Goal: Task Accomplishment & Management: Manage account settings

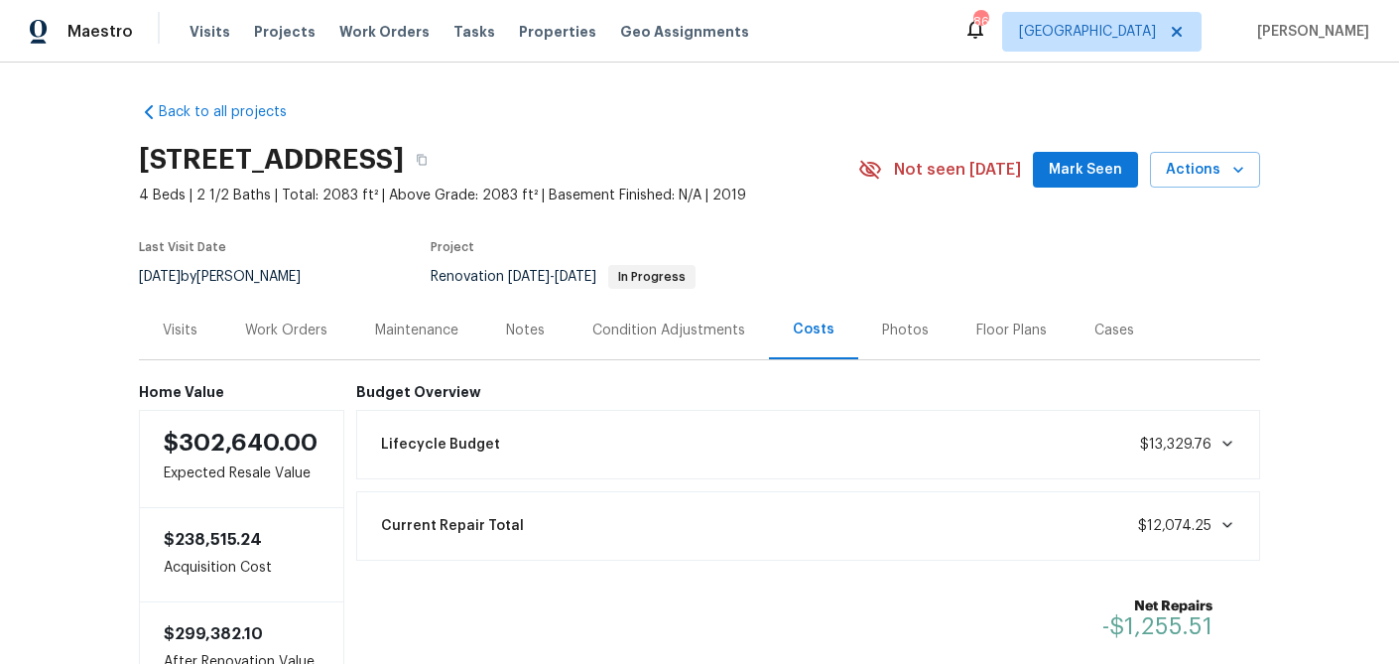
scroll to position [149, 0]
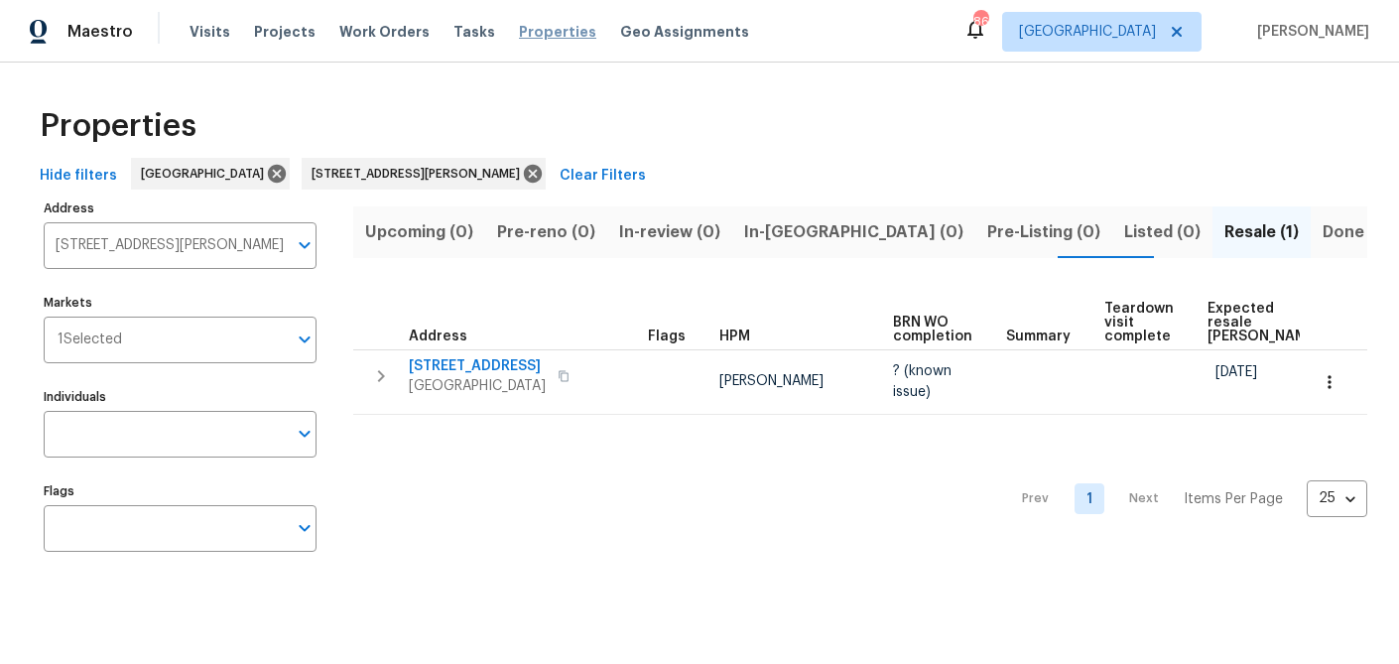
click at [524, 28] on span "Properties" at bounding box center [557, 32] width 77 height 20
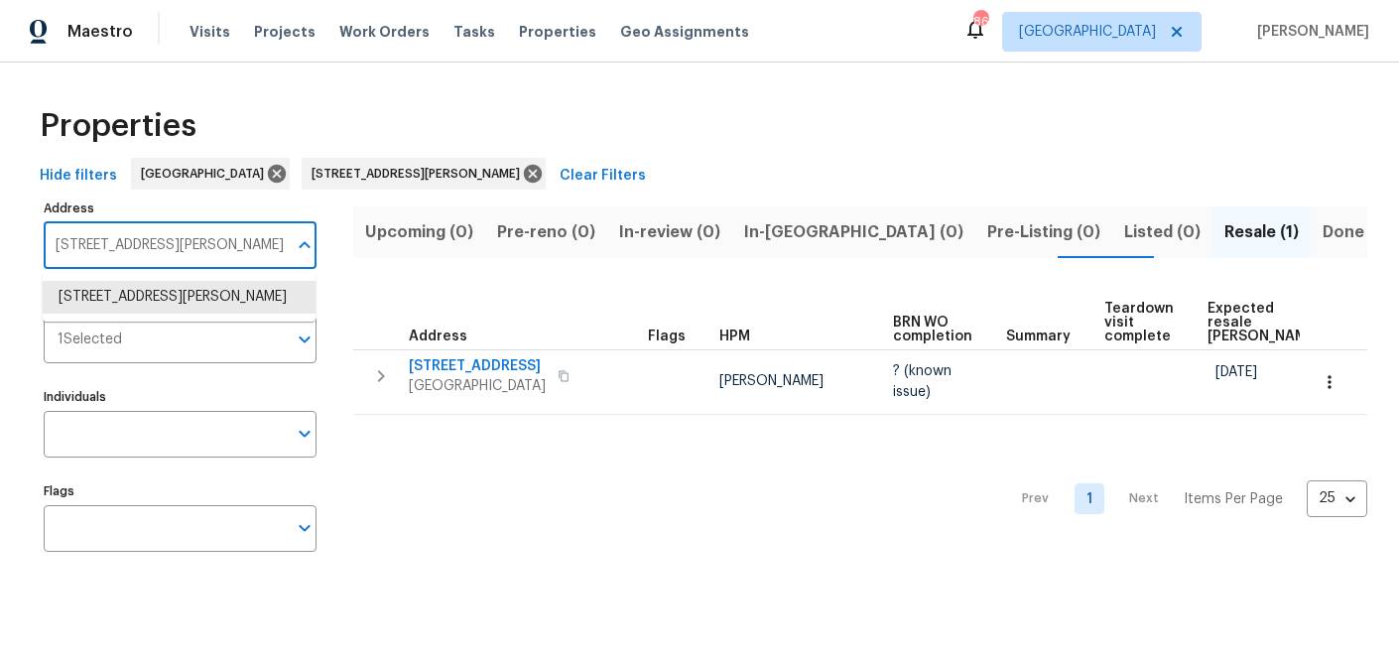
click at [214, 249] on input "132 Highland Dr Rockmart GA 30153" at bounding box center [165, 245] width 243 height 47
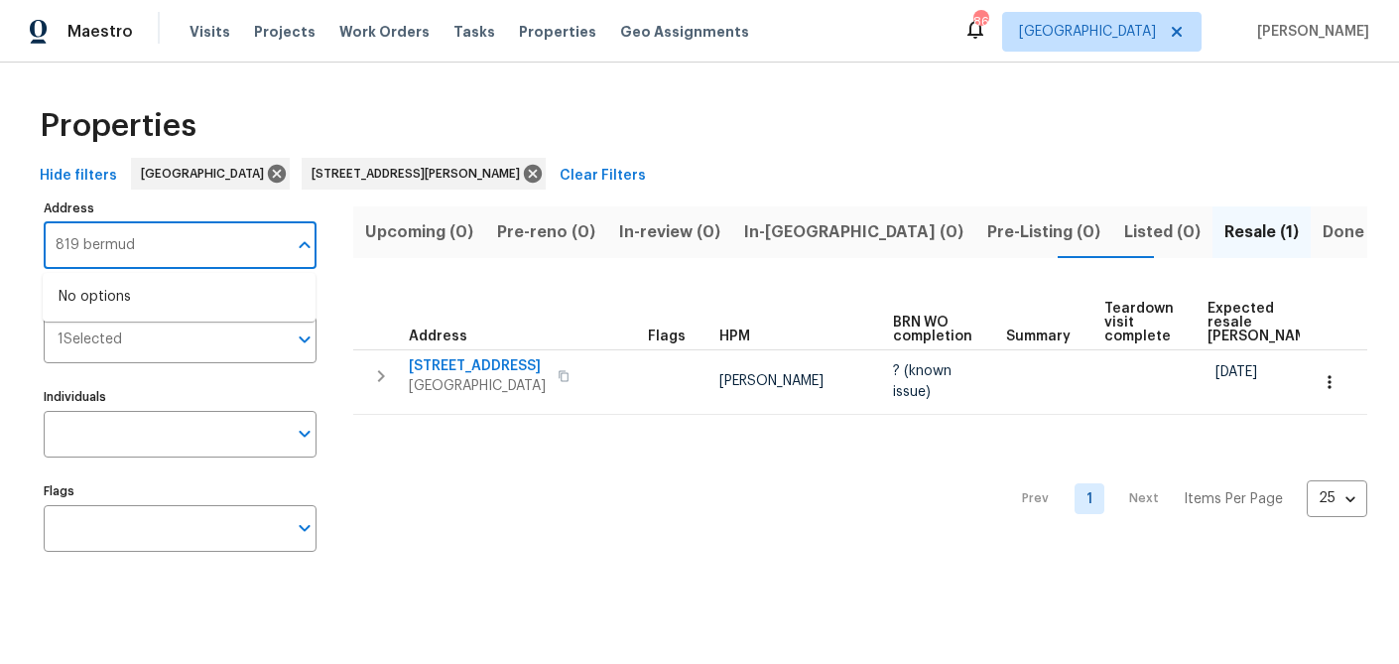
type input "819 bermuda"
click at [216, 314] on li "819 Bermuda Run Woodstock GA 30189" at bounding box center [179, 297] width 273 height 33
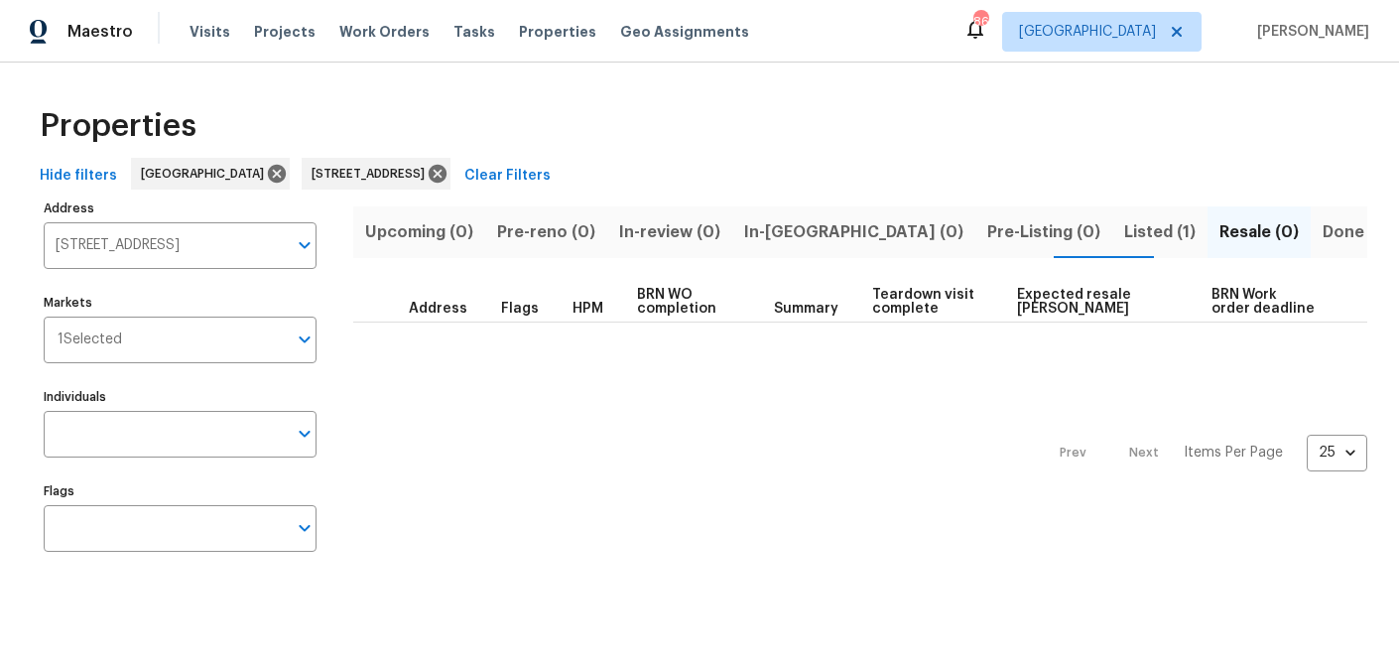
click at [1124, 228] on span "Listed (1)" at bounding box center [1159, 232] width 71 height 28
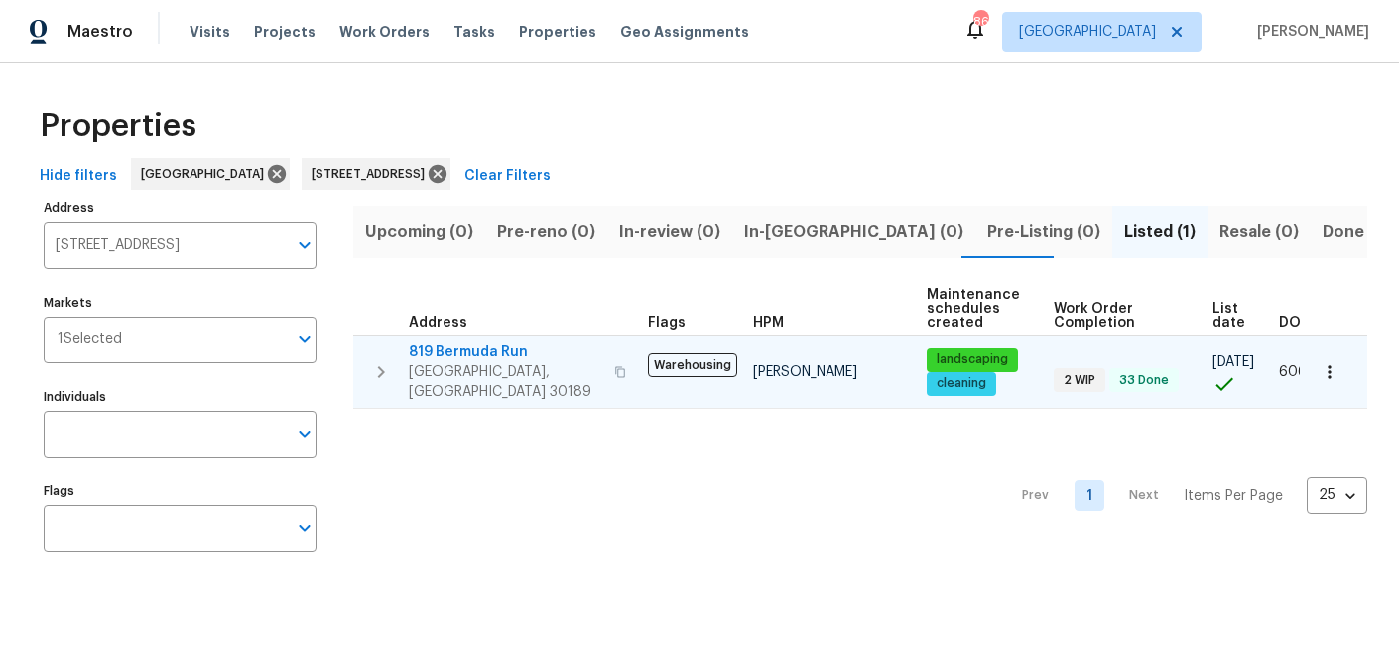
click at [492, 346] on span "819 Bermuda Run" at bounding box center [505, 352] width 193 height 20
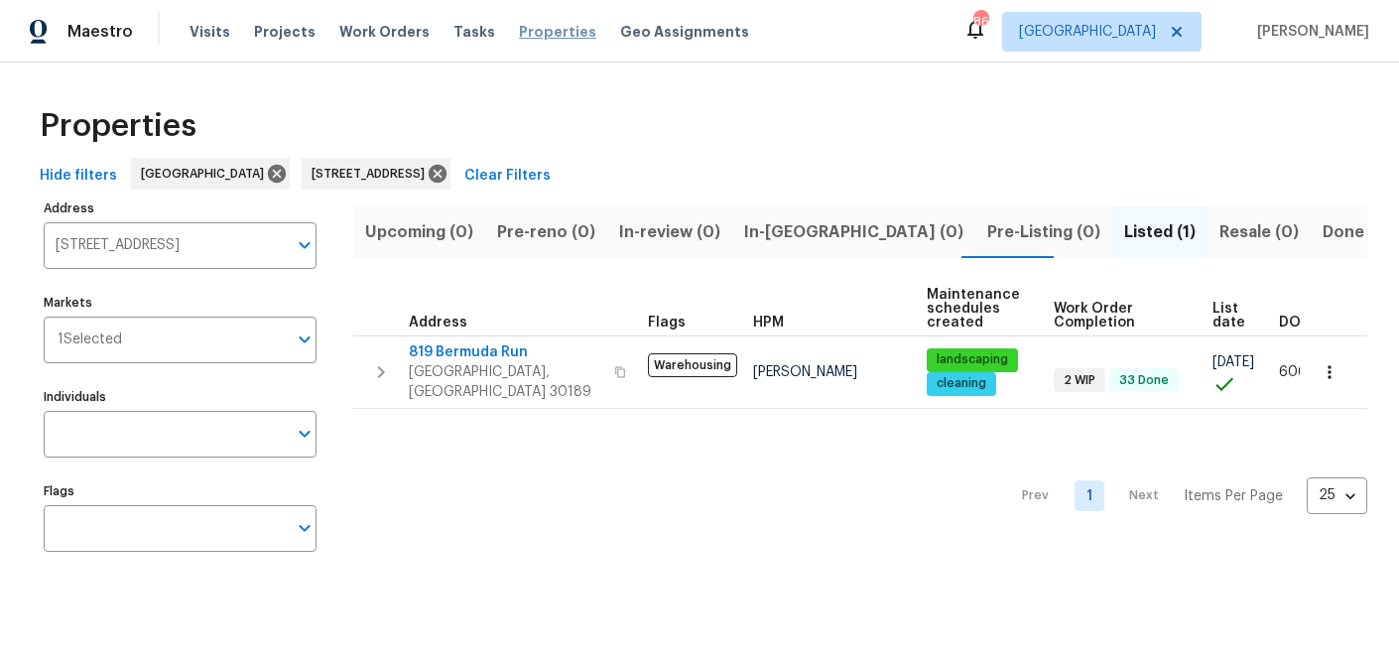
click at [525, 39] on span "Properties" at bounding box center [557, 32] width 77 height 20
click at [447, 171] on icon at bounding box center [438, 174] width 18 height 18
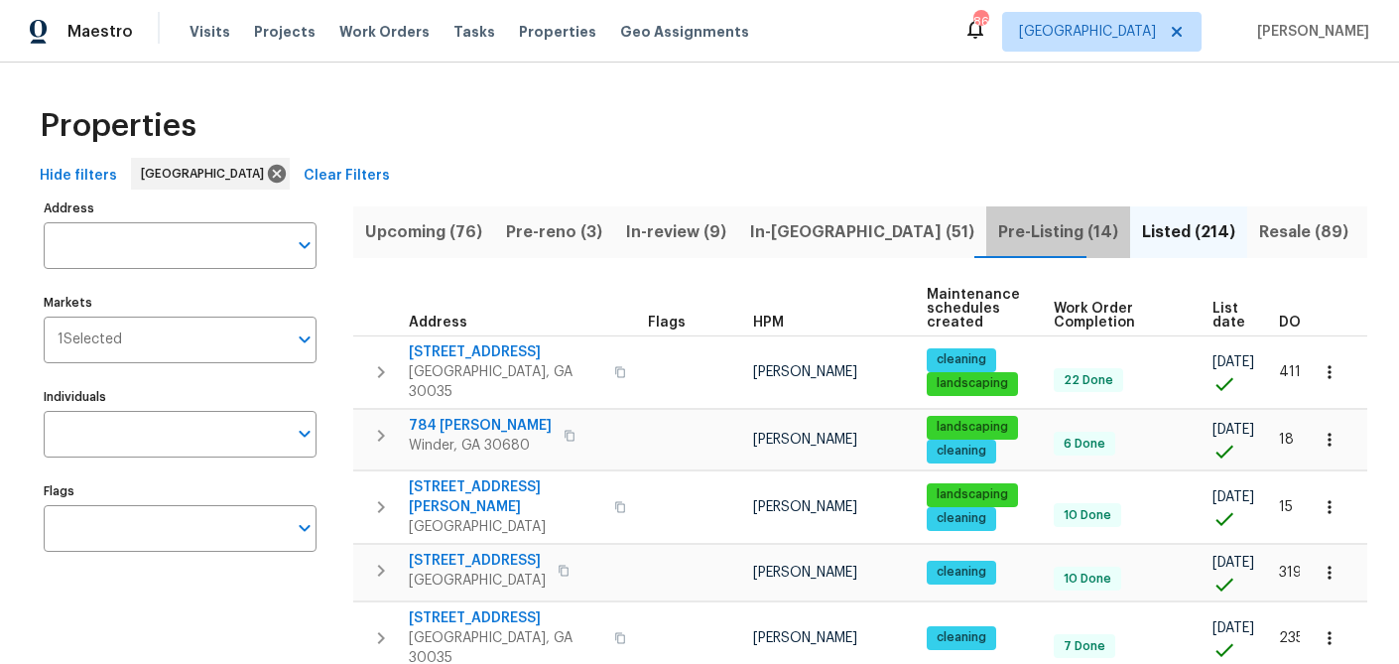
click at [998, 229] on span "Pre-Listing (14)" at bounding box center [1058, 232] width 120 height 28
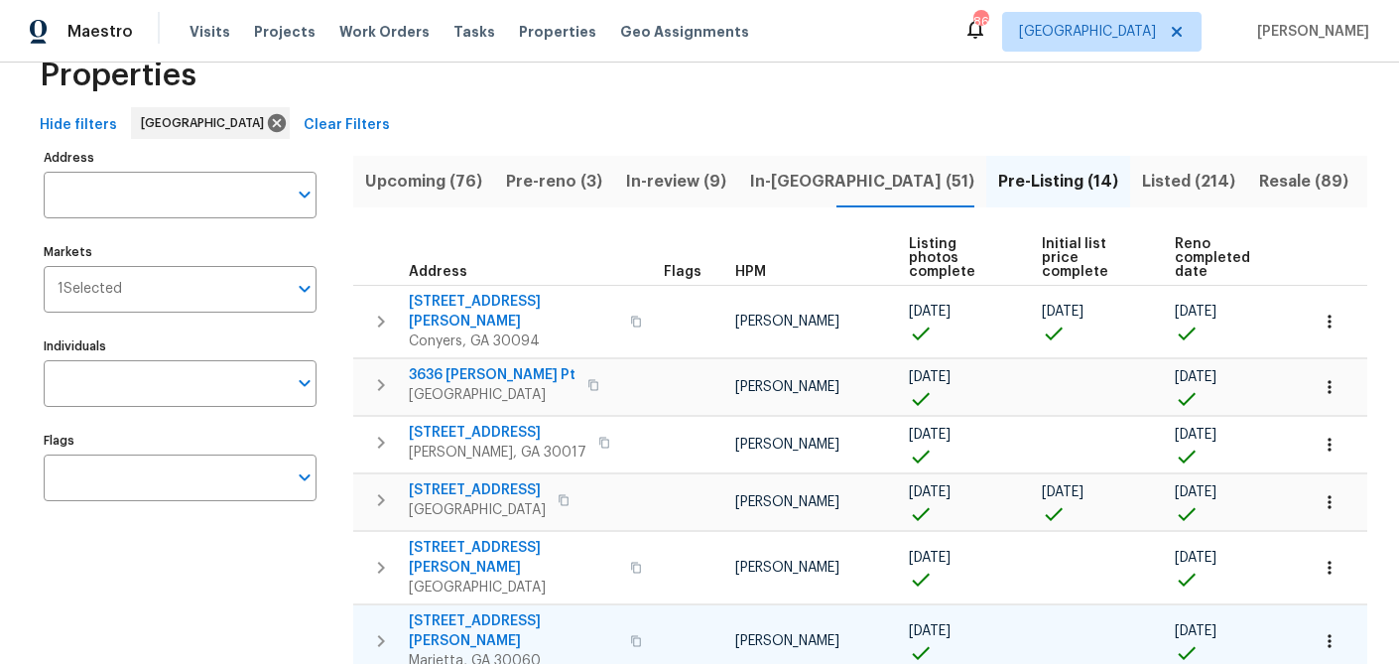
scroll to position [38, 0]
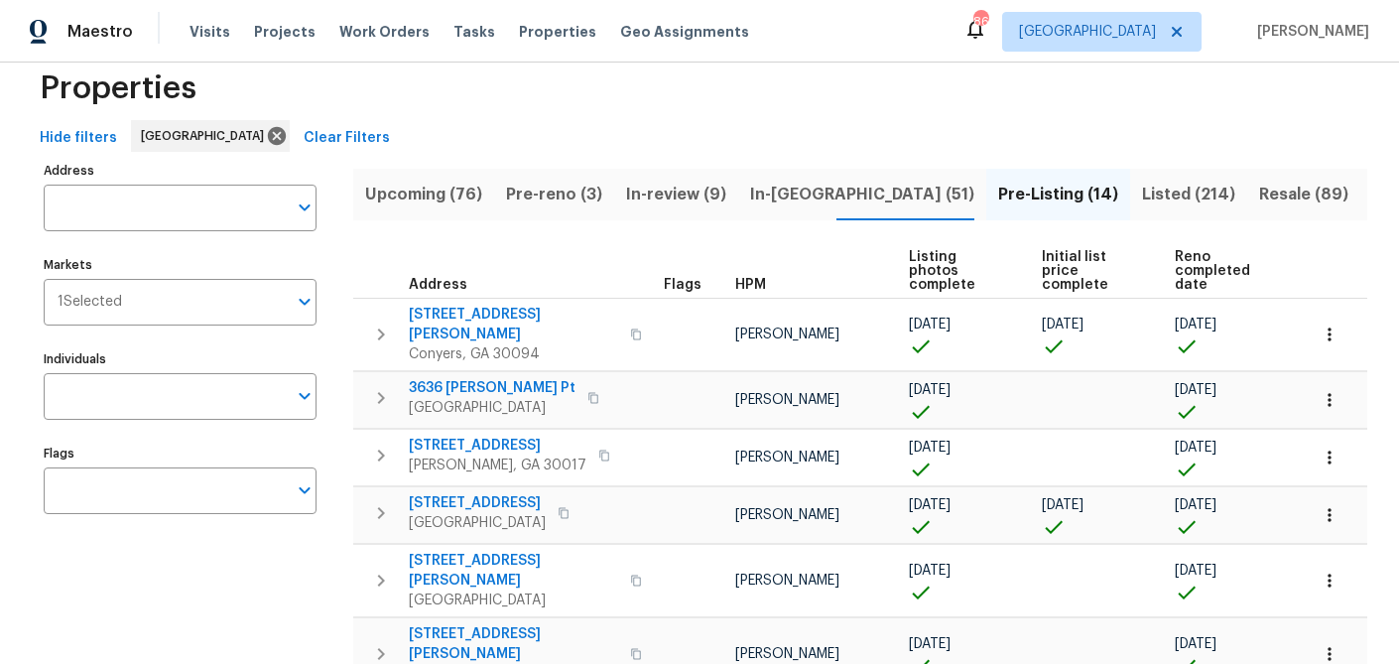
click at [1213, 252] on span "Reno completed date" at bounding box center [1224, 271] width 99 height 42
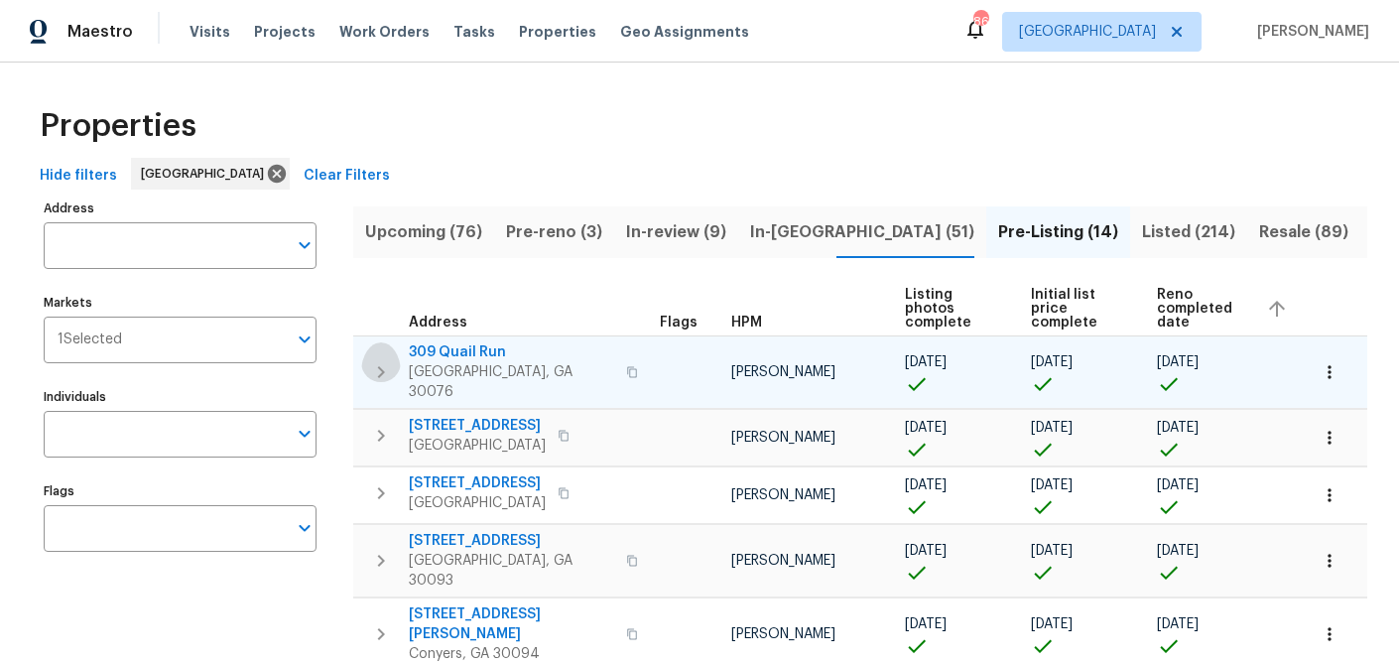
click at [378, 366] on icon "button" at bounding box center [381, 372] width 7 height 12
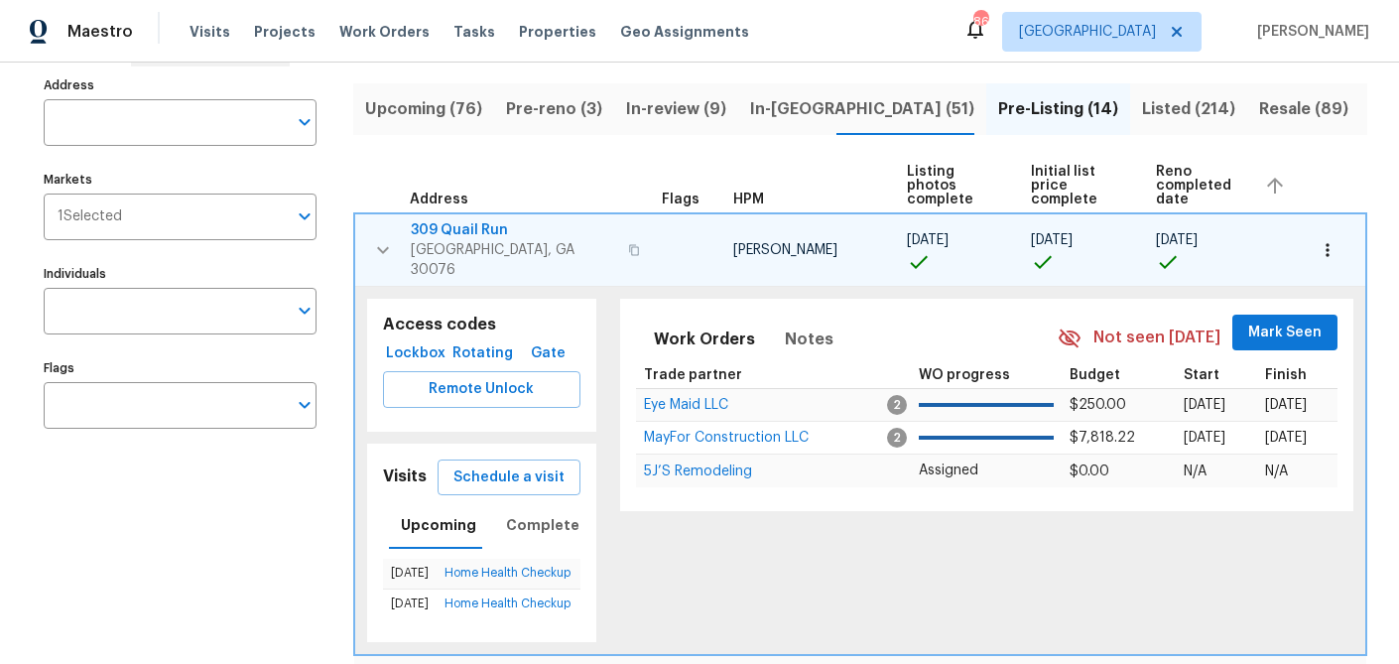
scroll to position [125, 0]
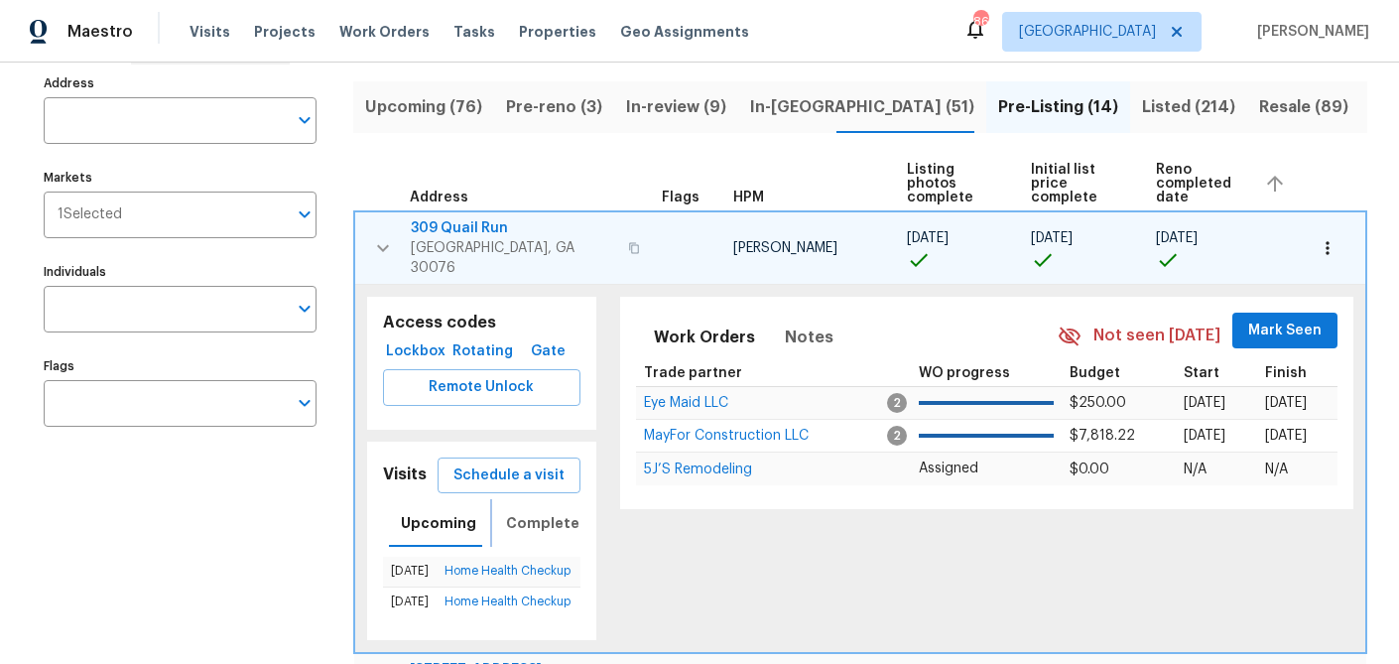
click at [524, 511] on span "Completed" at bounding box center [547, 523] width 83 height 25
click at [443, 511] on span "Upcoming" at bounding box center [431, 523] width 75 height 25
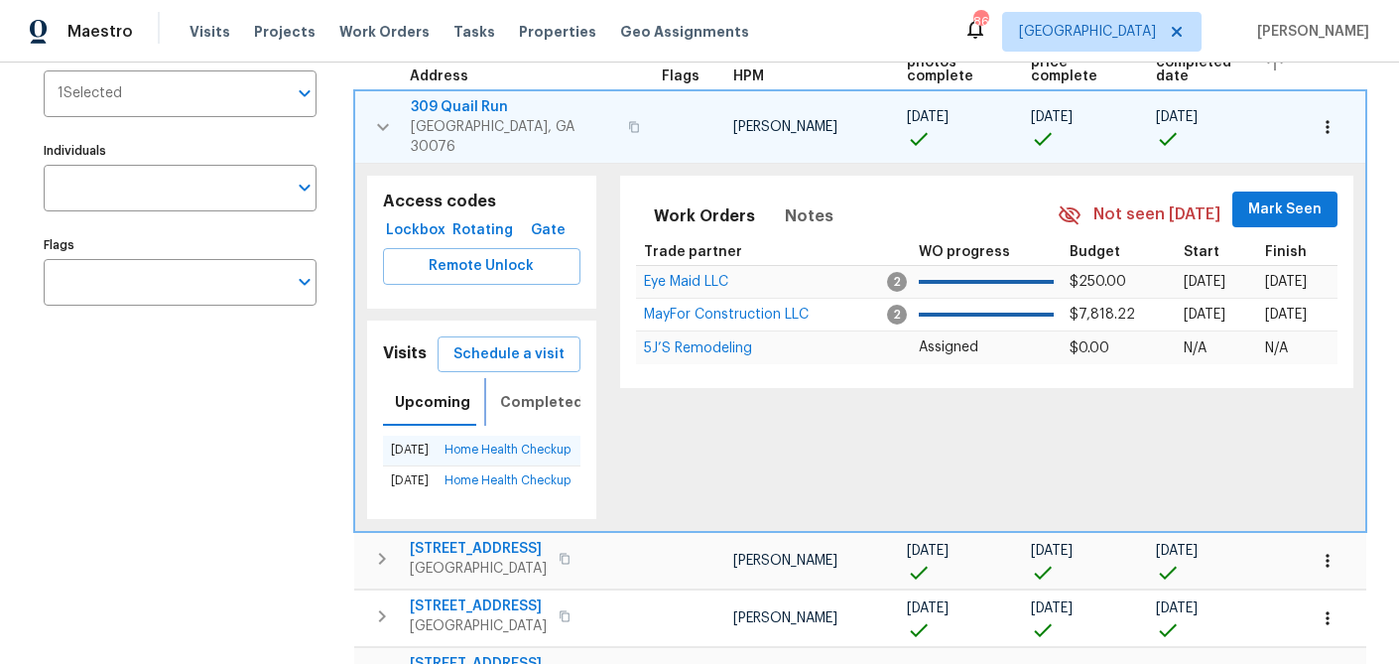
scroll to position [218, 0]
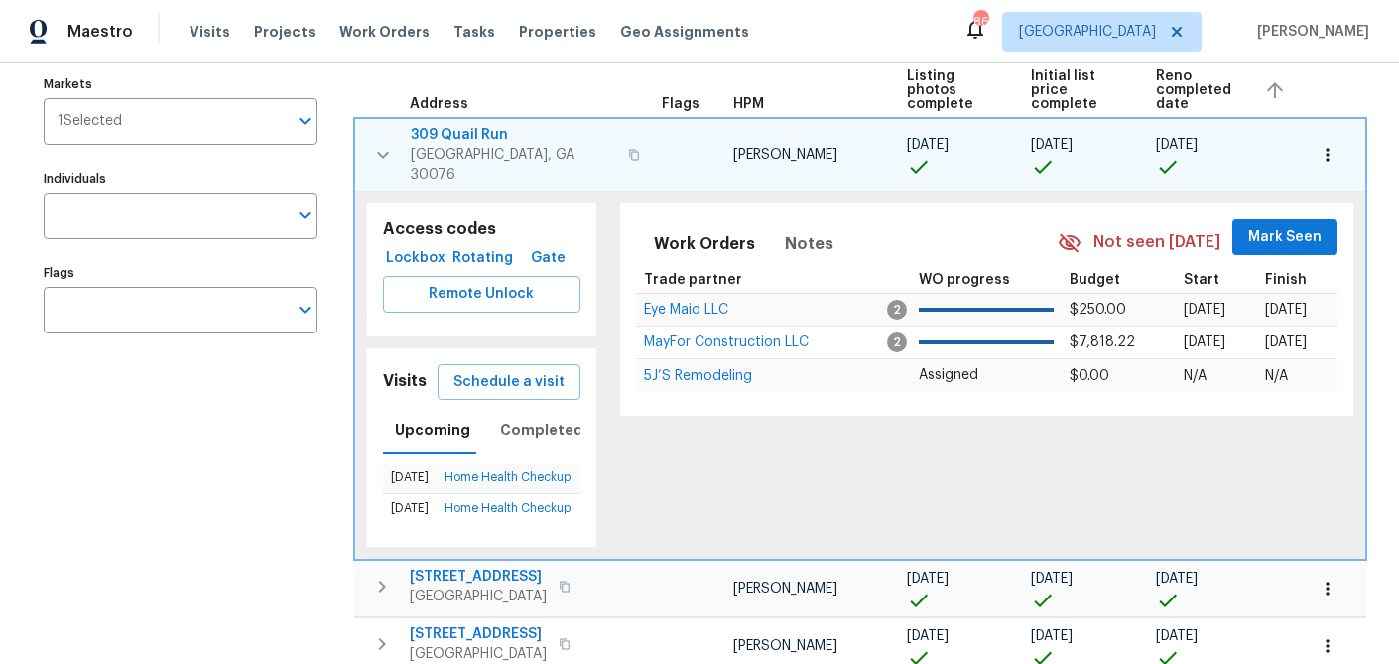
click at [378, 151] on icon "button" at bounding box center [383, 154] width 12 height 7
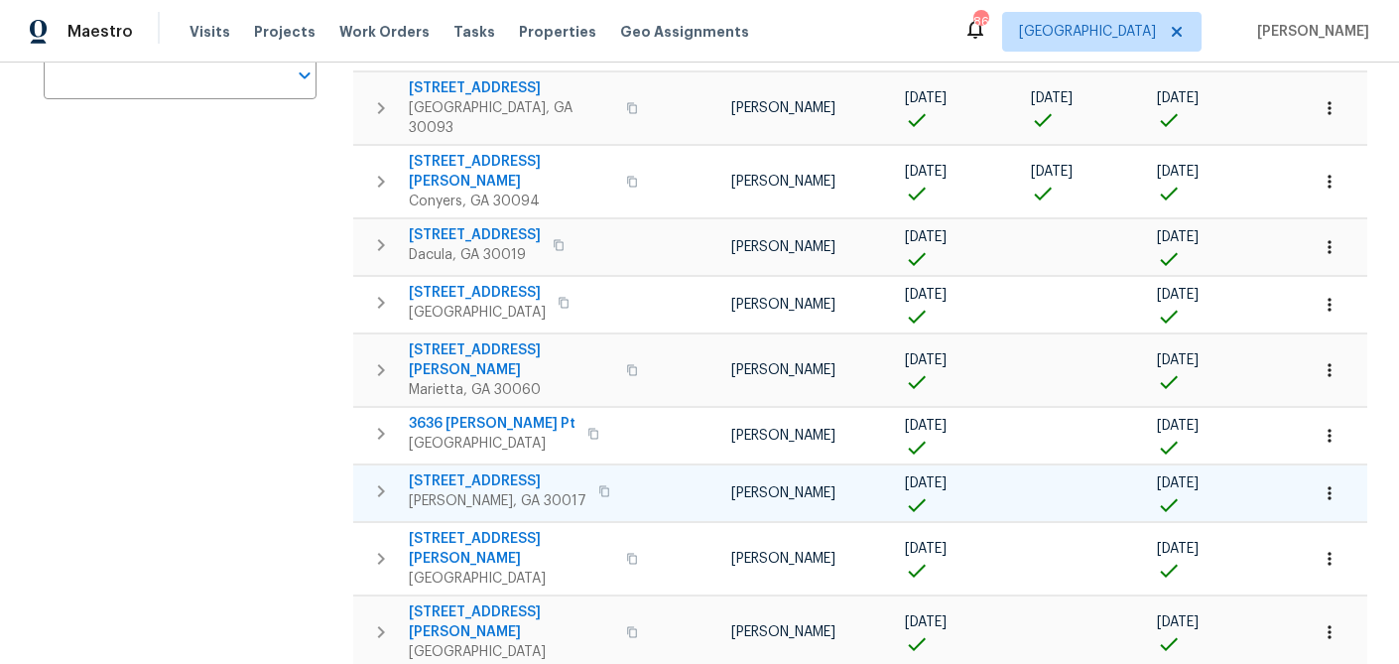
scroll to position [573, 0]
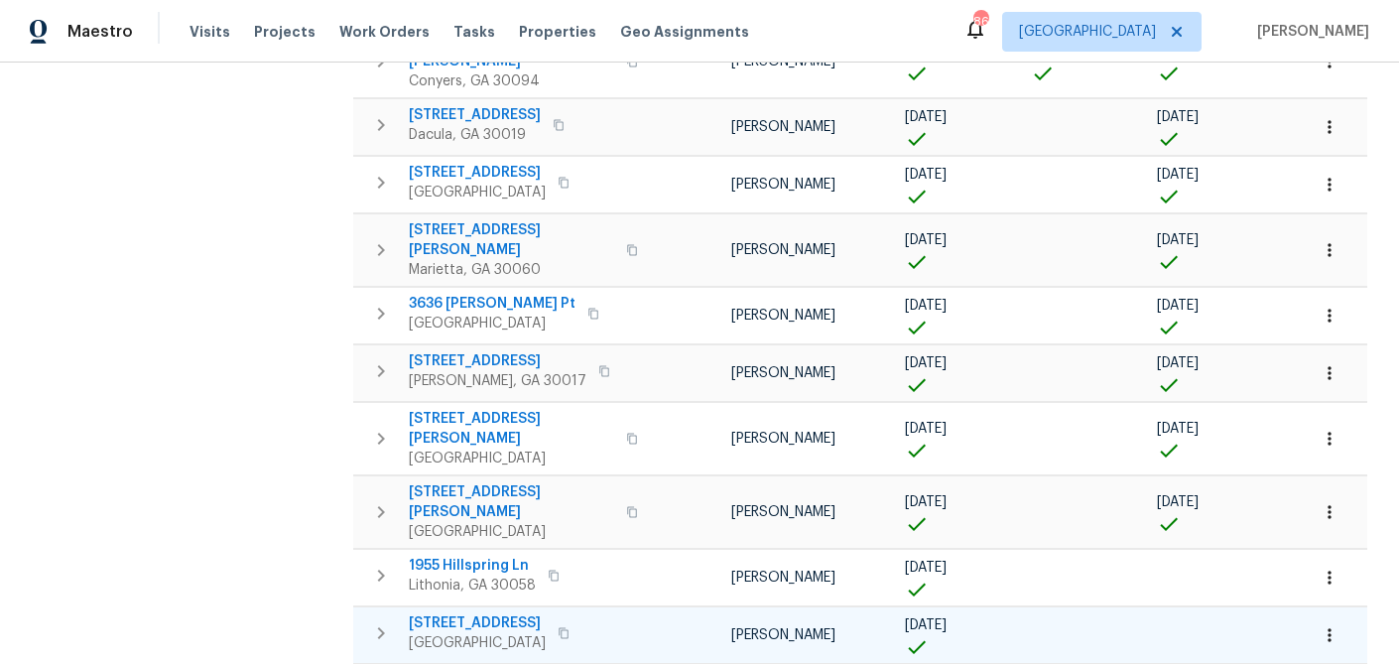
click at [386, 621] on icon "button" at bounding box center [381, 633] width 24 height 24
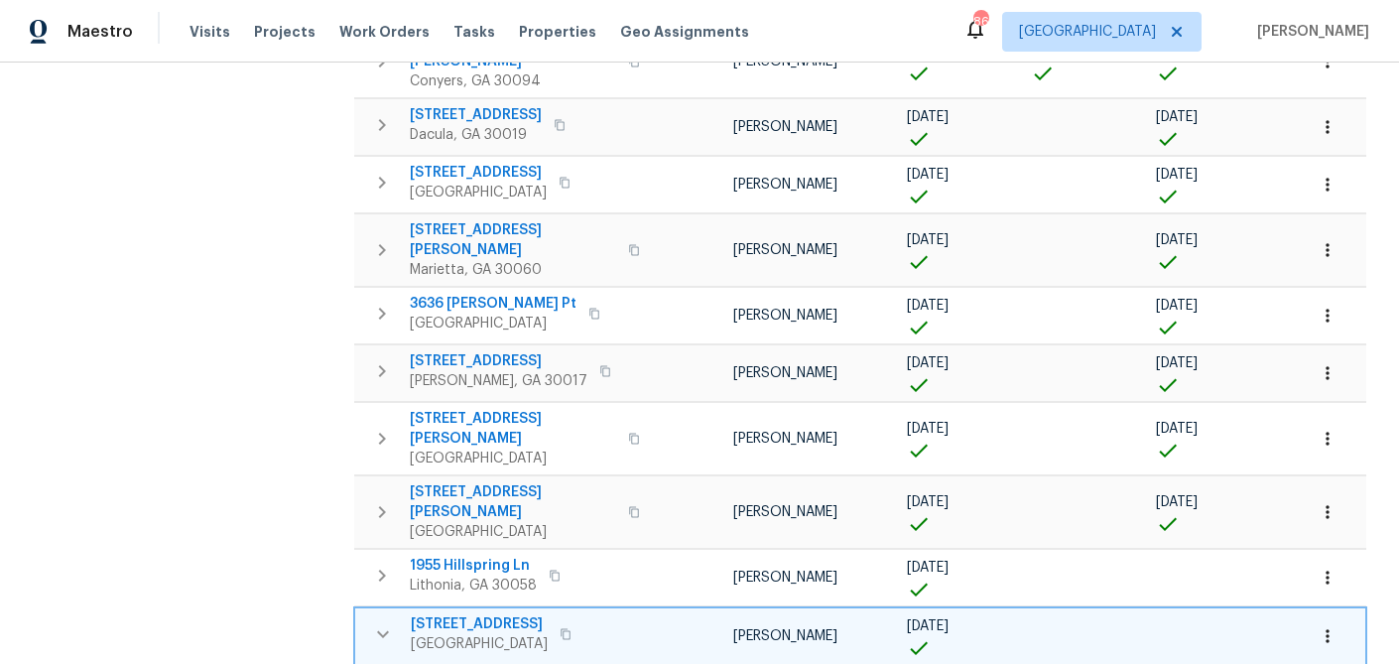
scroll to position [903, 0]
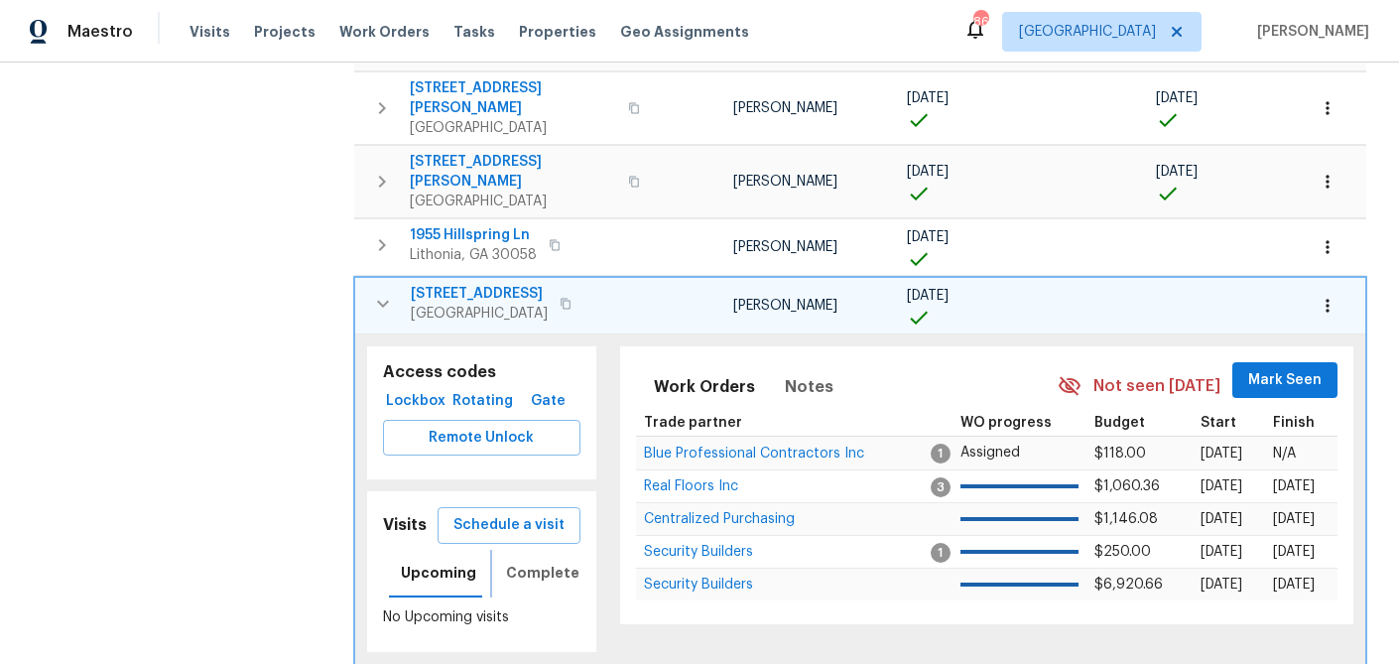
click at [551, 561] on span "Completed" at bounding box center [547, 573] width 83 height 25
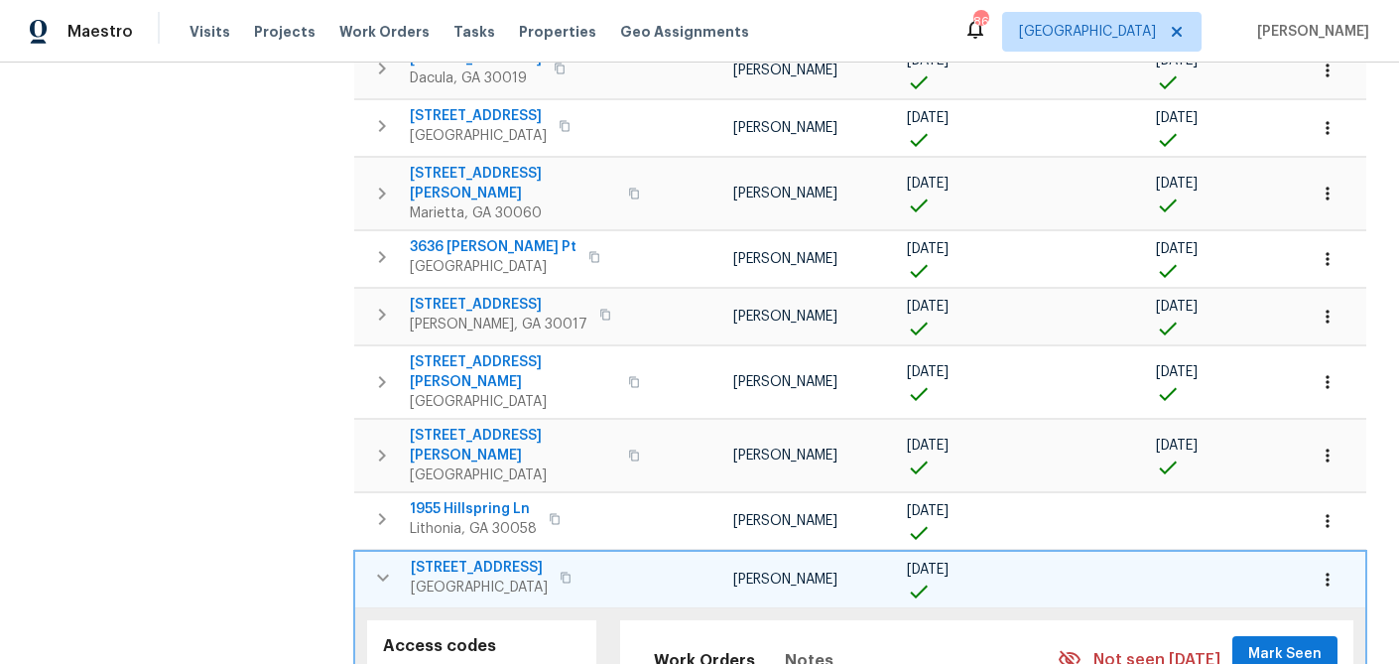
scroll to position [614, 0]
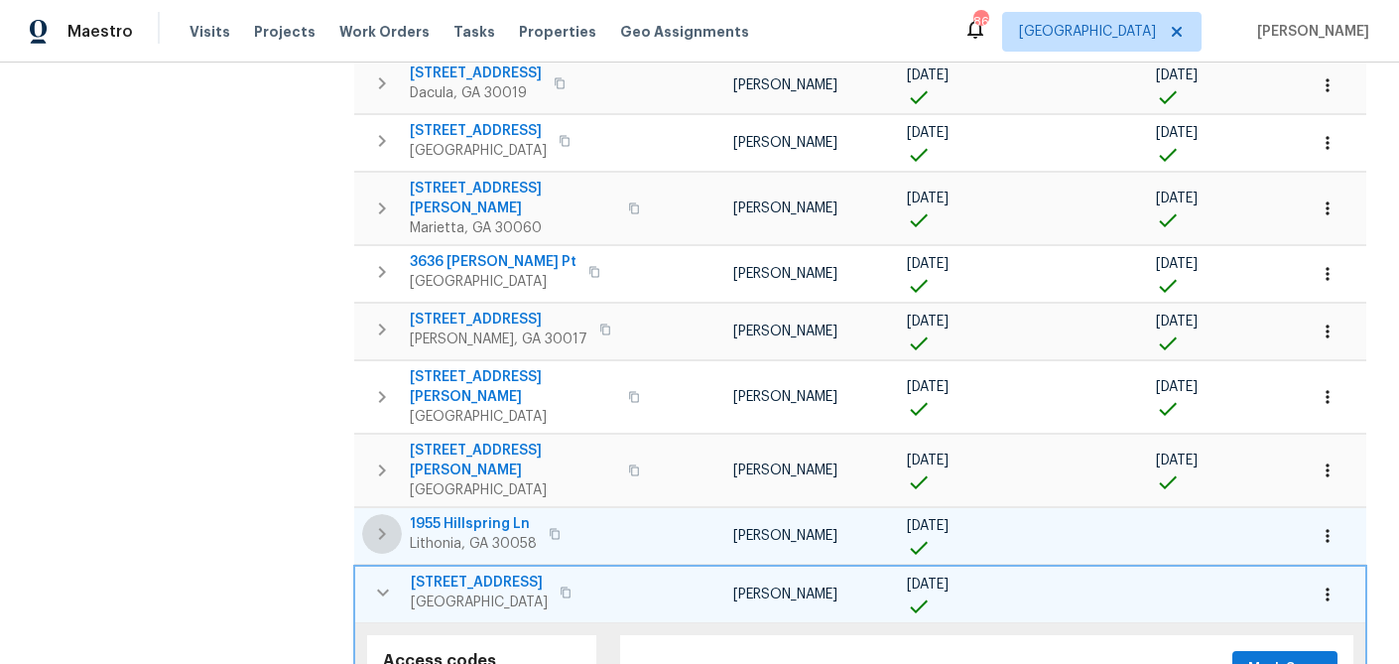
click at [375, 522] on icon "button" at bounding box center [382, 534] width 24 height 24
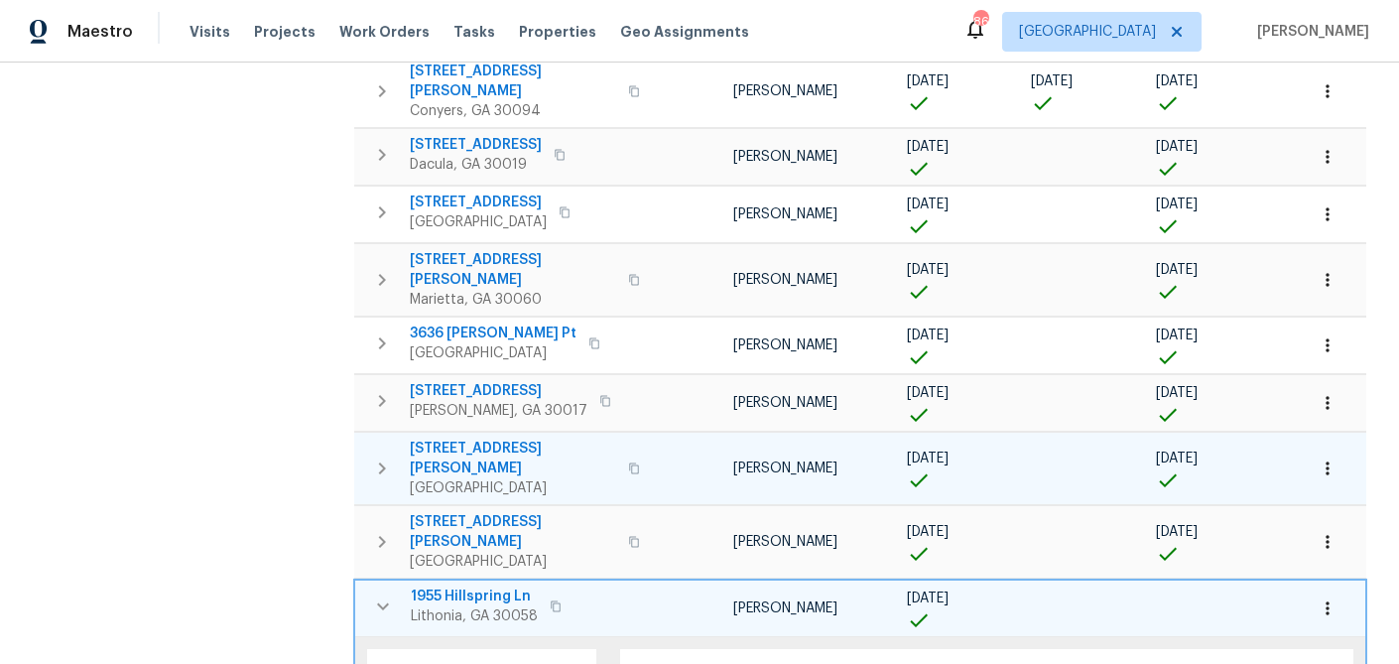
scroll to position [540, 0]
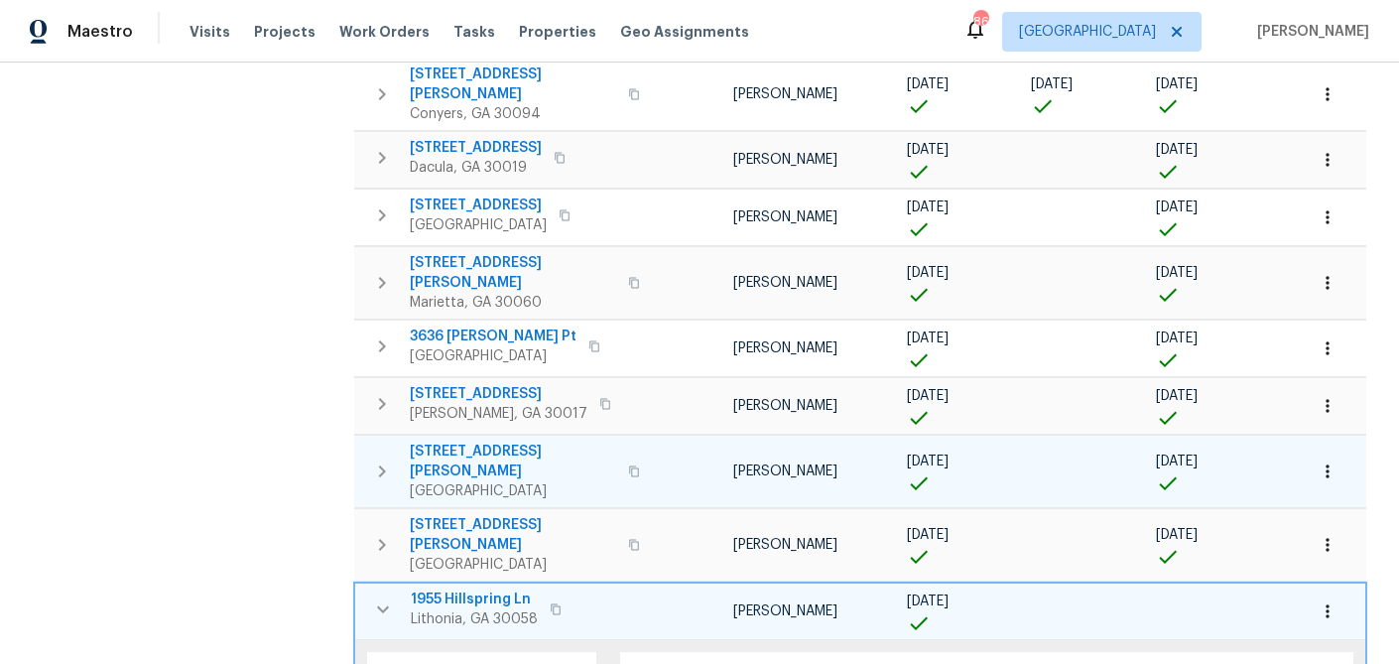
click at [384, 459] on icon "button" at bounding box center [382, 471] width 24 height 24
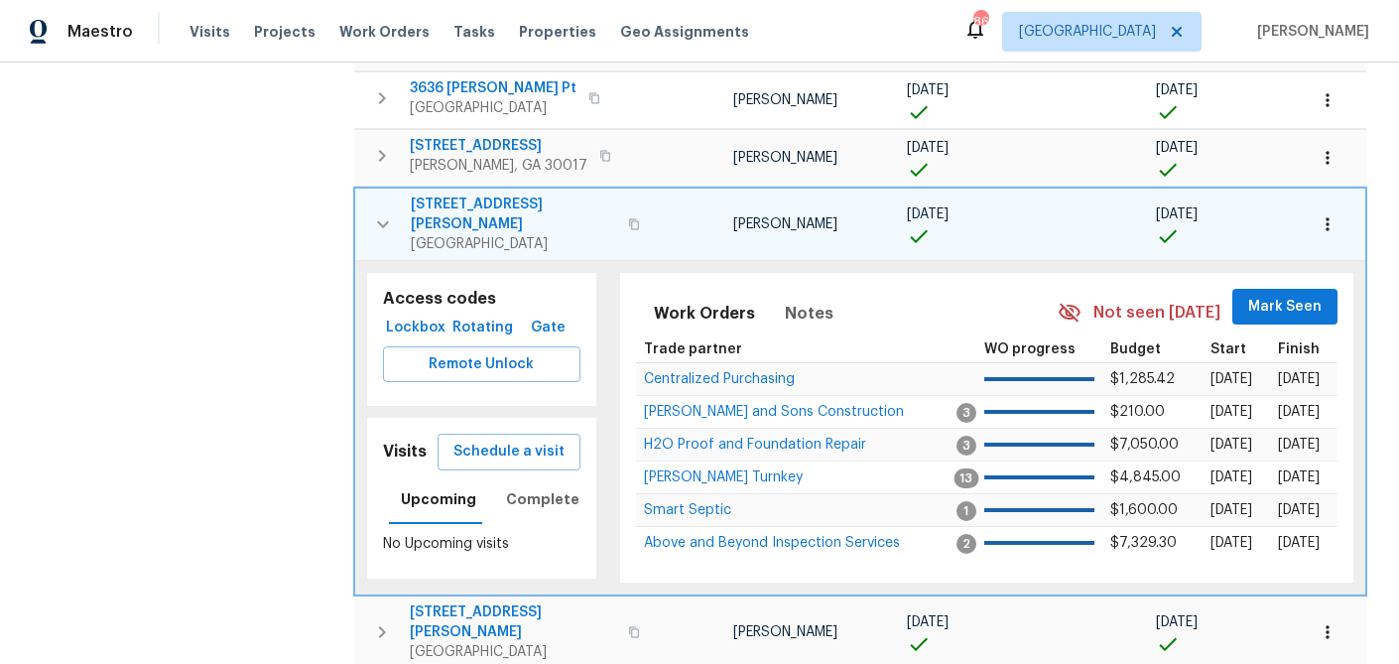
scroll to position [790, 0]
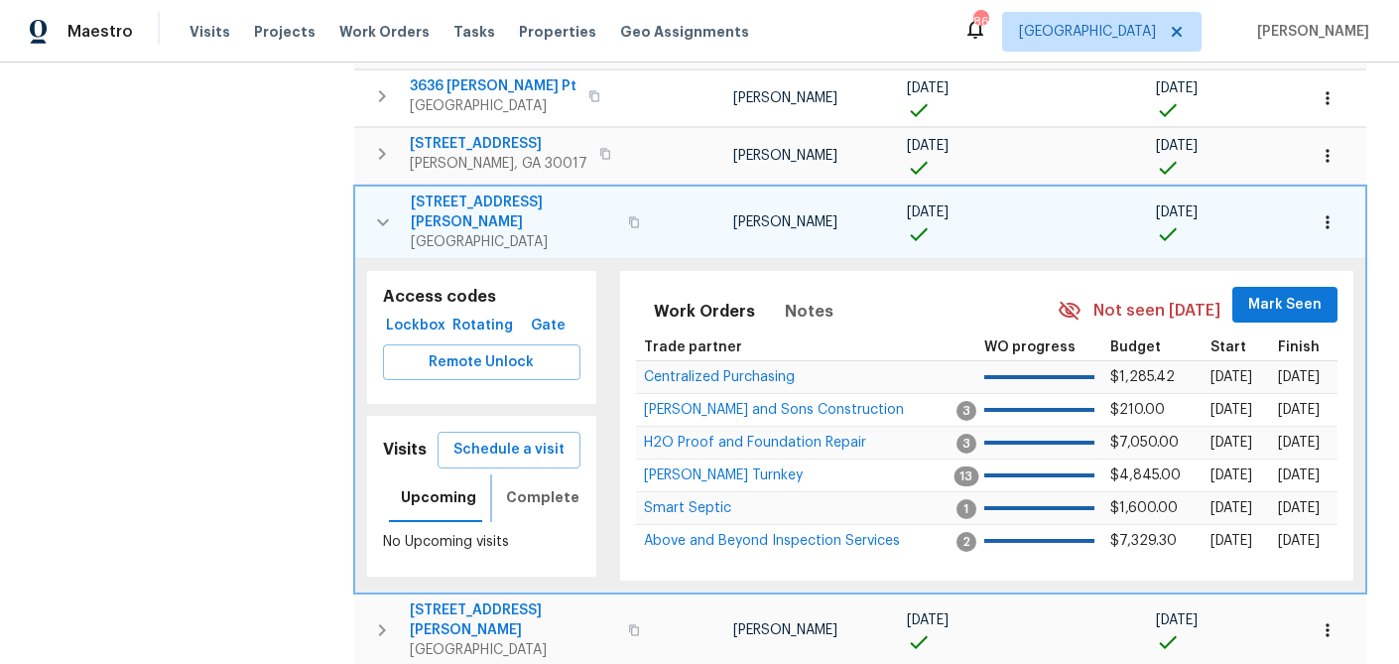
click at [536, 485] on span "Completed" at bounding box center [547, 497] width 83 height 25
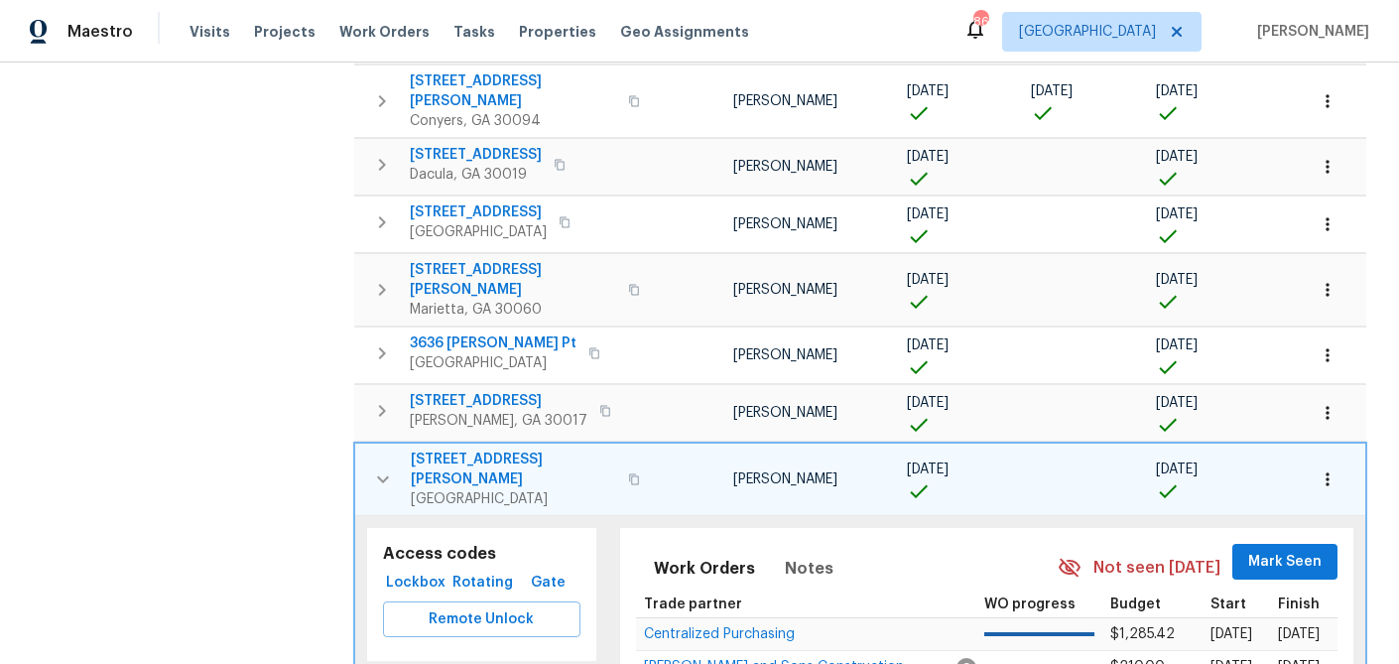
scroll to position [506, 0]
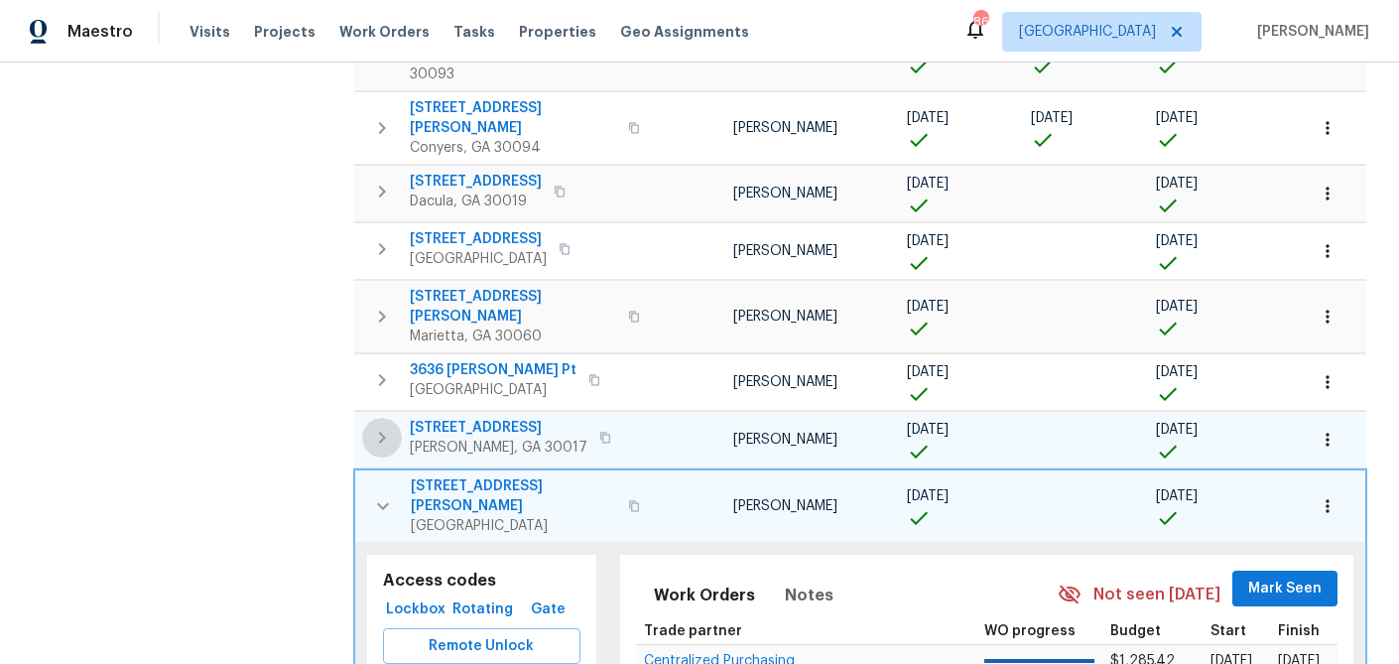
click at [389, 426] on icon "button" at bounding box center [382, 438] width 24 height 24
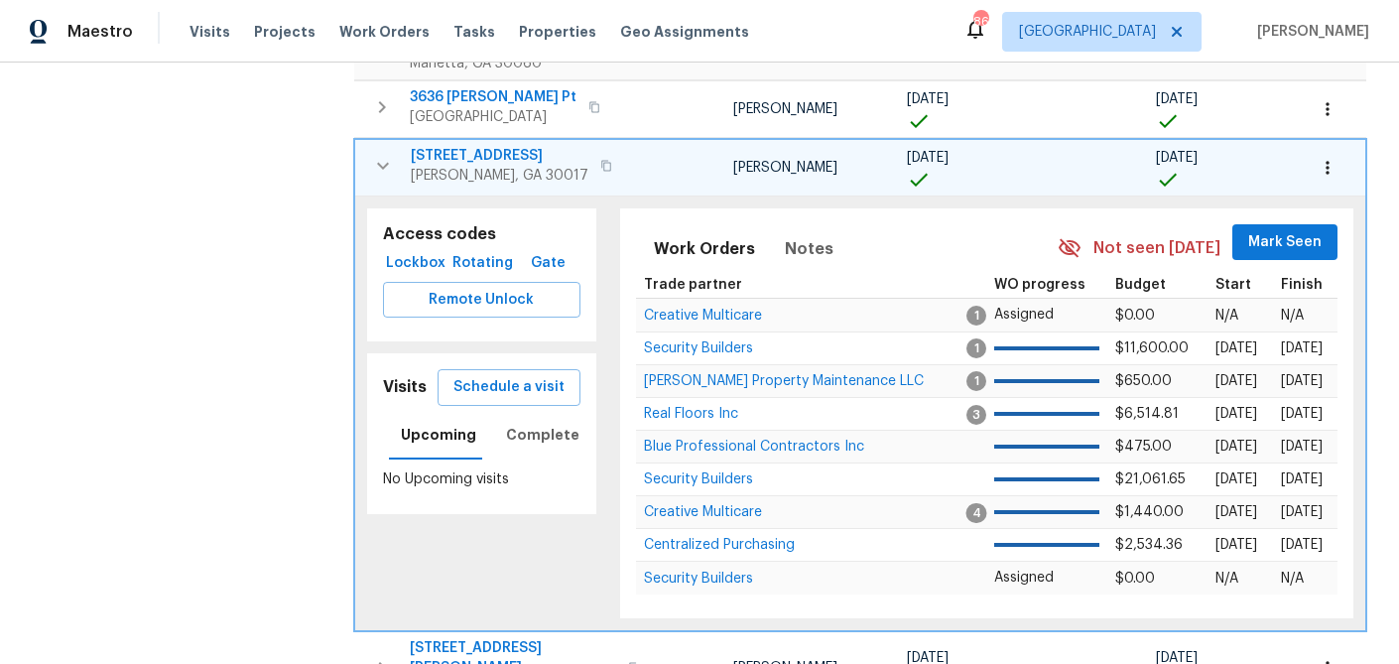
scroll to position [780, 0]
click at [547, 422] on span "Completed" at bounding box center [547, 434] width 83 height 25
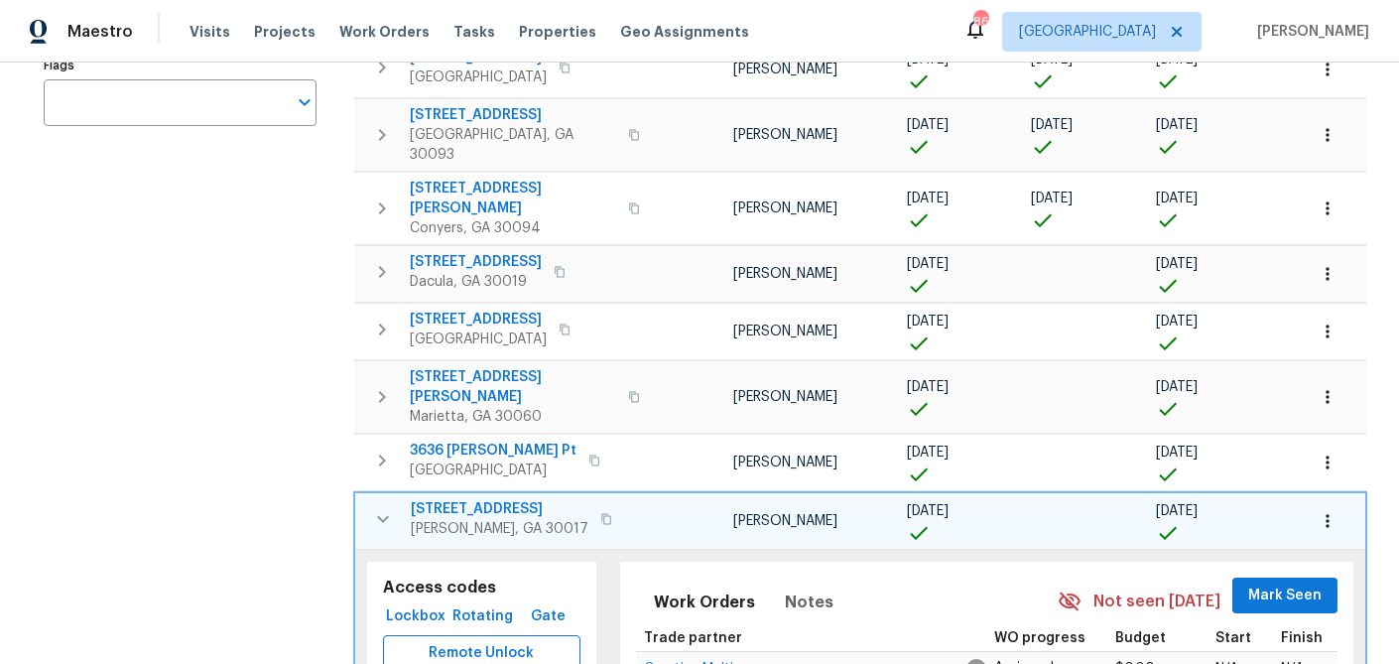
scroll to position [423, 0]
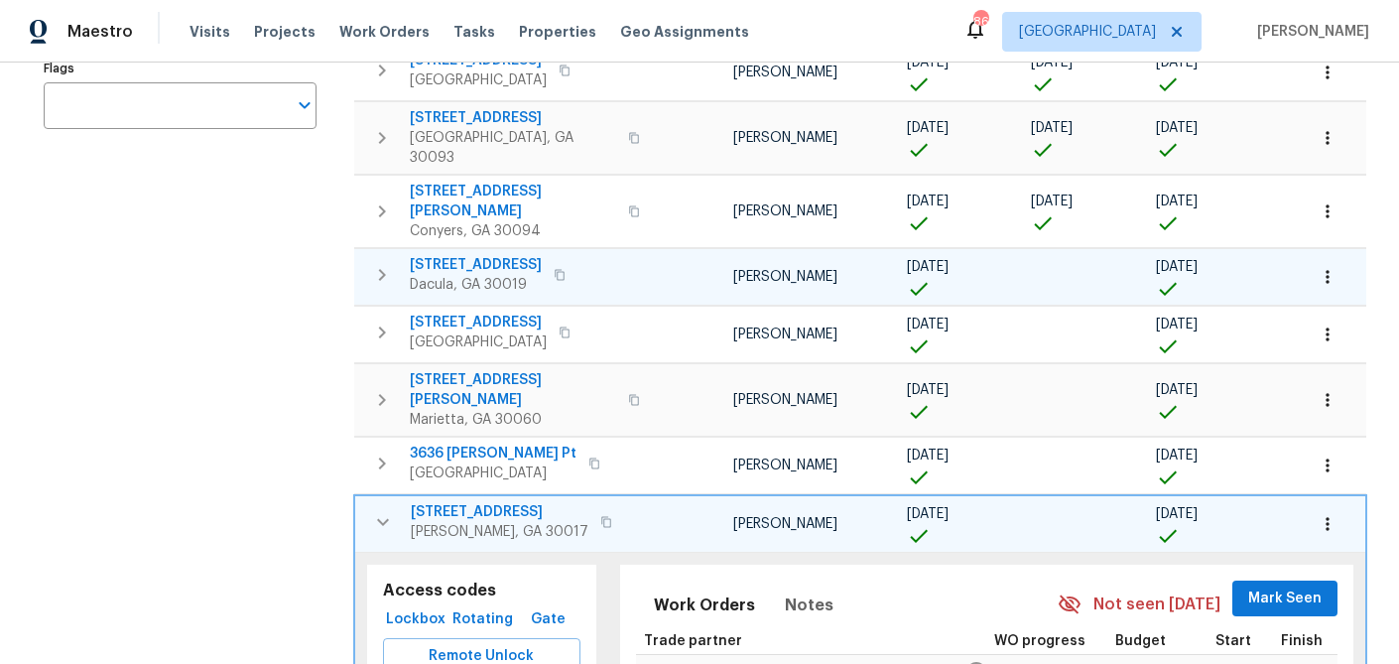
click at [384, 269] on icon "button" at bounding box center [382, 275] width 7 height 12
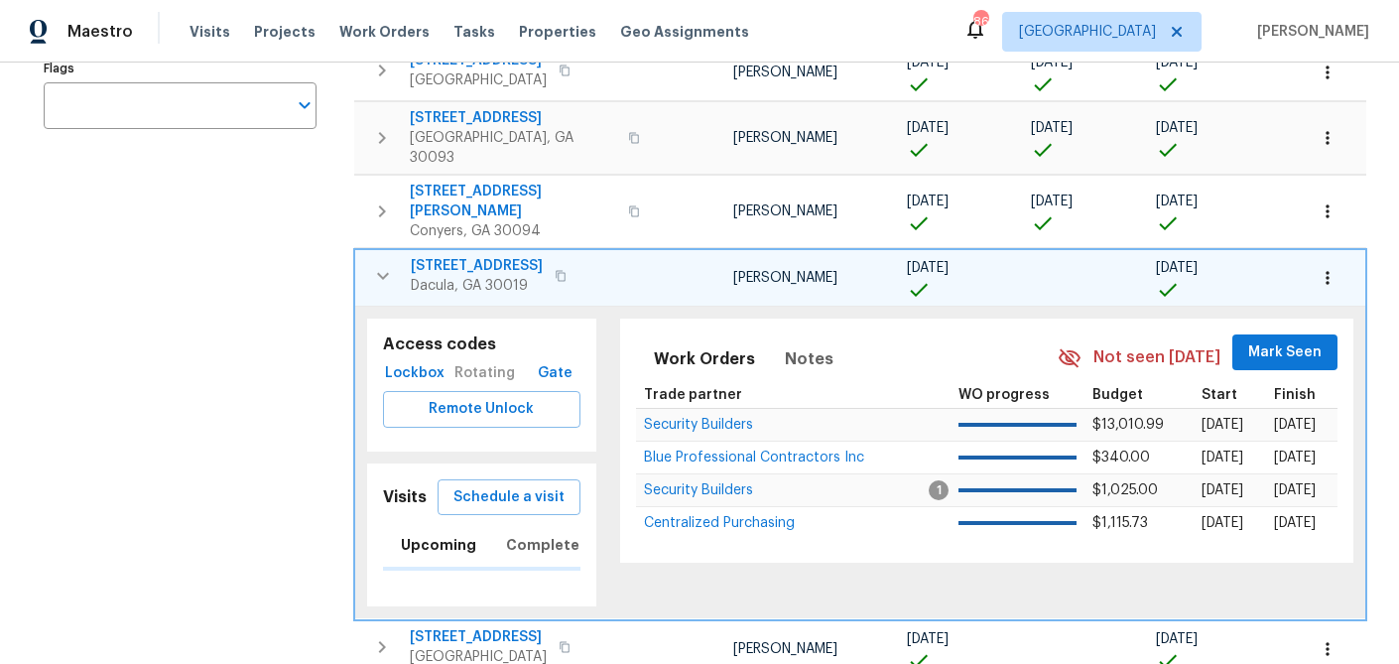
scroll to position [0, 7]
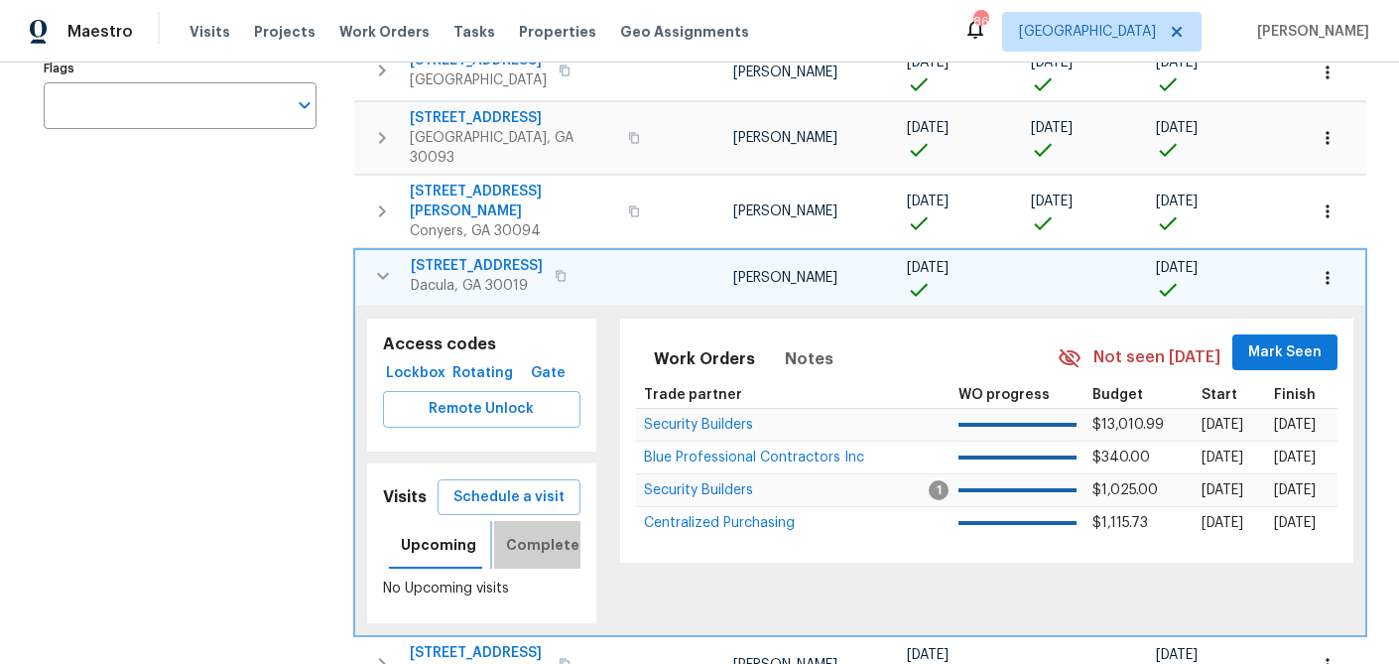
click at [528, 533] on span "Completed" at bounding box center [547, 545] width 83 height 25
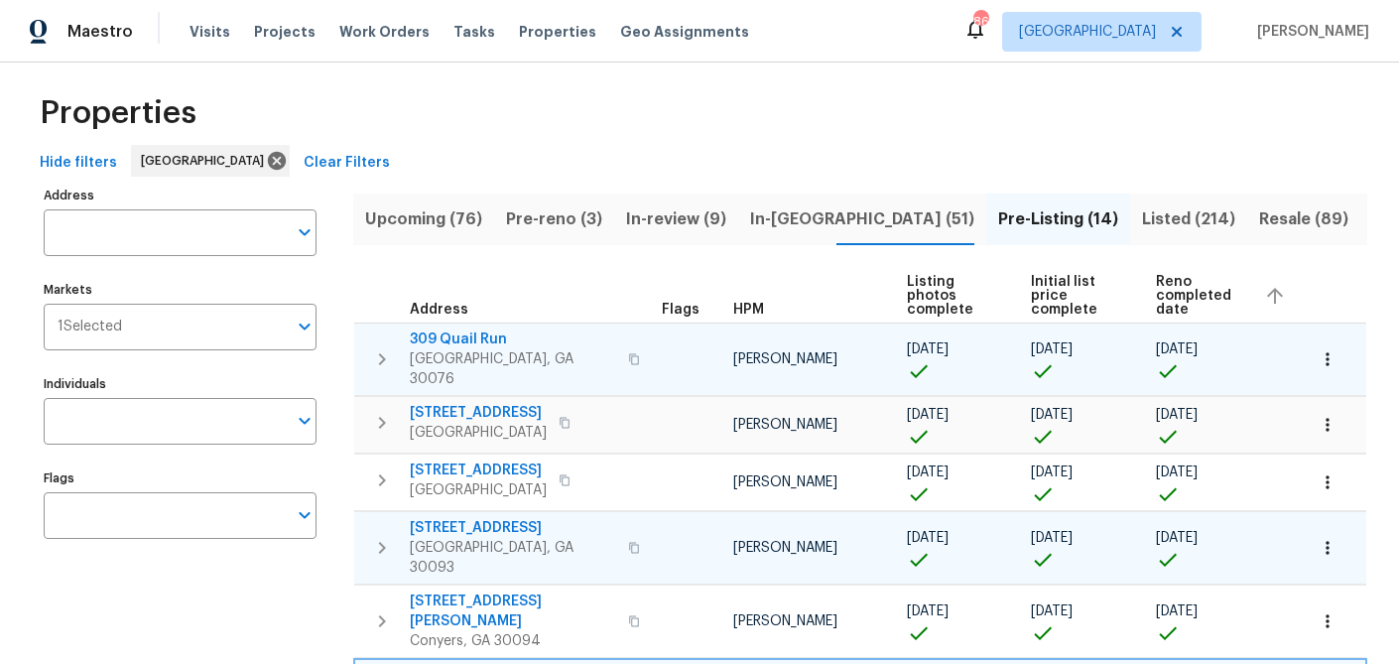
scroll to position [8, 0]
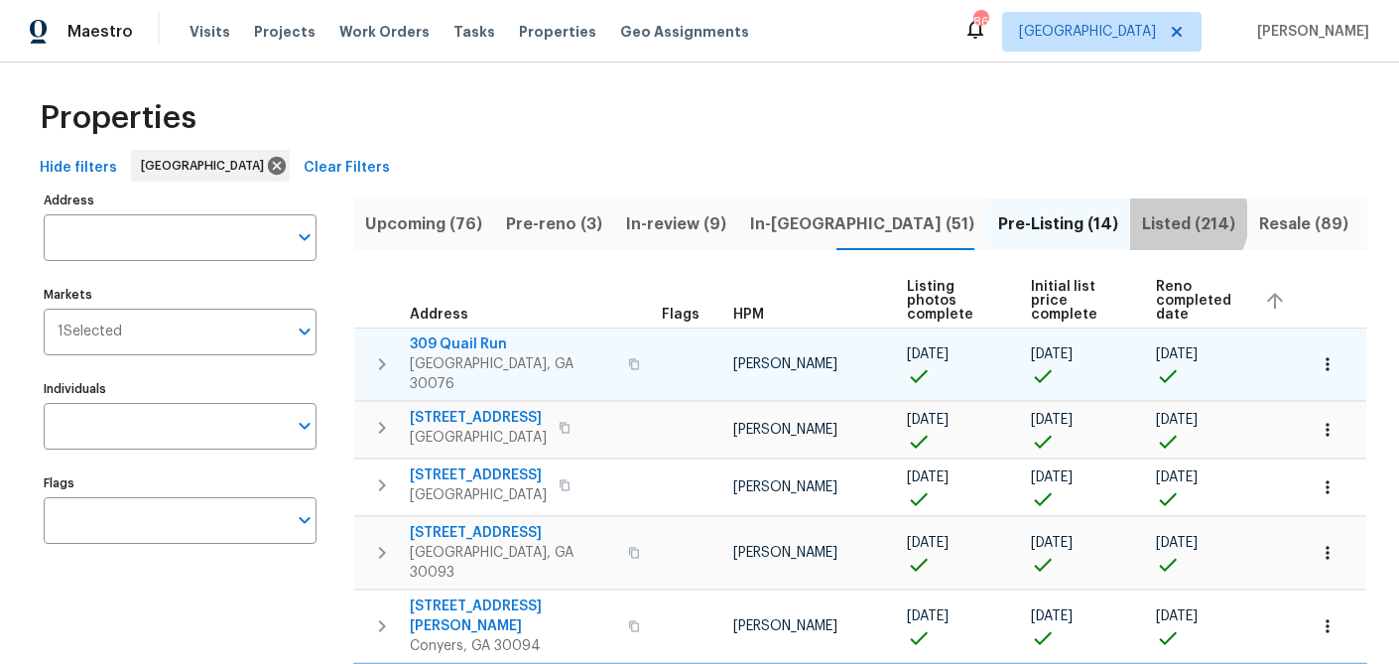
click at [1142, 219] on span "Listed (214)" at bounding box center [1188, 224] width 93 height 28
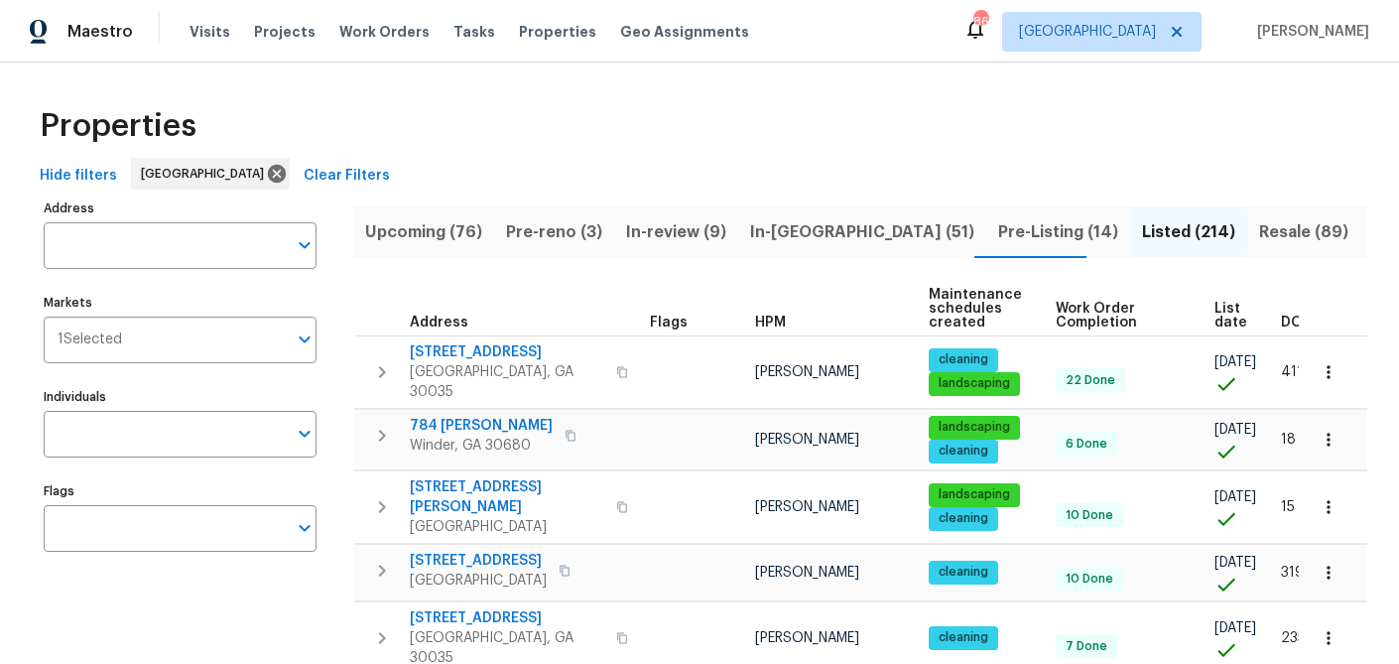
scroll to position [0, 43]
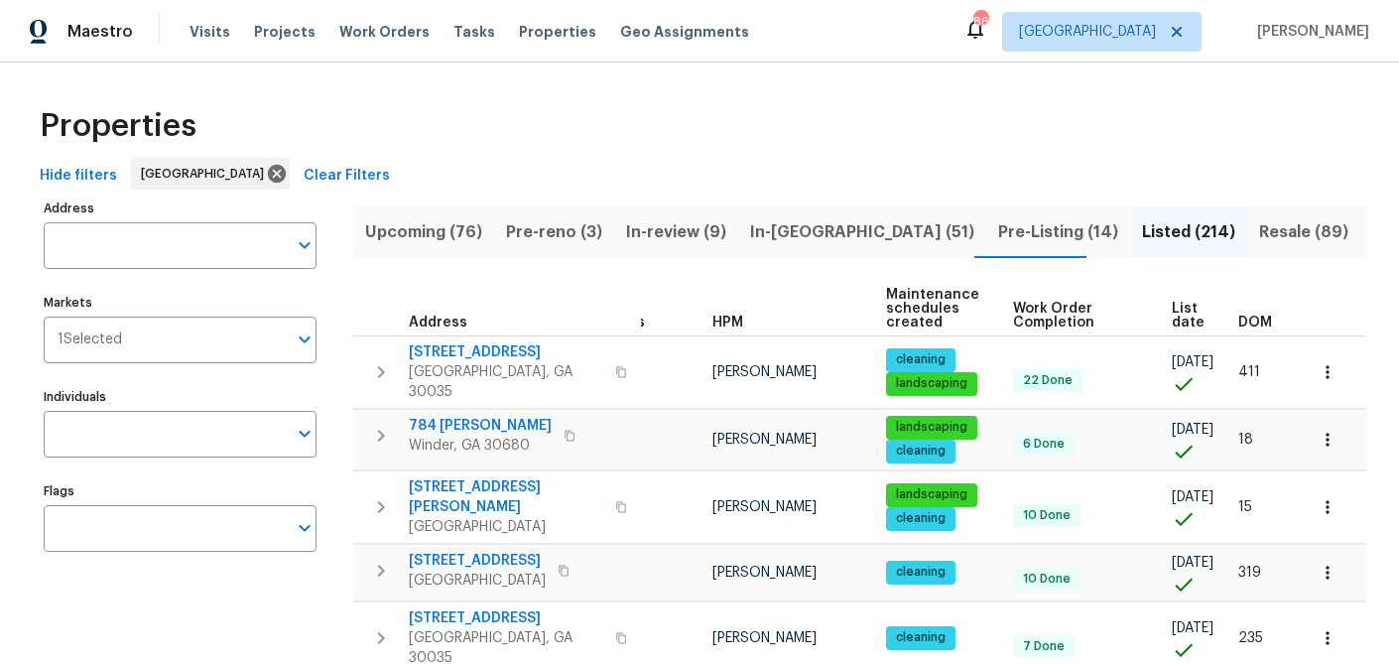
click at [1272, 317] on div "DOM" at bounding box center [1264, 323] width 52 height 14
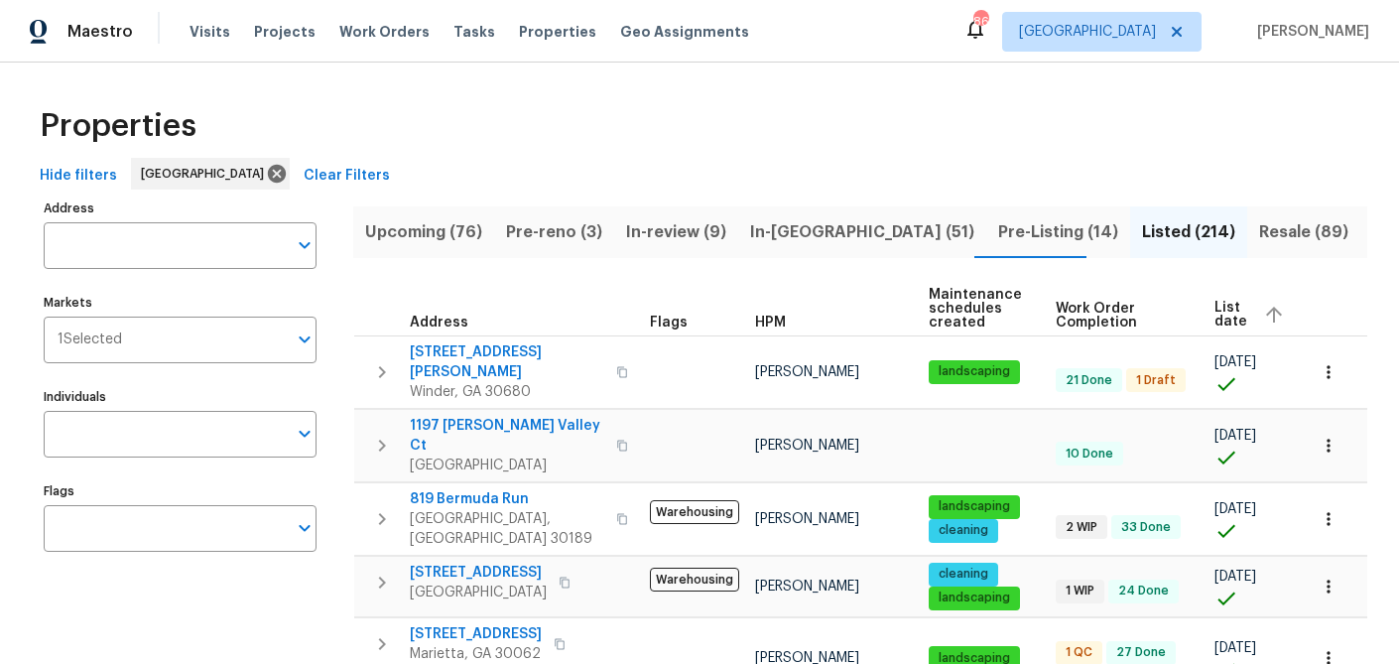
scroll to position [0, 77]
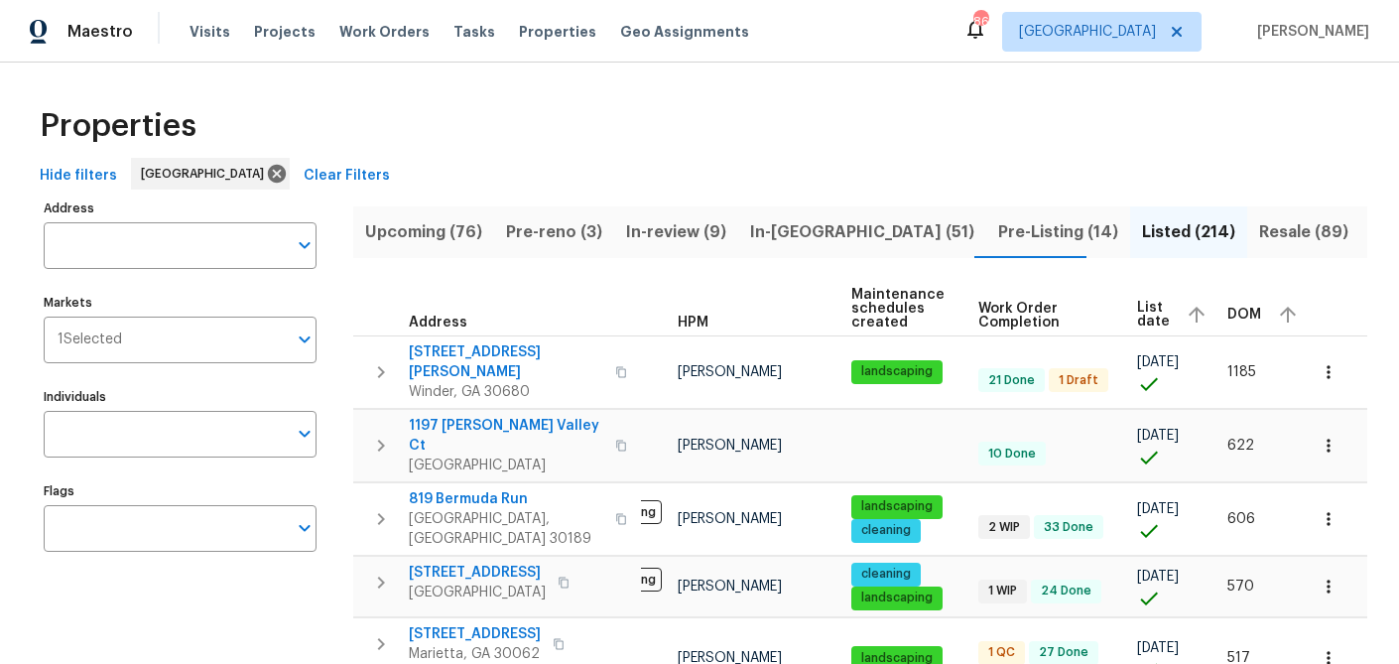
click at [1236, 314] on span "DOM" at bounding box center [1244, 315] width 34 height 14
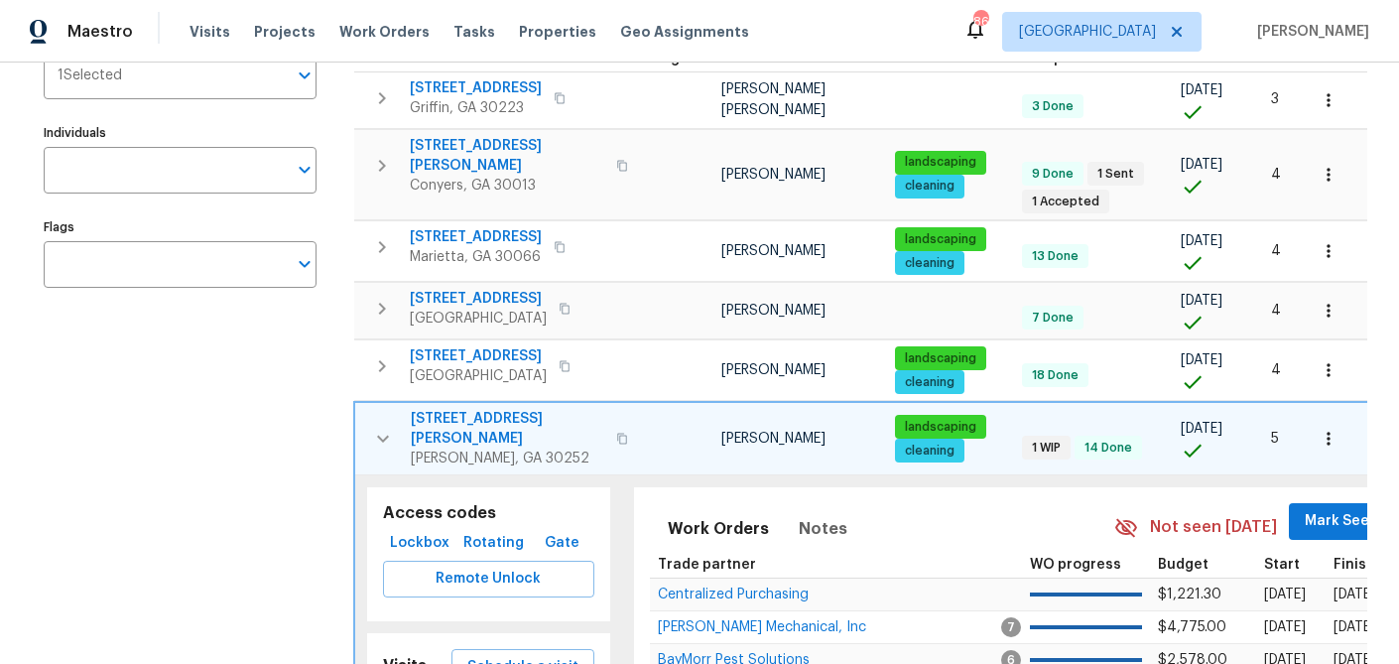
scroll to position [277, 0]
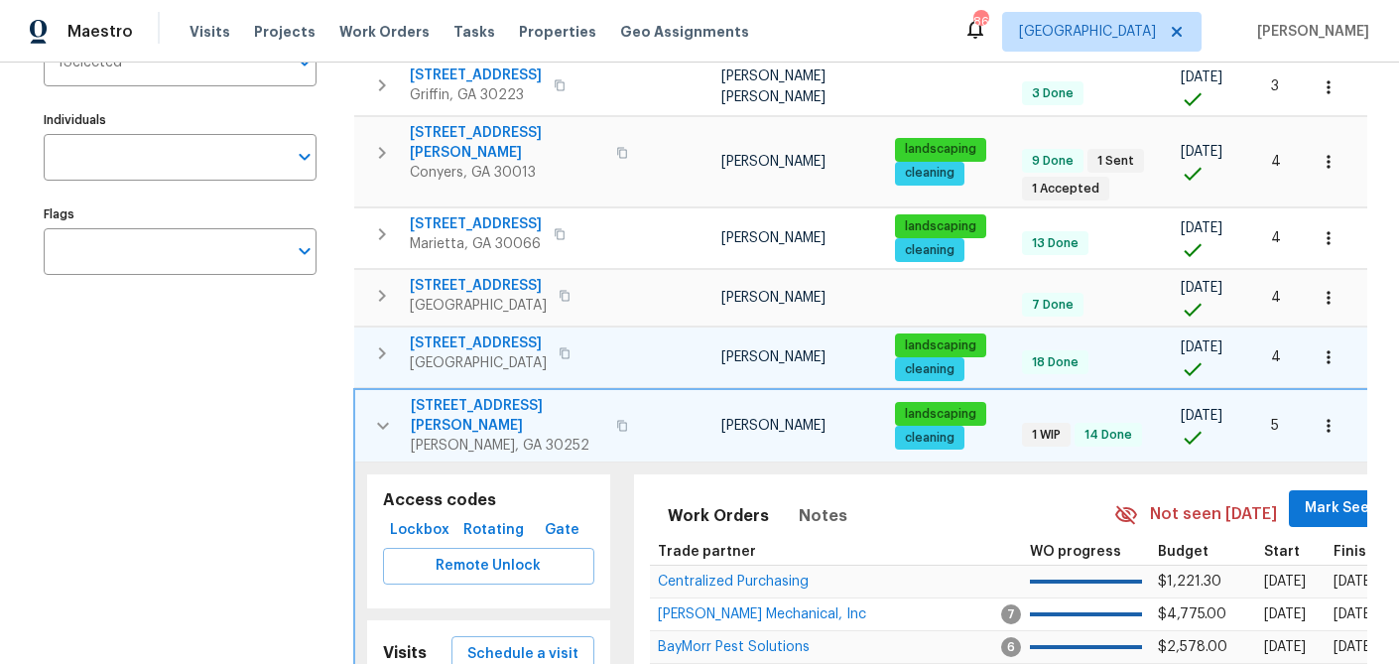
click at [382, 347] on icon "button" at bounding box center [382, 353] width 7 height 12
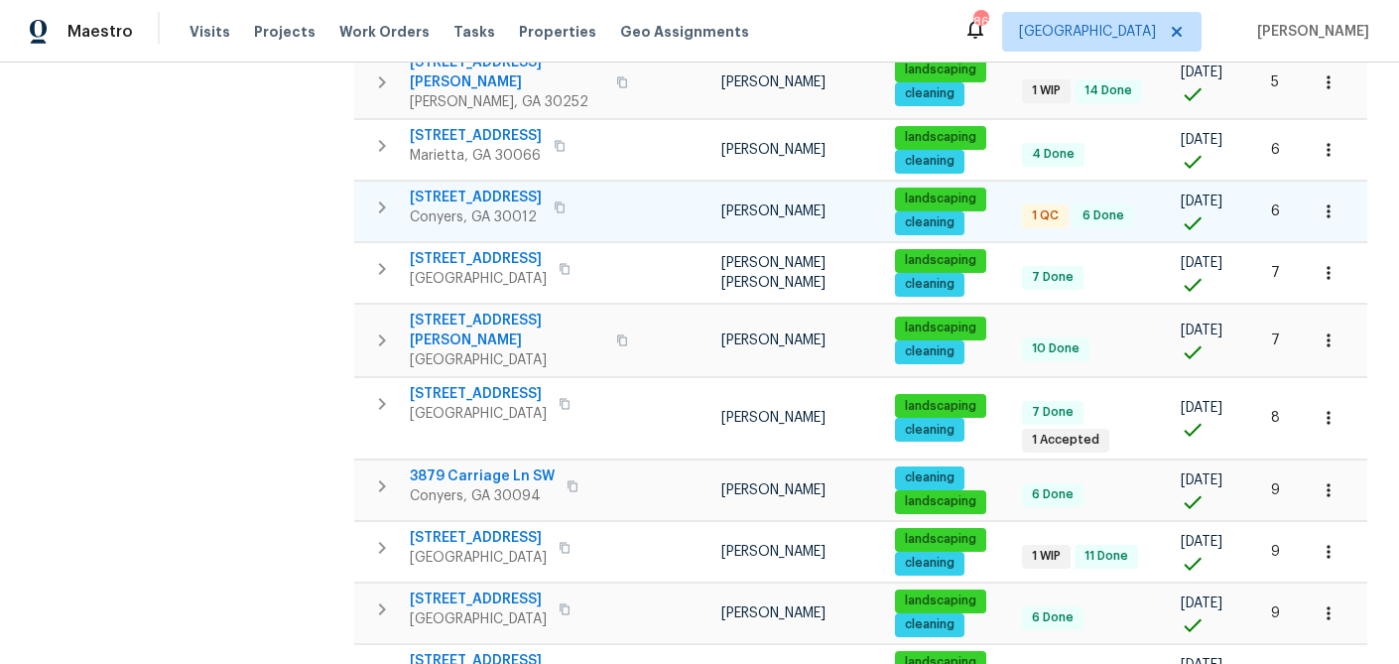
scroll to position [1137, 0]
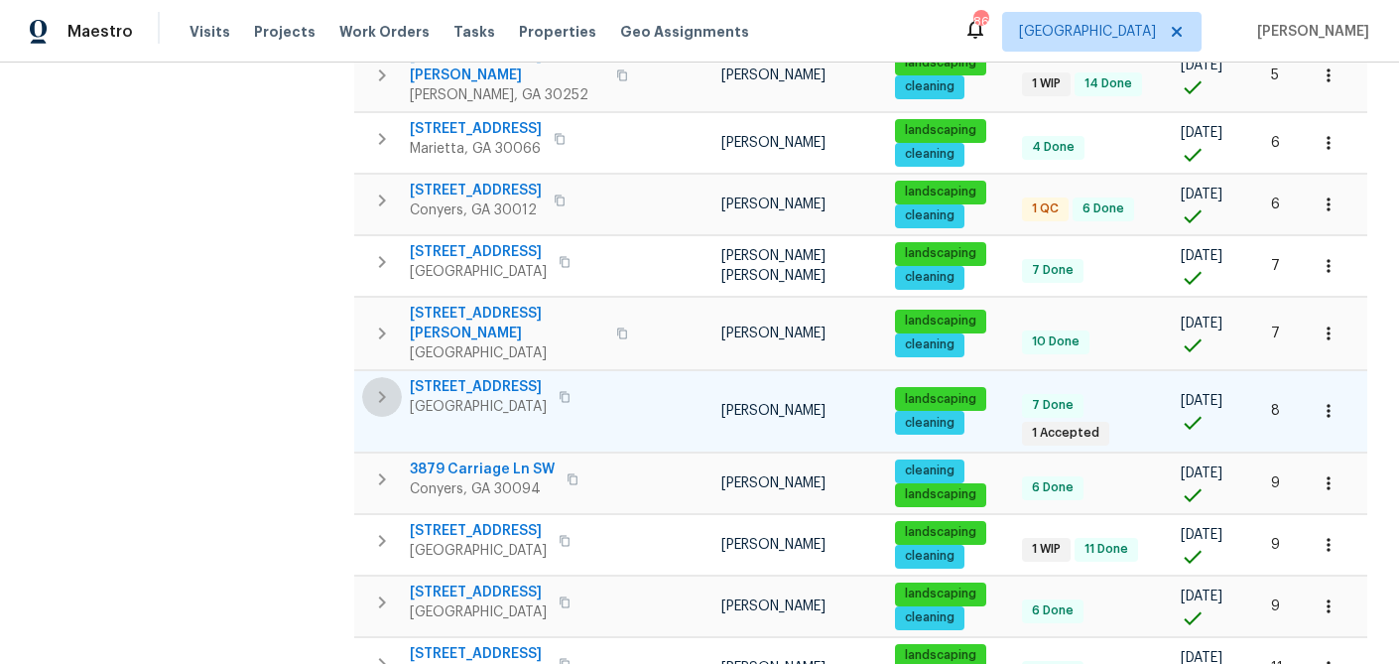
click at [374, 385] on icon "button" at bounding box center [382, 397] width 24 height 24
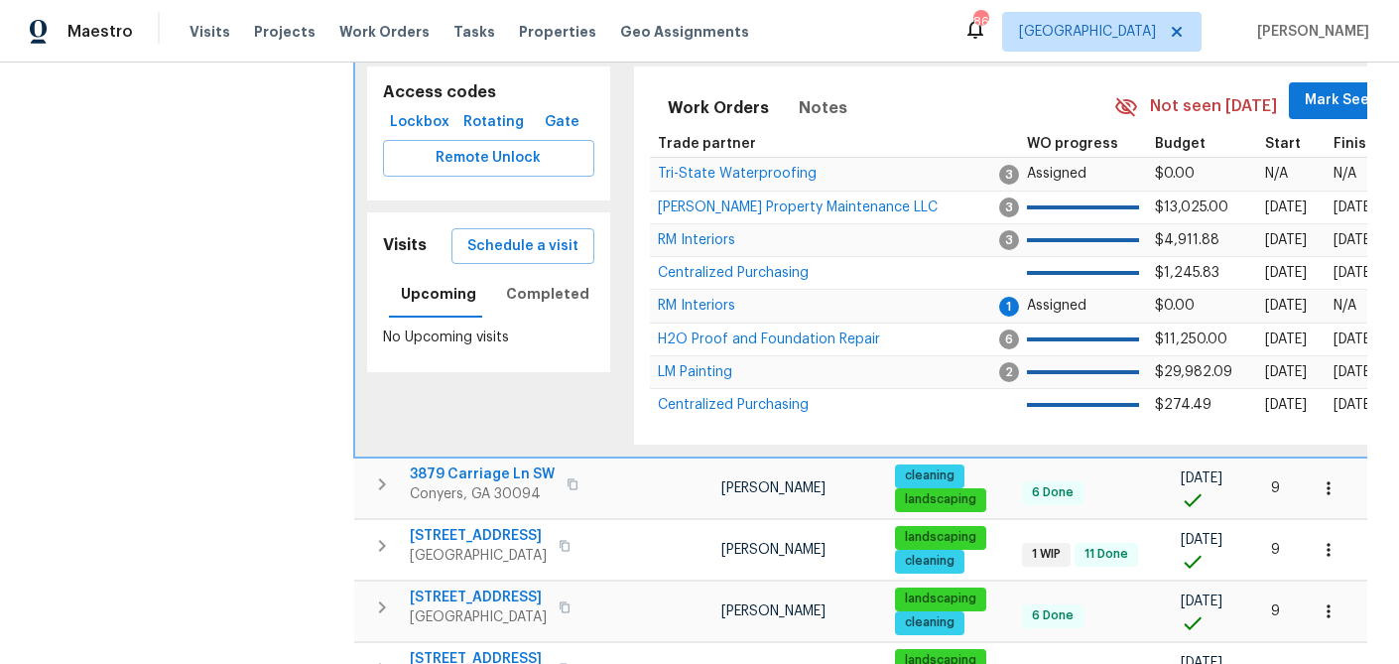
scroll to position [981, 0]
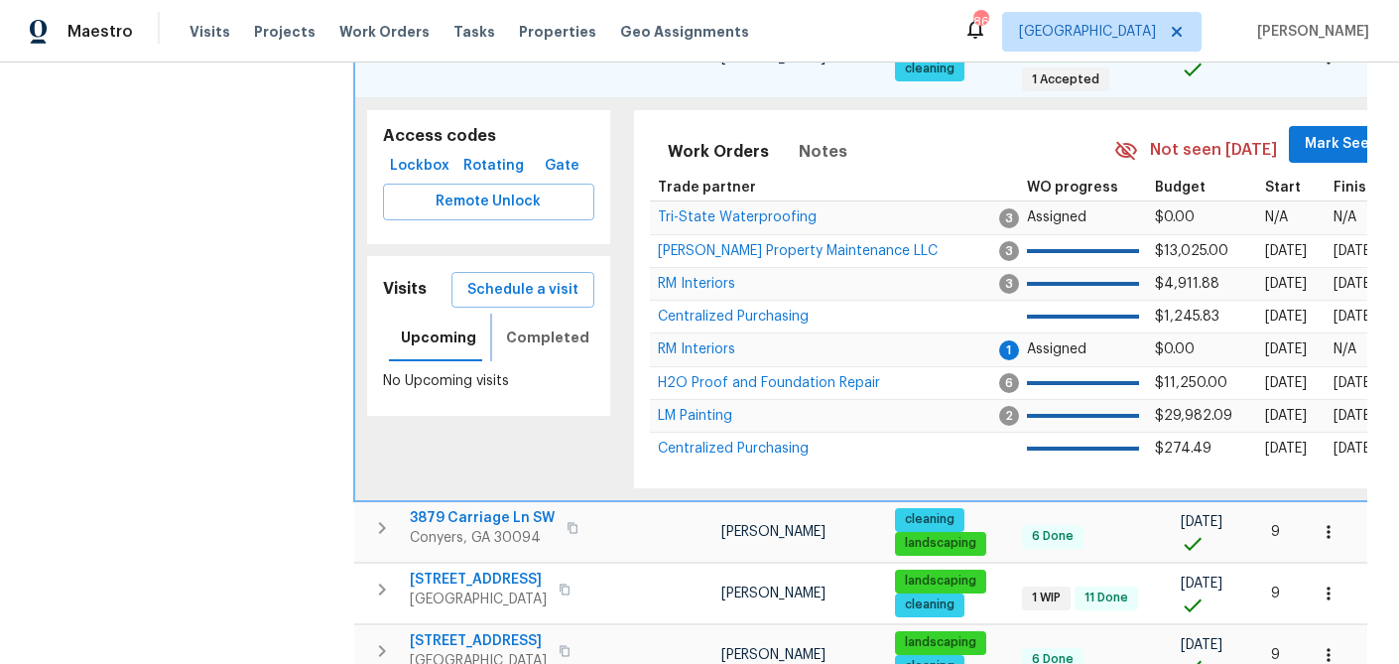
click at [523, 325] on span "Completed" at bounding box center [547, 337] width 83 height 25
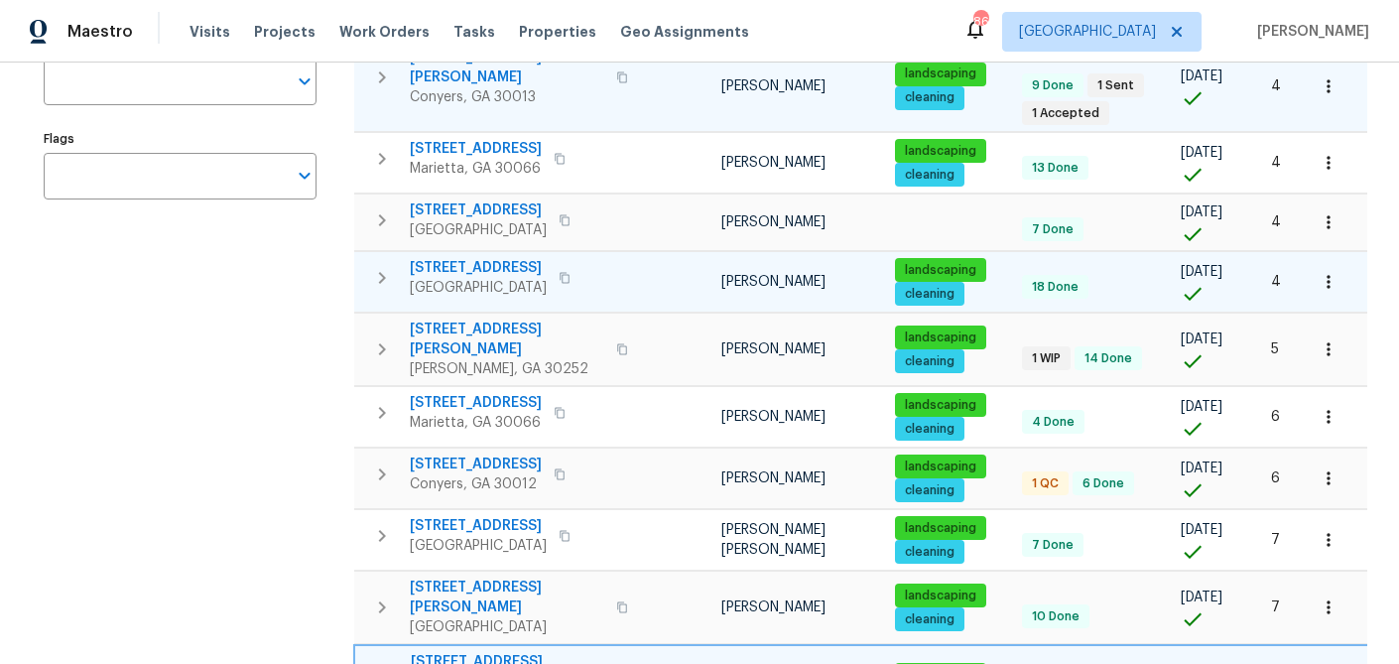
scroll to position [0, 0]
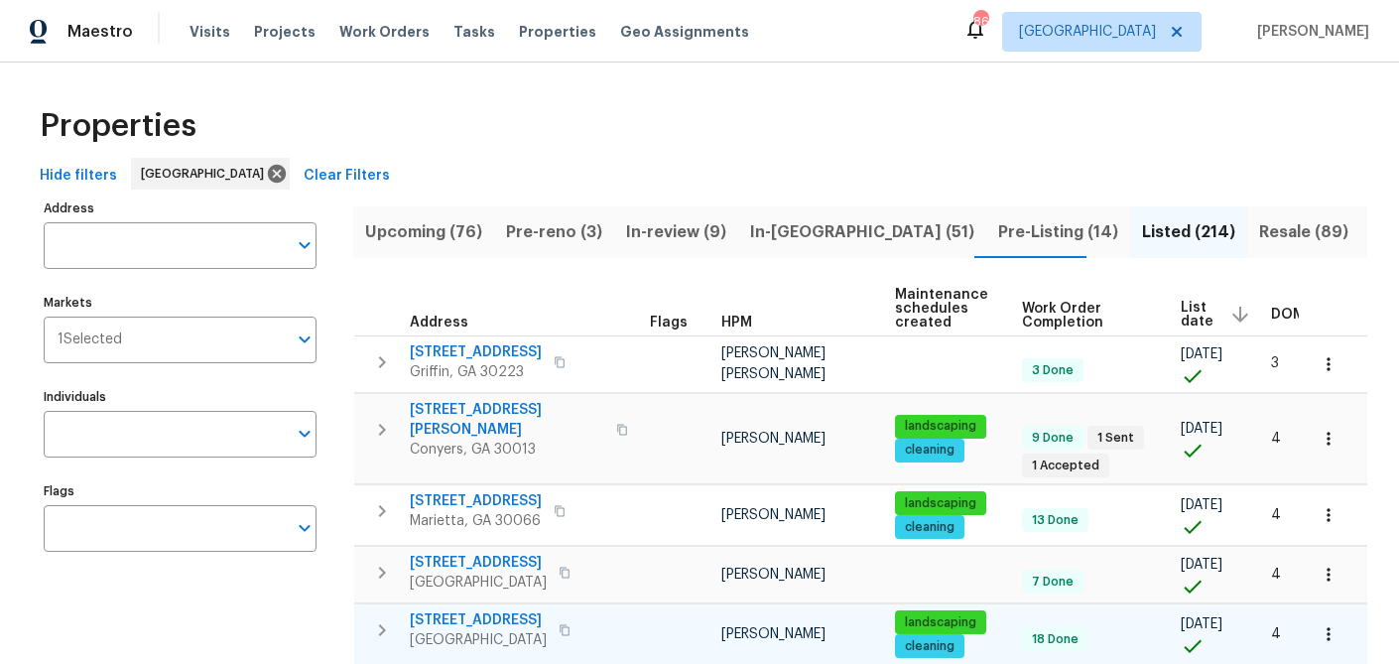
click at [1259, 227] on span "Resale (89)" at bounding box center [1303, 232] width 89 height 28
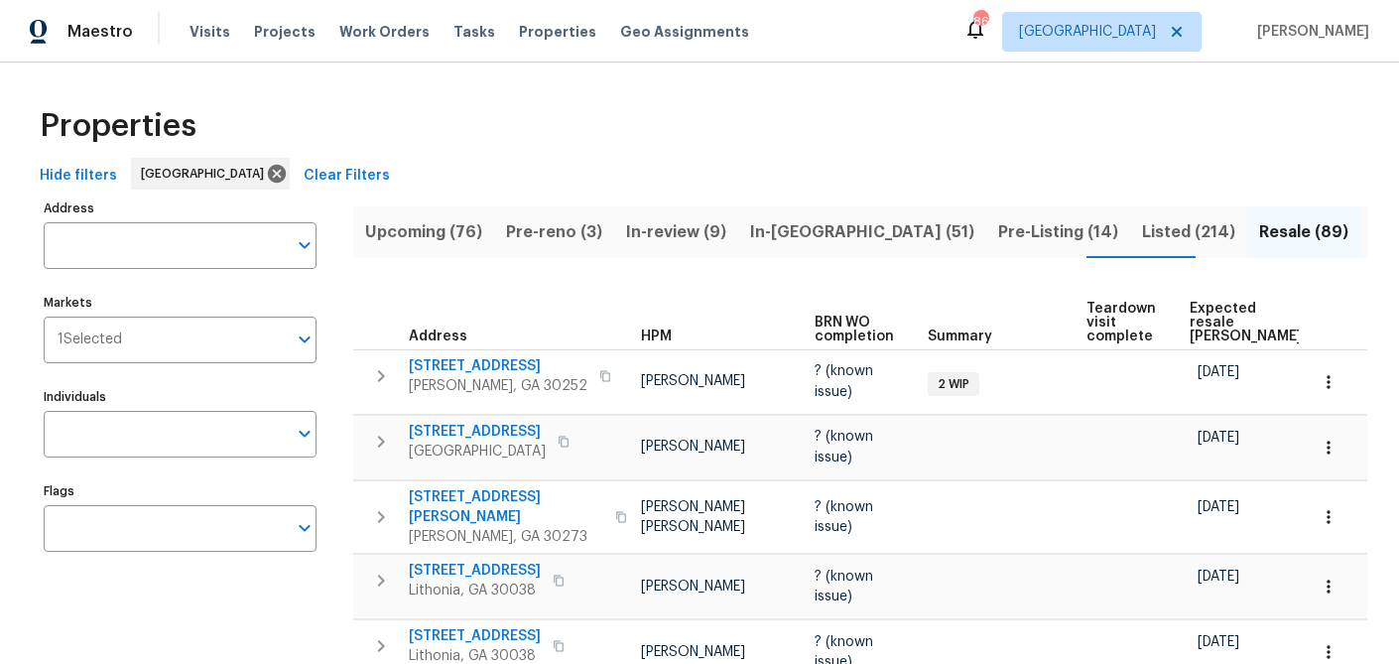
scroll to position [0, 186]
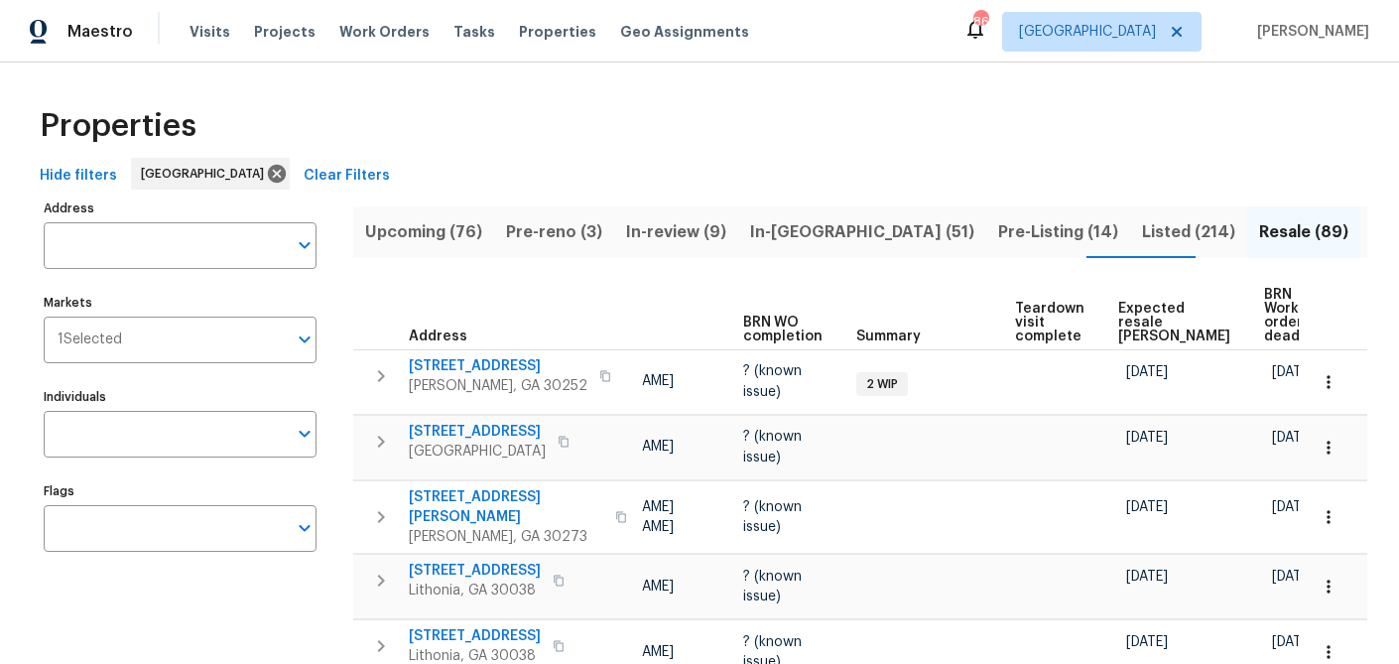
click at [1118, 311] on span "Expected resale COE" at bounding box center [1174, 323] width 112 height 42
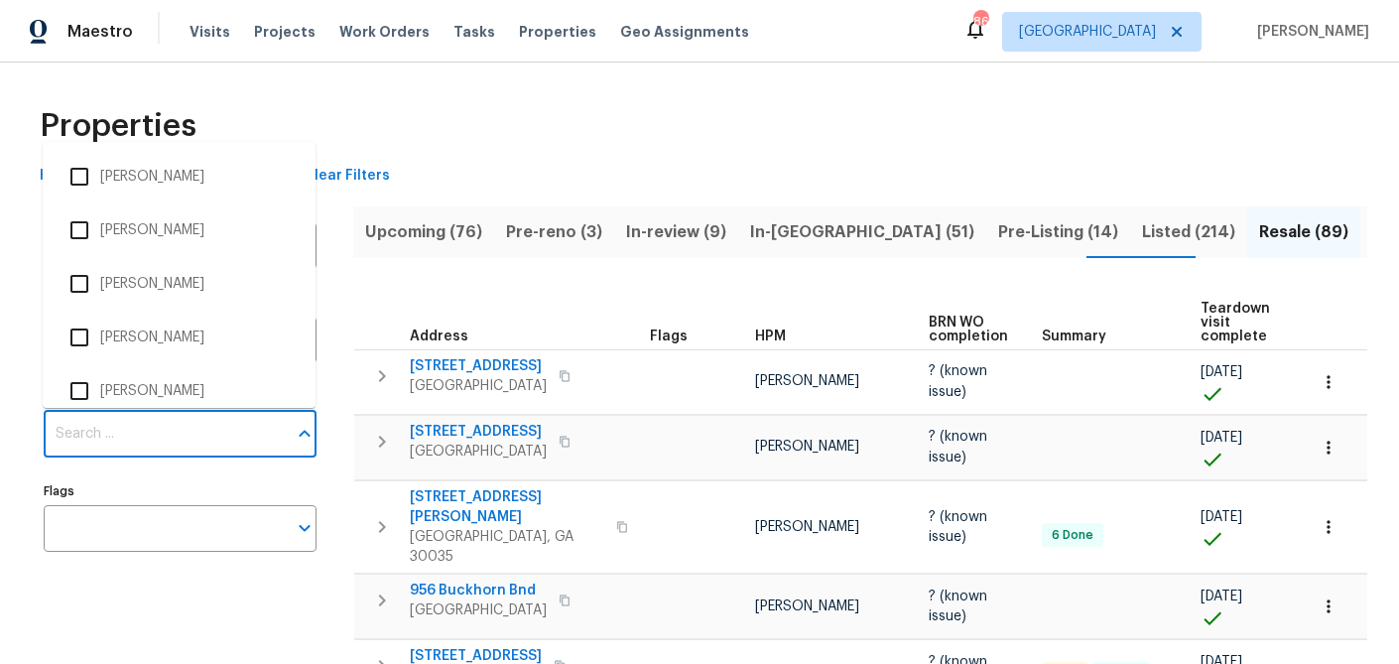
click at [181, 441] on input "Individuals" at bounding box center [165, 434] width 243 height 47
click at [761, 331] on span "HPM" at bounding box center [770, 336] width 31 height 14
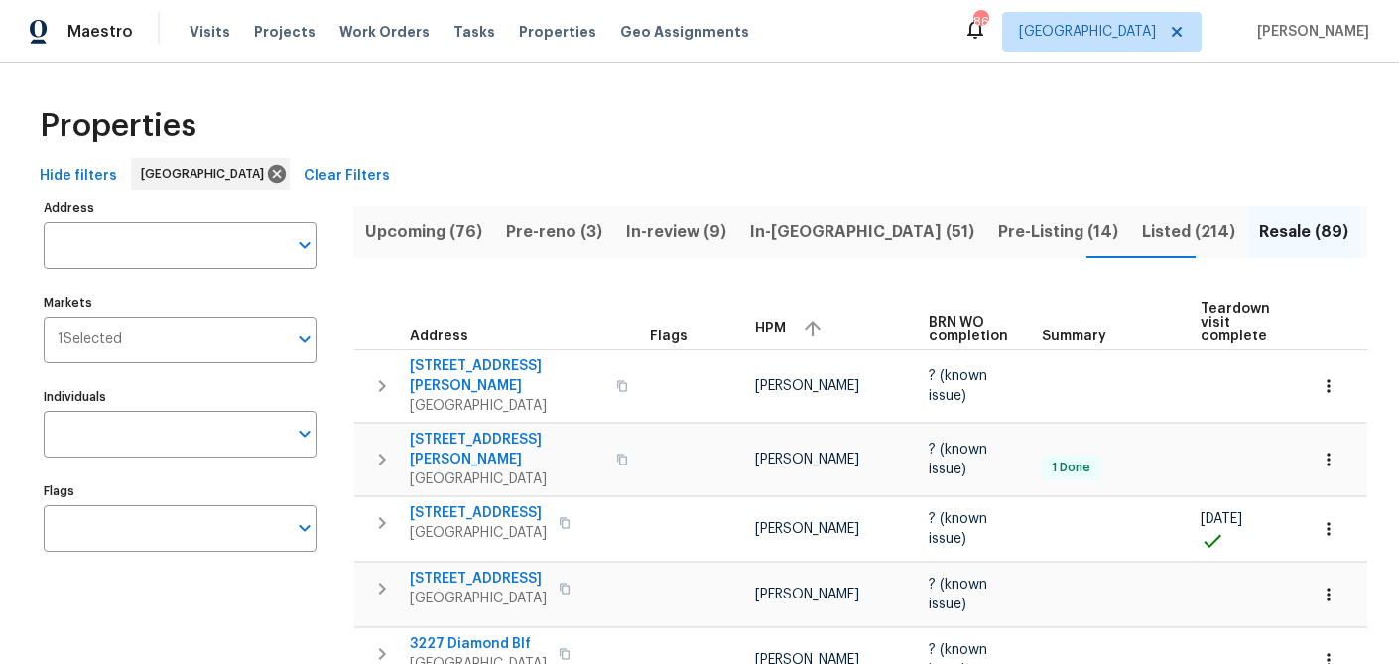
scroll to position [26, 0]
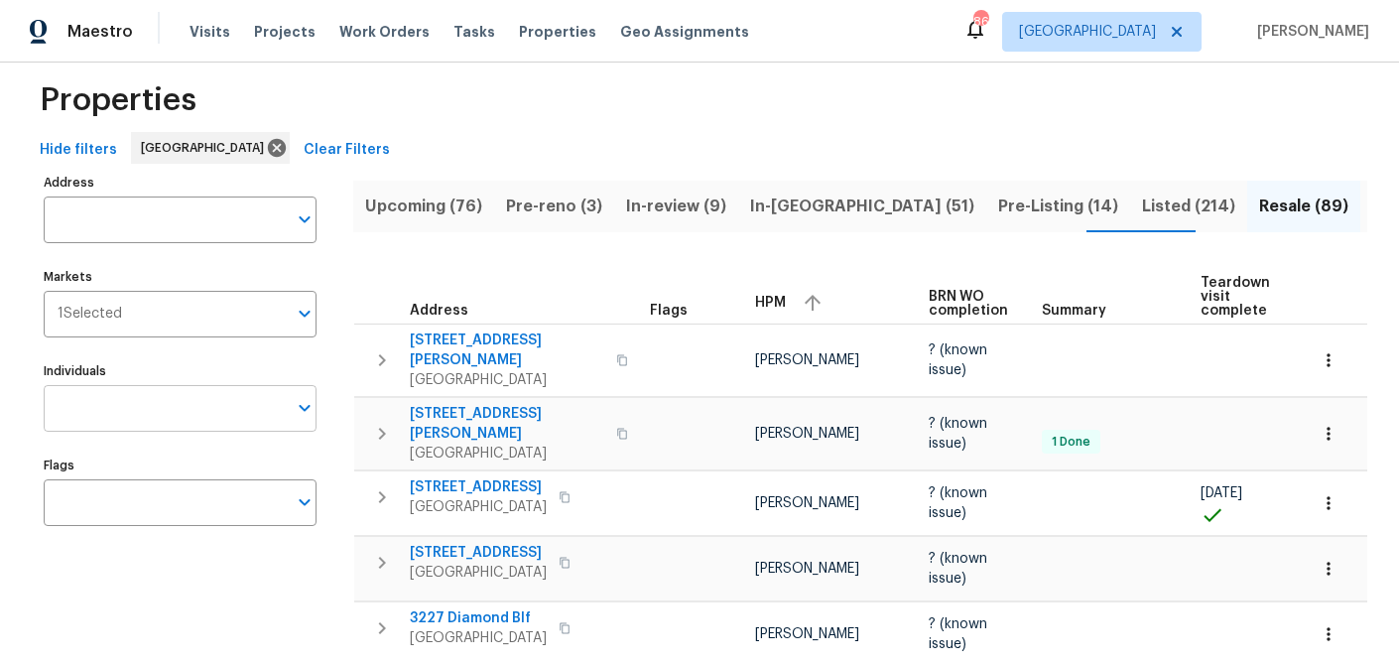
click at [192, 408] on input "Individuals" at bounding box center [165, 408] width 243 height 47
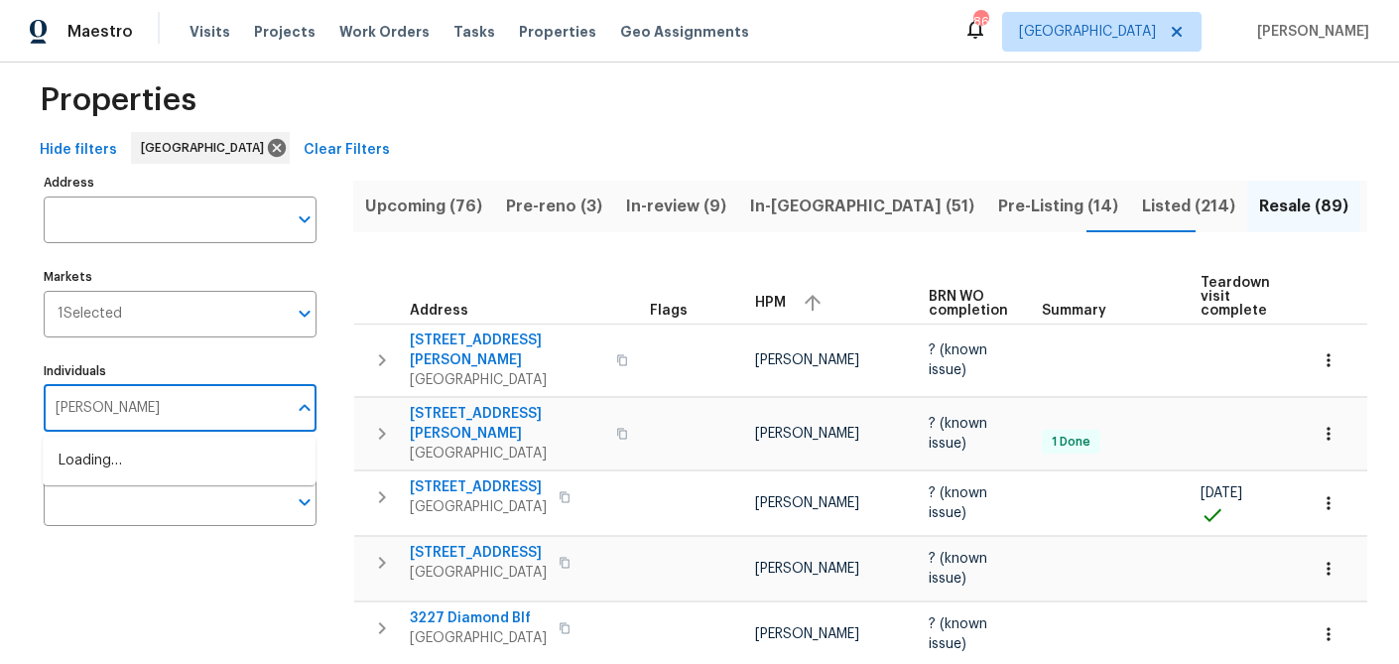
type input "mirsad"
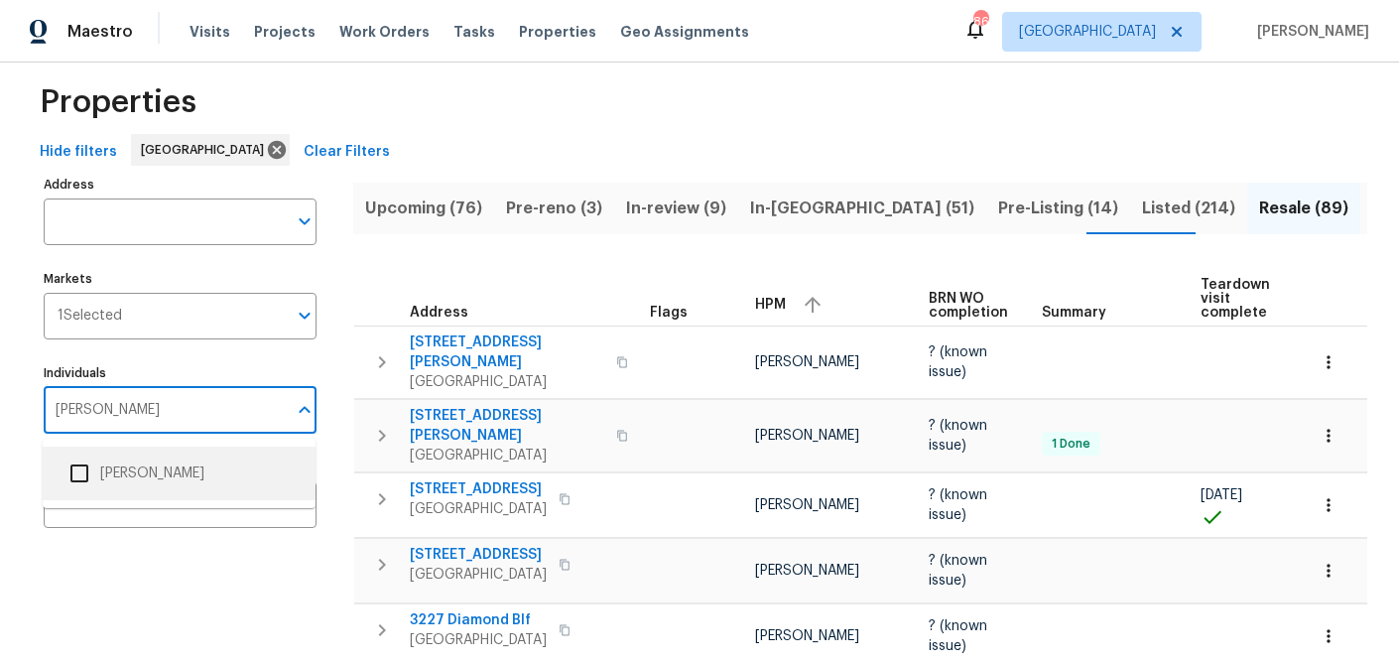
click at [54, 454] on li "Mirsad Srna" at bounding box center [179, 474] width 273 height 54
click at [83, 415] on input "Individuals" at bounding box center [165, 410] width 243 height 47
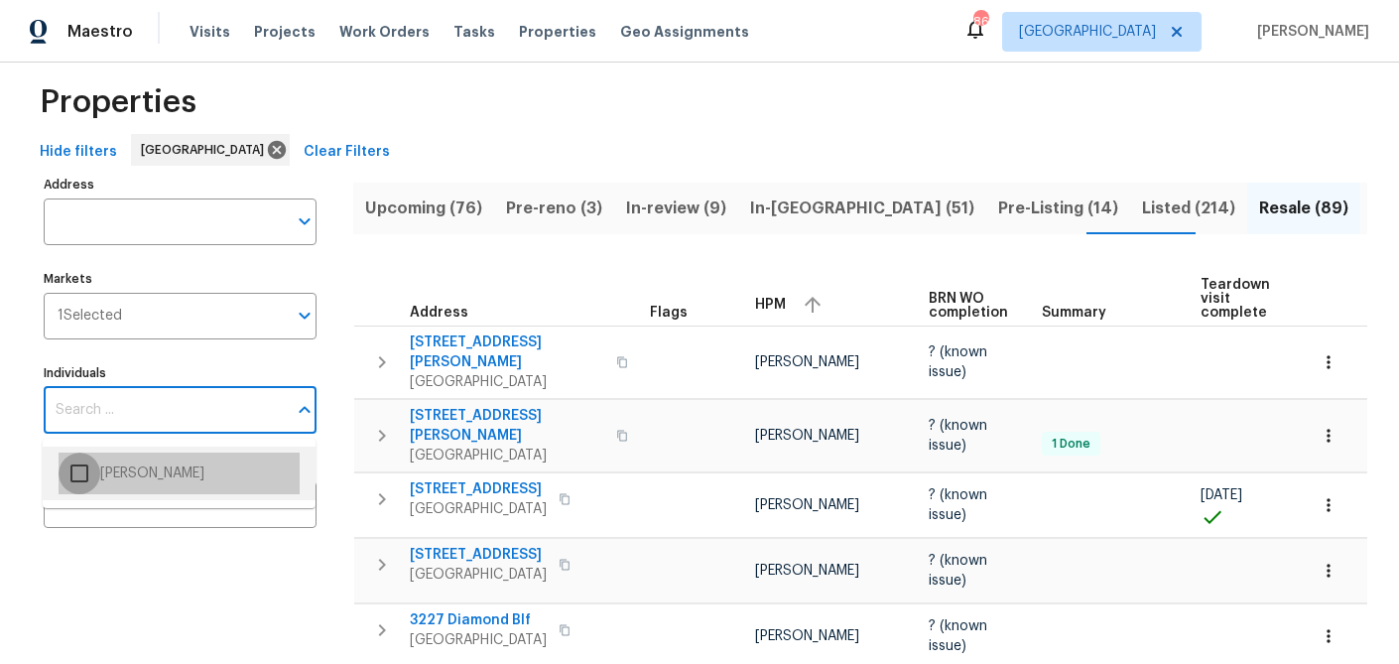
click at [77, 476] on input "checkbox" at bounding box center [80, 473] width 42 height 42
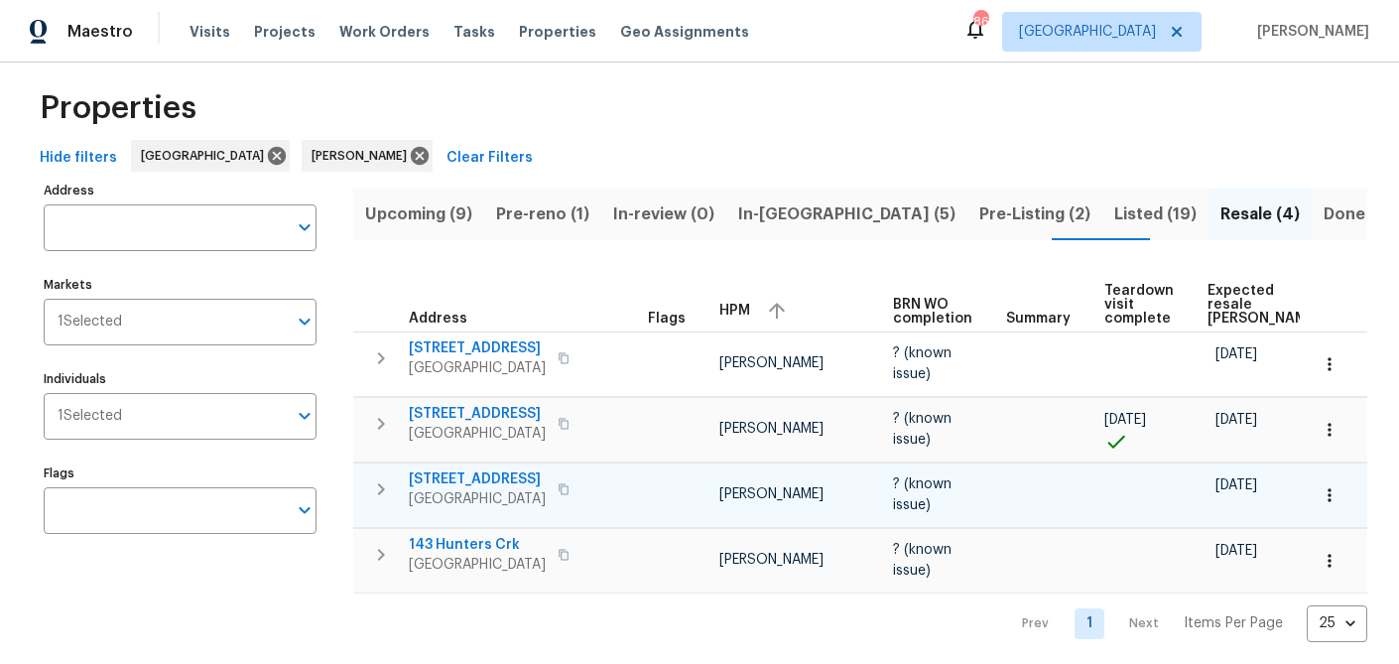
scroll to position [0, 3]
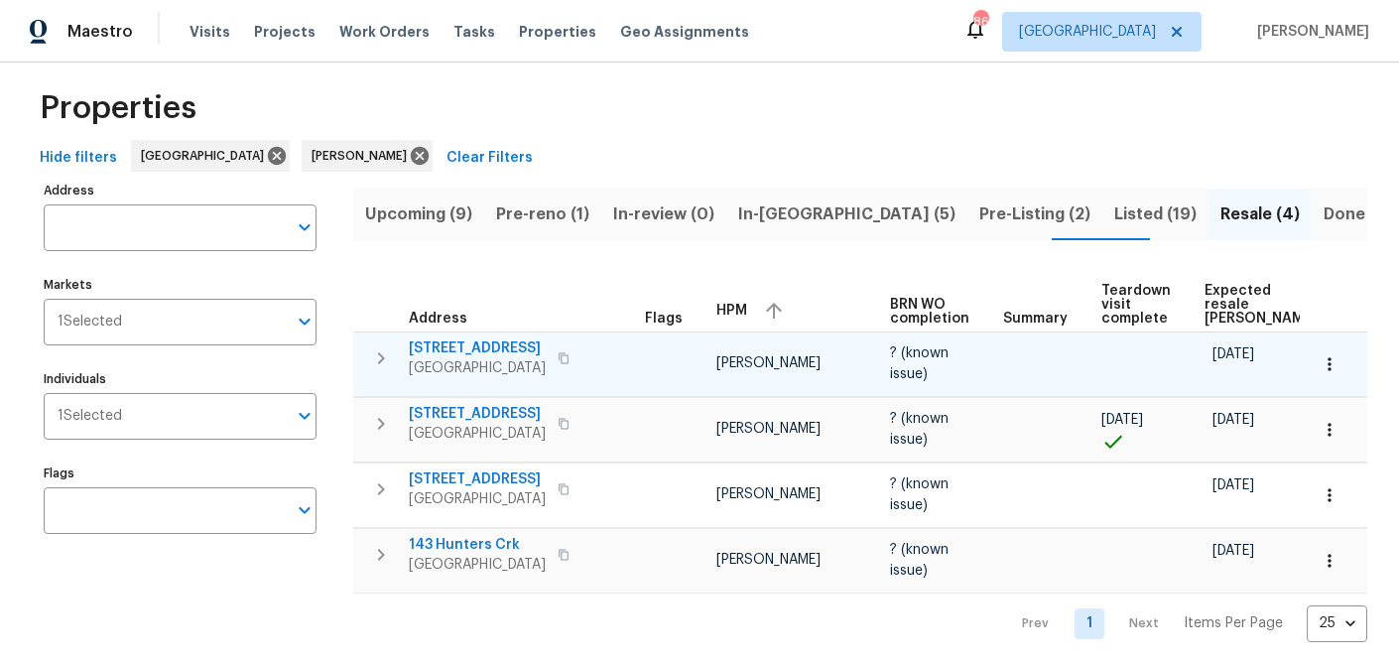
click at [383, 356] on icon "button" at bounding box center [381, 358] width 7 height 12
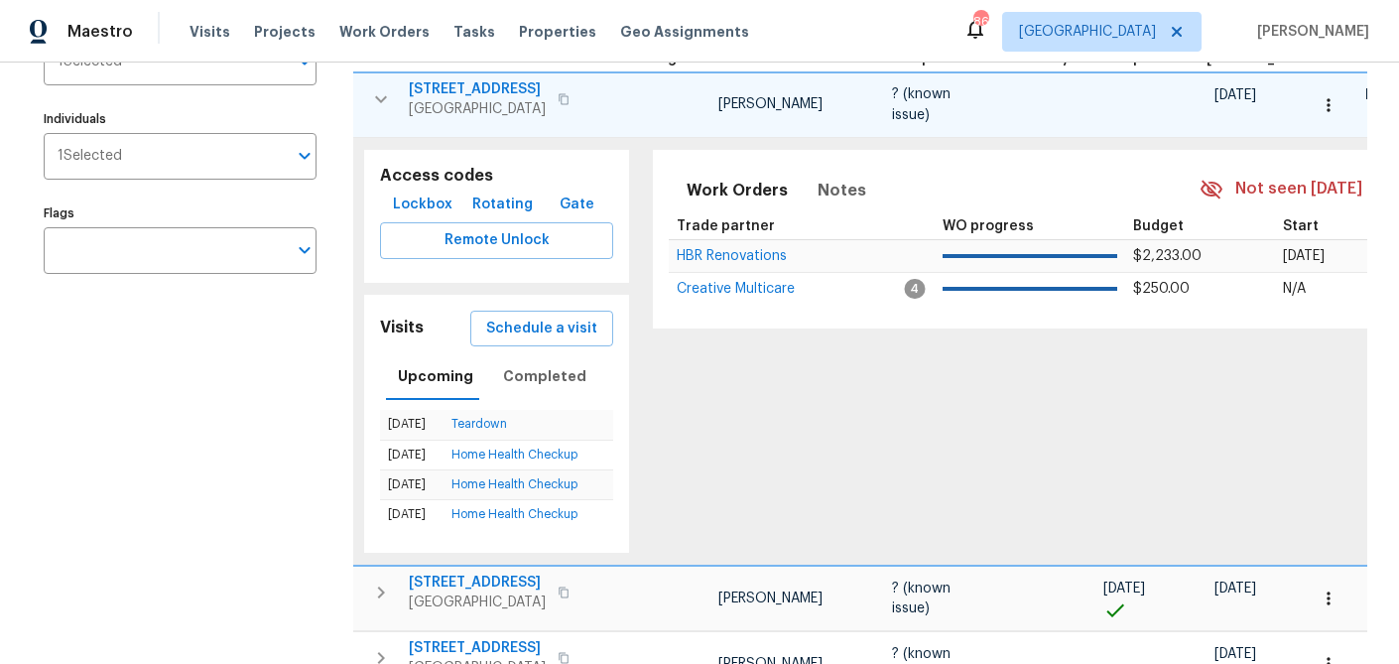
scroll to position [280, 0]
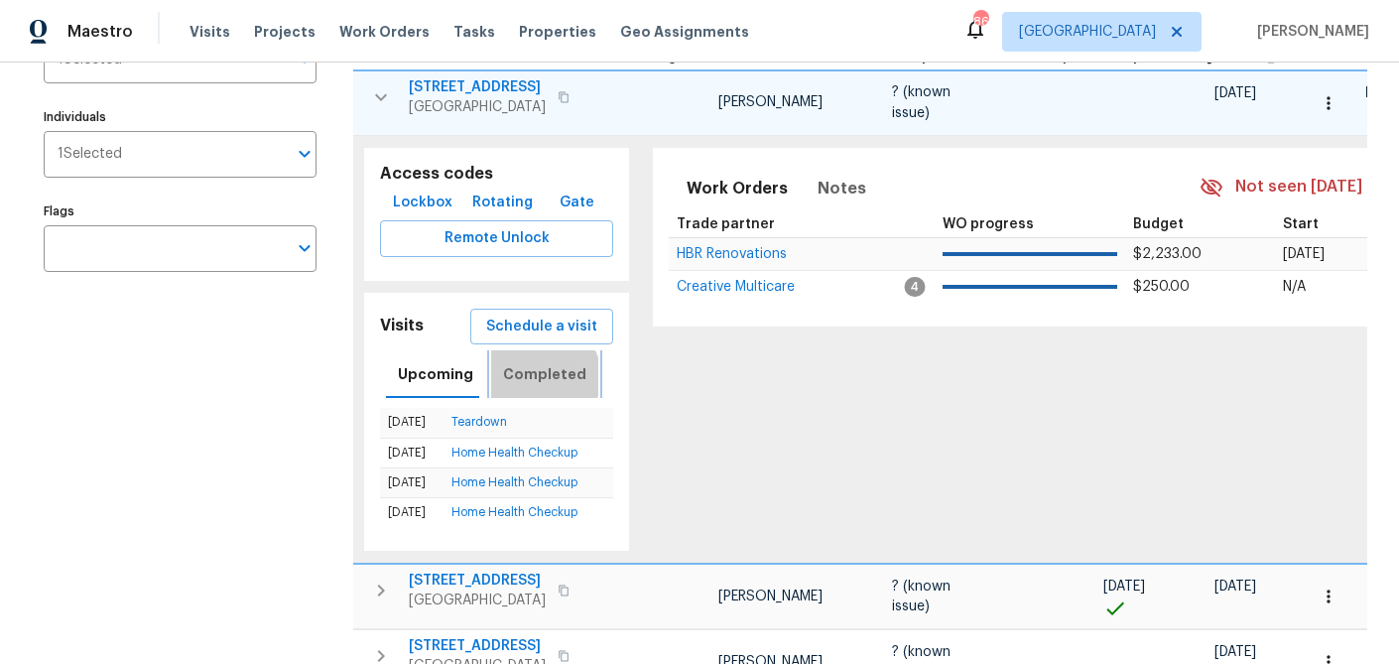
click at [537, 376] on span "Completed" at bounding box center [544, 374] width 83 height 25
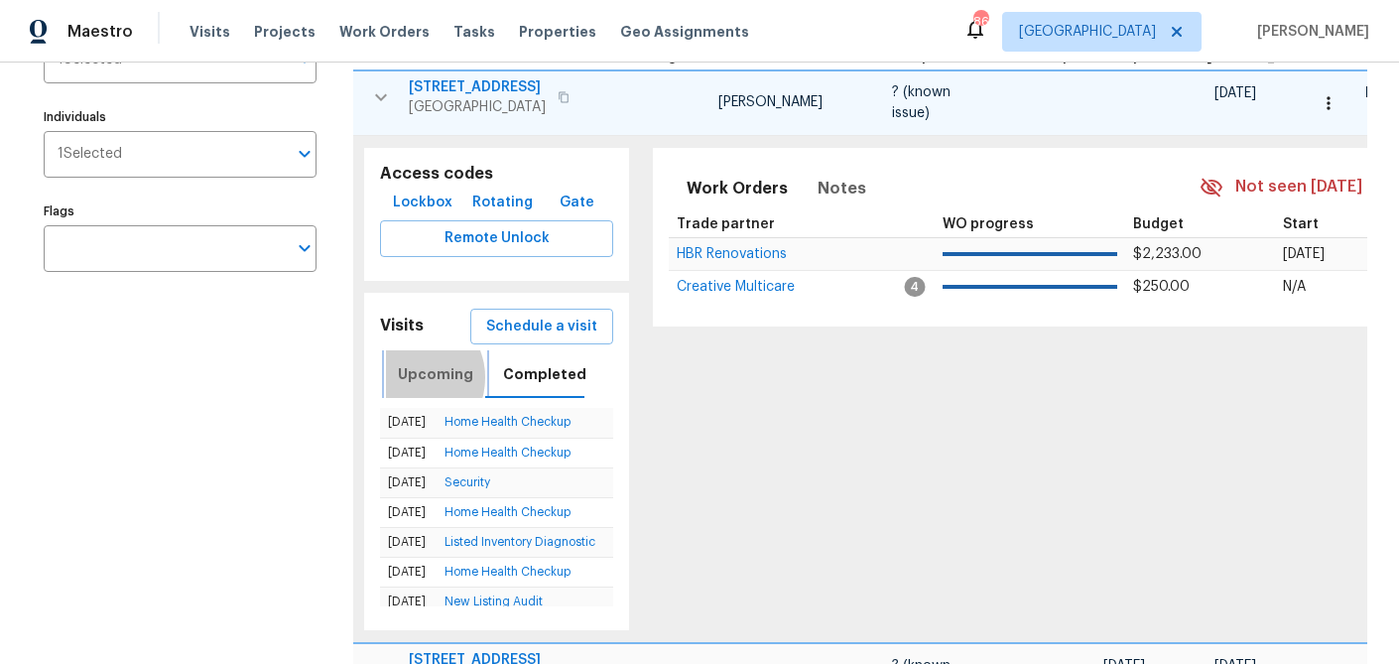
click at [411, 377] on span "Upcoming" at bounding box center [435, 374] width 75 height 25
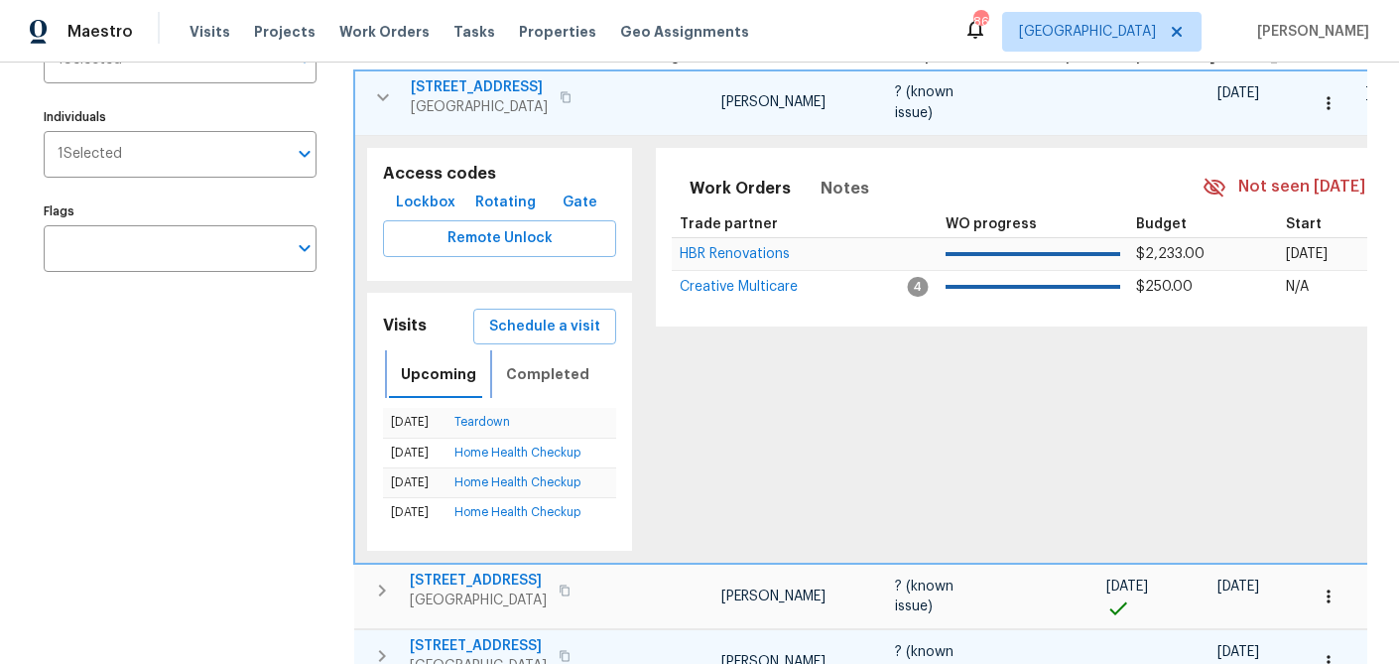
scroll to position [456, 0]
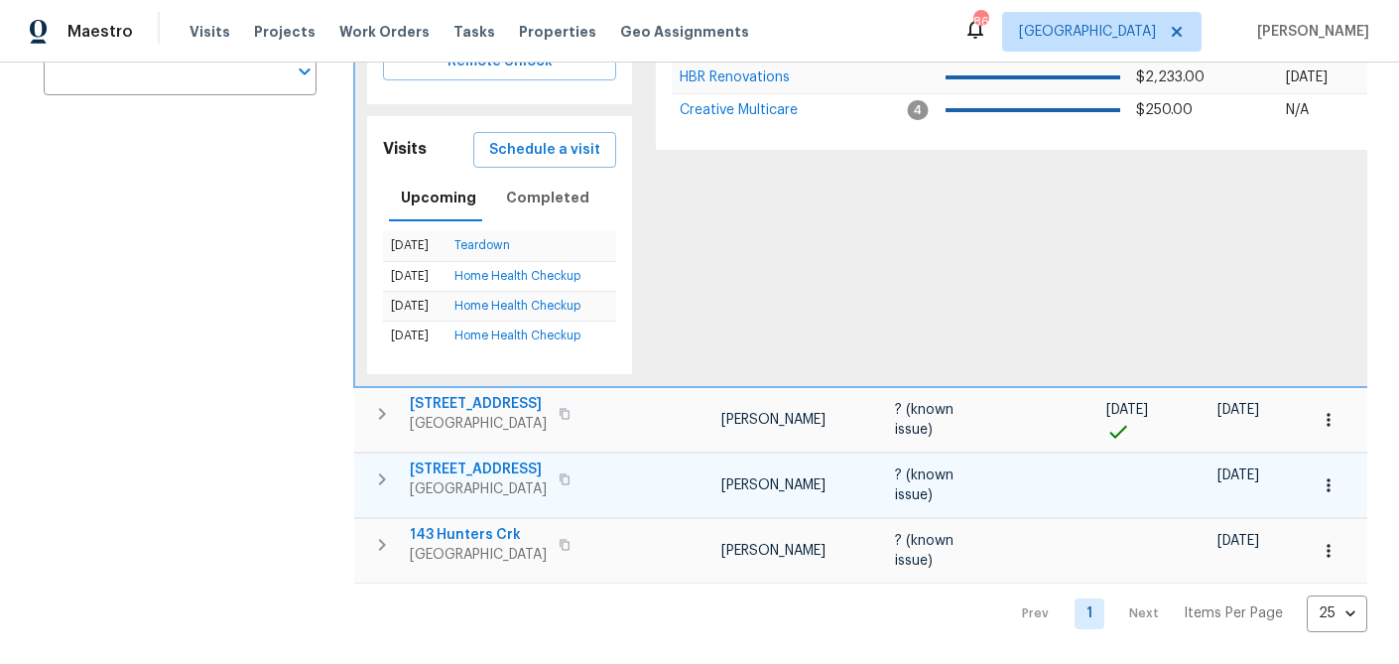
click at [375, 477] on icon "button" at bounding box center [382, 479] width 24 height 24
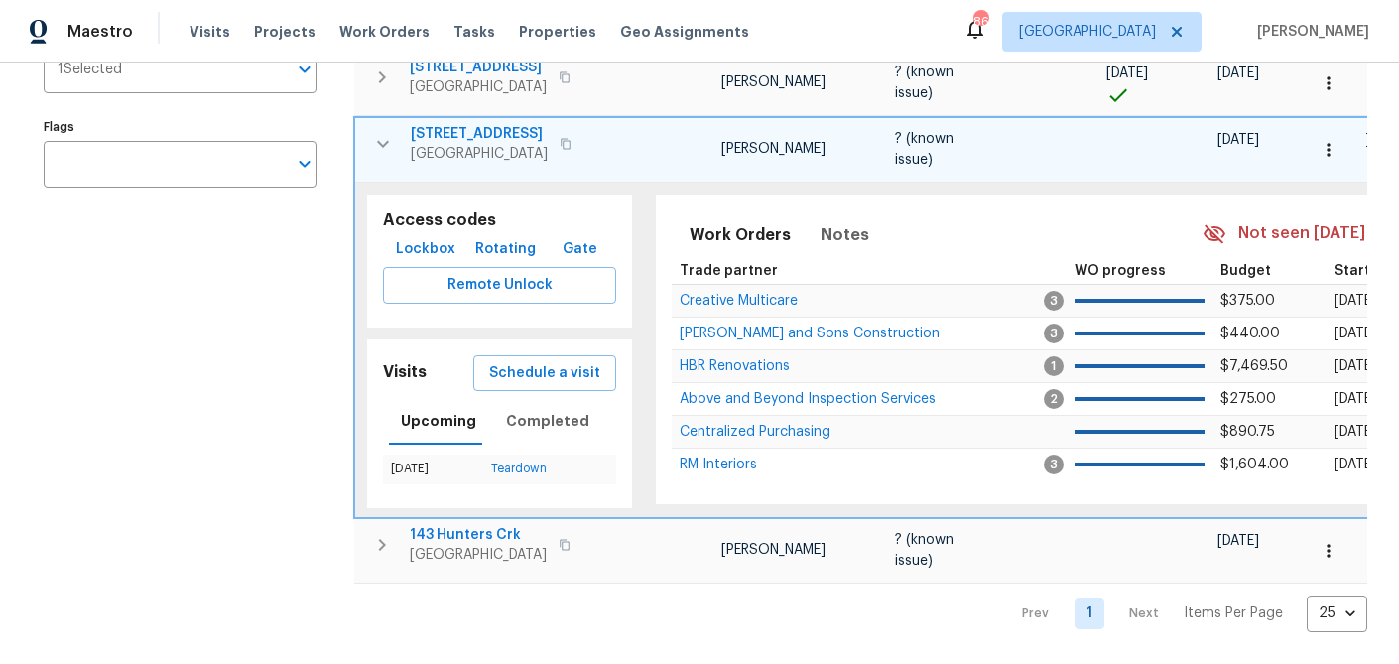
scroll to position [366, 0]
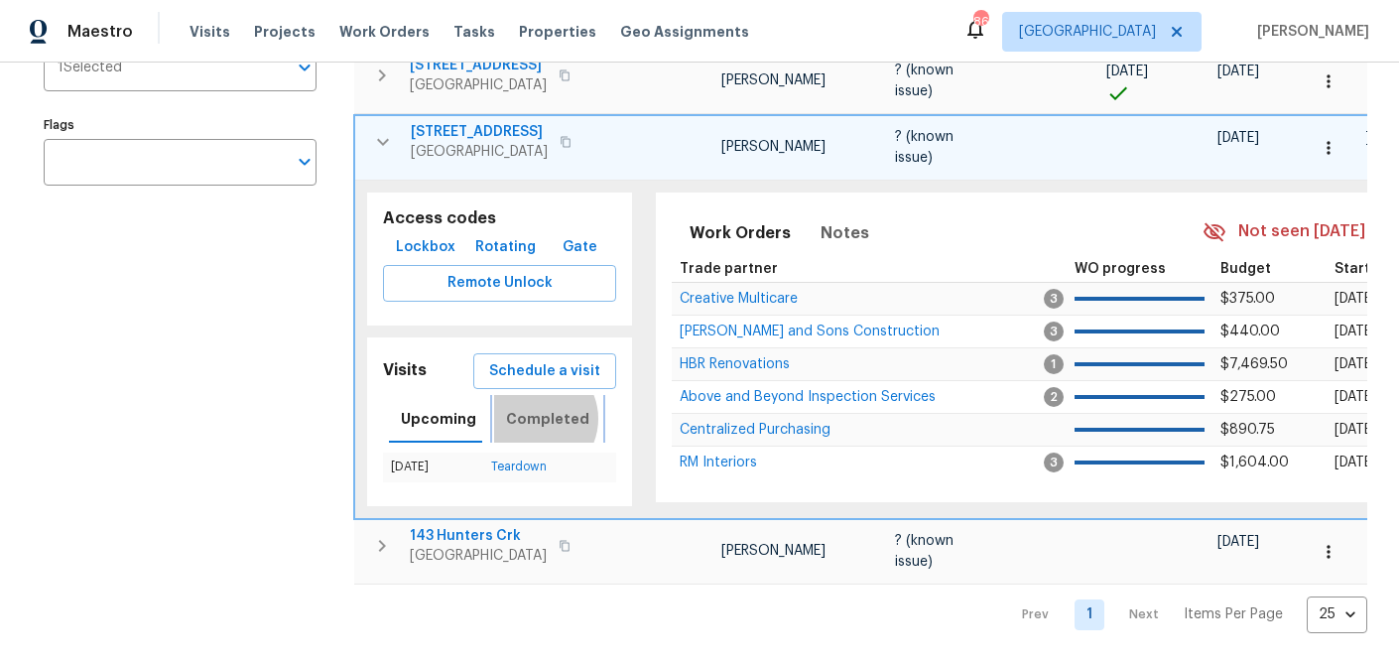
click at [527, 419] on span "Completed" at bounding box center [547, 419] width 83 height 25
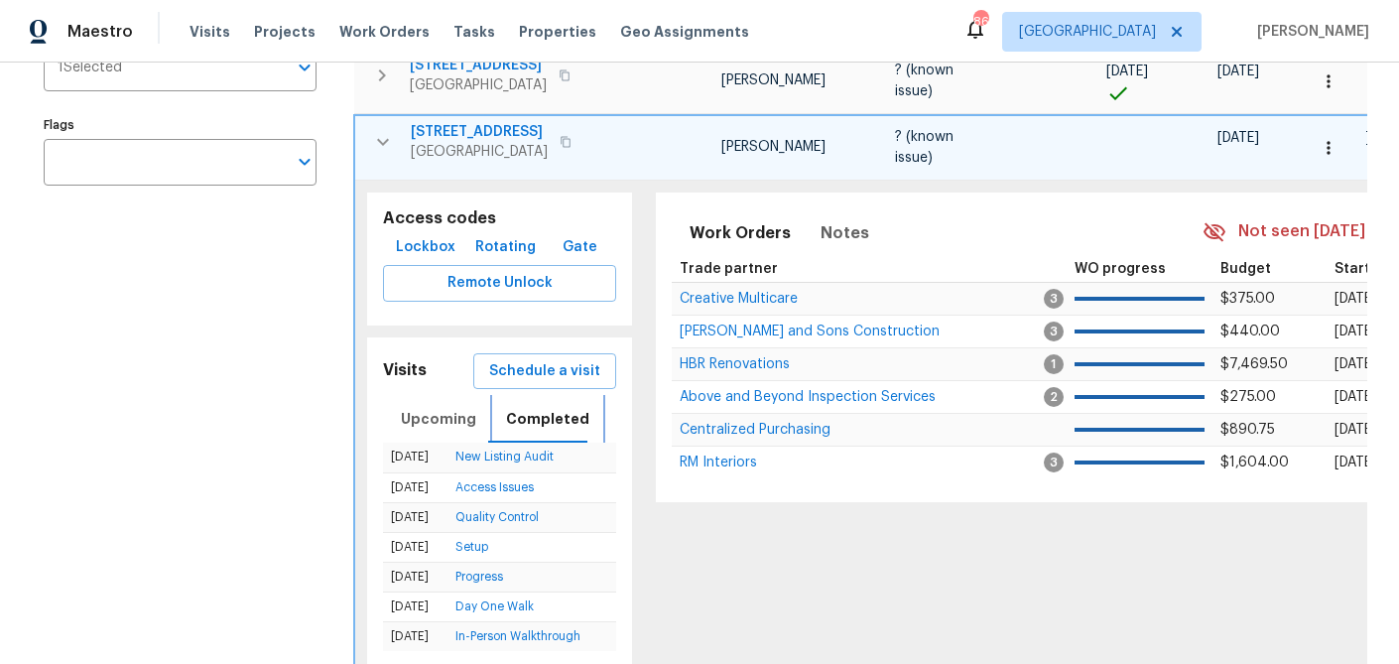
scroll to position [536, 0]
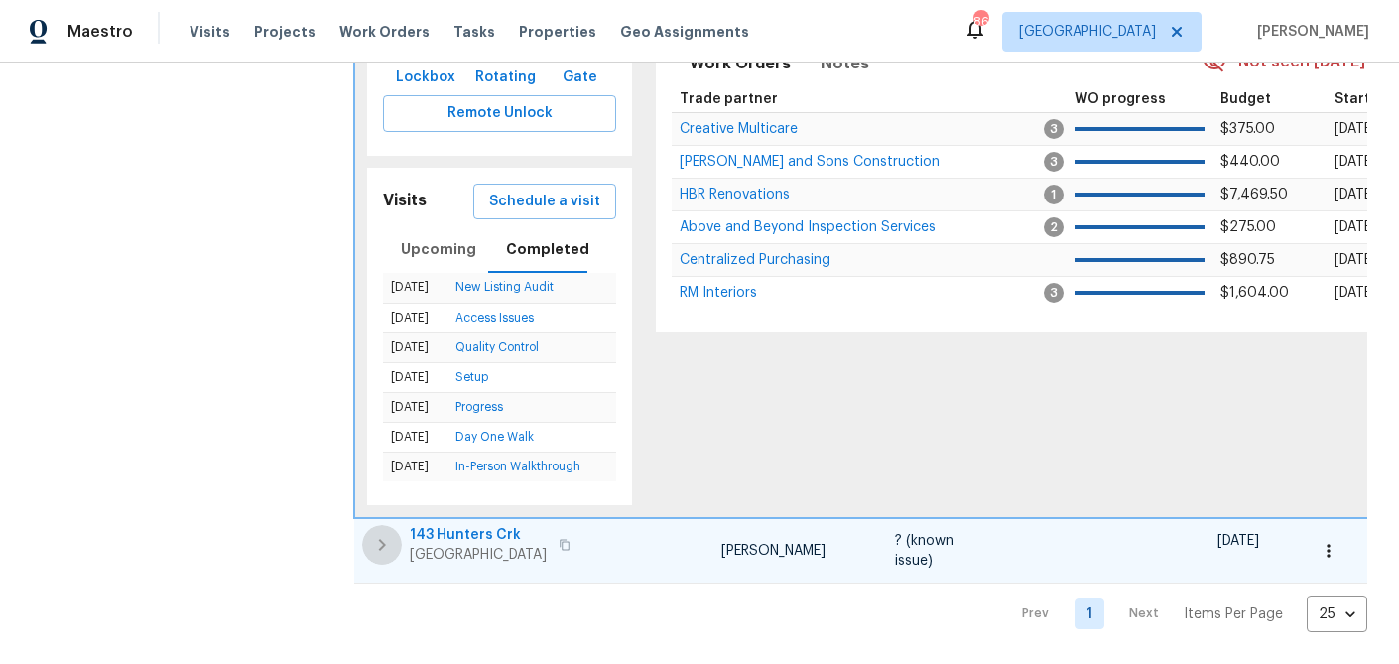
click at [370, 547] on icon "button" at bounding box center [382, 545] width 24 height 24
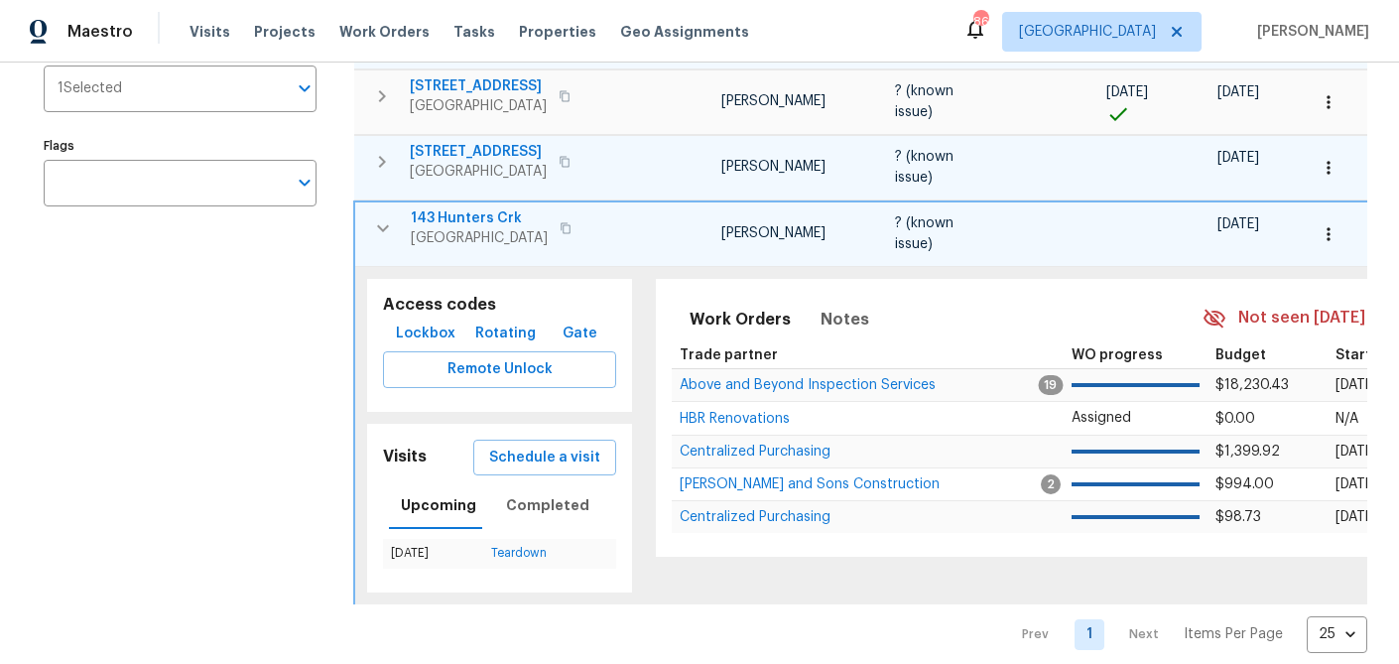
scroll to position [365, 0]
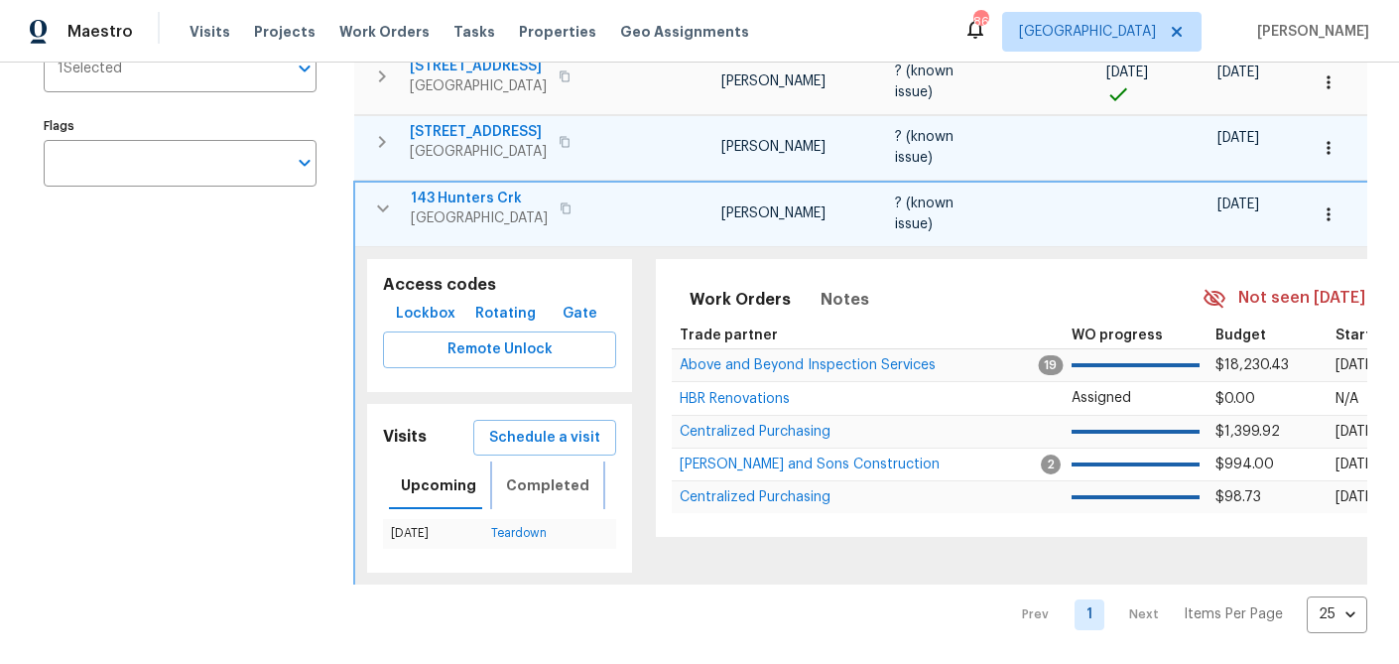
click at [527, 485] on span "Completed" at bounding box center [547, 485] width 83 height 25
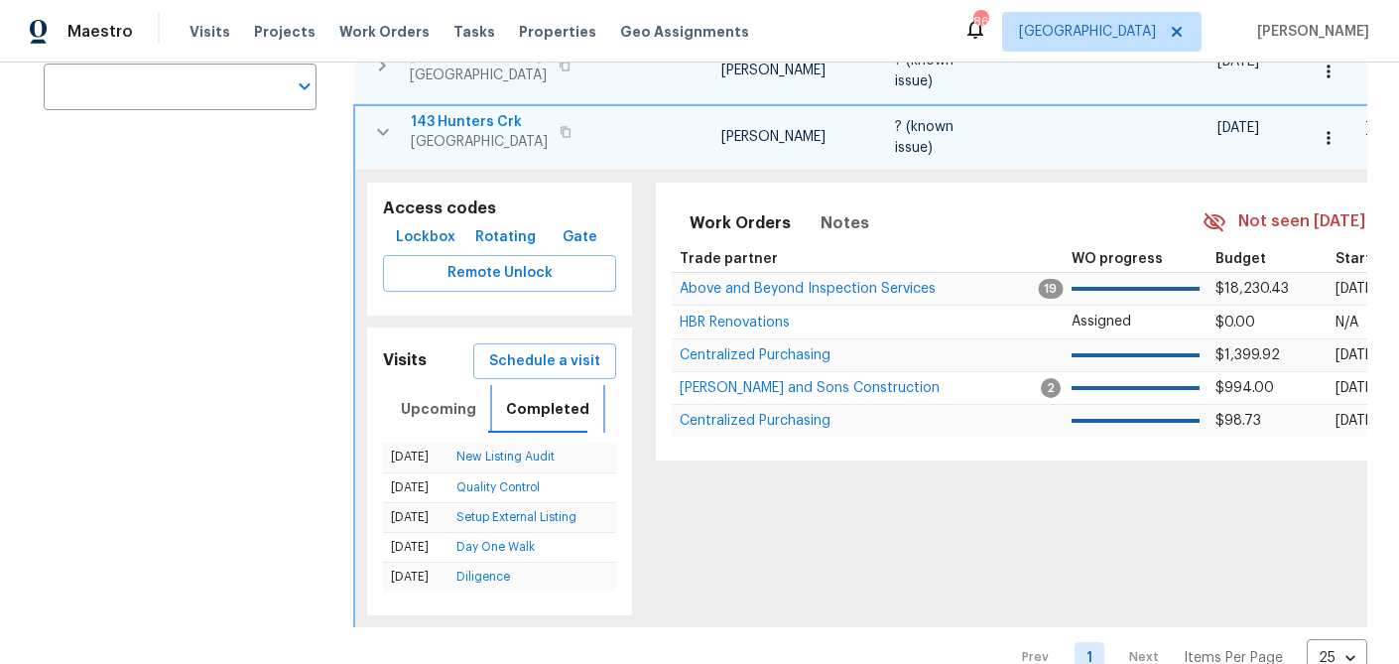
scroll to position [0, 0]
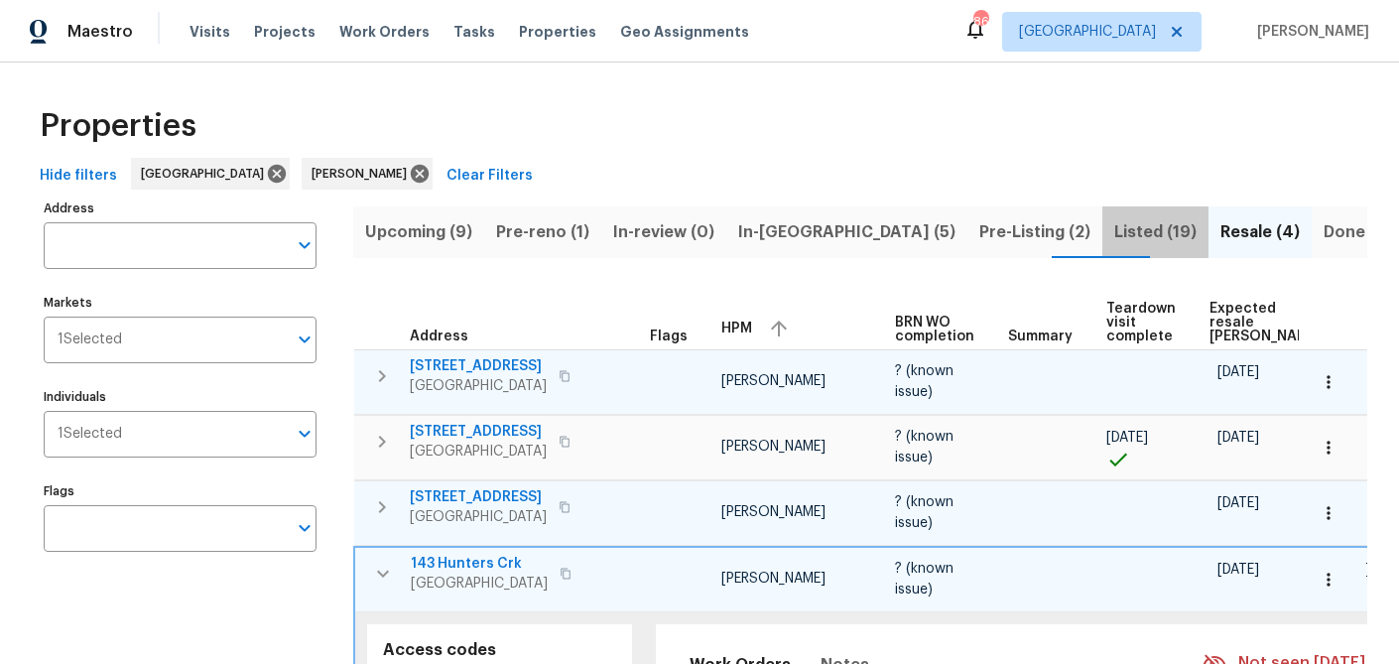
click at [1114, 227] on span "Listed (19)" at bounding box center [1155, 232] width 82 height 28
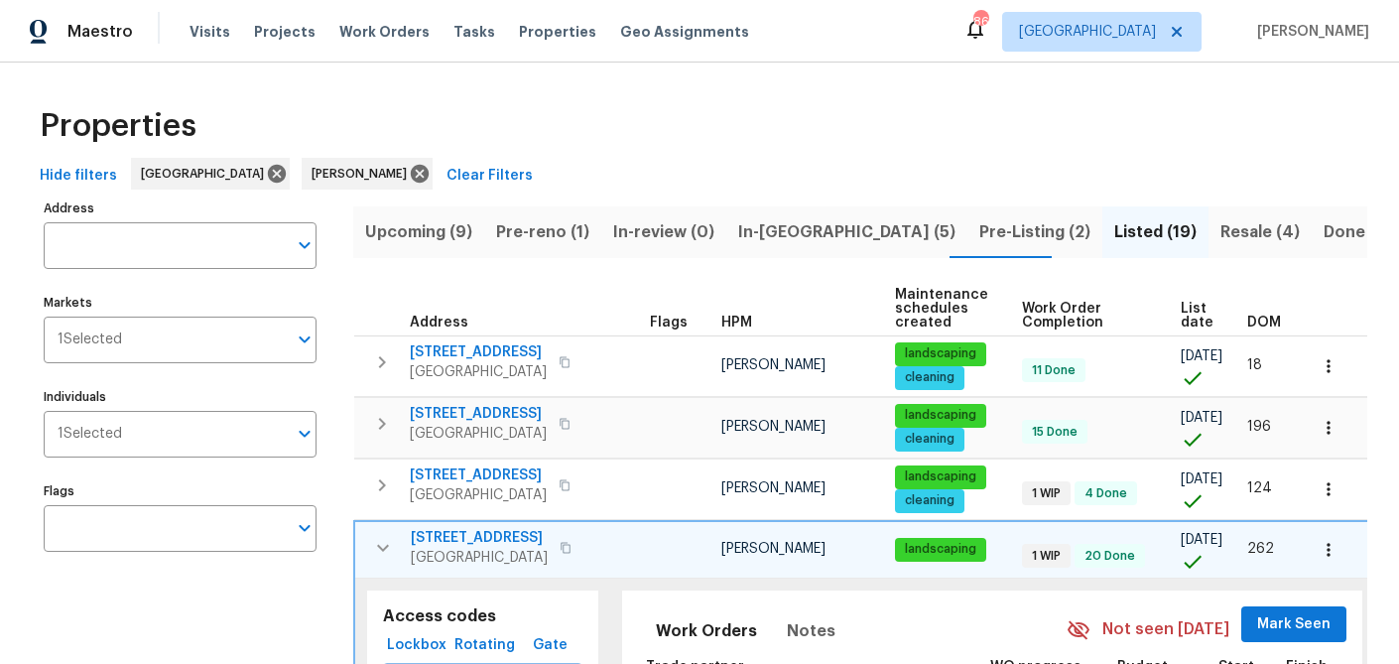
click at [1181, 318] on span "List date" at bounding box center [1197, 316] width 33 height 28
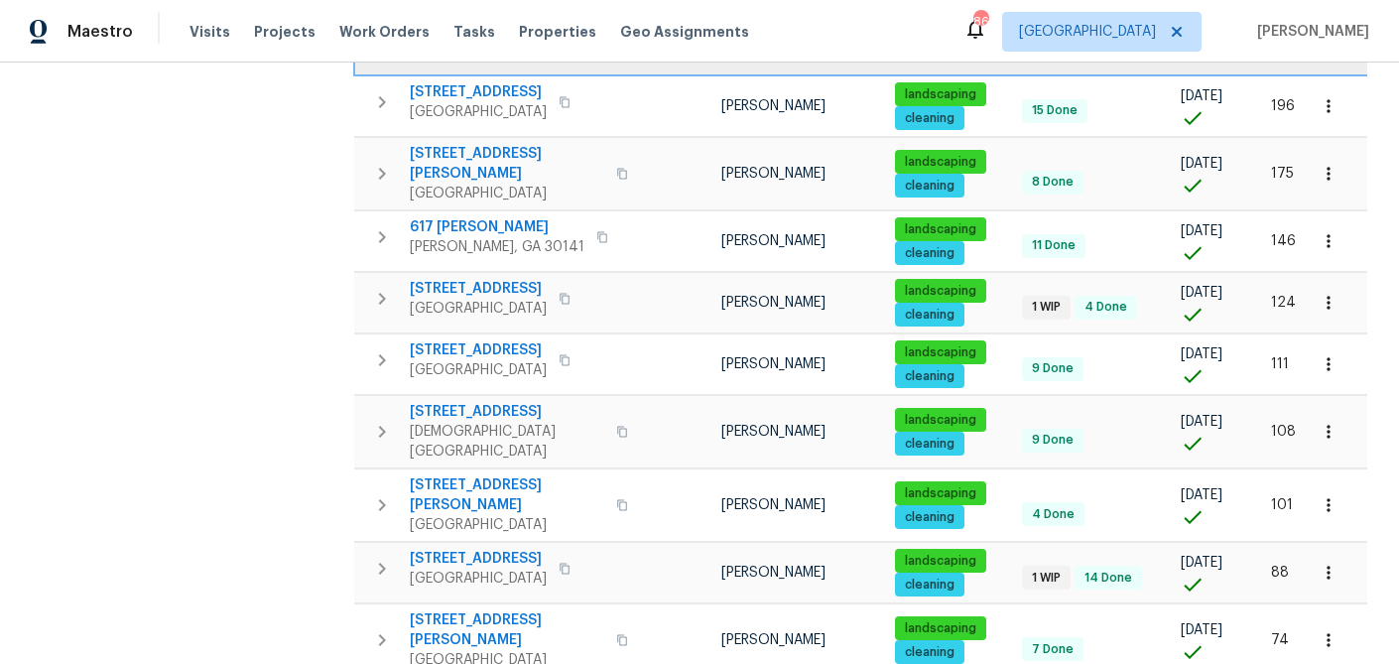
scroll to position [1350, 0]
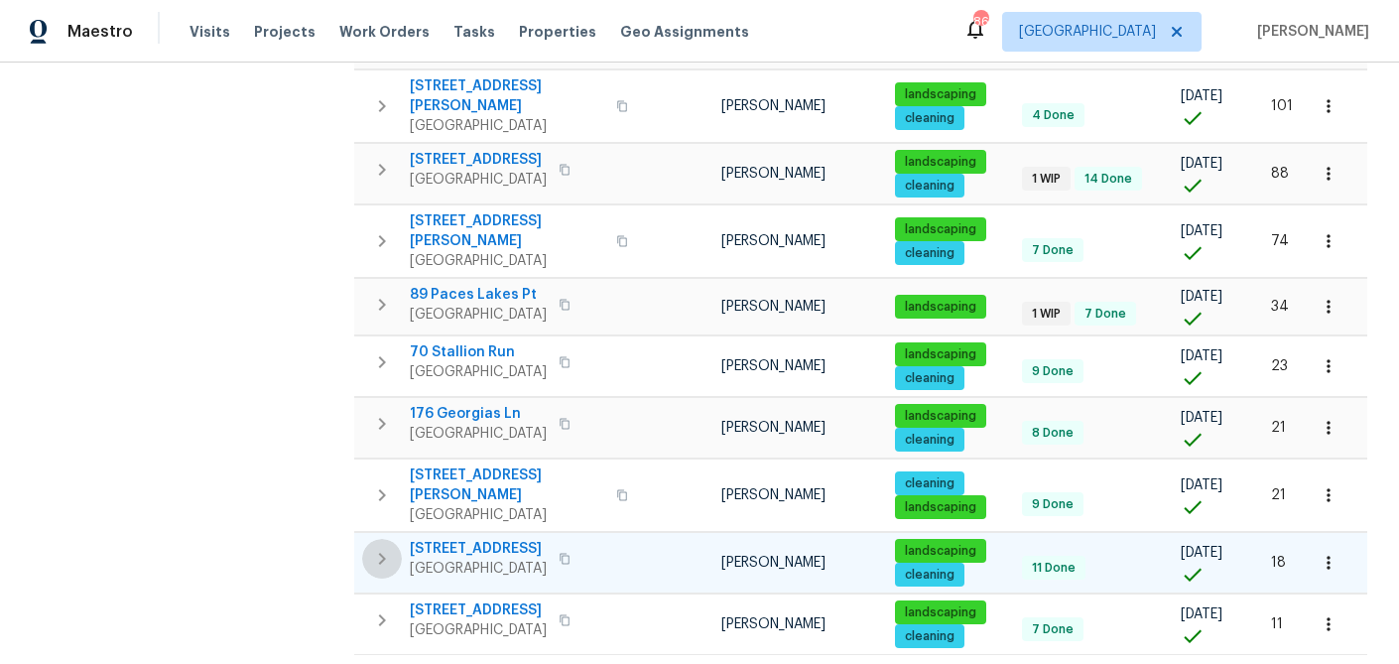
click at [376, 547] on icon "button" at bounding box center [382, 559] width 24 height 24
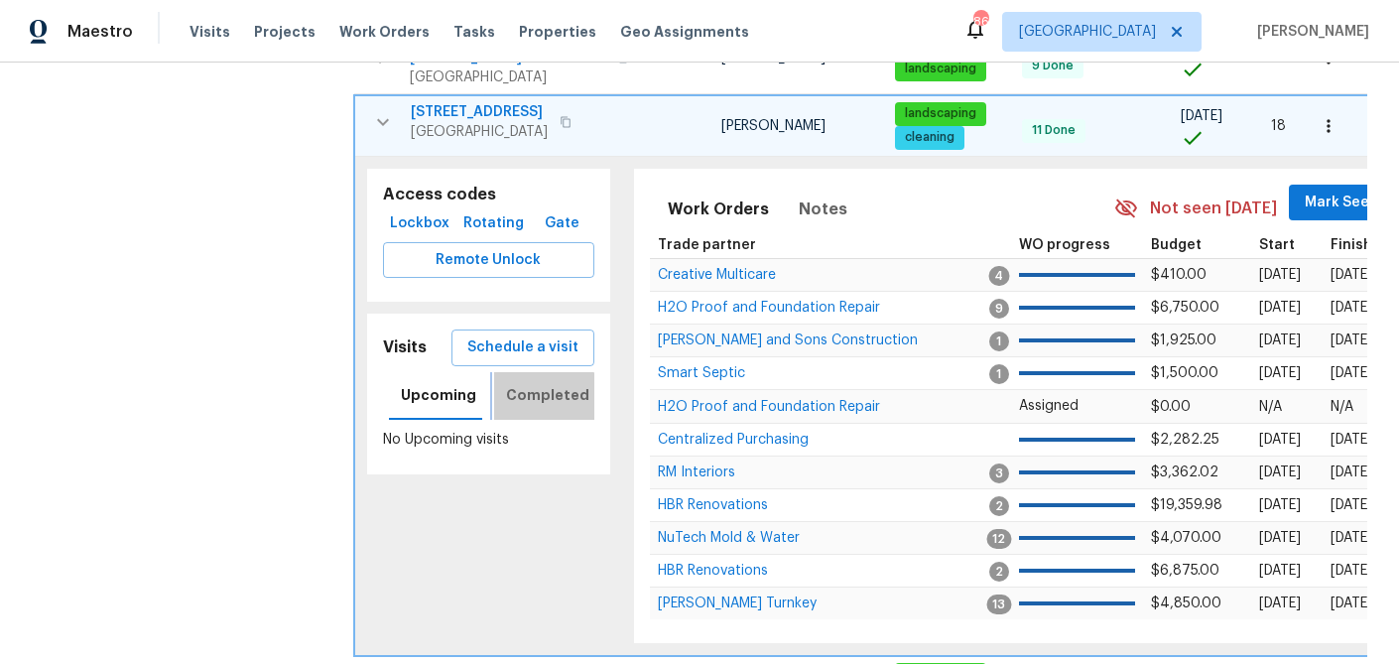
click at [532, 383] on span "Completed" at bounding box center [547, 395] width 83 height 25
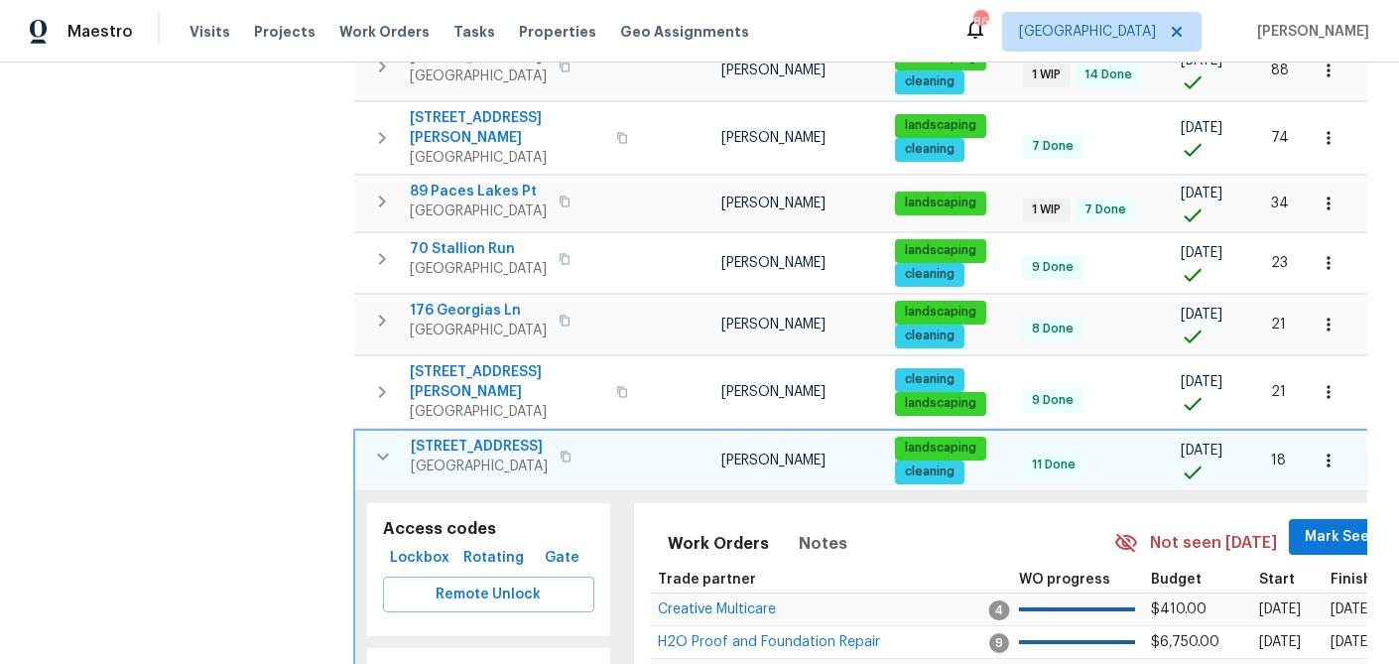
scroll to position [1012, 0]
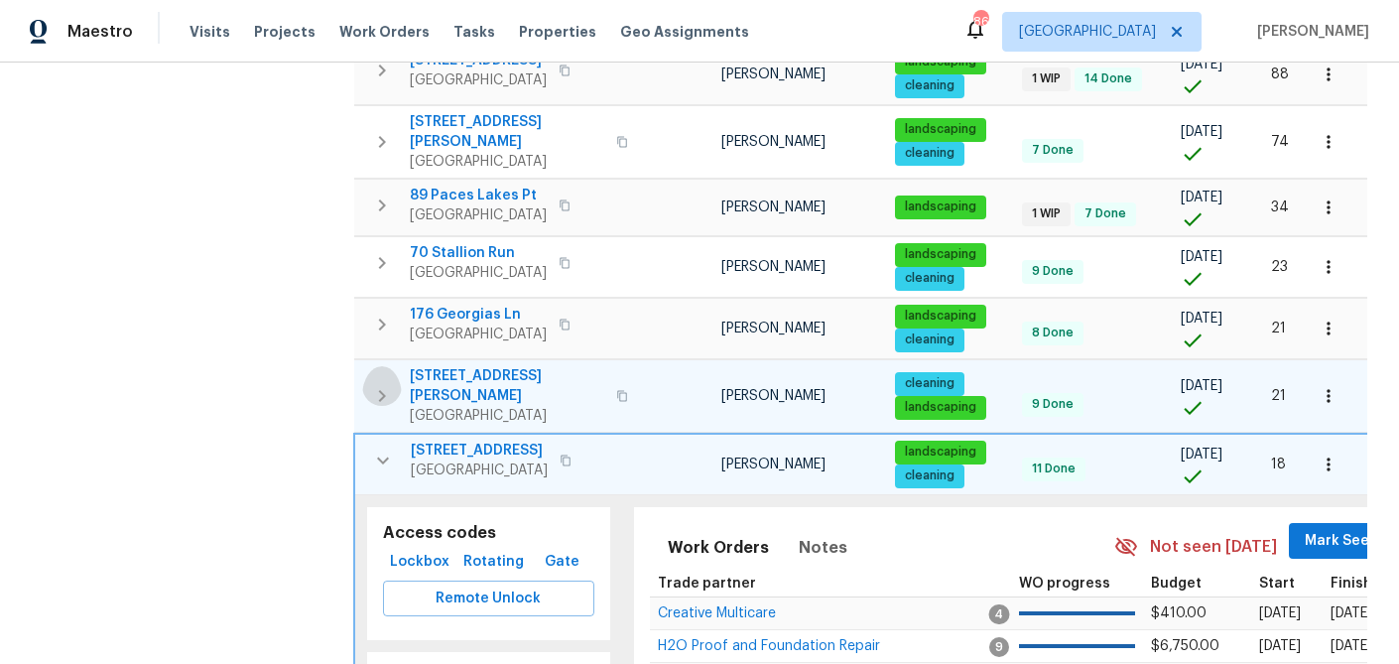
click at [381, 384] on icon "button" at bounding box center [382, 396] width 24 height 24
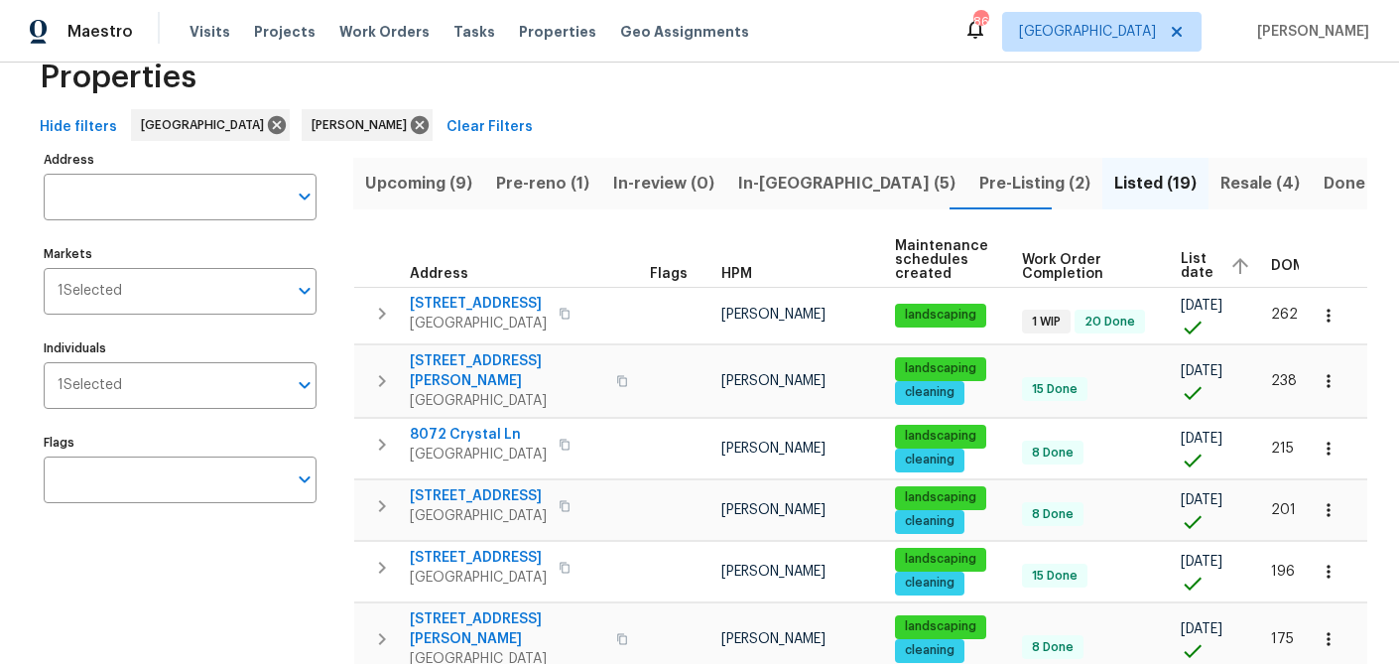
scroll to position [0, 0]
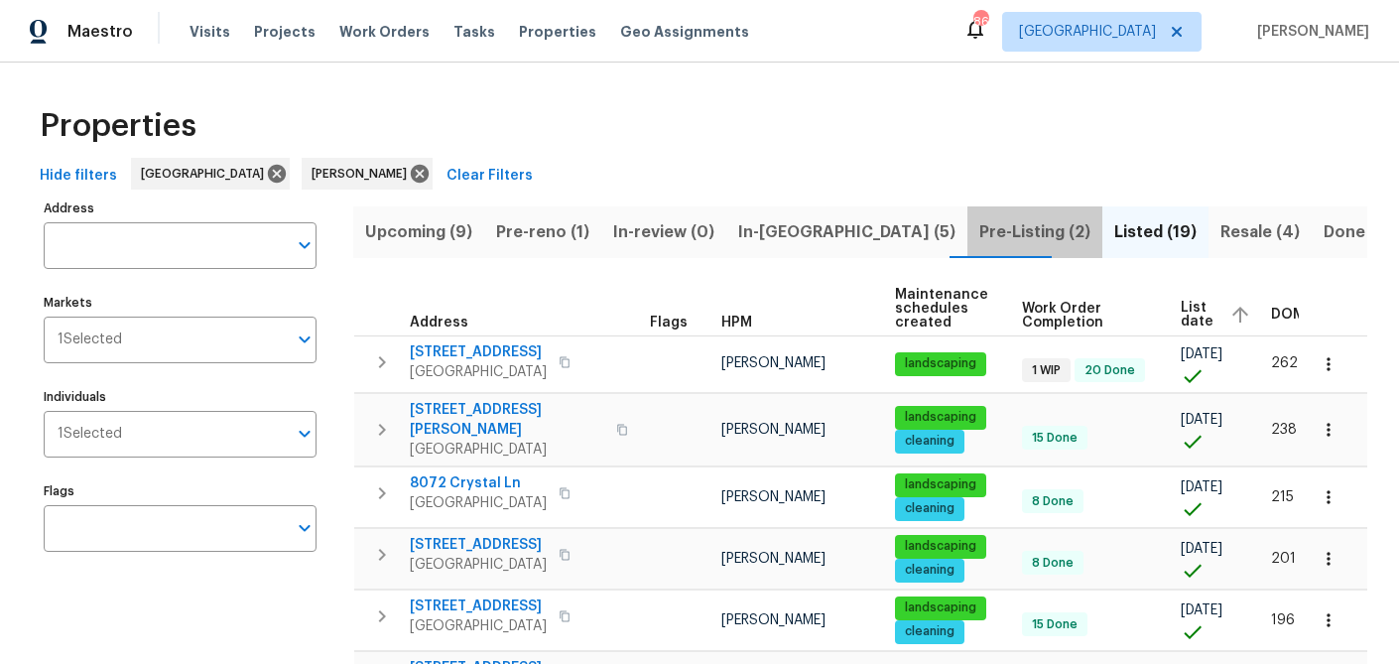
click at [979, 236] on span "Pre-Listing (2)" at bounding box center [1034, 232] width 111 height 28
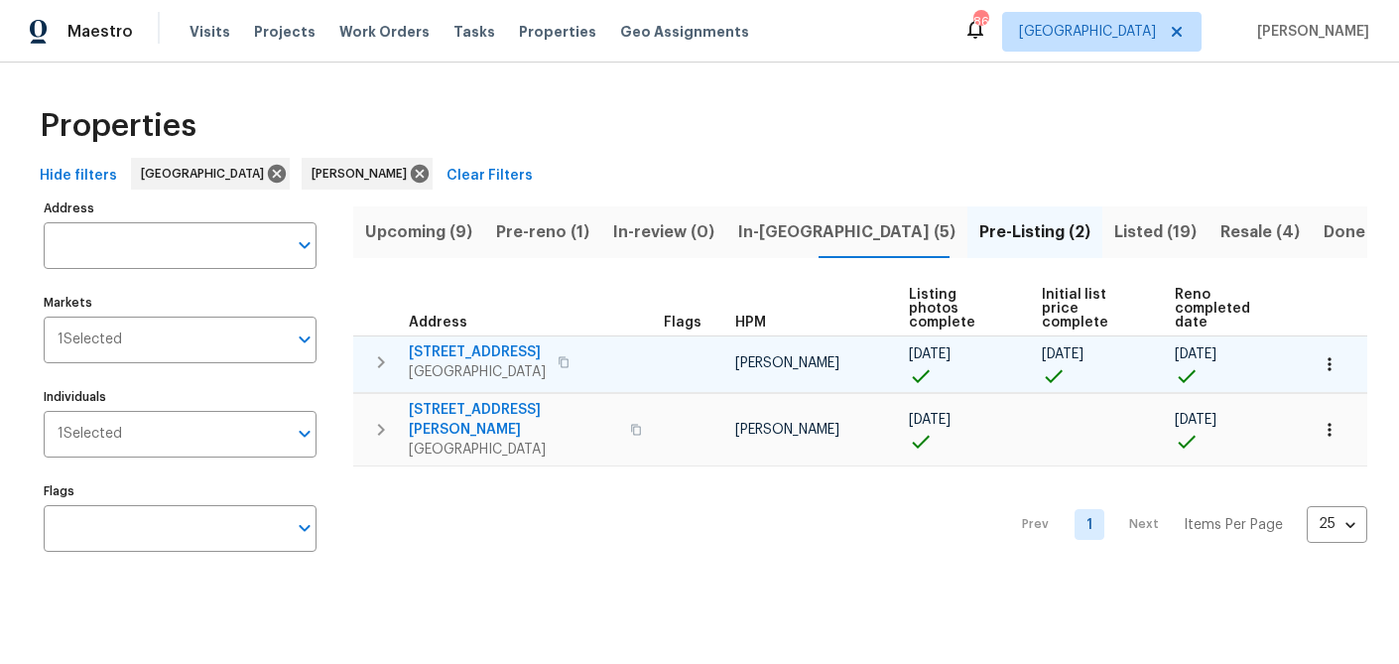
click at [377, 360] on icon "button" at bounding box center [381, 362] width 24 height 24
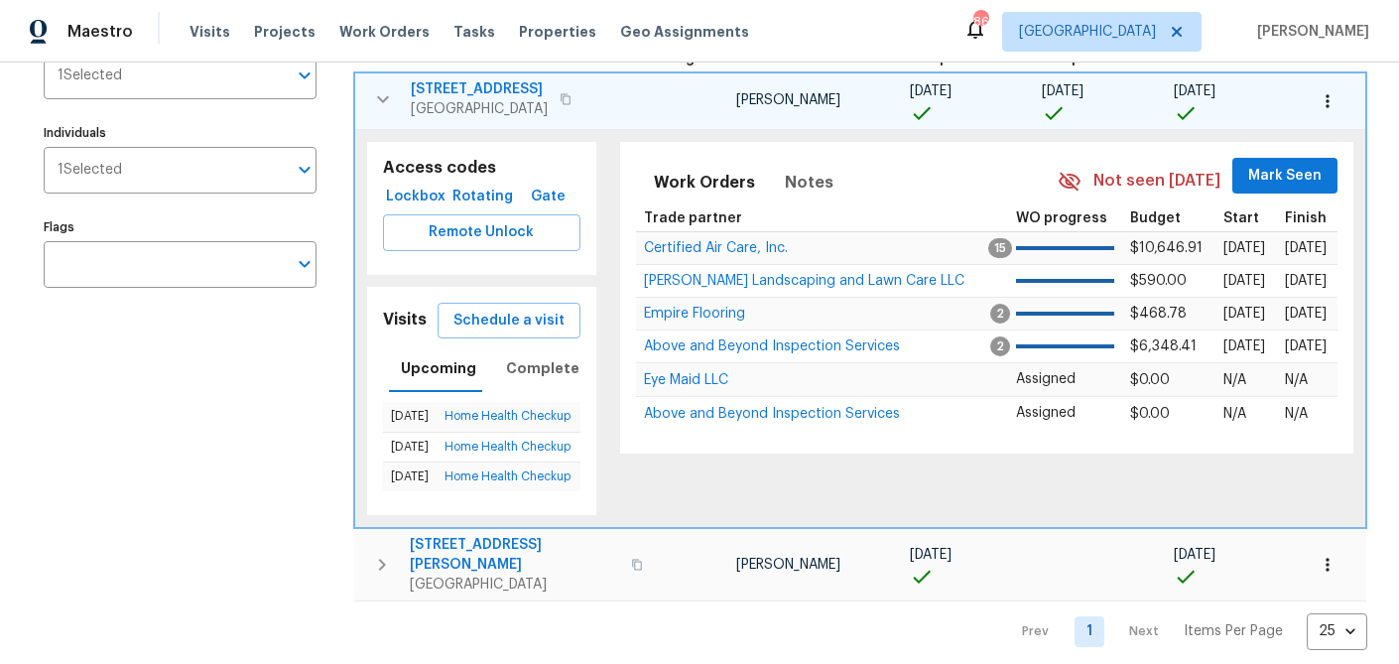
scroll to position [269, 0]
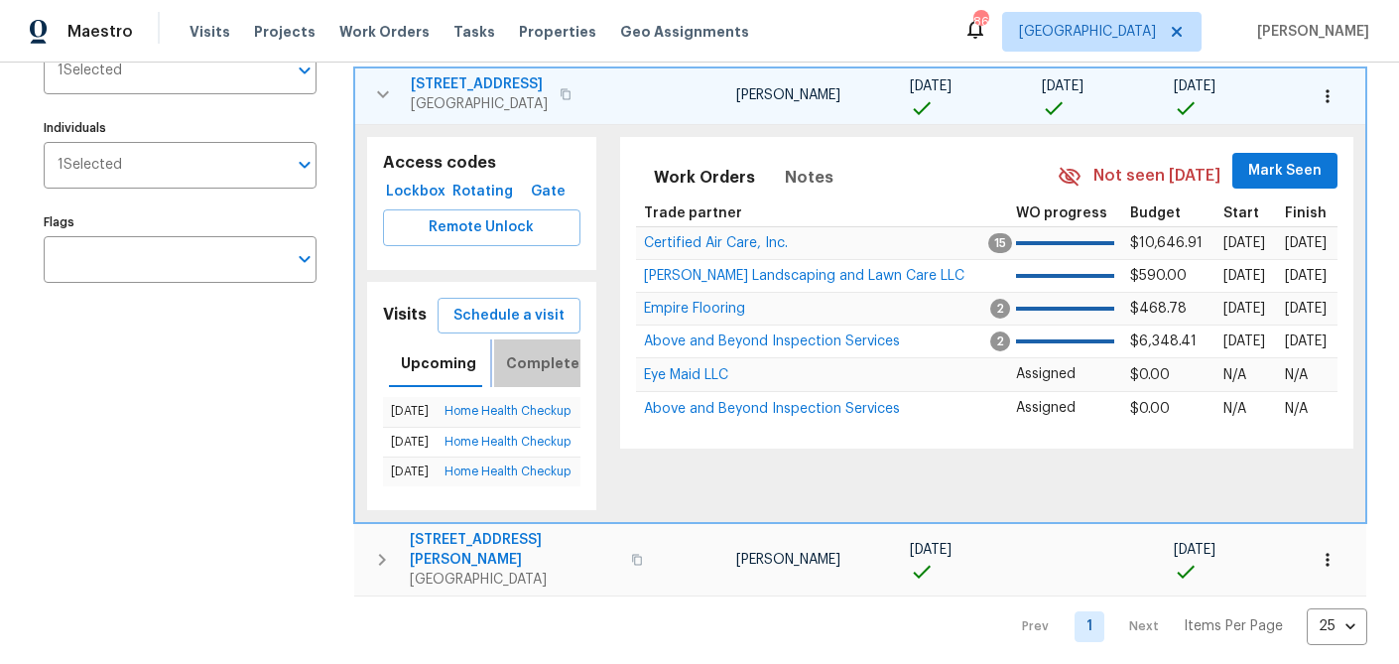
click at [530, 368] on span "Completed" at bounding box center [547, 363] width 83 height 25
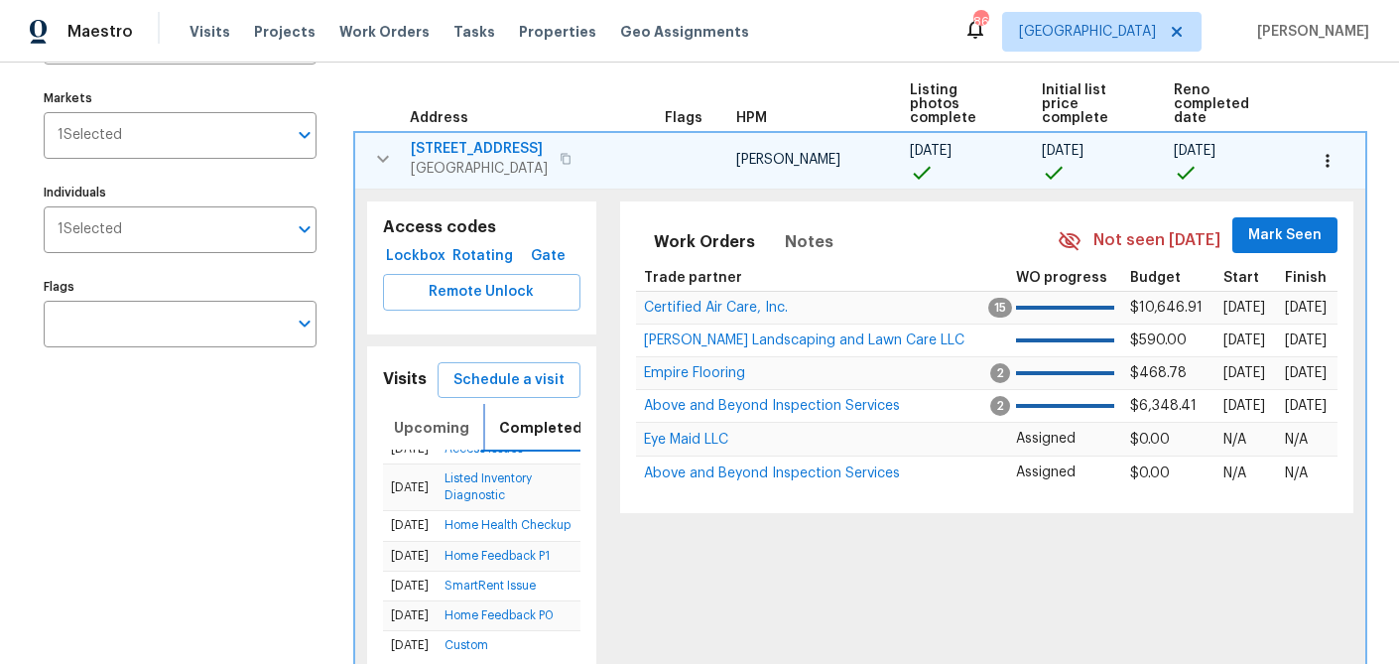
scroll to position [375, 0]
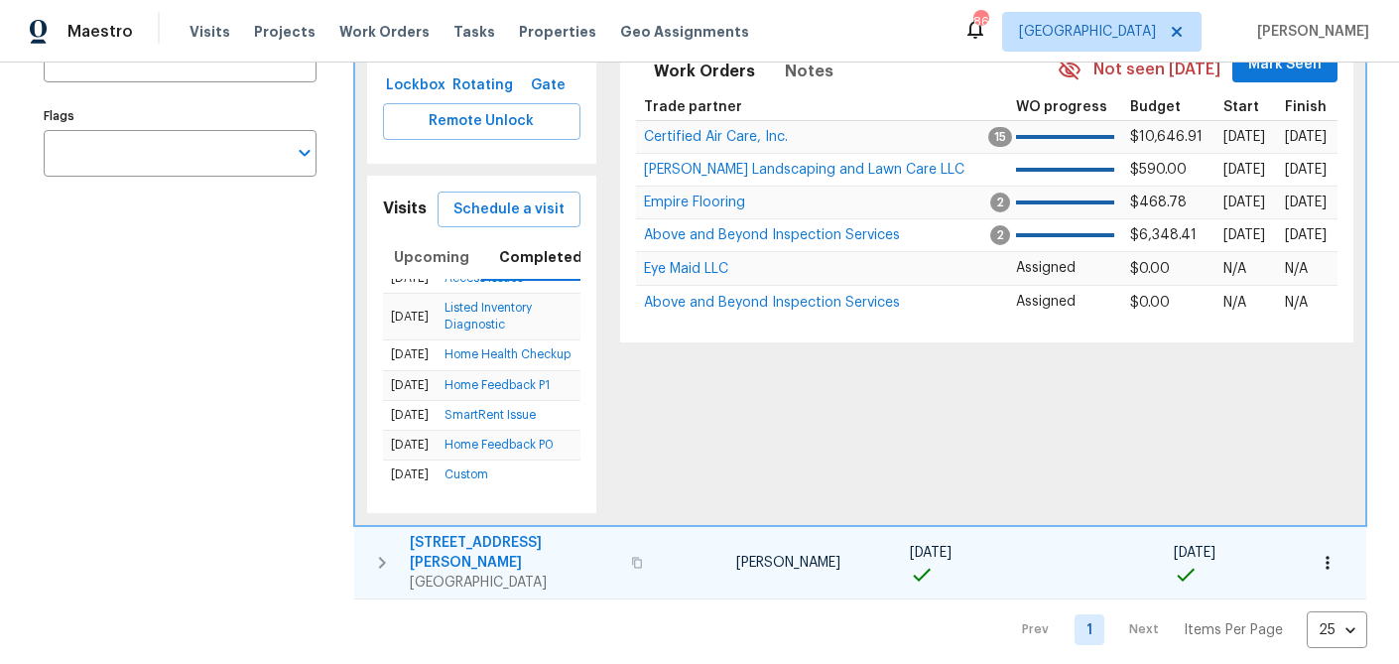
click at [374, 557] on icon "button" at bounding box center [382, 563] width 24 height 24
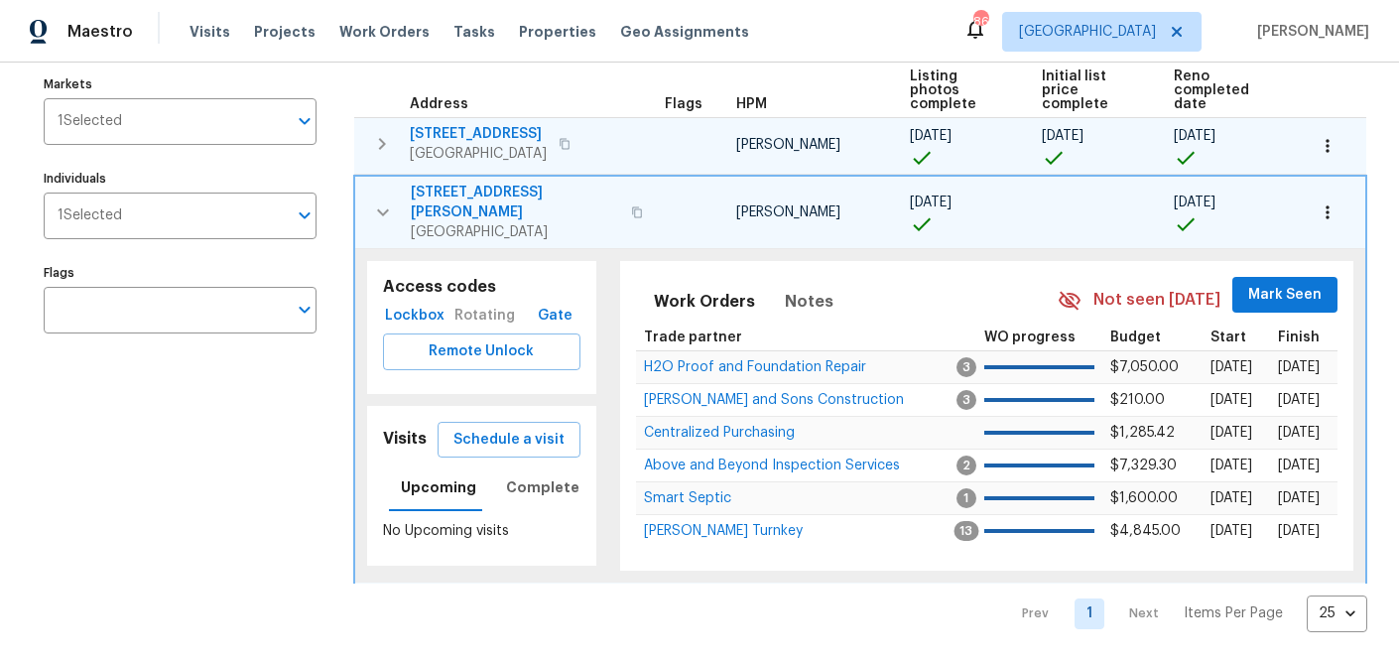
scroll to position [0, 7]
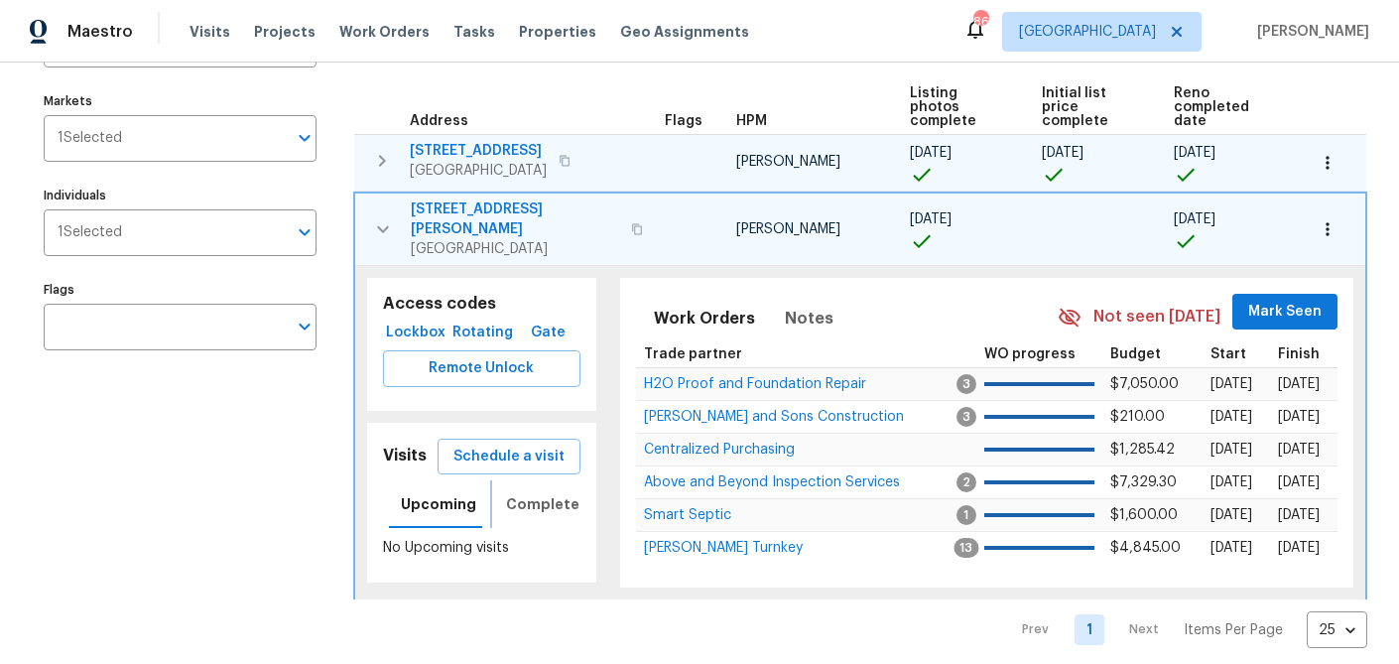
click at [532, 494] on span "Completed" at bounding box center [547, 504] width 83 height 25
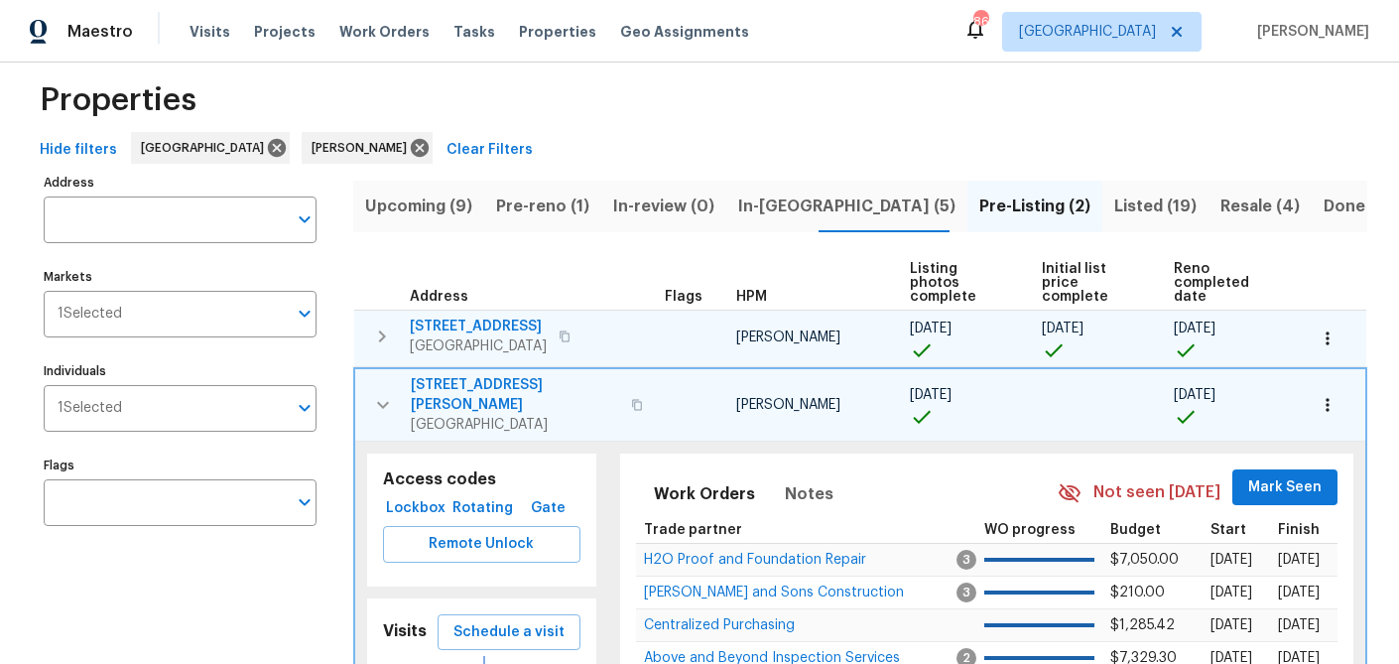
scroll to position [28, 0]
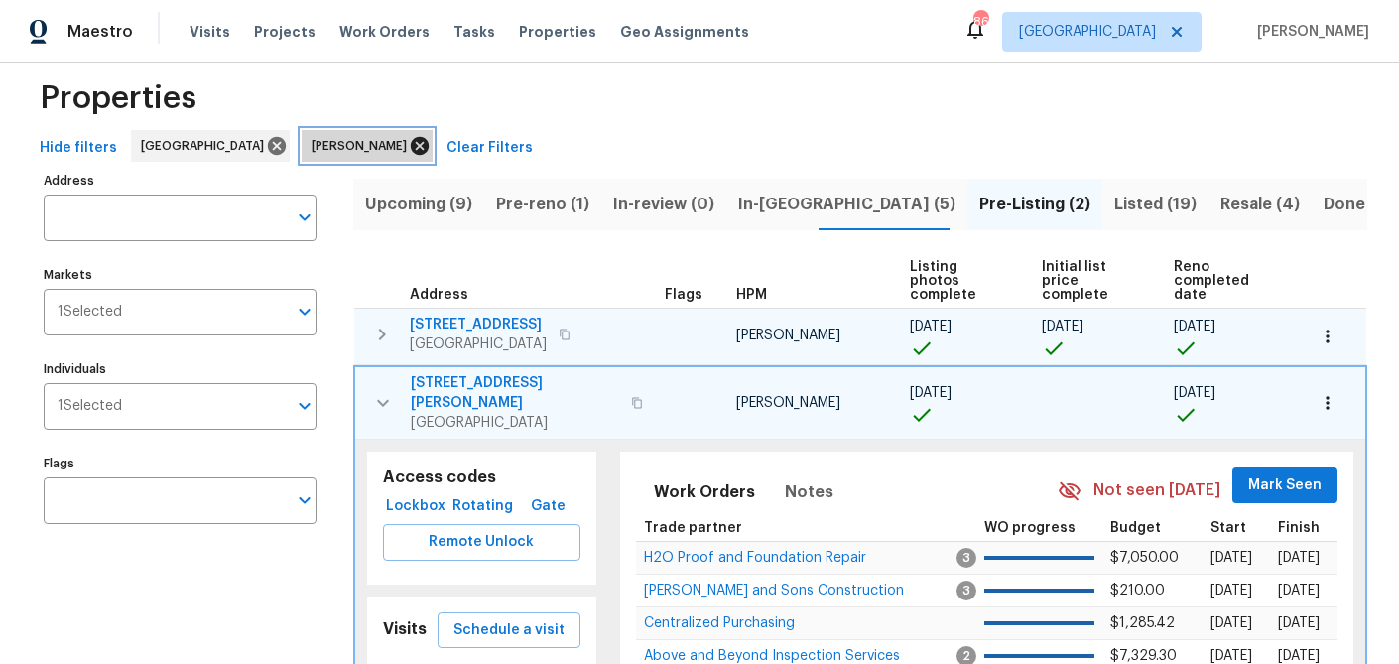
click at [411, 141] on icon at bounding box center [420, 146] width 18 height 18
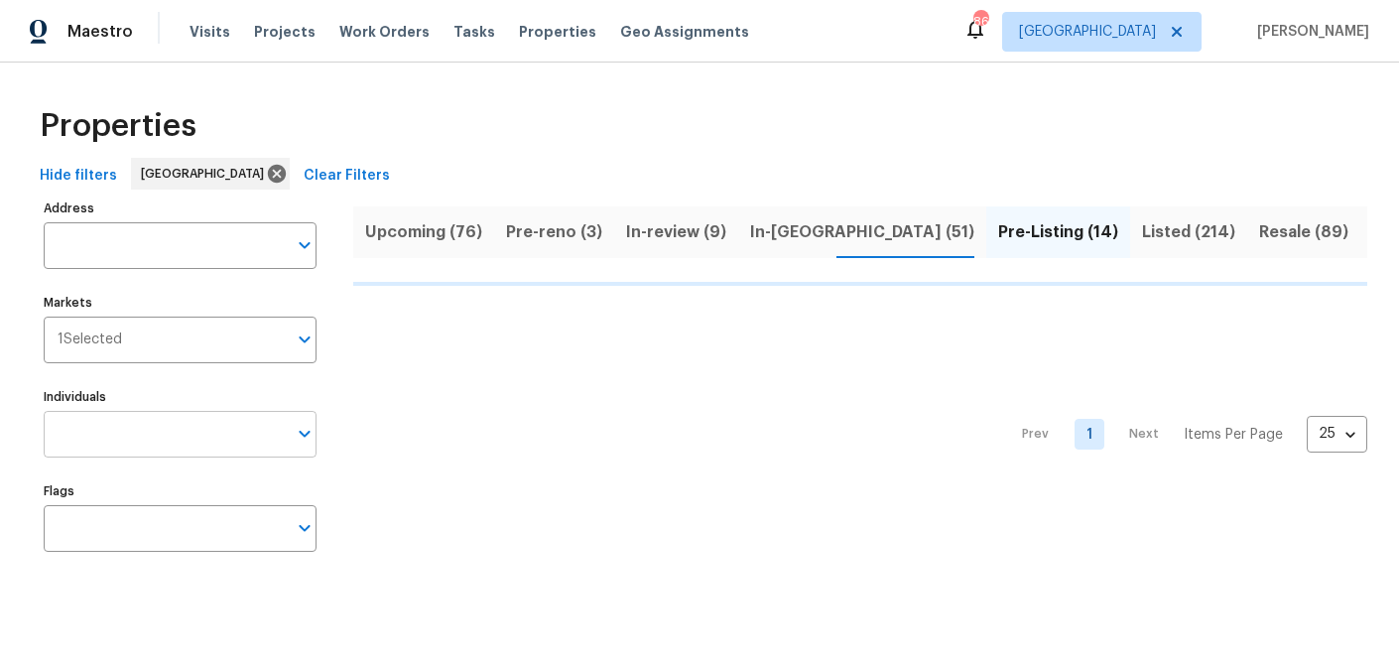
click at [154, 433] on input "Individuals" at bounding box center [165, 434] width 243 height 47
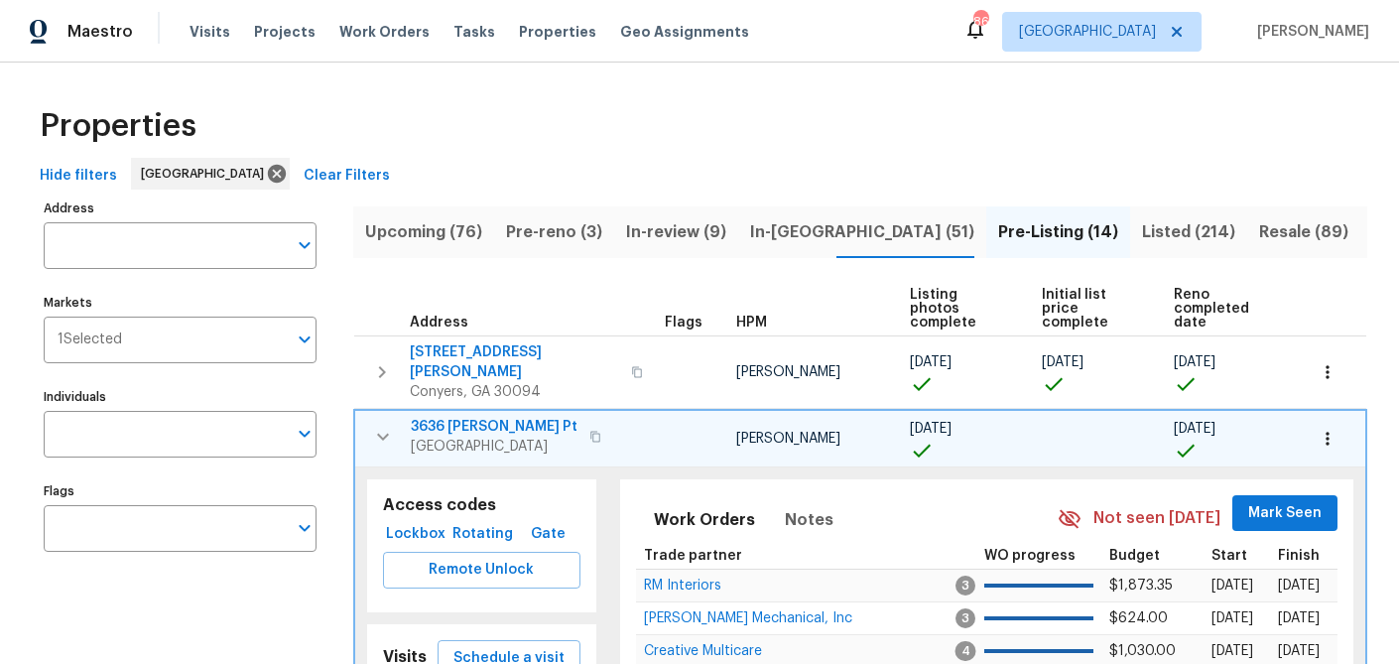
click at [154, 433] on input "Individuals" at bounding box center [165, 434] width 243 height 47
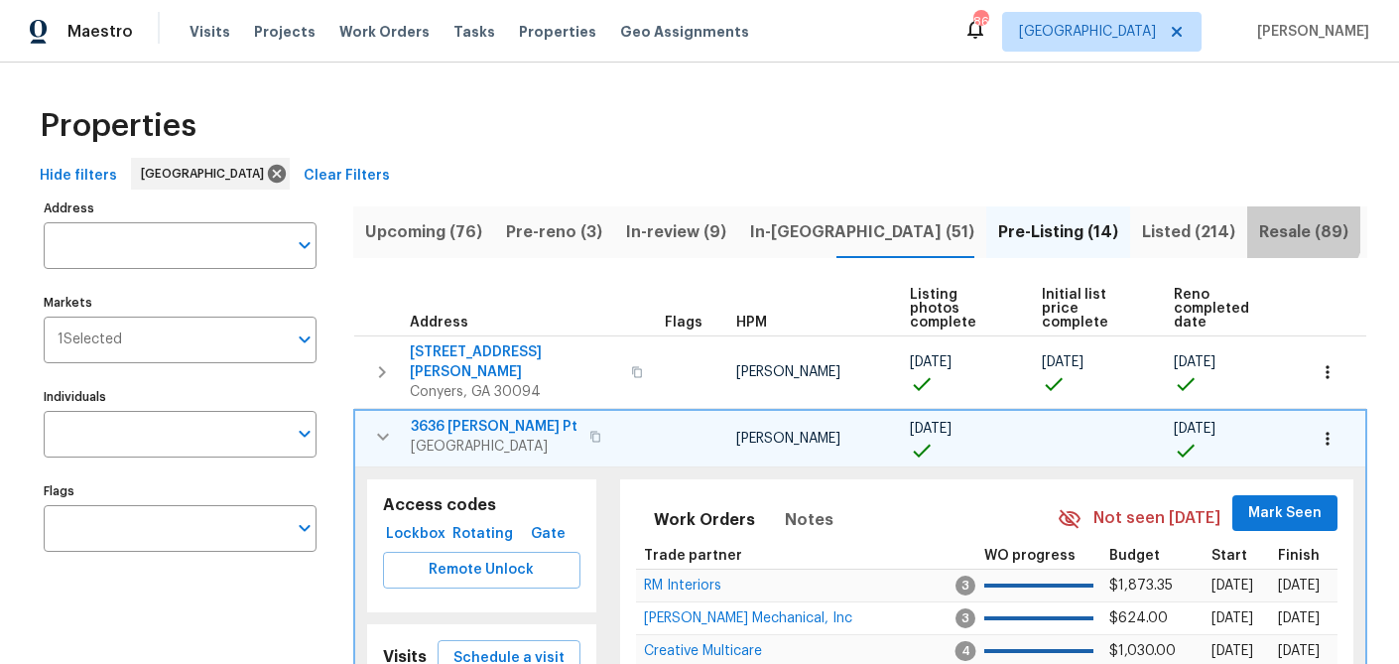
click at [1259, 229] on span "Resale (89)" at bounding box center [1303, 232] width 89 height 28
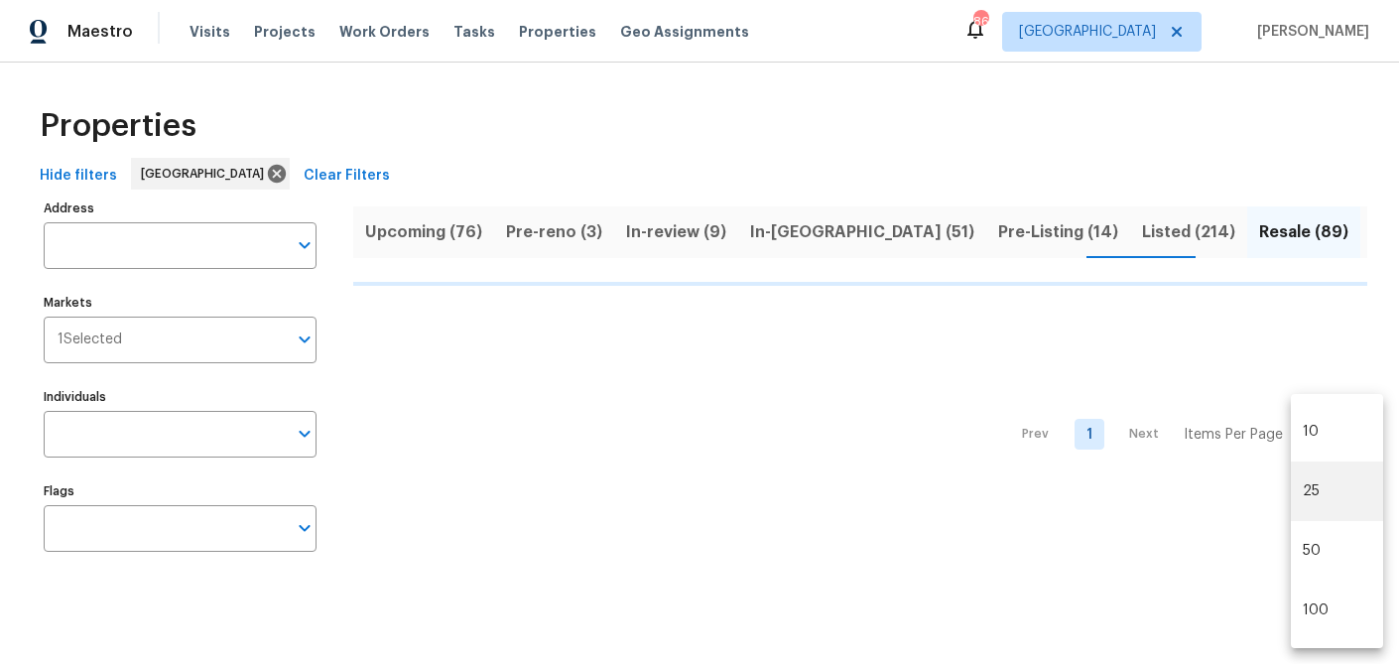
click at [1359, 430] on body "Maestro Visits Projects Work Orders Tasks Properties Geo Assignments 86 Atlanta…" at bounding box center [699, 301] width 1399 height 603
click at [1319, 612] on li "100" at bounding box center [1337, 610] width 92 height 60
type input "100"
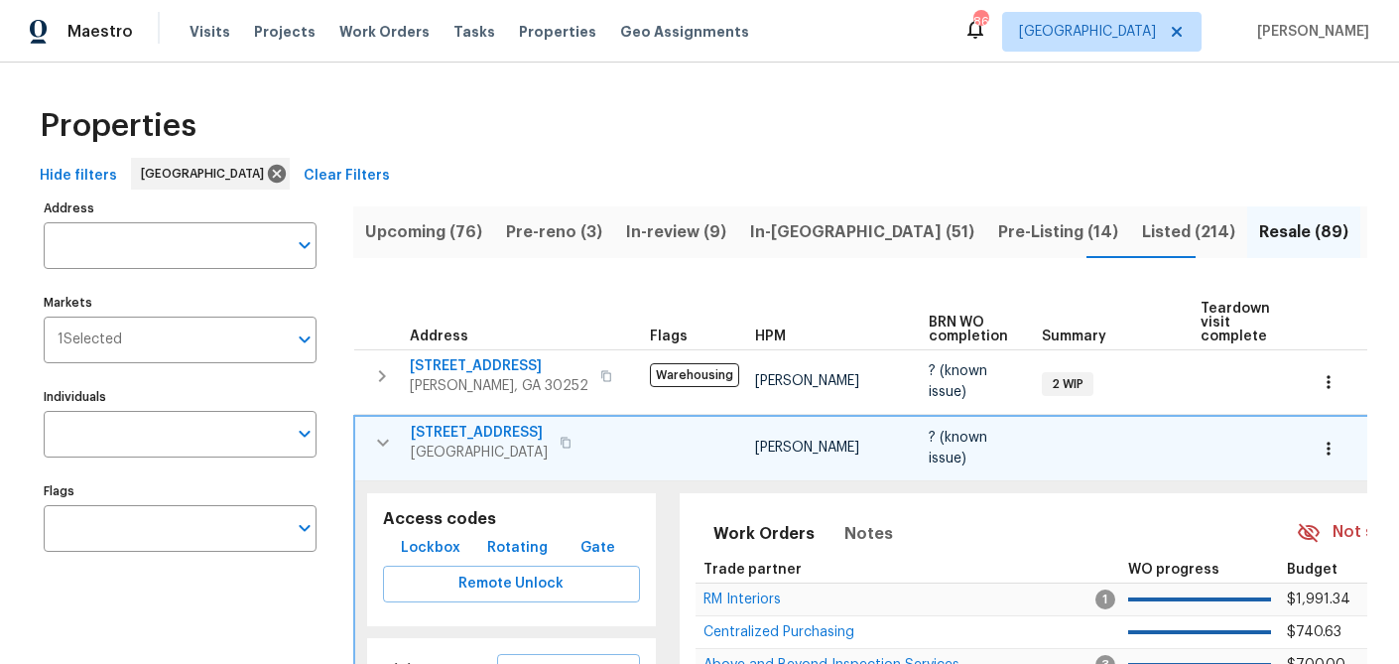
click at [1142, 227] on span "Listed (214)" at bounding box center [1188, 232] width 93 height 28
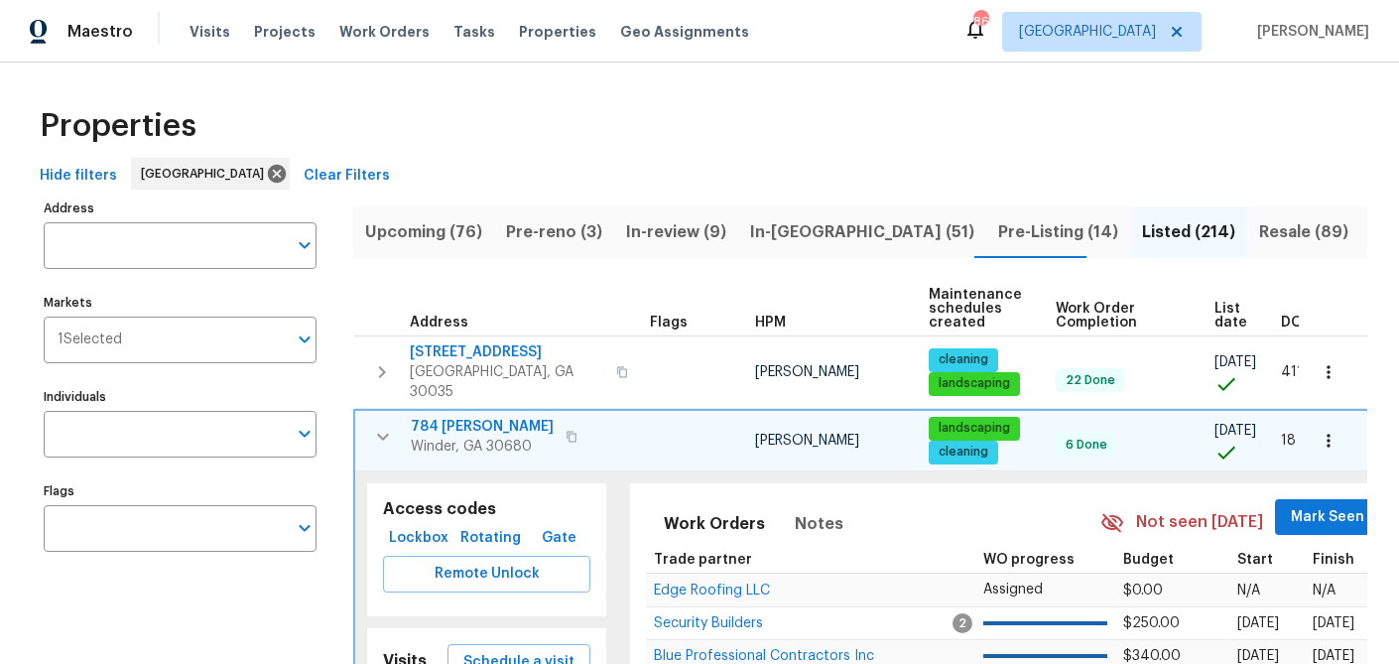
click at [792, 232] on span "In-reno (51)" at bounding box center [862, 232] width 224 height 28
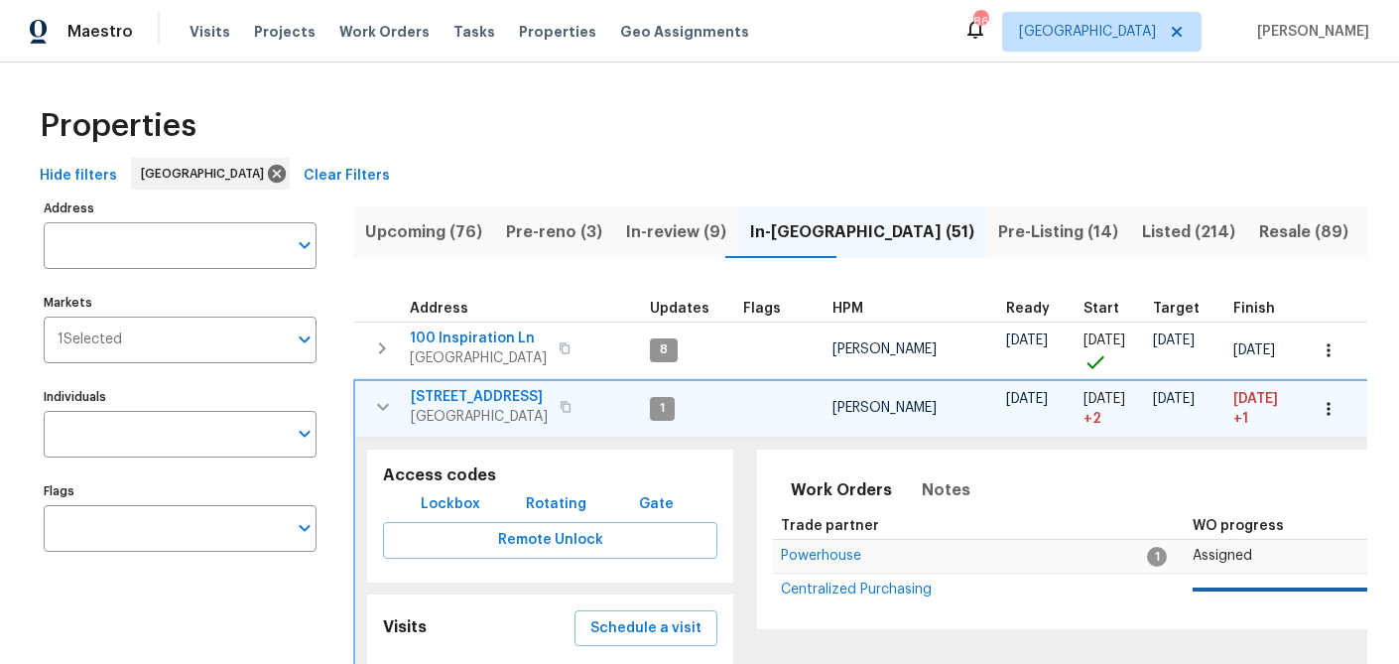
click at [374, 402] on icon "button" at bounding box center [383, 407] width 24 height 24
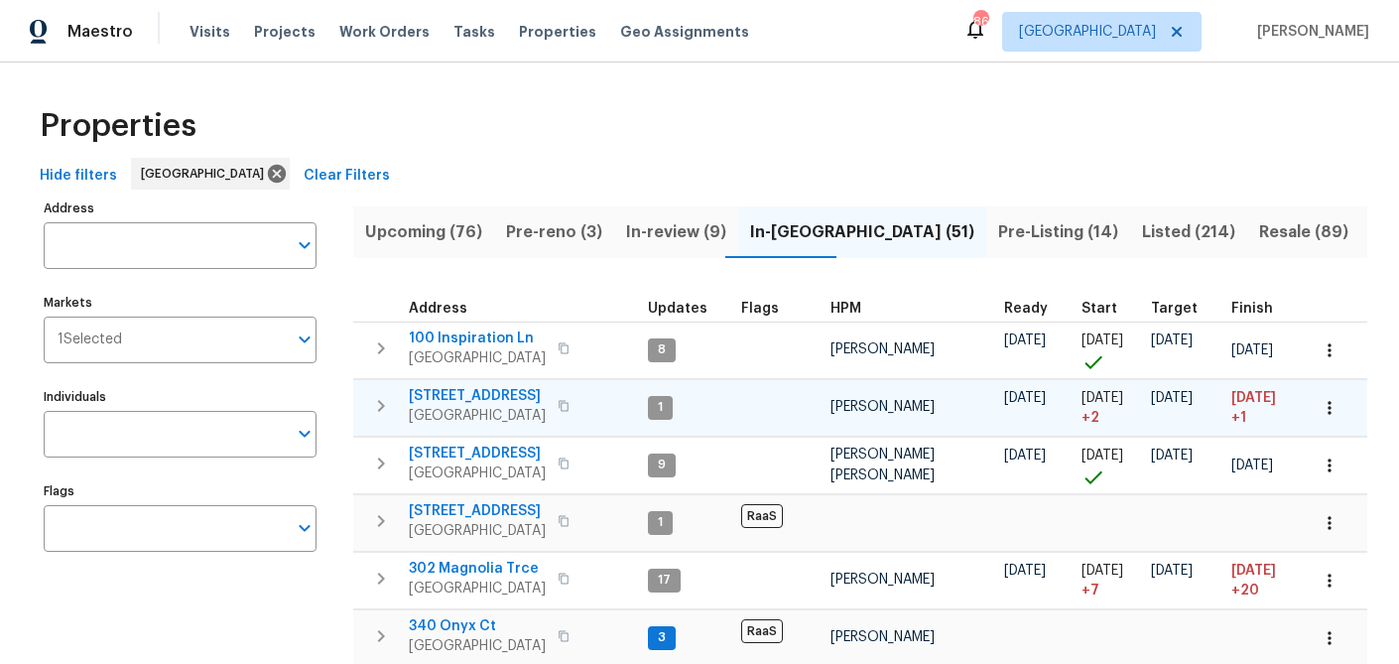
click at [856, 309] on span "HPM" at bounding box center [846, 309] width 31 height 14
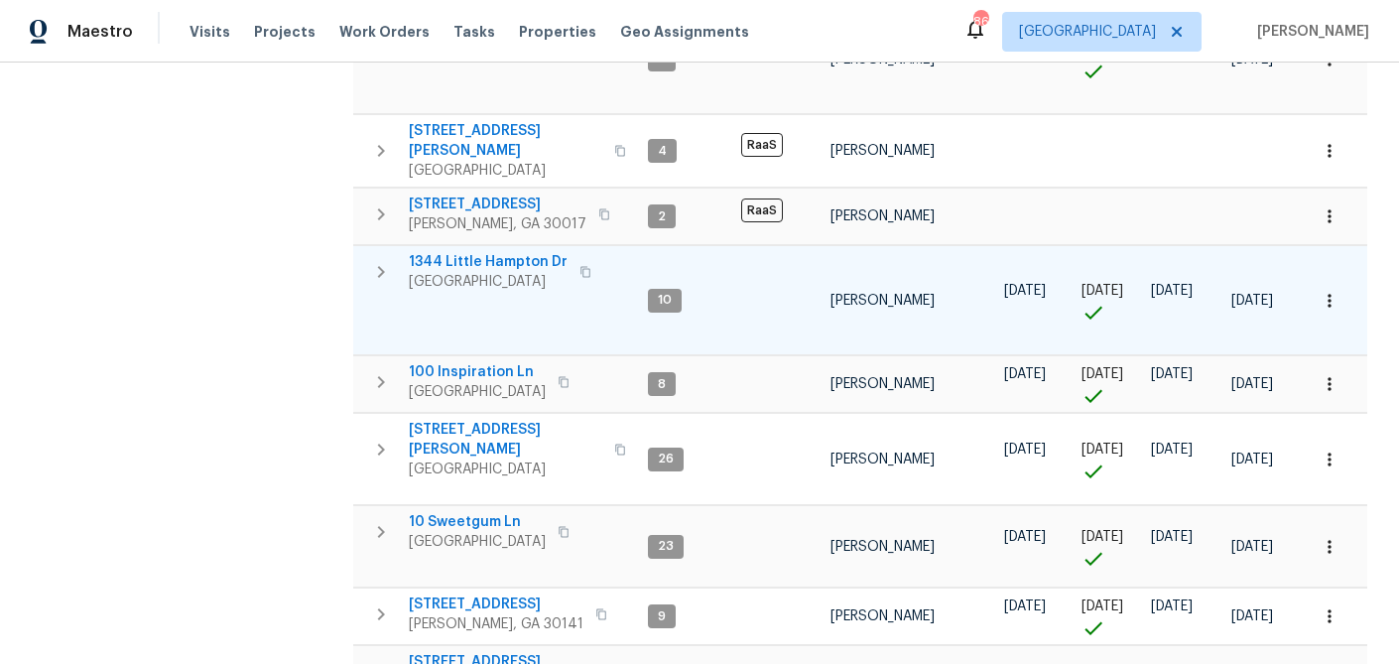
scroll to position [1235, 0]
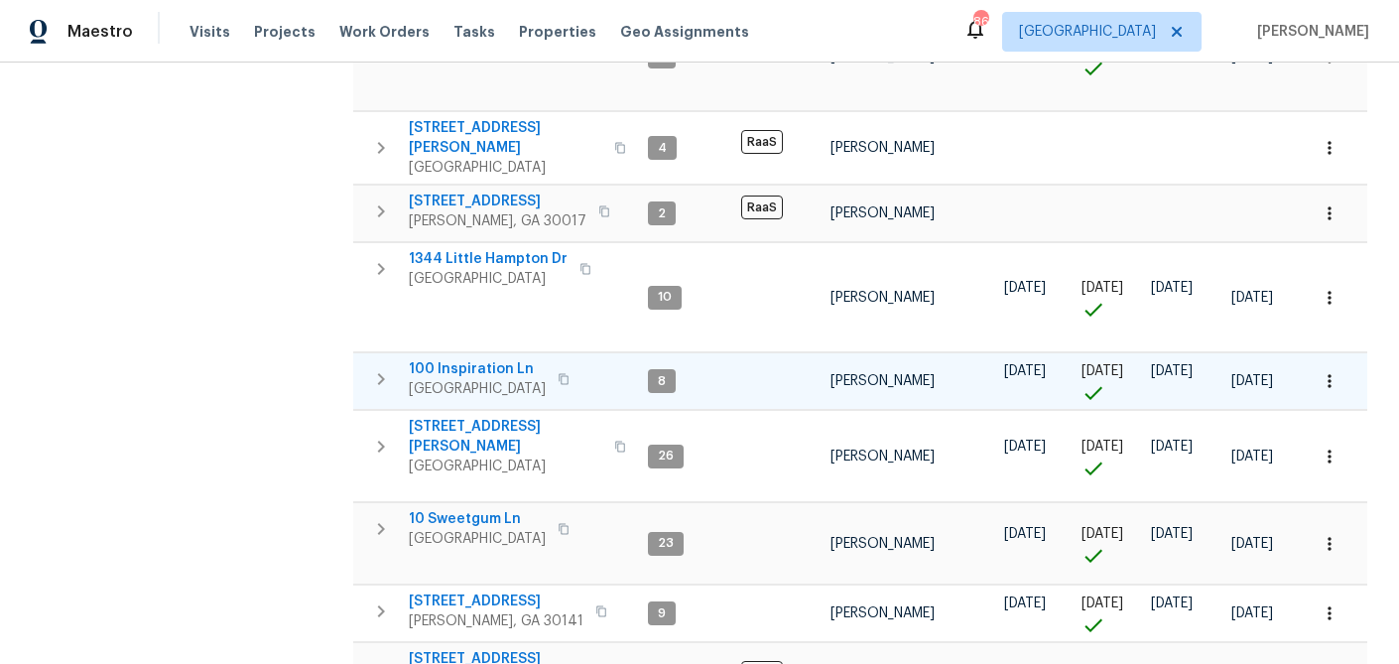
click at [385, 367] on icon "button" at bounding box center [381, 379] width 24 height 24
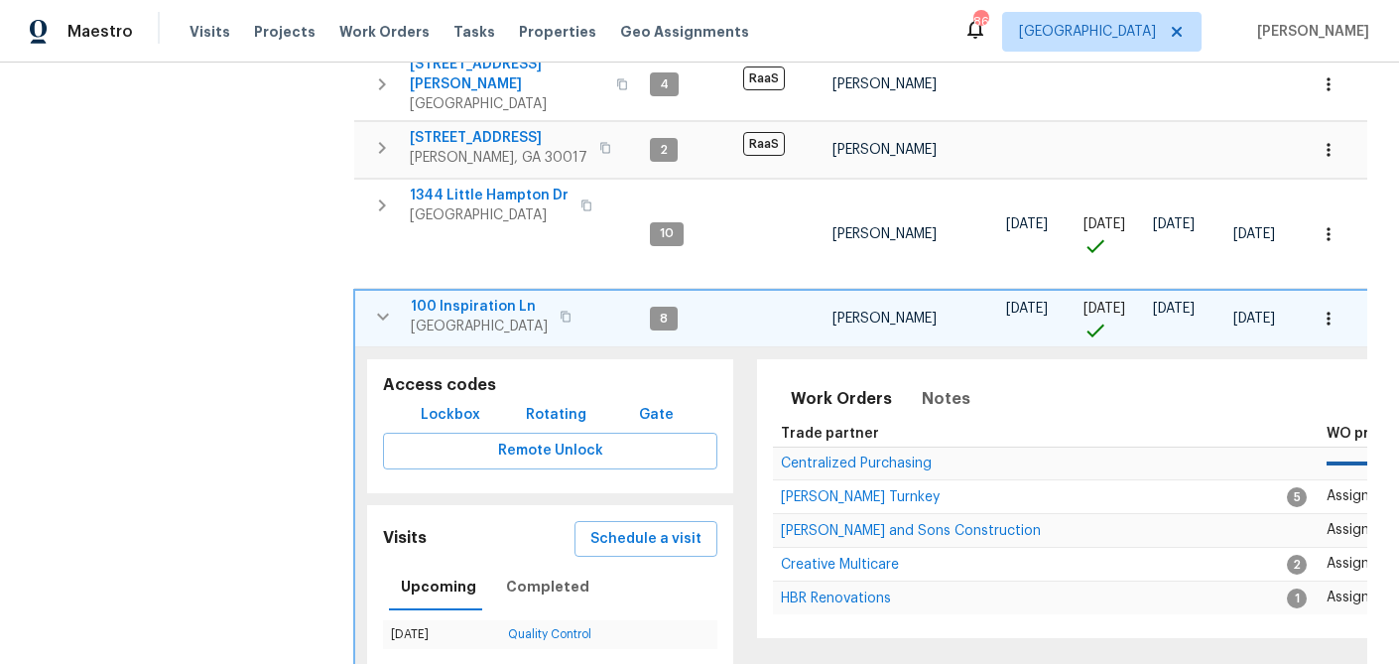
scroll to position [1300, 0]
click at [560, 562] on button "Completed" at bounding box center [547, 586] width 107 height 48
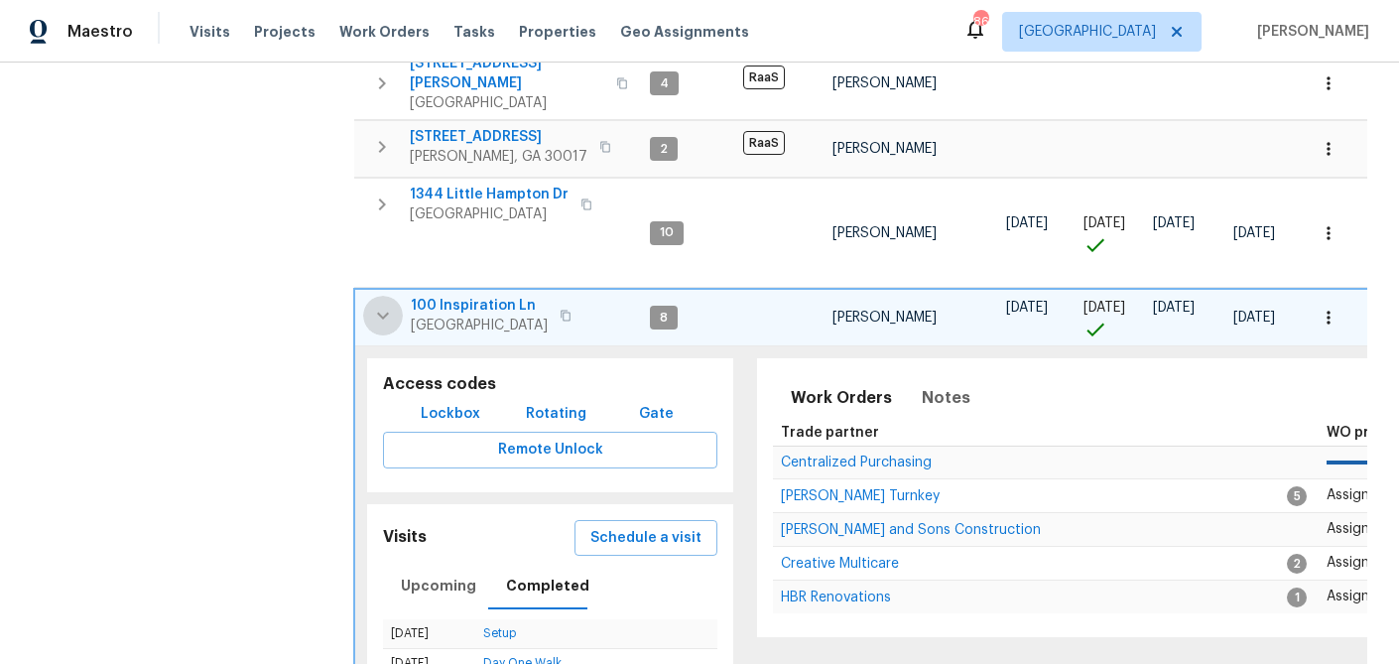
click at [374, 304] on icon "button" at bounding box center [383, 316] width 24 height 24
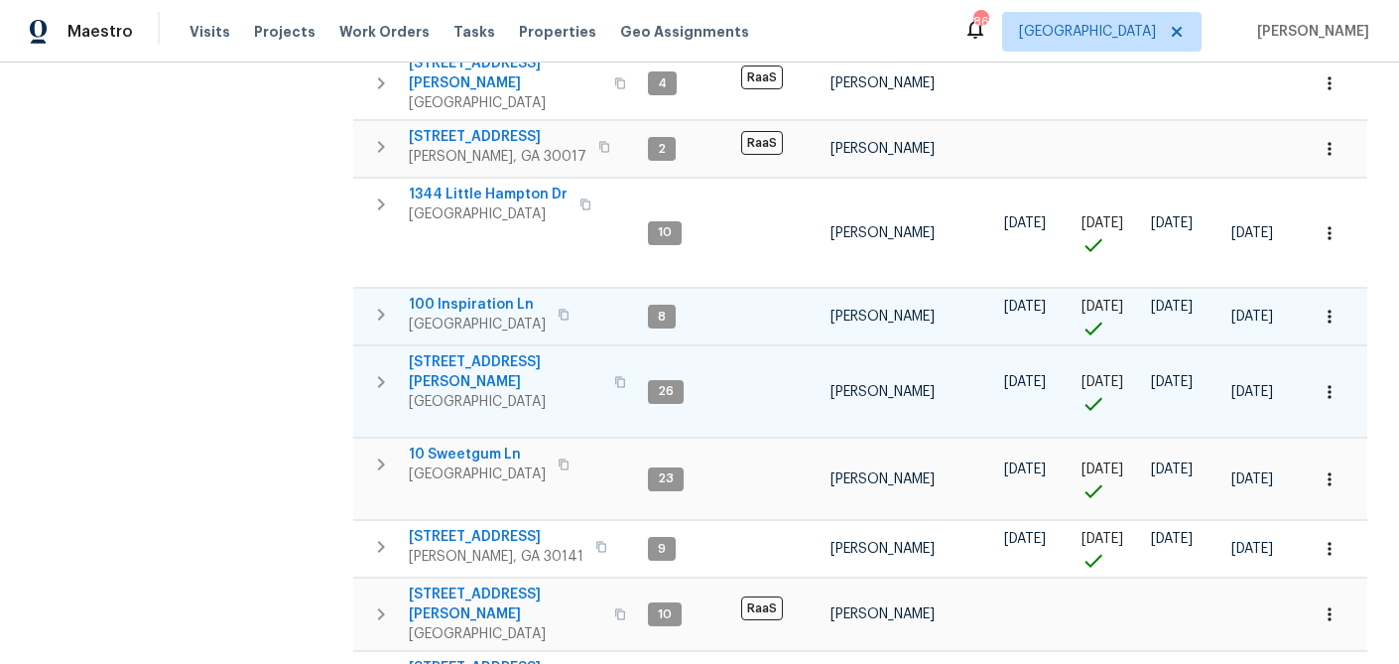
click at [368, 352] on button "button" at bounding box center [381, 382] width 40 height 60
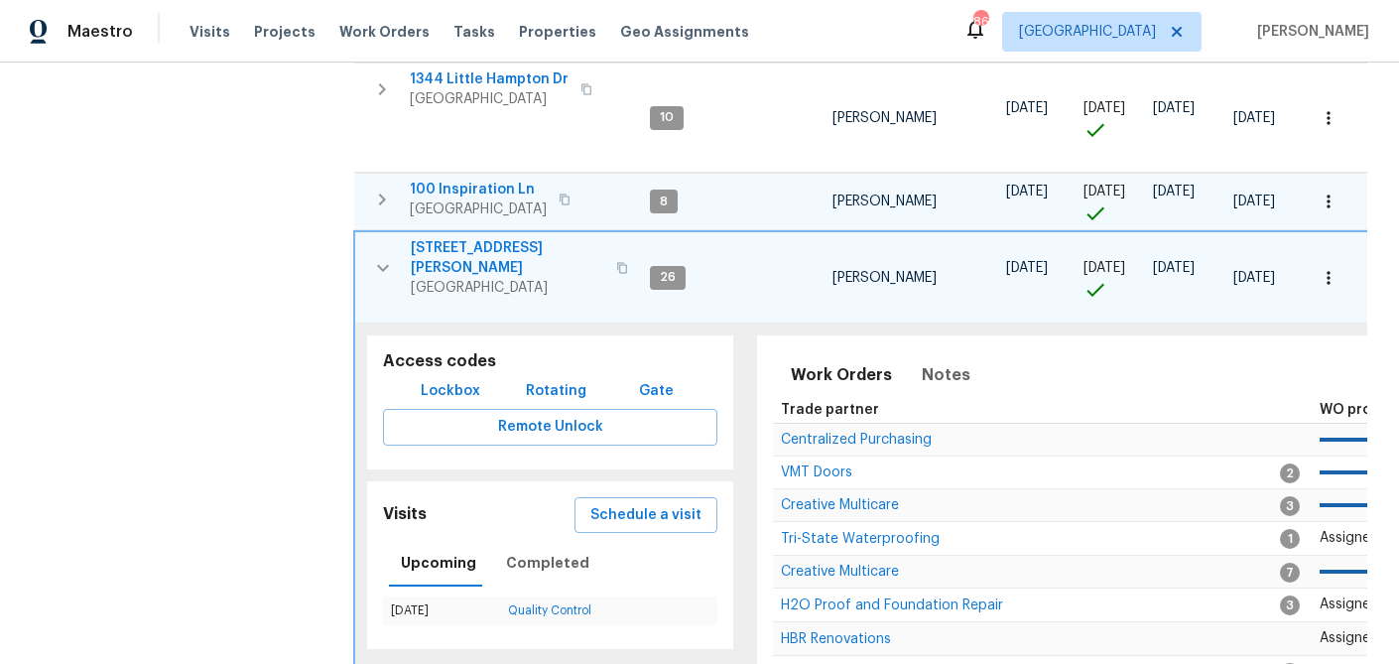
scroll to position [1422, 0]
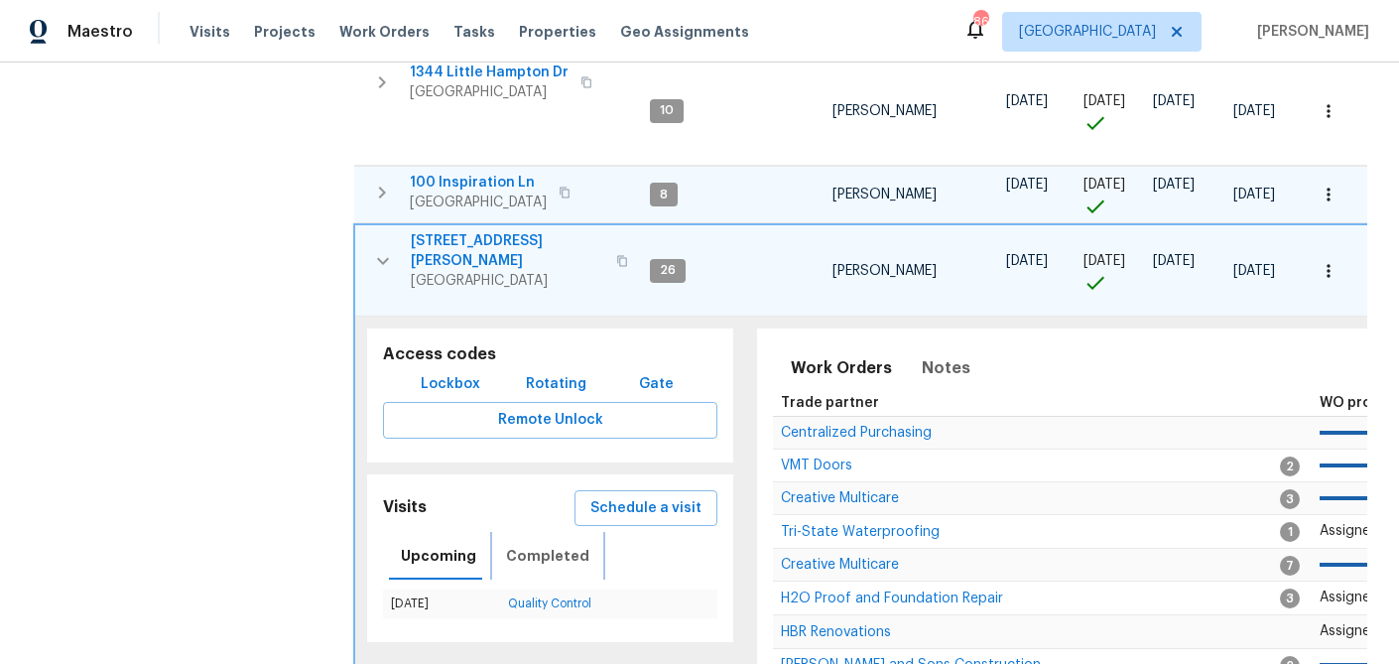
click at [548, 544] on span "Completed" at bounding box center [547, 556] width 83 height 25
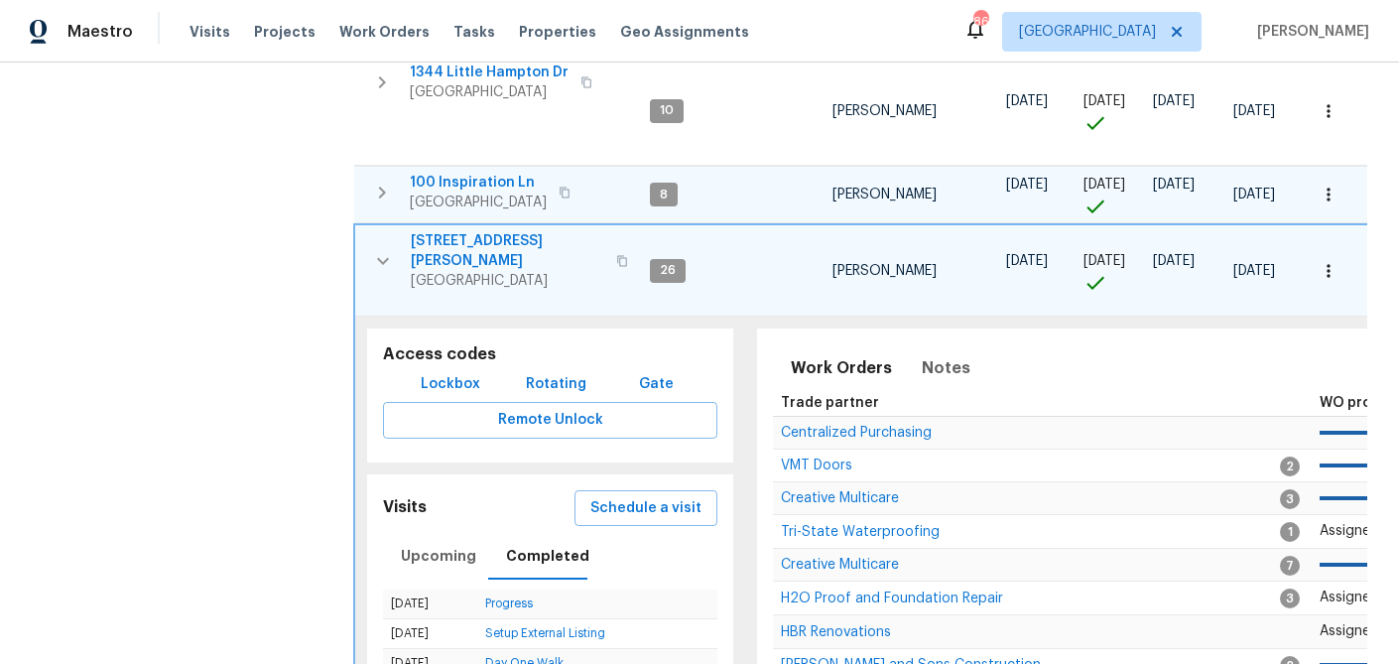
click at [377, 249] on icon "button" at bounding box center [383, 261] width 24 height 24
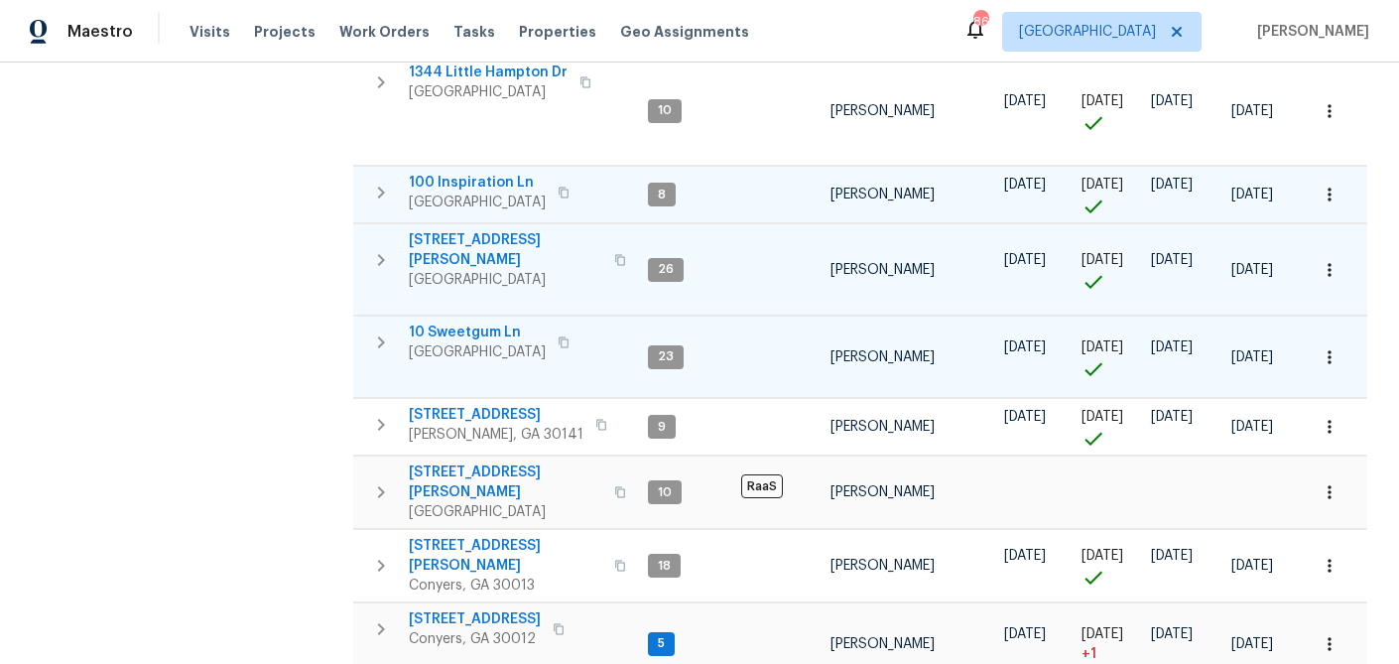
click at [379, 336] on icon "button" at bounding box center [381, 342] width 7 height 12
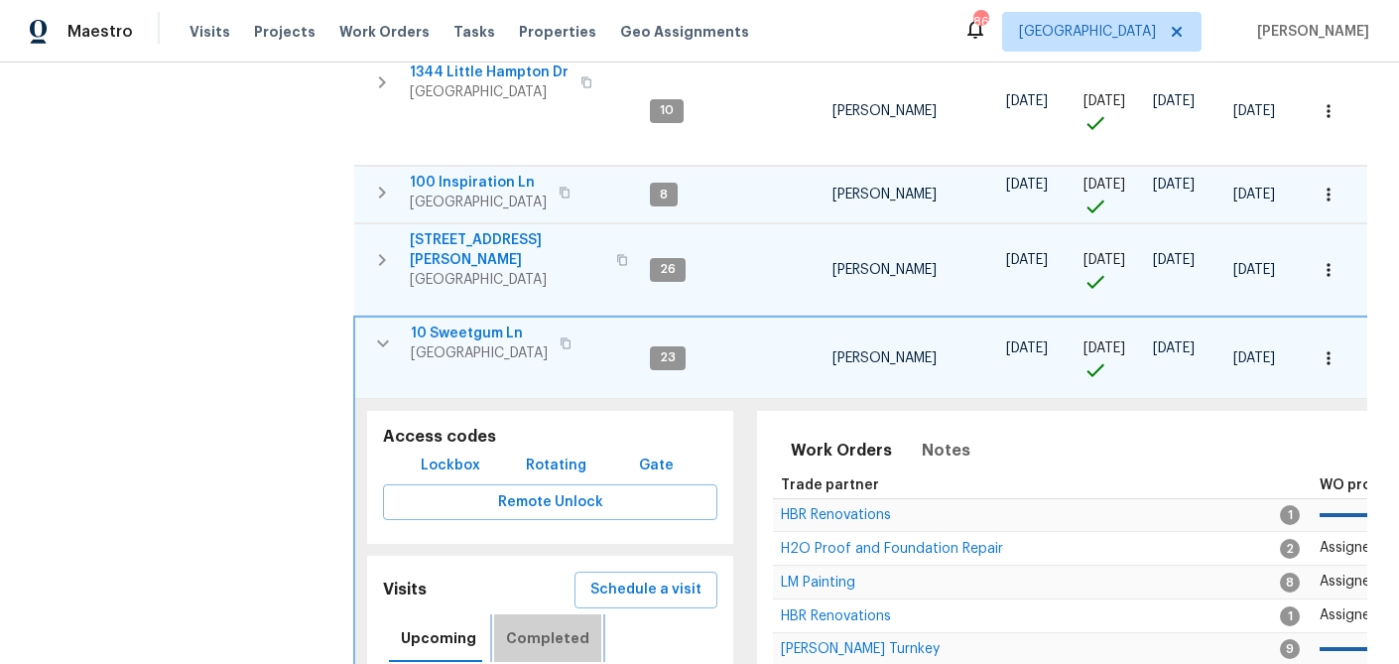
click at [557, 626] on span "Completed" at bounding box center [547, 638] width 83 height 25
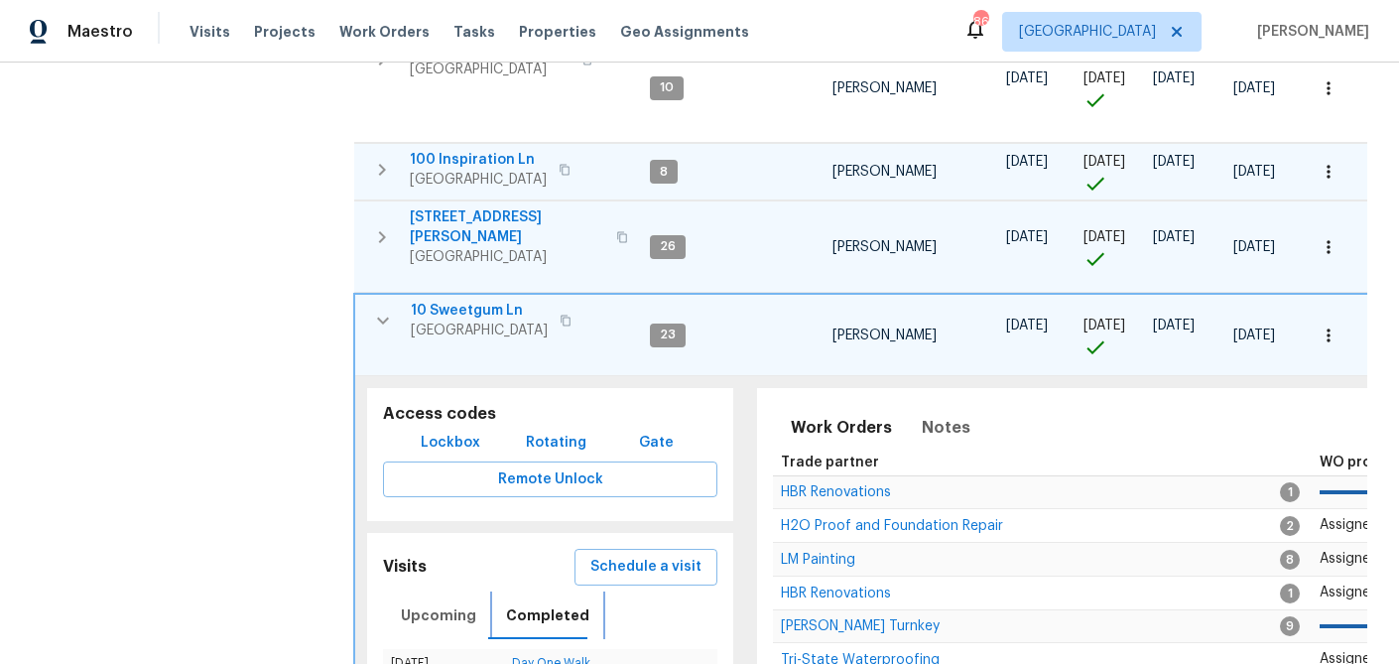
scroll to position [1446, 0]
click at [444, 602] on span "Upcoming" at bounding box center [438, 614] width 75 height 25
click at [375, 308] on icon "button" at bounding box center [383, 320] width 24 height 24
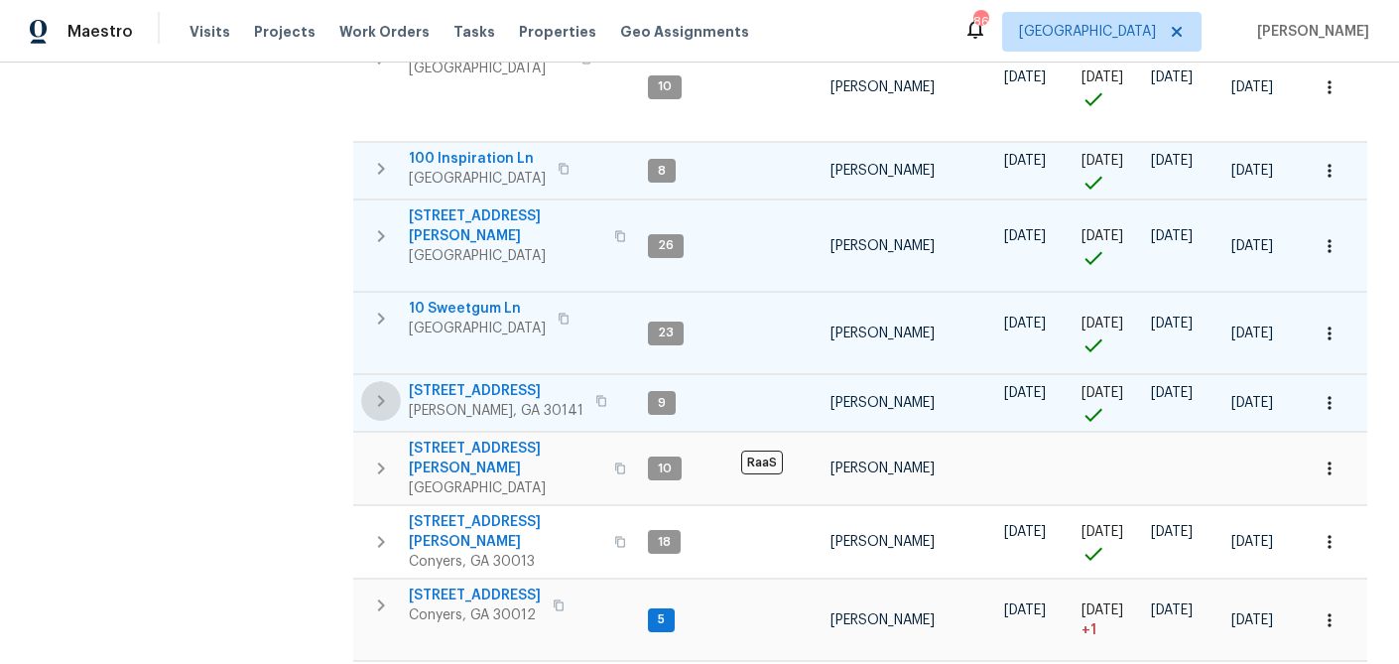
click at [384, 389] on icon "button" at bounding box center [381, 401] width 24 height 24
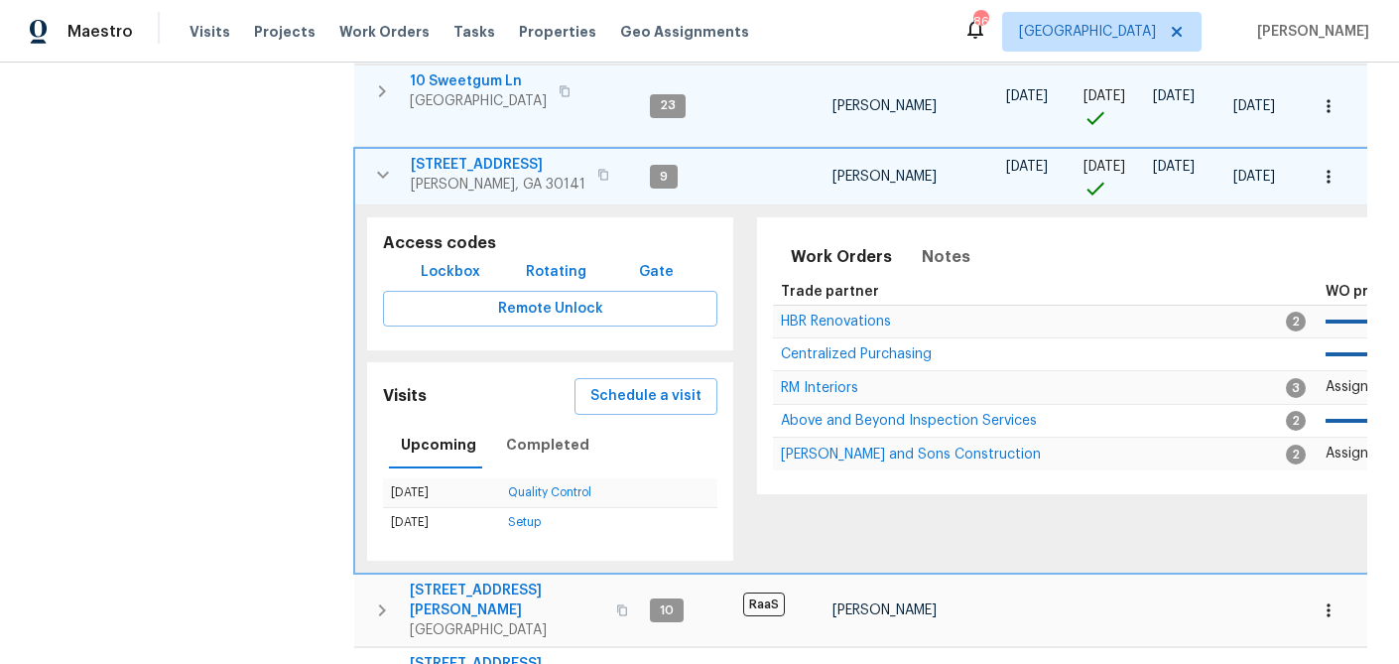
scroll to position [1685, 0]
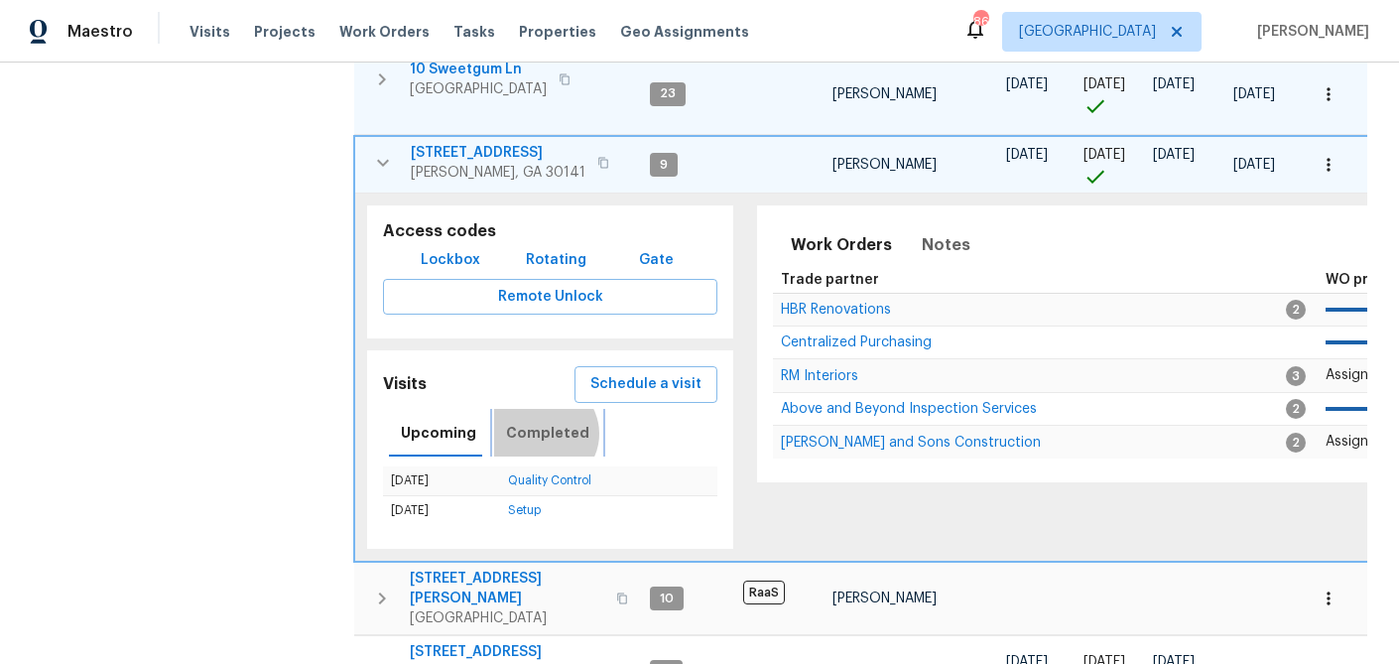
click at [537, 421] on span "Completed" at bounding box center [547, 433] width 83 height 25
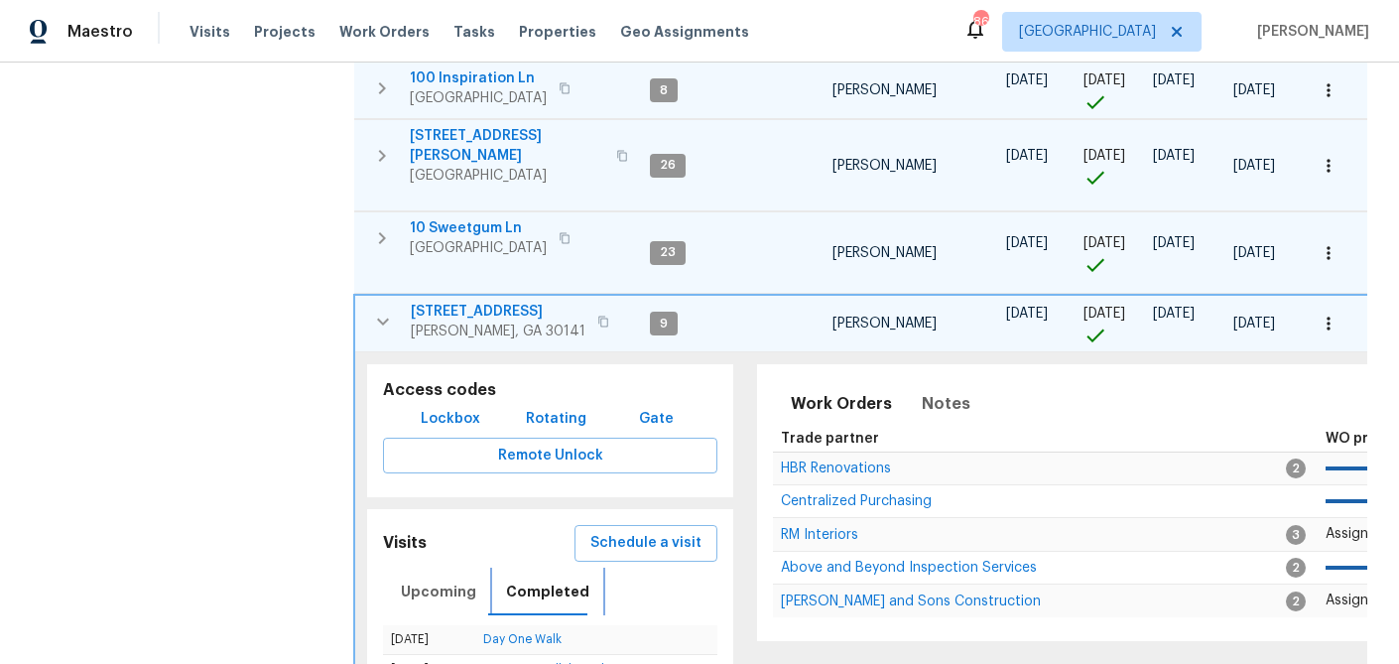
scroll to position [1525, 0]
click at [458, 303] on span "386 Hill Crest Cir" at bounding box center [498, 313] width 175 height 20
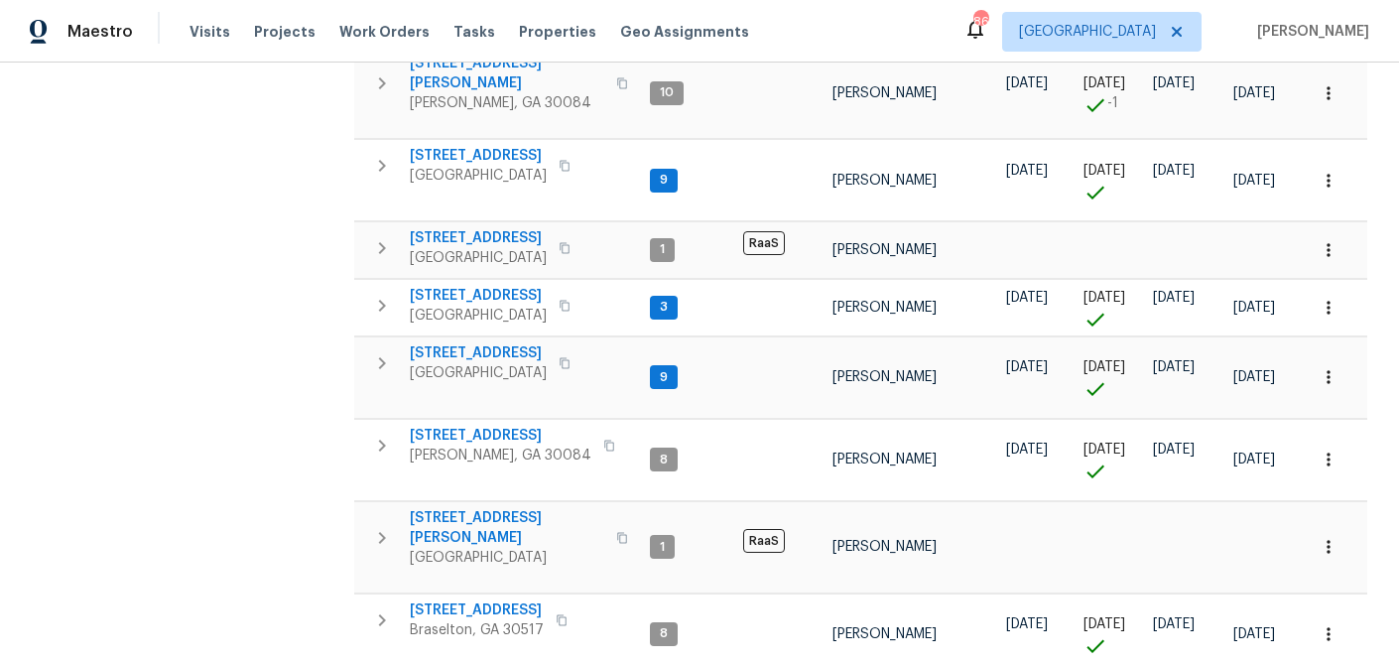
scroll to position [2520, 0]
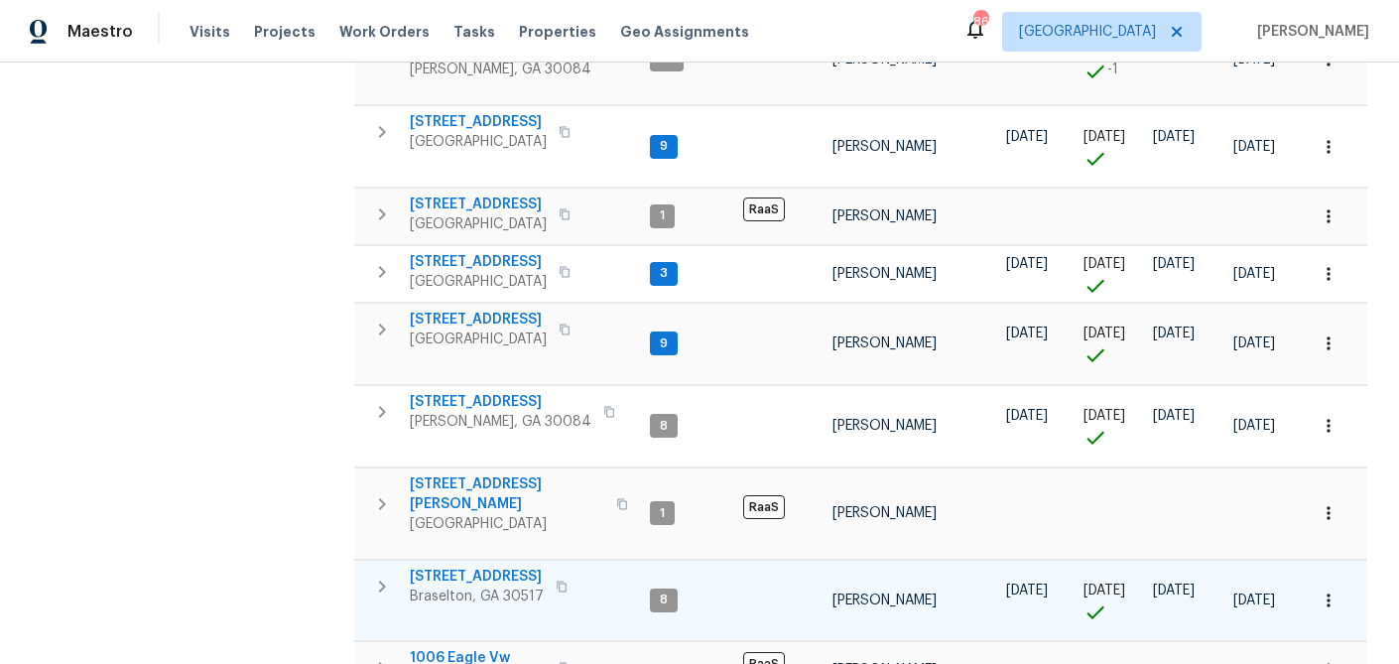
click at [370, 575] on icon "button" at bounding box center [382, 587] width 24 height 24
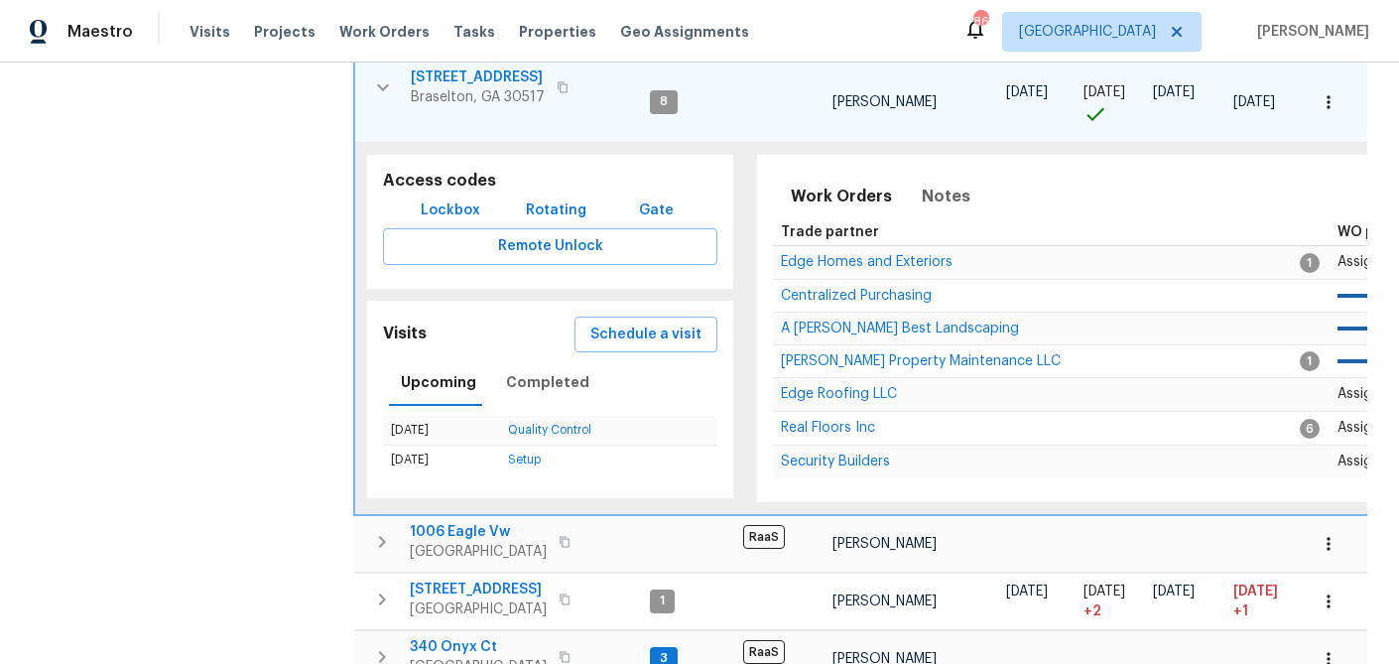
scroll to position [2662, 0]
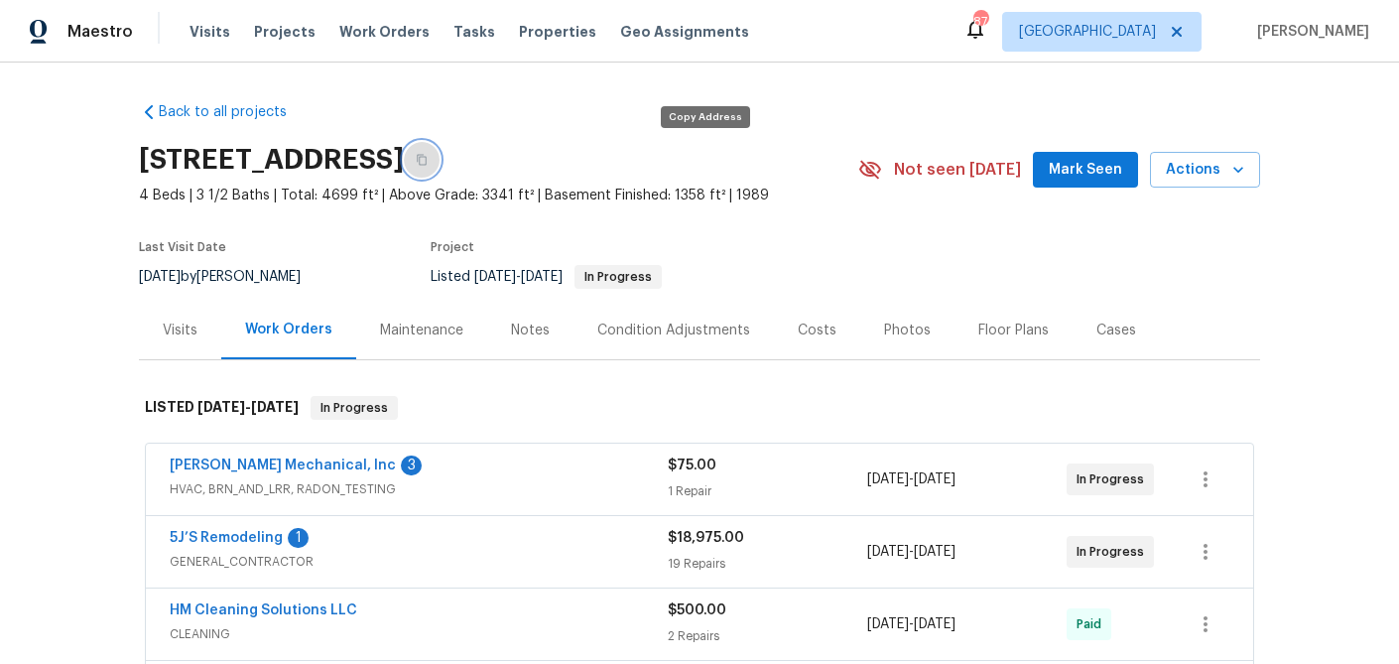
click at [428, 162] on icon "button" at bounding box center [422, 160] width 12 height 12
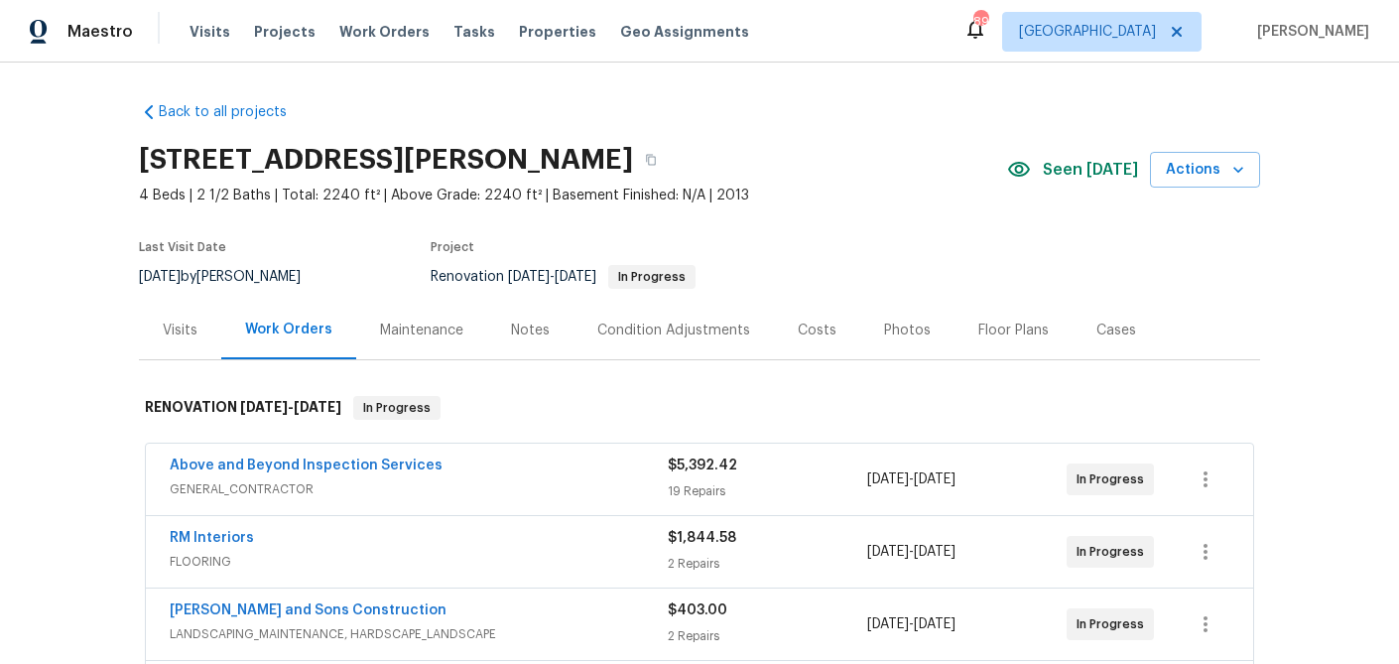
click at [820, 335] on div "Costs" at bounding box center [817, 330] width 39 height 20
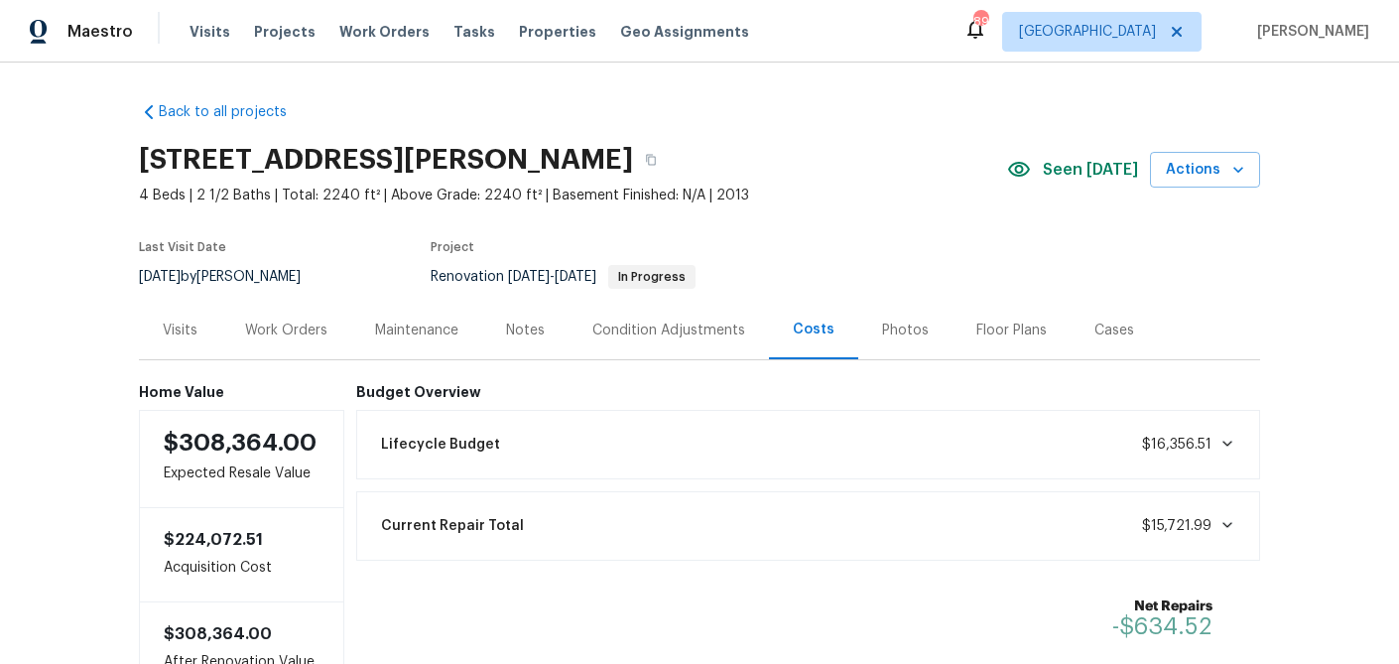
click at [267, 324] on div "Work Orders" at bounding box center [286, 330] width 82 height 20
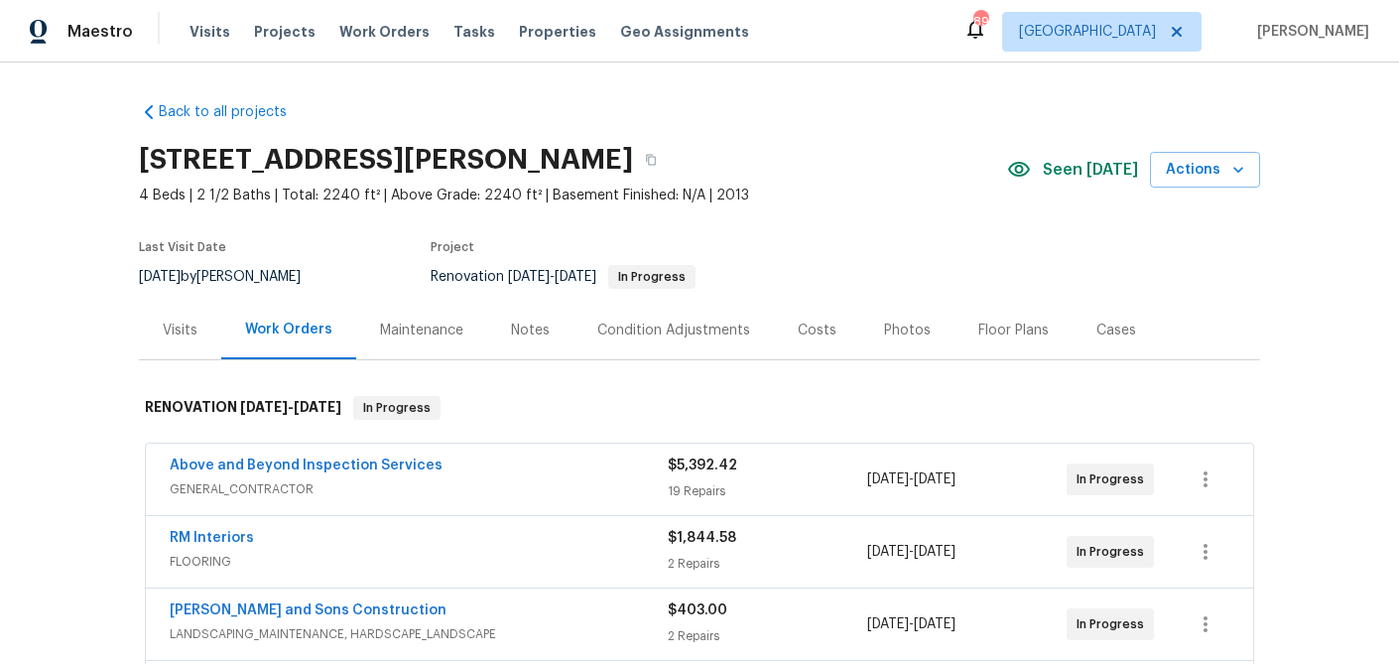
scroll to position [3, 0]
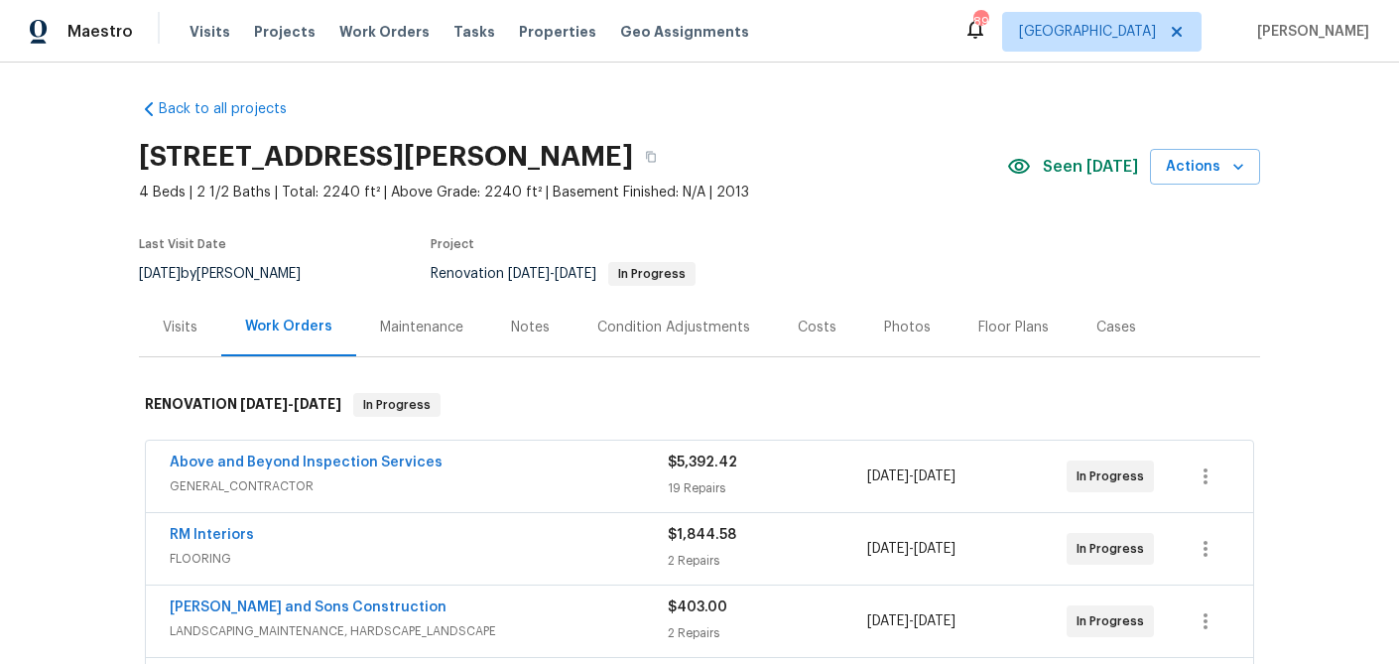
click at [186, 321] on div "Visits" at bounding box center [180, 328] width 35 height 20
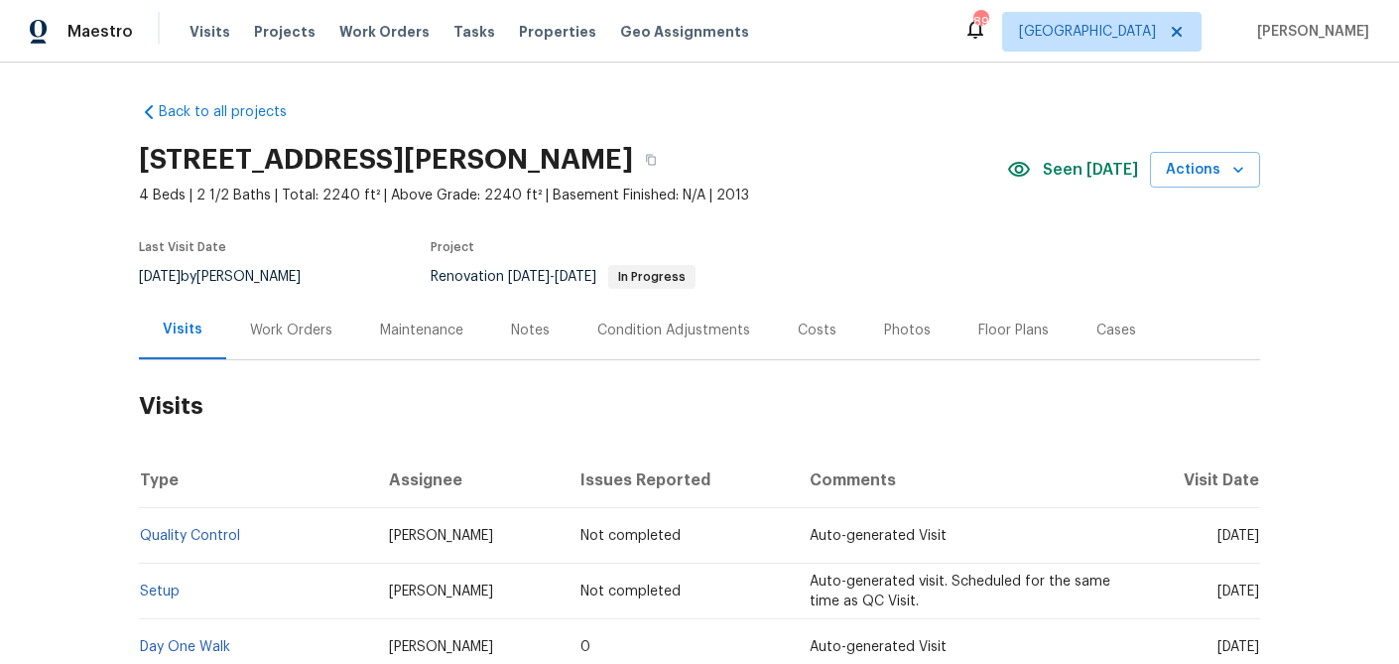
scroll to position [7, 0]
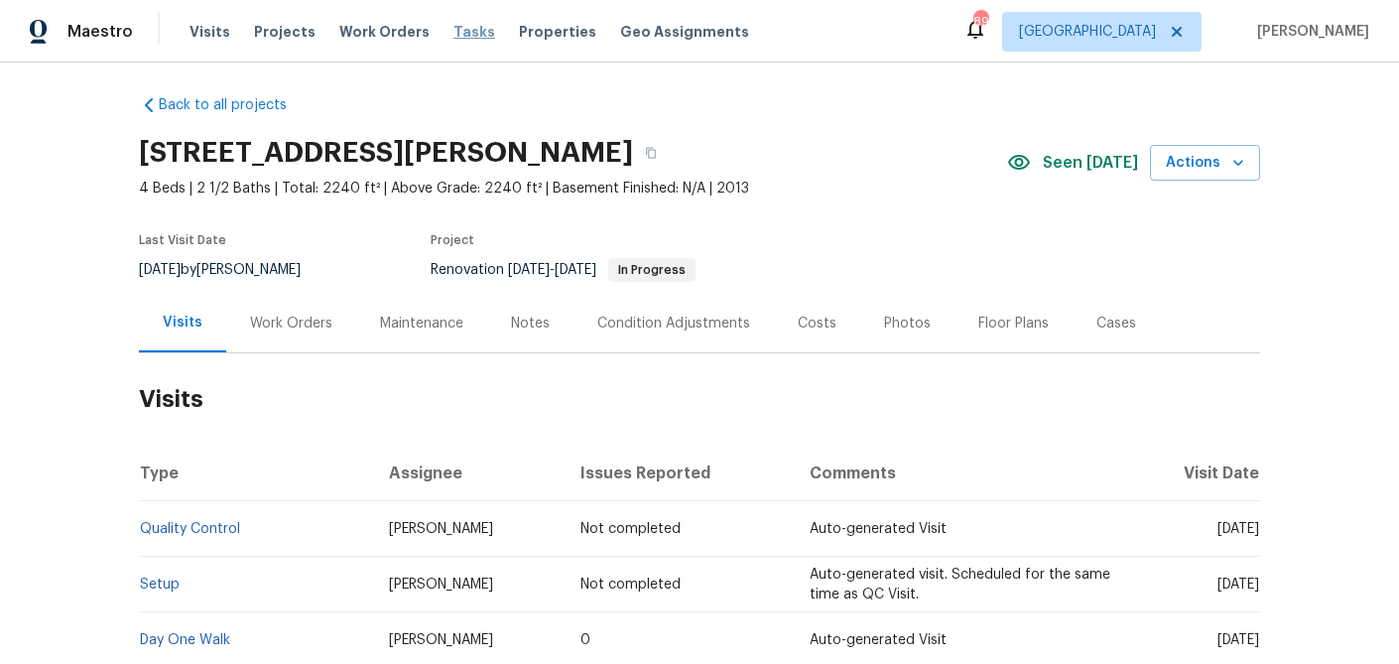
click at [462, 34] on span "Tasks" at bounding box center [474, 32] width 42 height 14
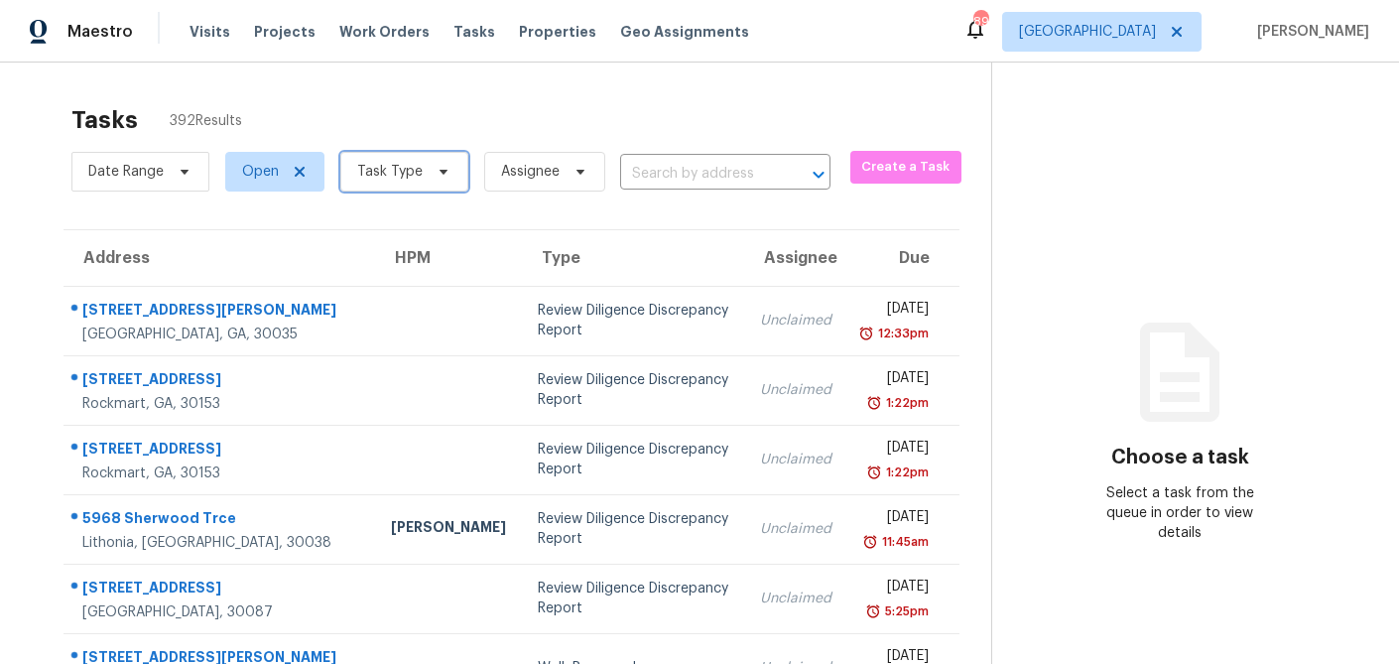
click at [445, 172] on icon at bounding box center [444, 172] width 16 height 16
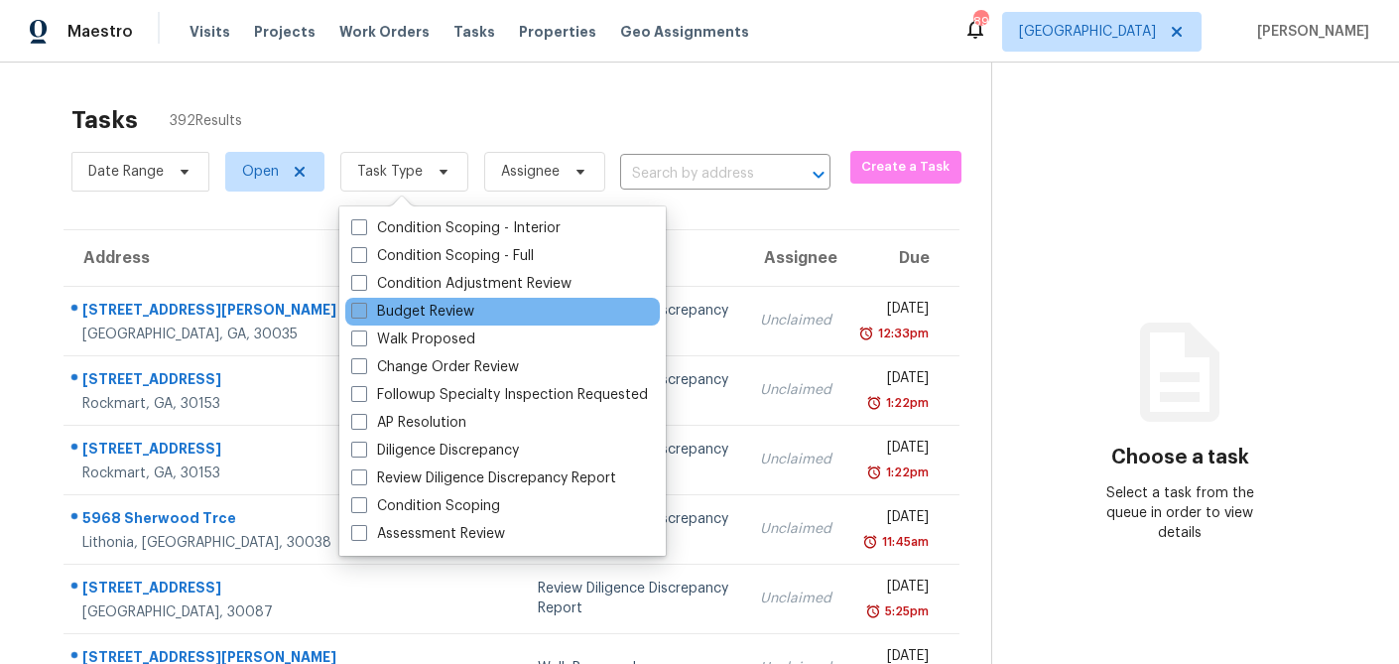
click at [364, 308] on span at bounding box center [359, 311] width 16 height 16
click at [364, 308] on input "Budget Review" at bounding box center [357, 308] width 13 height 13
checkbox input "true"
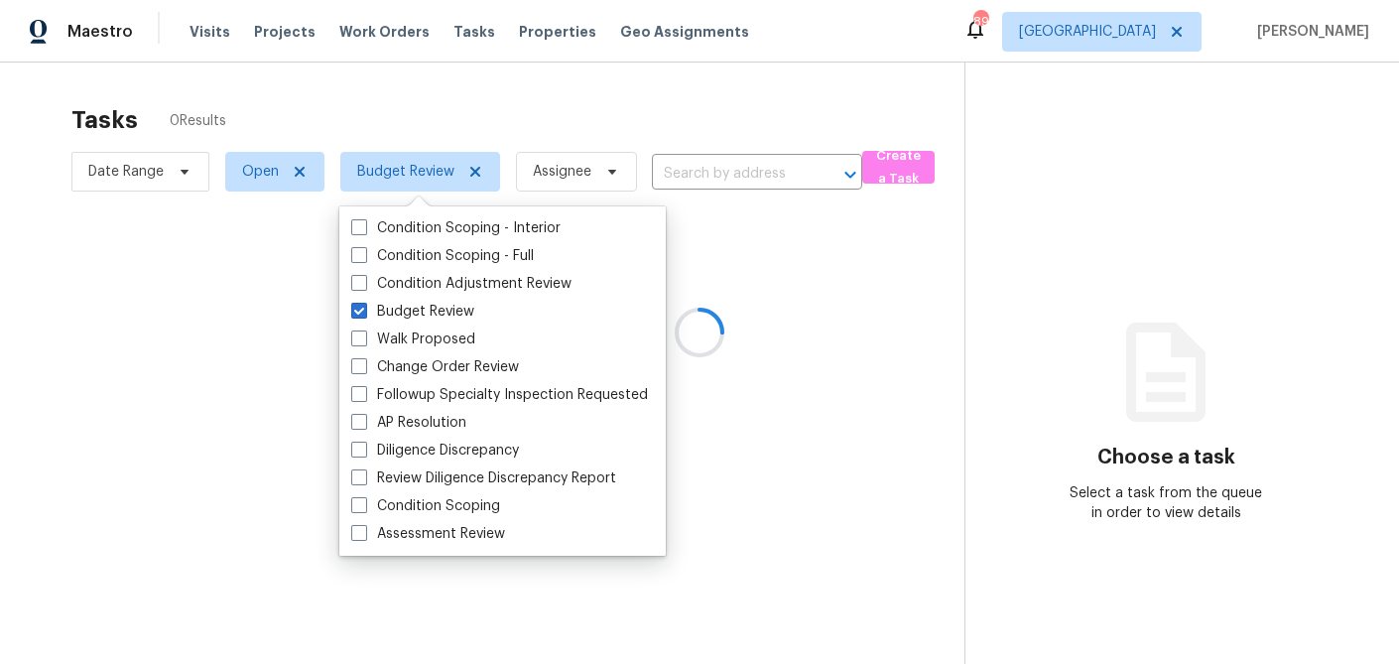
click at [408, 97] on div at bounding box center [699, 332] width 1399 height 664
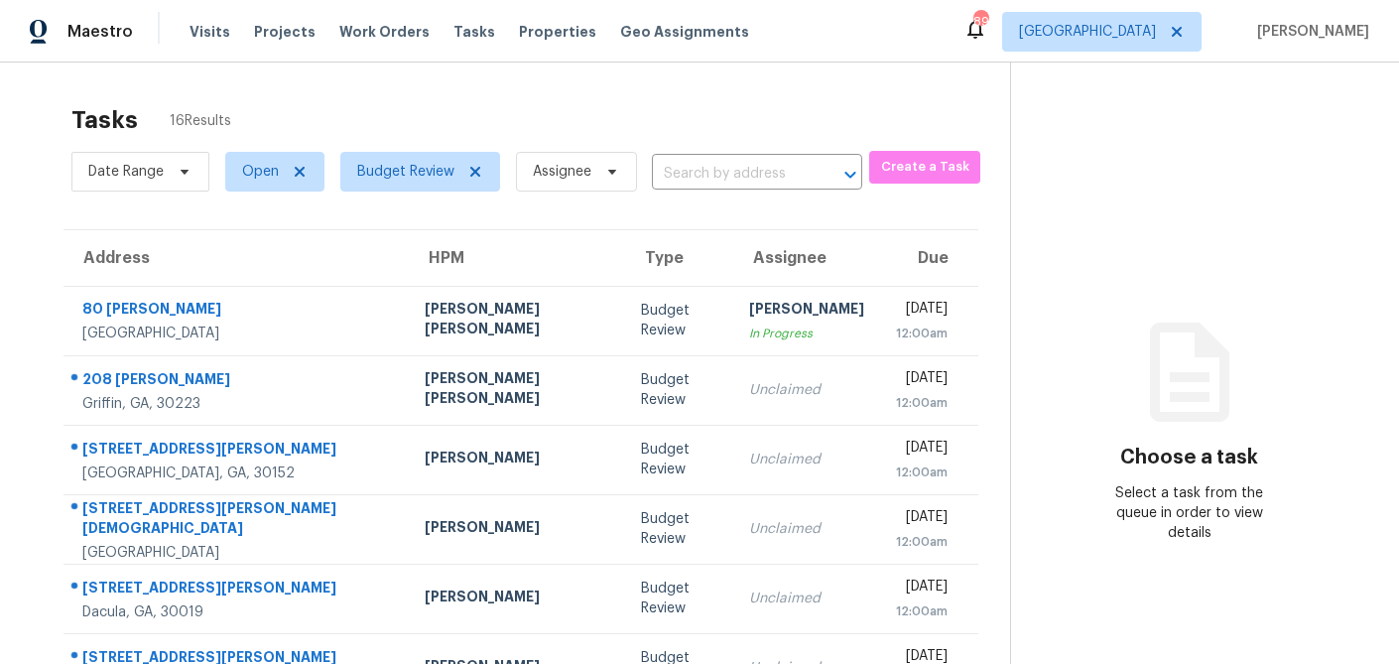
scroll to position [369, 0]
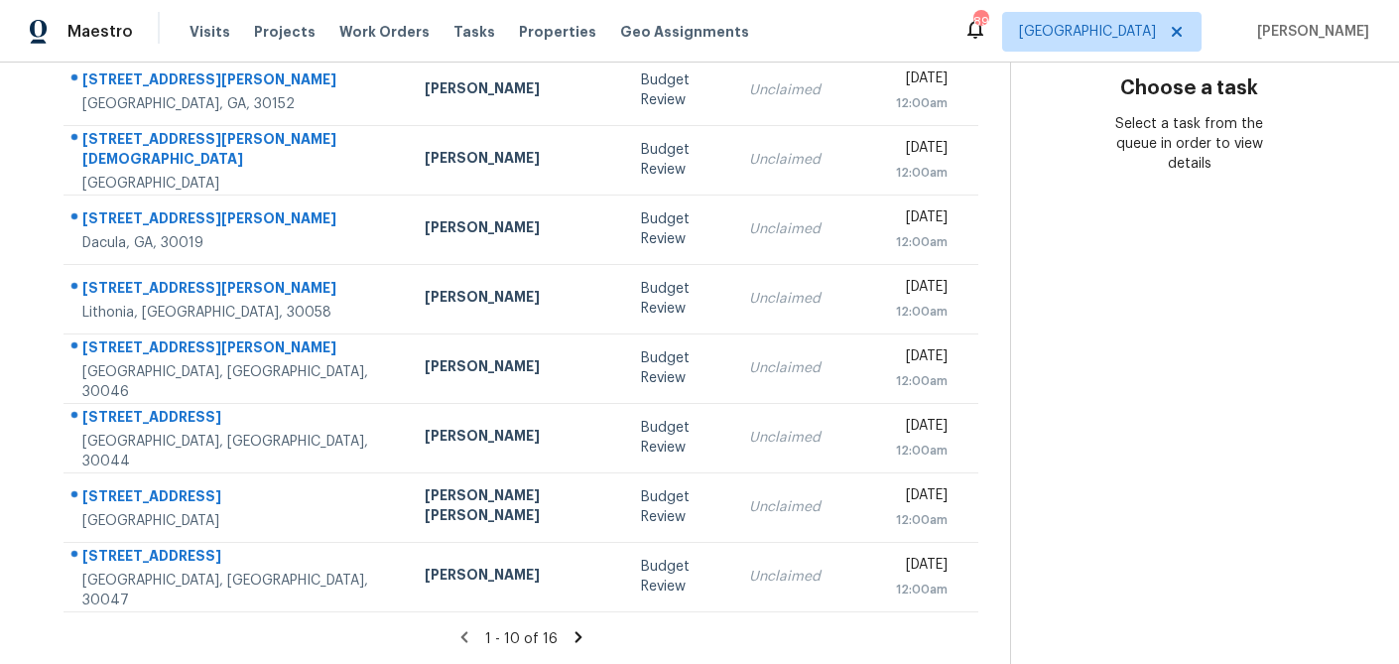
click at [575, 635] on icon at bounding box center [578, 636] width 7 height 11
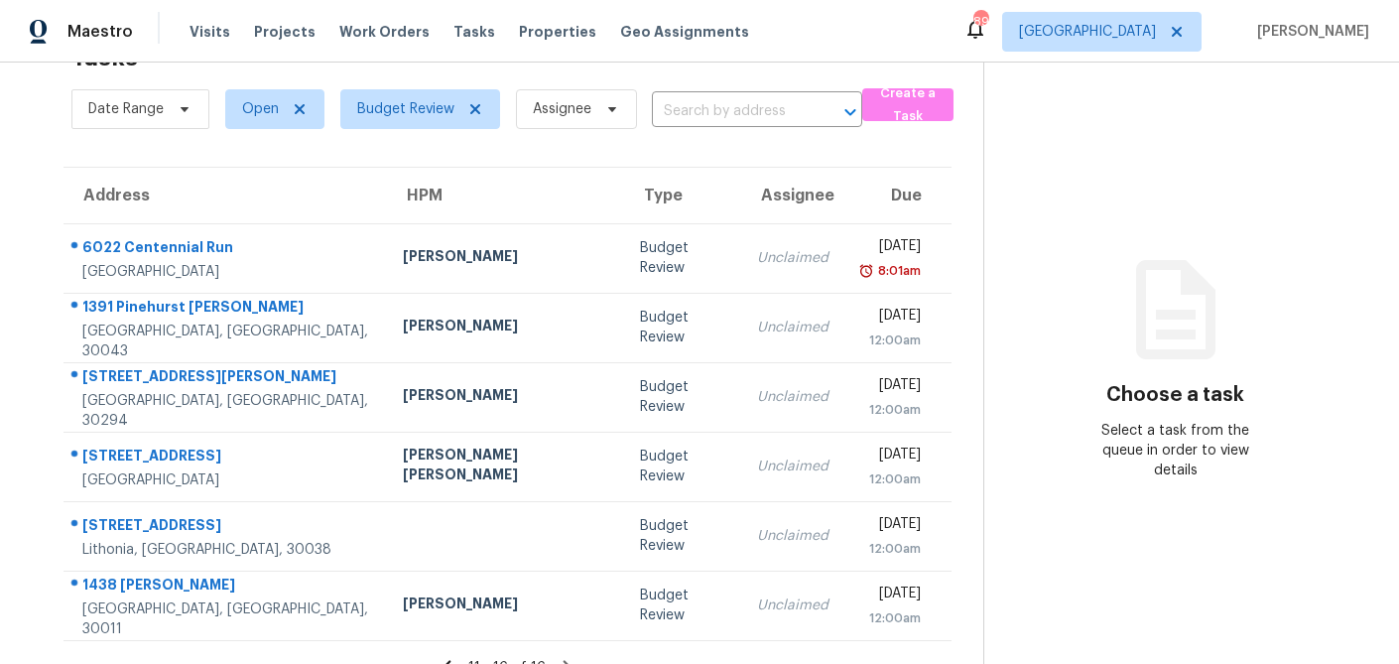
scroll to position [91, 0]
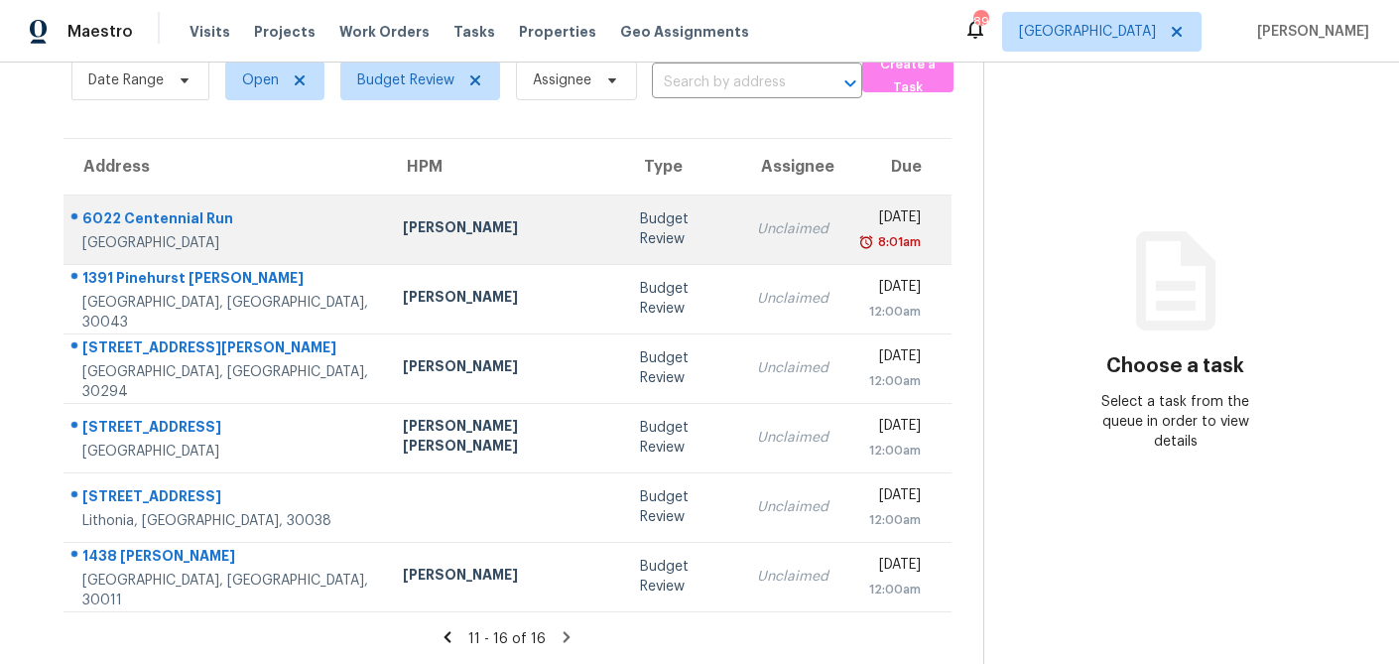
click at [624, 217] on td "Budget Review" at bounding box center [682, 228] width 117 height 69
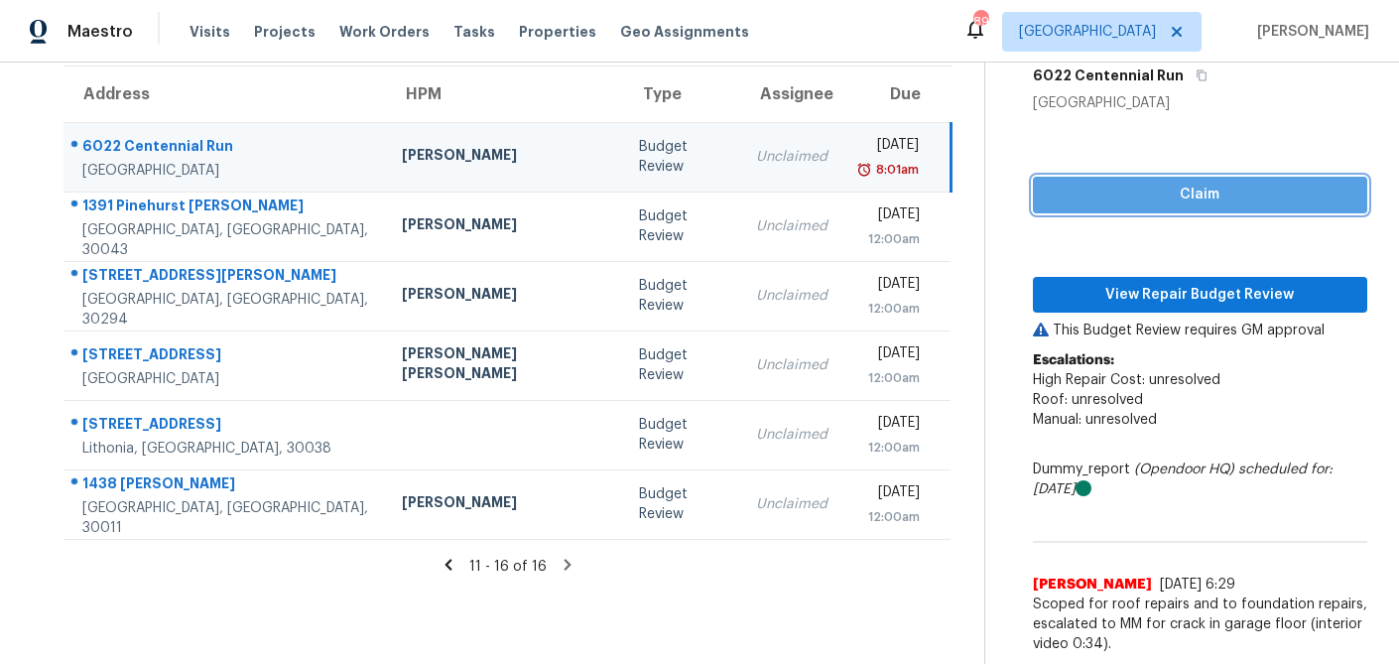
drag, startPoint x: 1244, startPoint y: 197, endPoint x: 1201, endPoint y: 286, distance: 98.5
click at [1244, 197] on span "Claim" at bounding box center [1200, 195] width 303 height 25
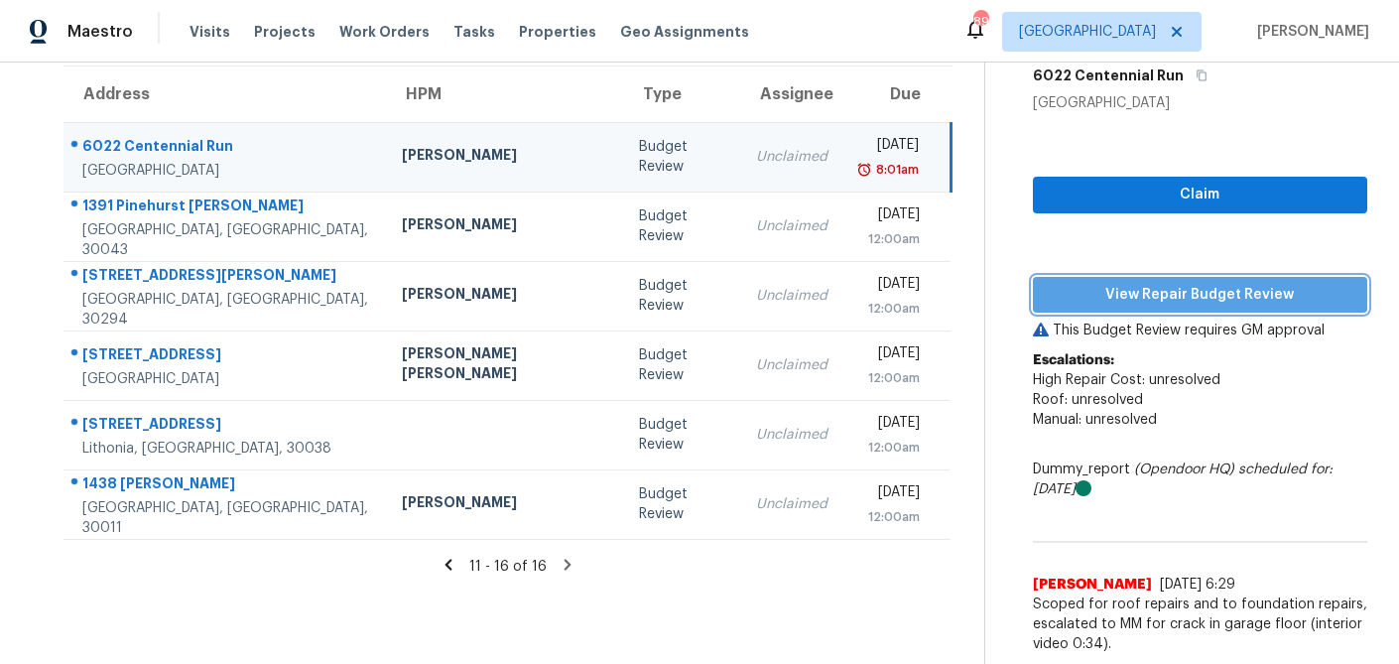
click at [1197, 302] on span "View Repair Budget Review" at bounding box center [1200, 295] width 303 height 25
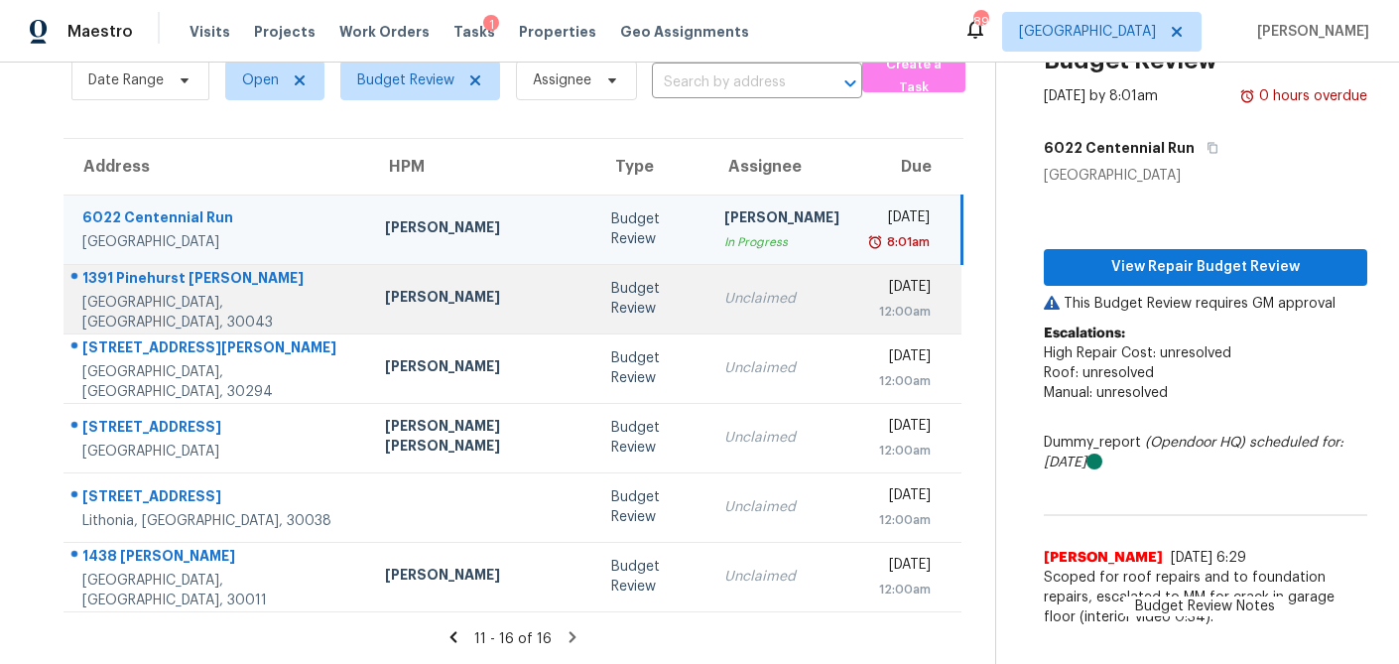
click at [403, 310] on div "[PERSON_NAME]" at bounding box center [482, 299] width 194 height 25
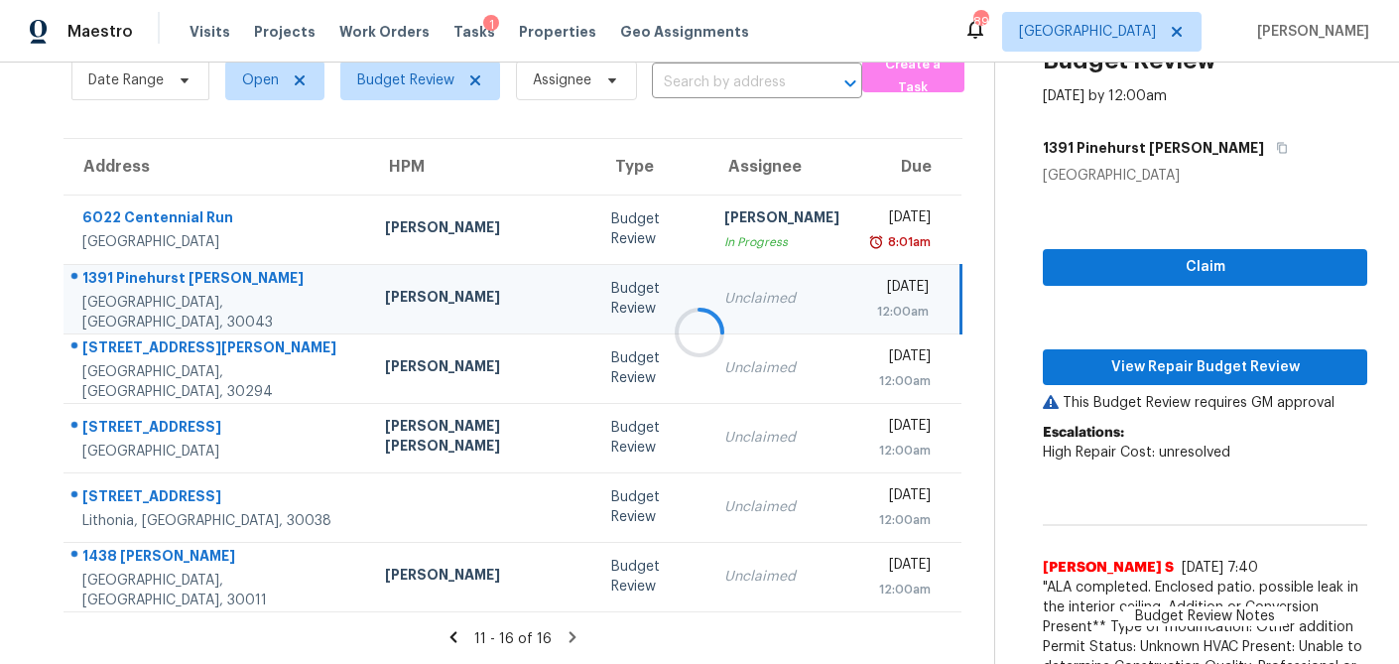
scroll to position [164, 0]
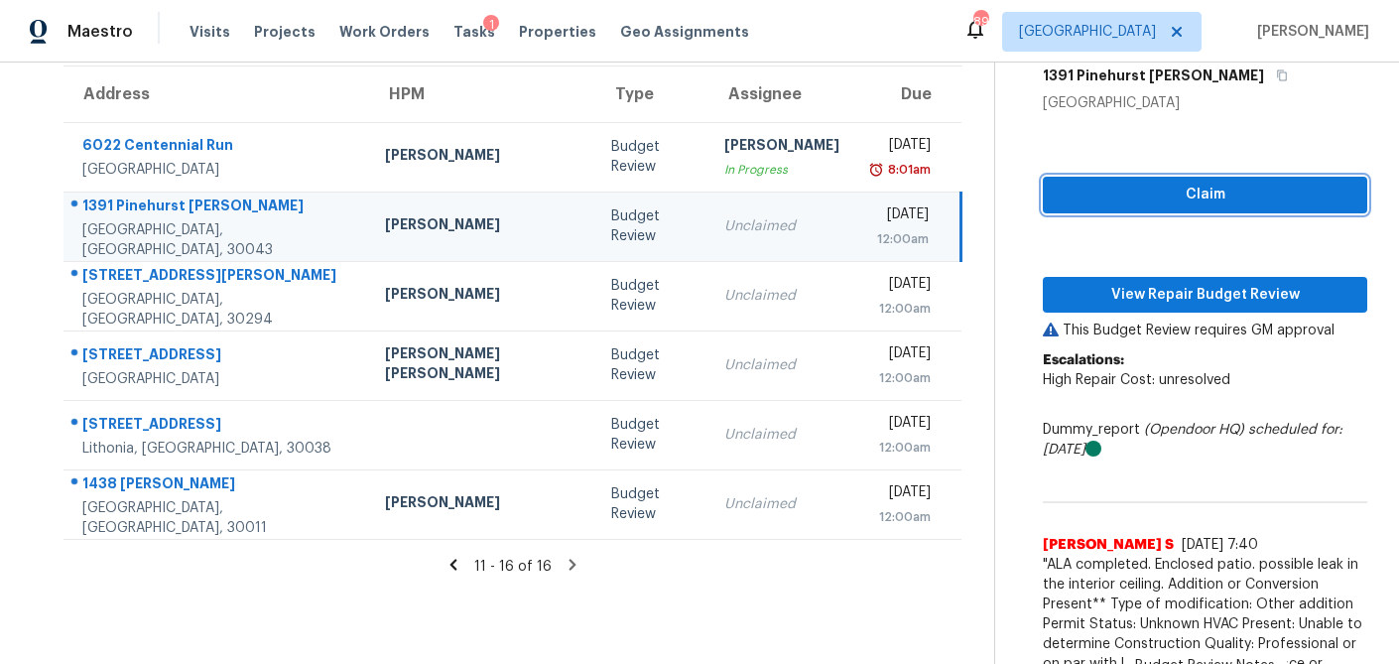
click at [1161, 190] on span "Claim" at bounding box center [1205, 195] width 293 height 25
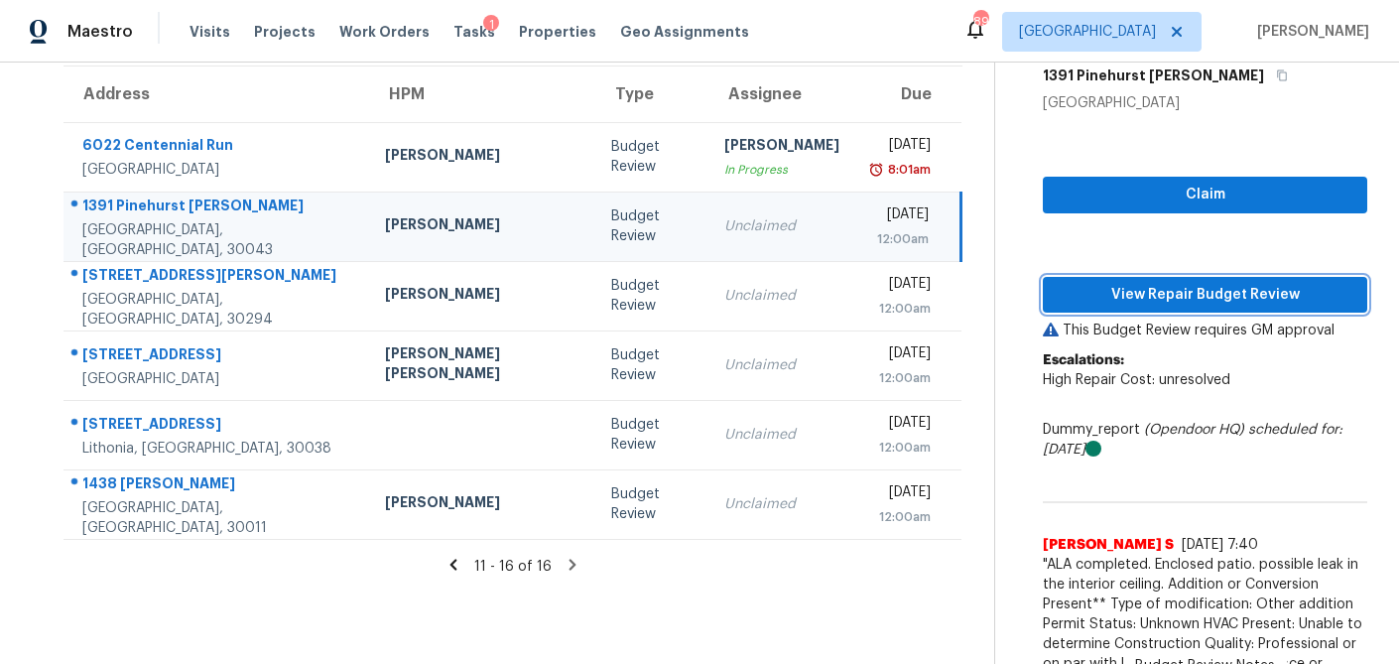
click at [1144, 297] on span "View Repair Budget Review" at bounding box center [1205, 295] width 293 height 25
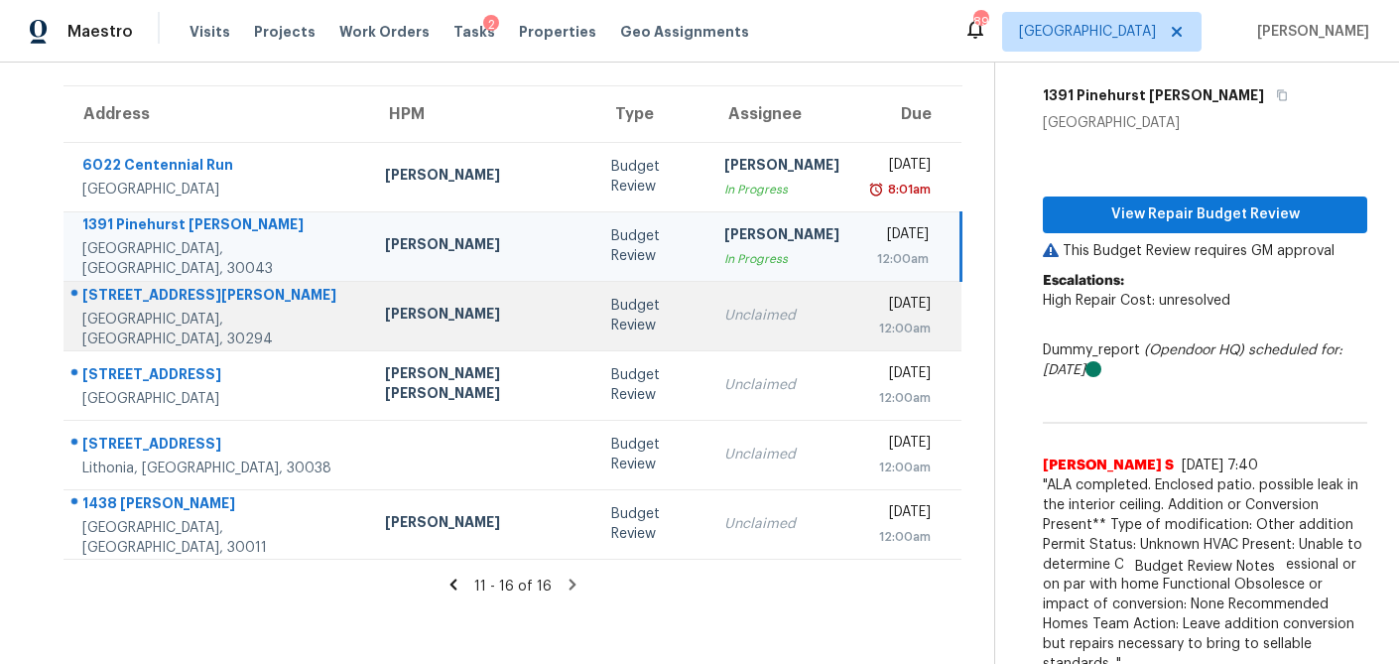
click at [373, 301] on td "Juan Lozano" at bounding box center [482, 315] width 226 height 69
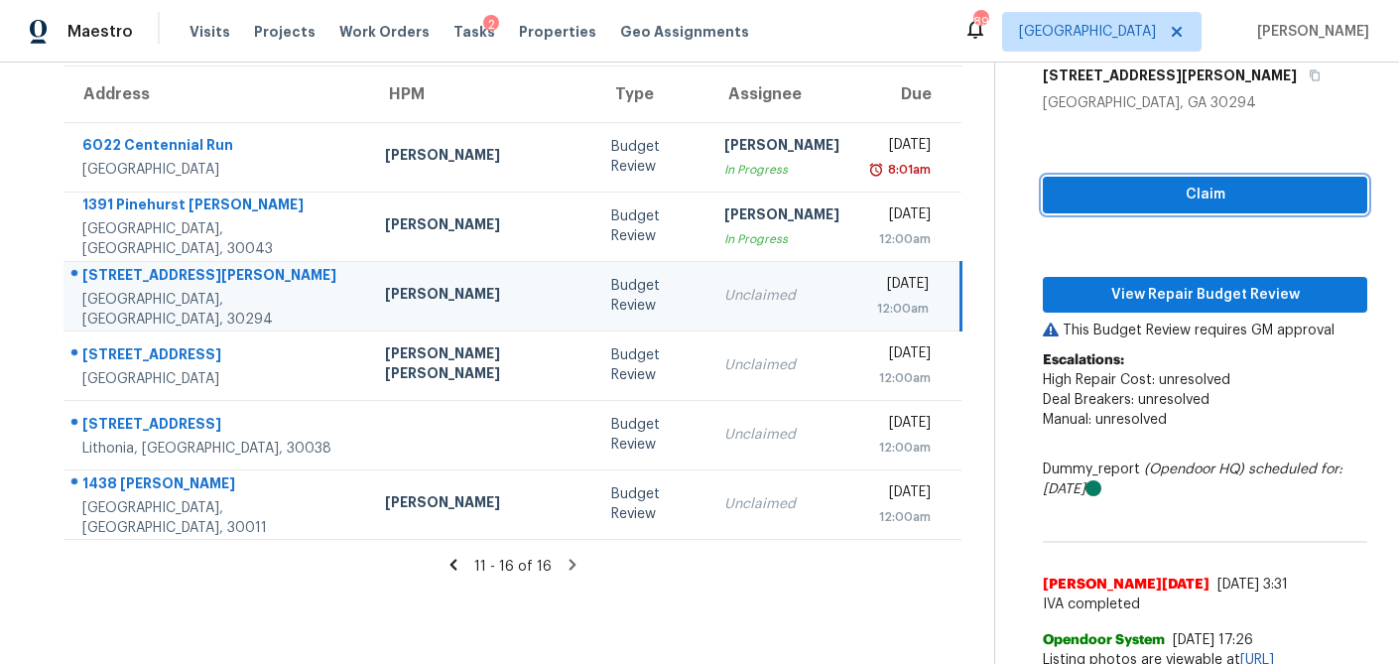
click at [1164, 207] on button "Claim" at bounding box center [1205, 195] width 324 height 37
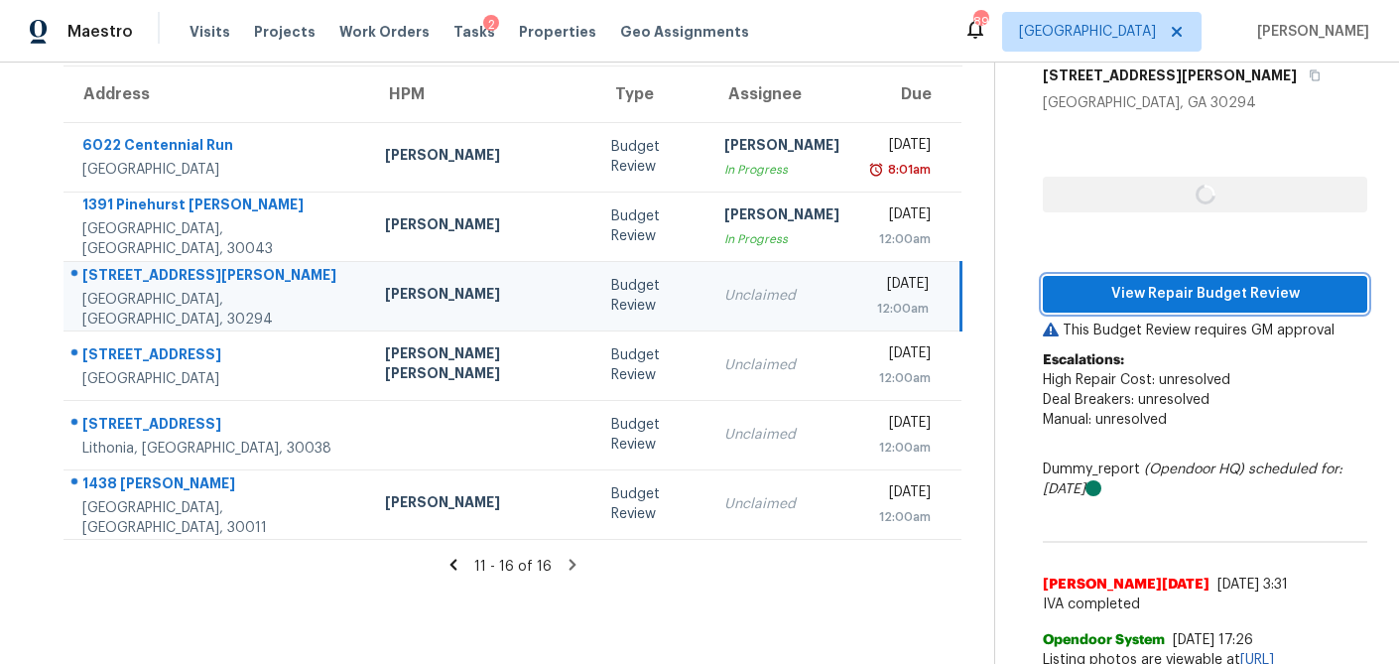
click at [1157, 277] on button "View Repair Budget Review" at bounding box center [1205, 294] width 324 height 37
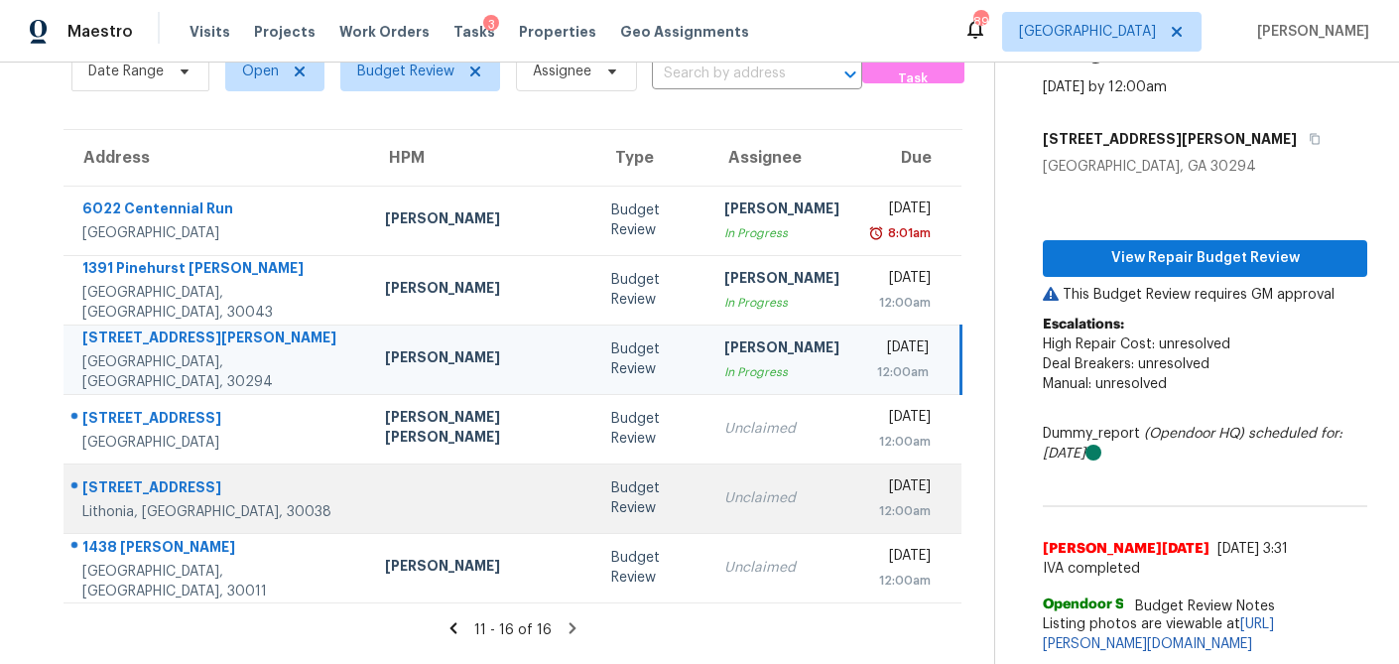
click at [611, 481] on div "Budget Review" at bounding box center [651, 498] width 81 height 40
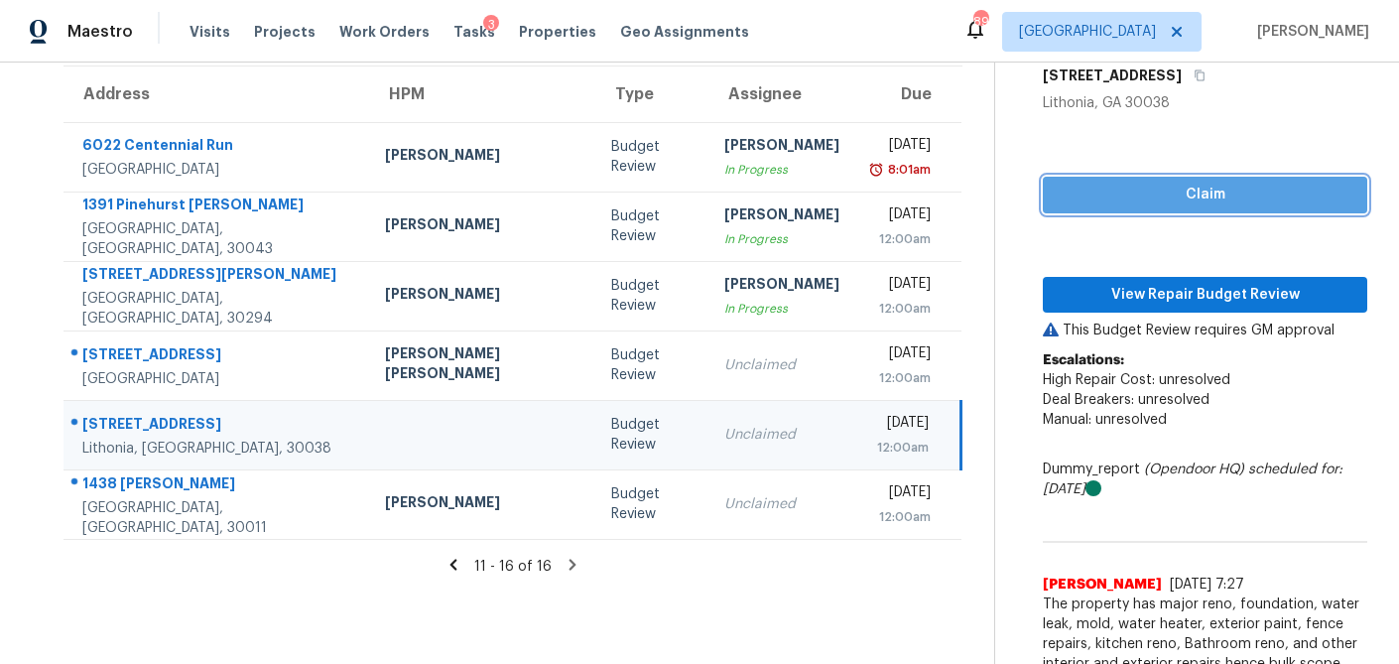
click at [1155, 181] on button "Claim" at bounding box center [1205, 195] width 324 height 37
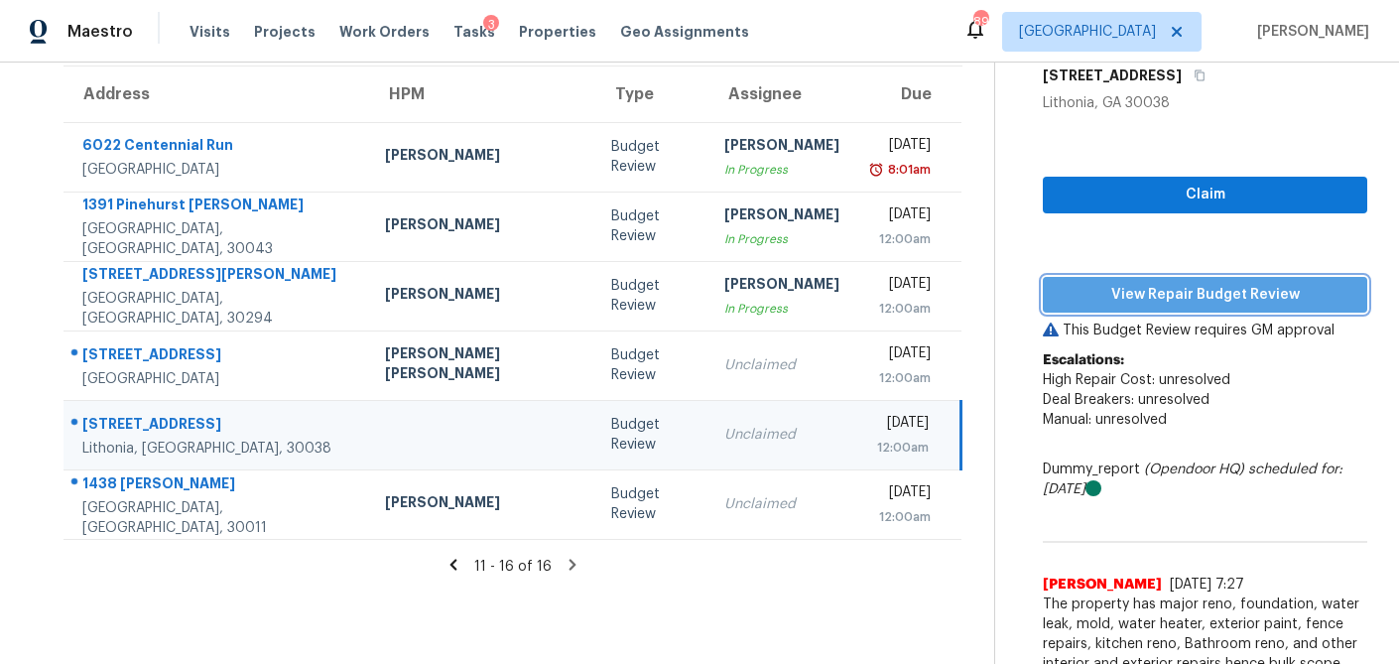
click at [1142, 295] on span "View Repair Budget Review" at bounding box center [1205, 295] width 293 height 25
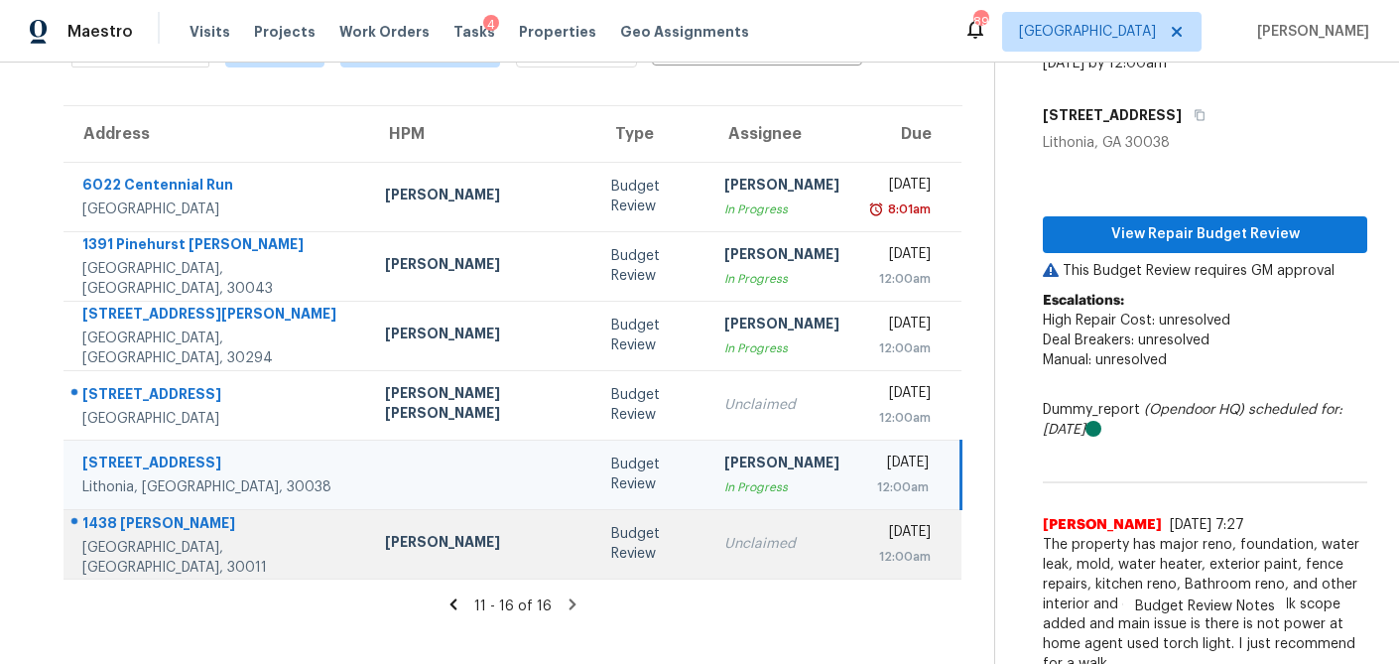
click at [430, 537] on div "[PERSON_NAME]" at bounding box center [482, 544] width 194 height 25
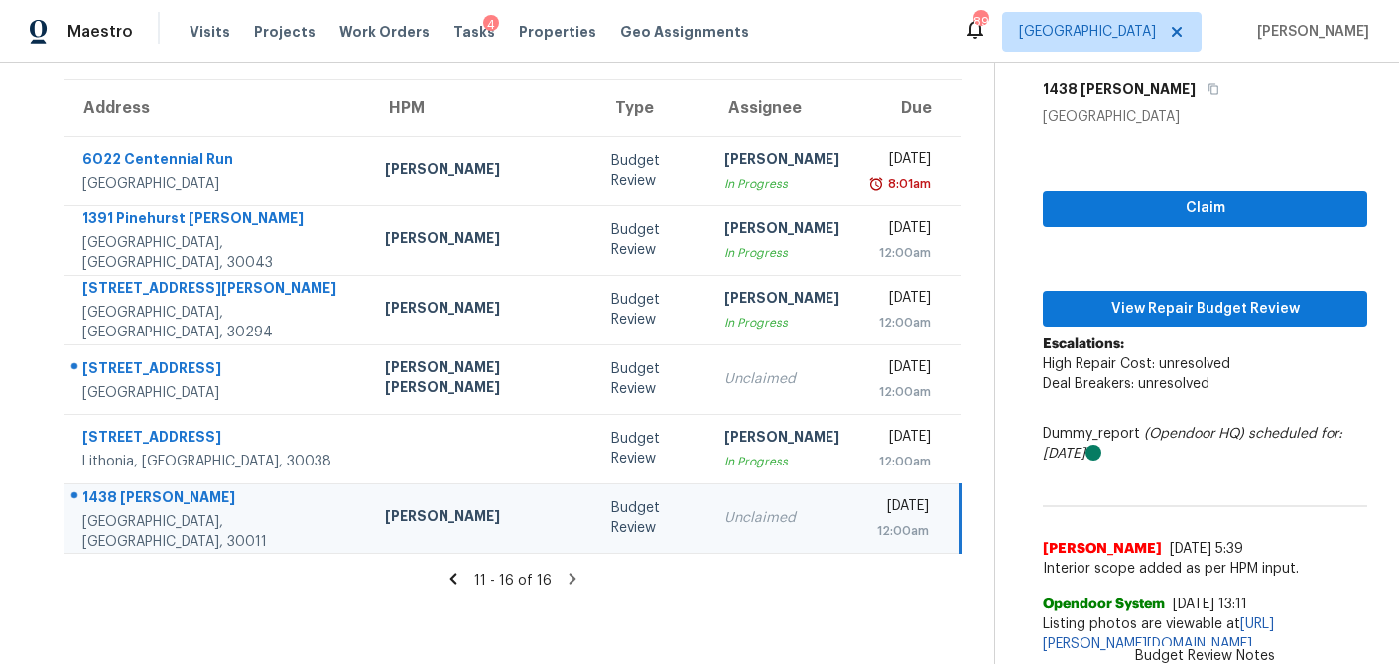
click at [1154, 241] on div "Claim View Repair Budget Review Escalations: High Repair Cost: unresolved Deal …" at bounding box center [1205, 395] width 324 height 537
click at [1149, 172] on div "Claim View Repair Budget Review Escalations: High Repair Cost: unresolved Deal …" at bounding box center [1205, 395] width 324 height 537
click at [1146, 197] on span "Claim" at bounding box center [1205, 208] width 293 height 25
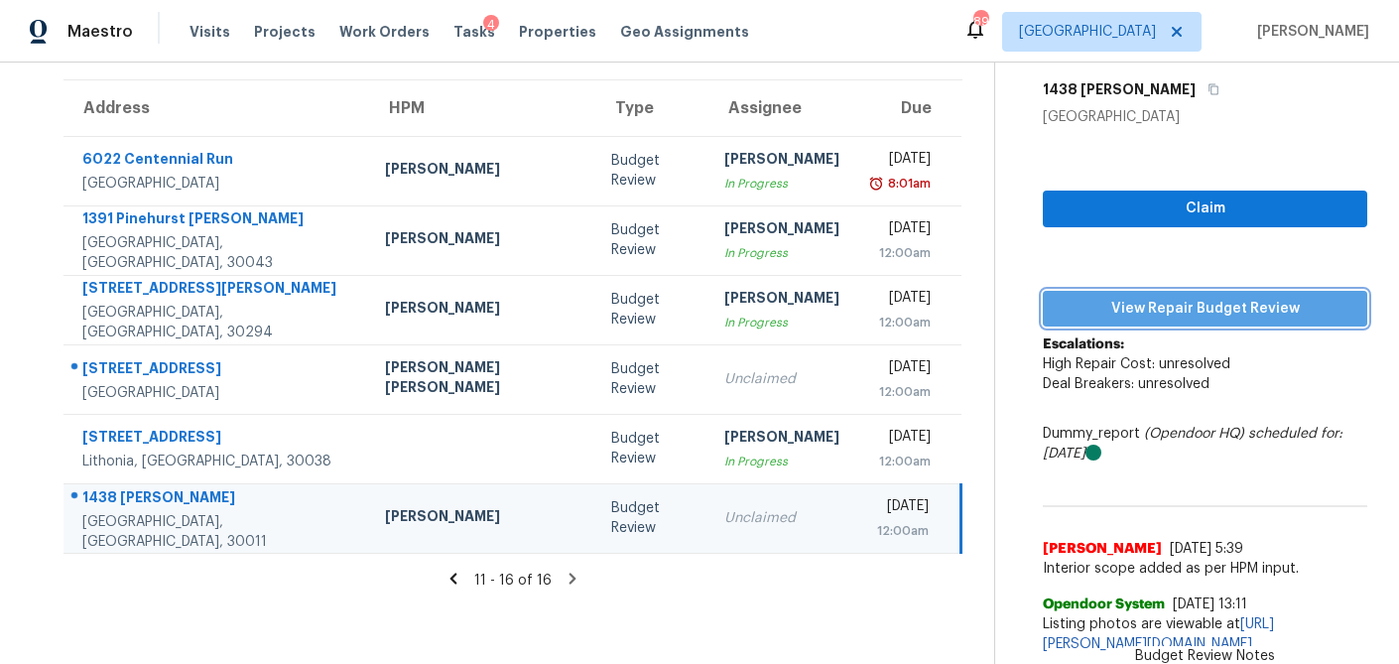
click at [1136, 291] on button "View Repair Budget Review" at bounding box center [1205, 309] width 324 height 37
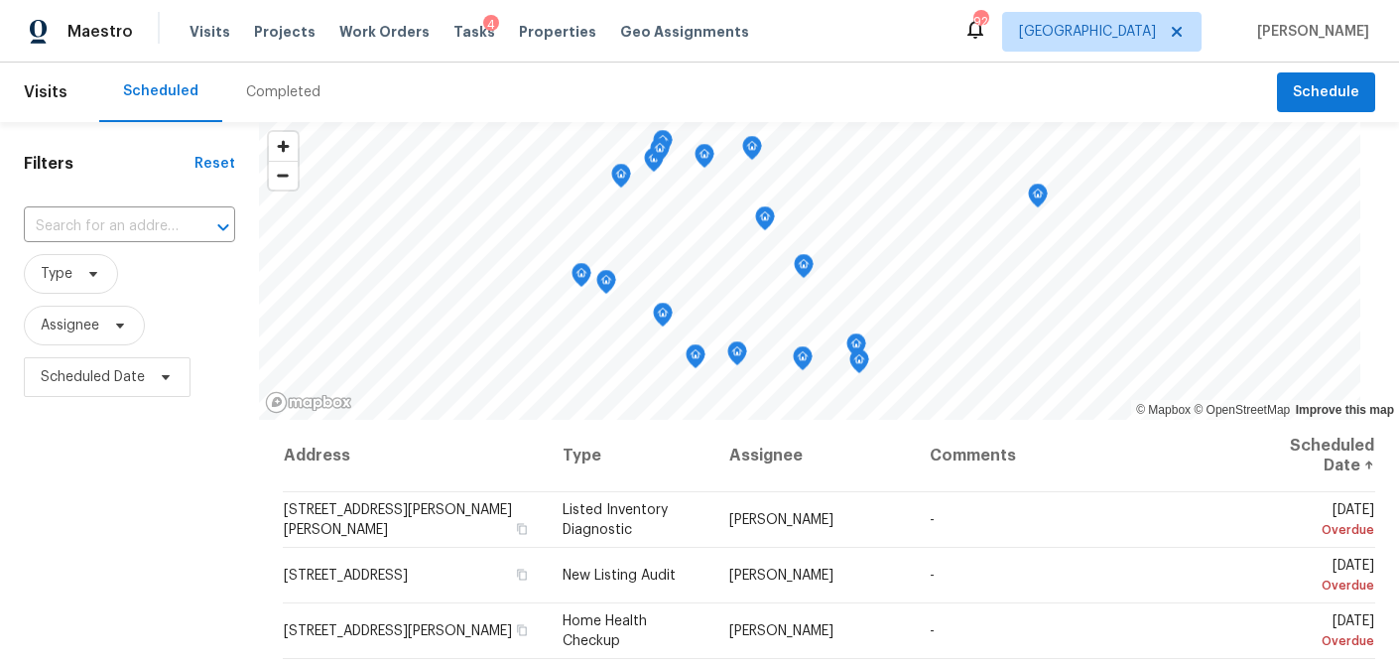
click at [278, 96] on div "Completed" at bounding box center [283, 92] width 74 height 20
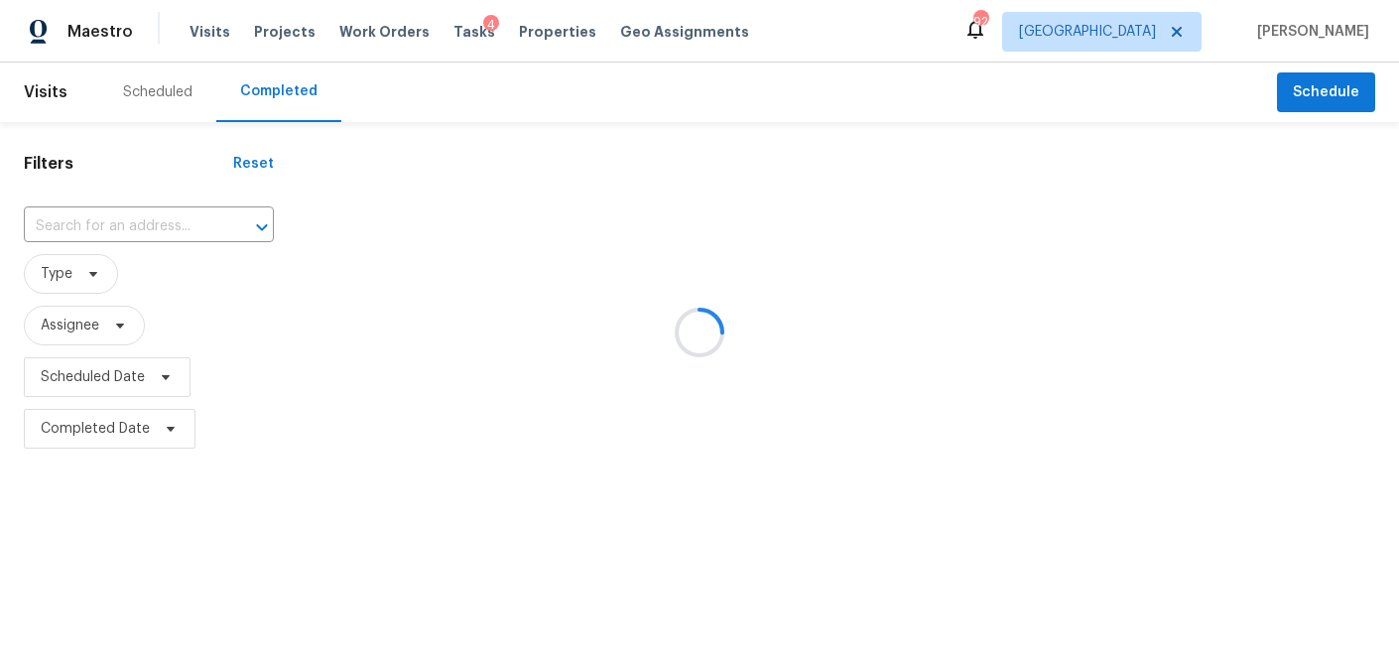
click at [105, 227] on div at bounding box center [699, 332] width 1399 height 664
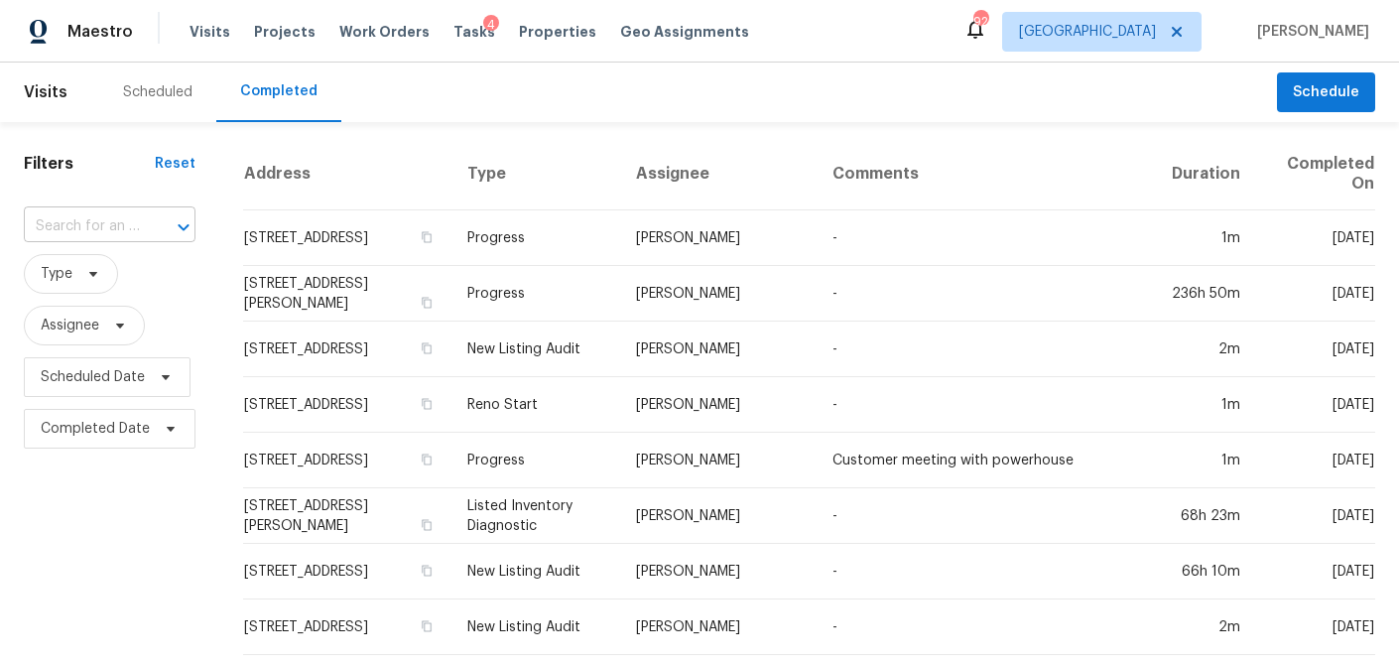
click at [43, 225] on input "text" at bounding box center [82, 226] width 116 height 31
type input "197 BUENA"
click at [64, 282] on li "[STREET_ADDRESS]" at bounding box center [108, 271] width 169 height 33
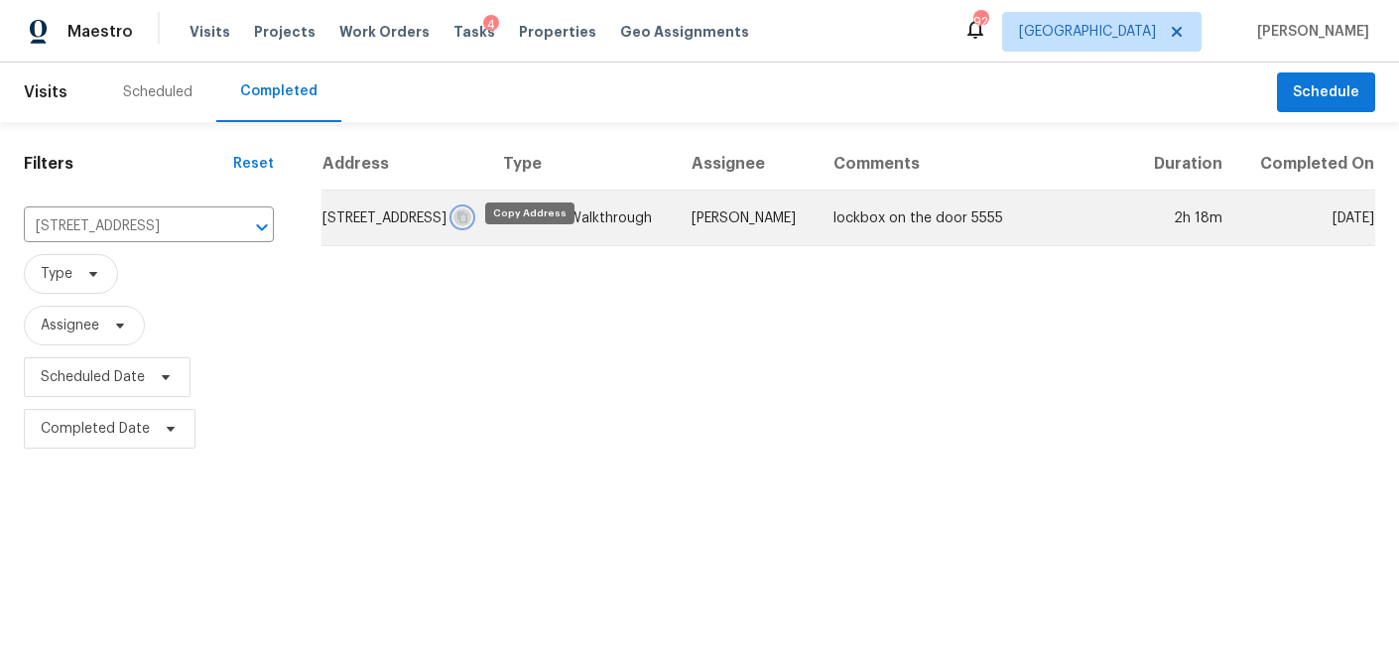
click at [467, 222] on icon "button" at bounding box center [462, 216] width 10 height 11
click at [428, 235] on td "197 Buena Vista St, Winder, GA 30680" at bounding box center [404, 219] width 166 height 56
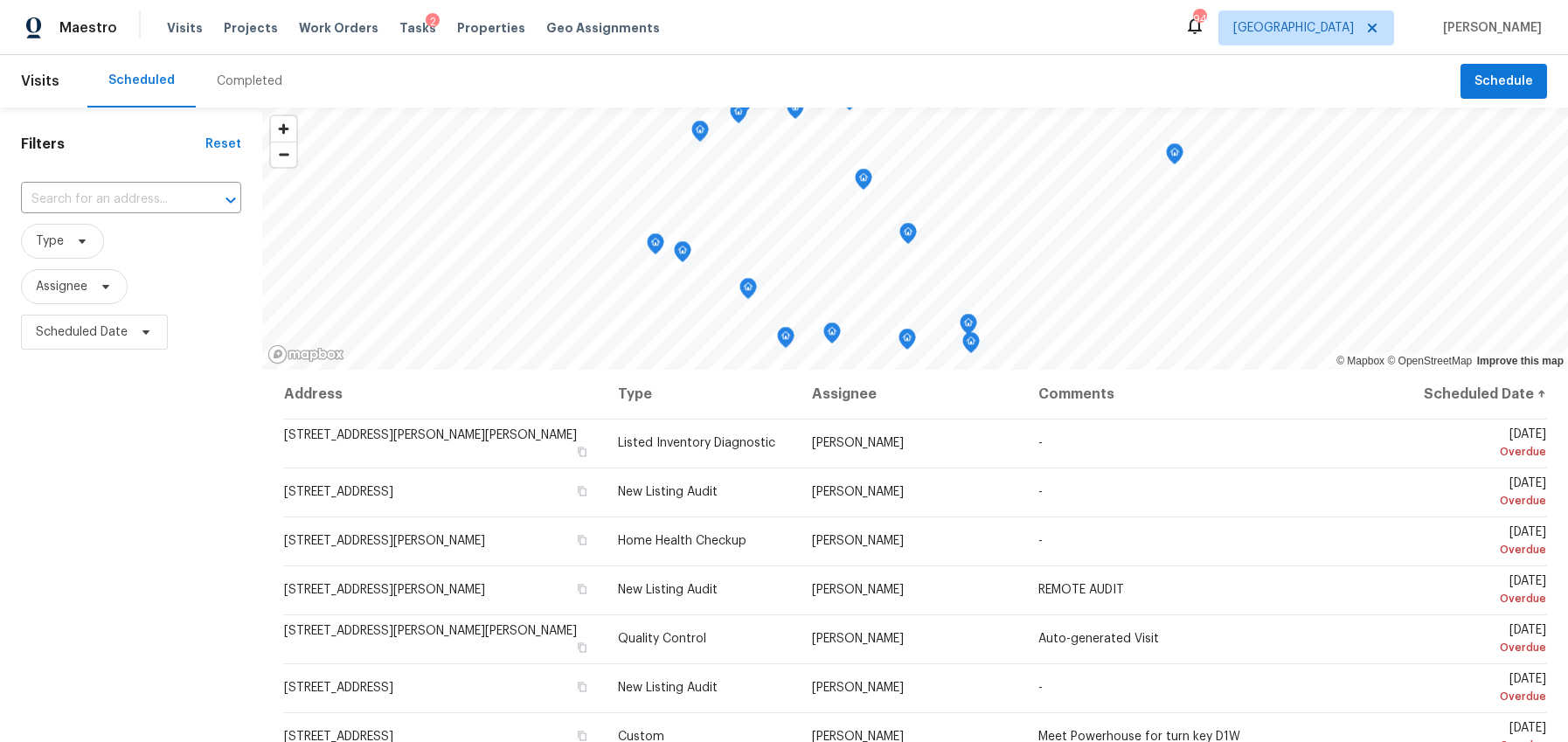
click at [239, 78] on div "Completed" at bounding box center [249, 81] width 65 height 18
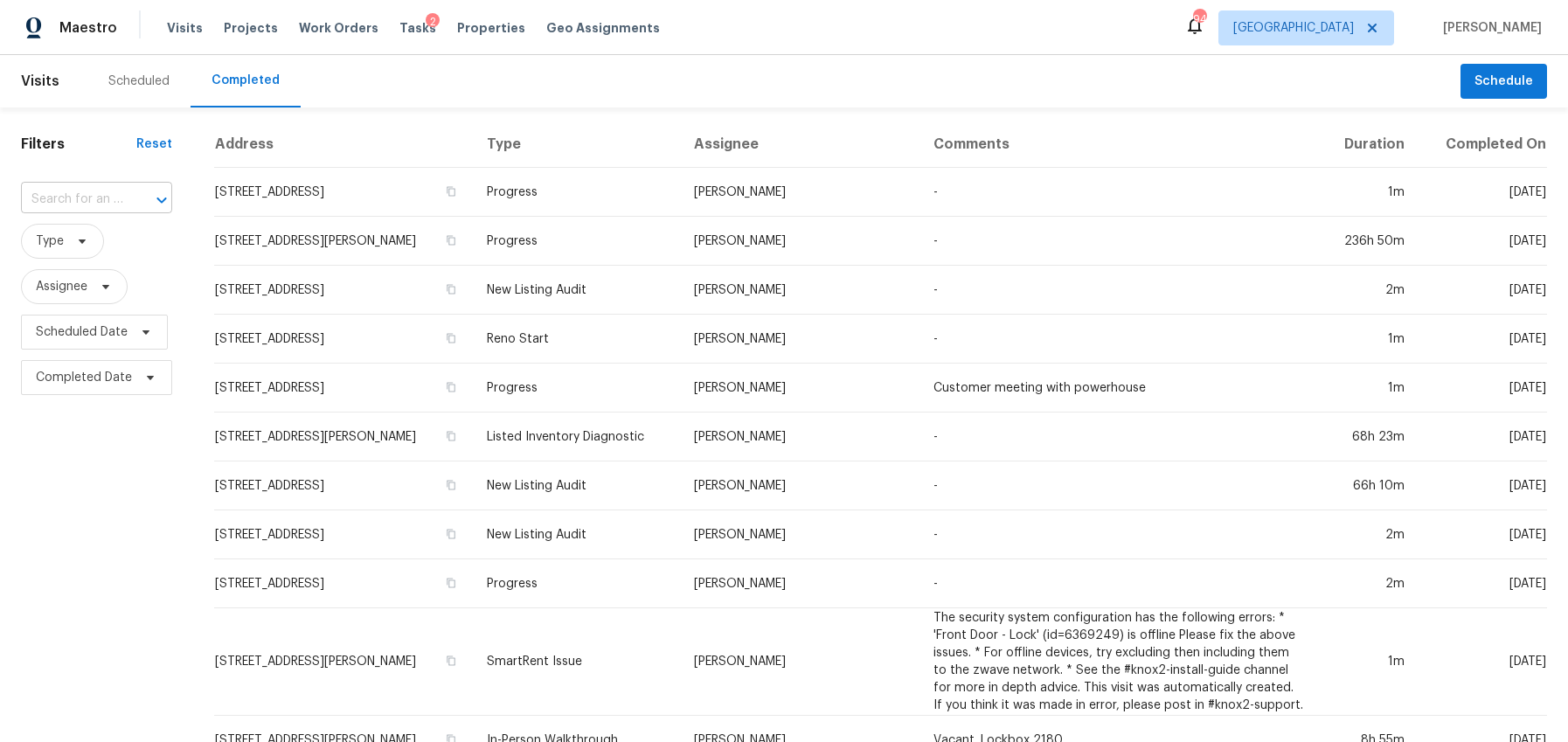
click at [59, 197] on input "text" at bounding box center [72, 199] width 102 height 27
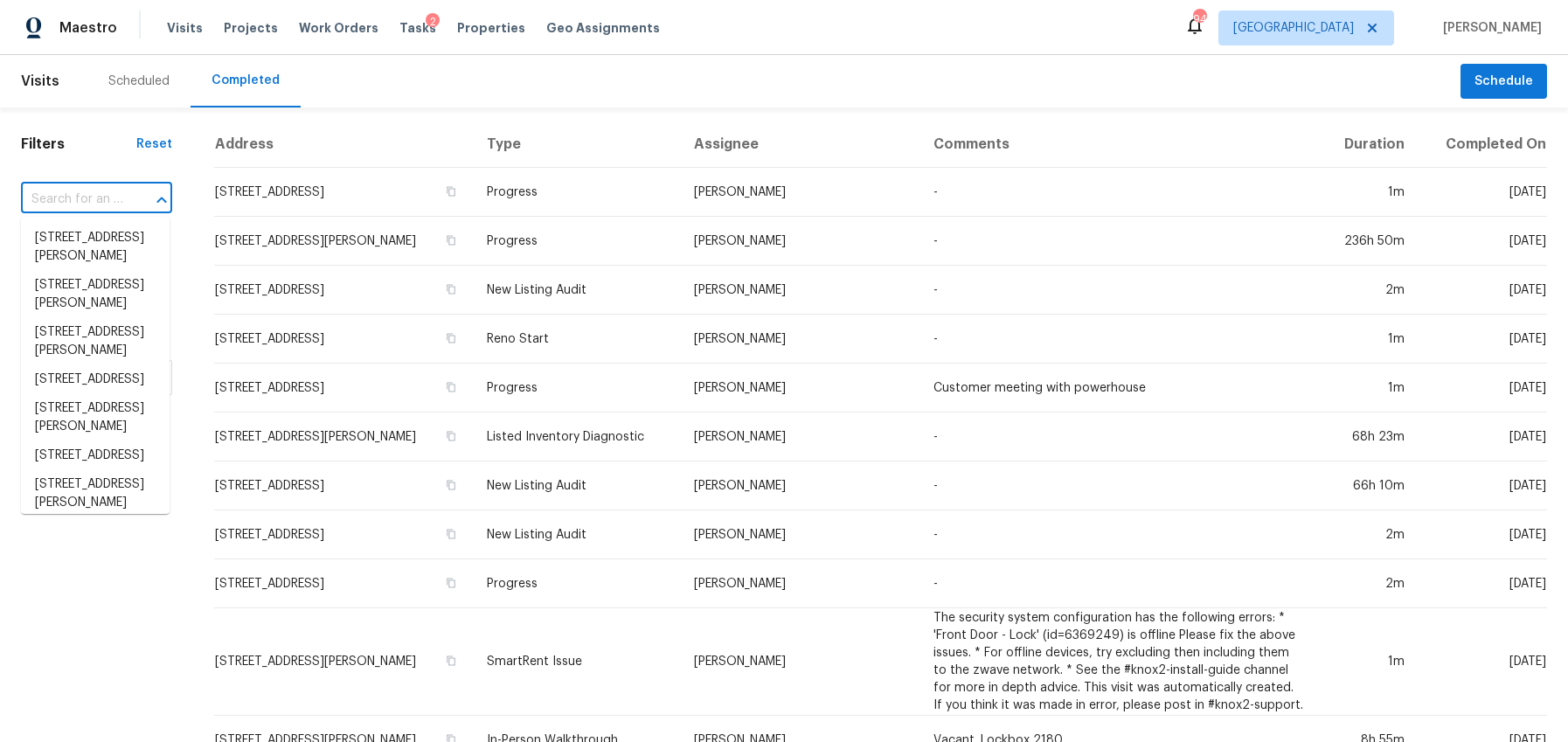
paste input "1438 Elliotts Ln, Auburn, GA 30011"
type input "1438 Elliotts Ln, Auburn, GA 30011"
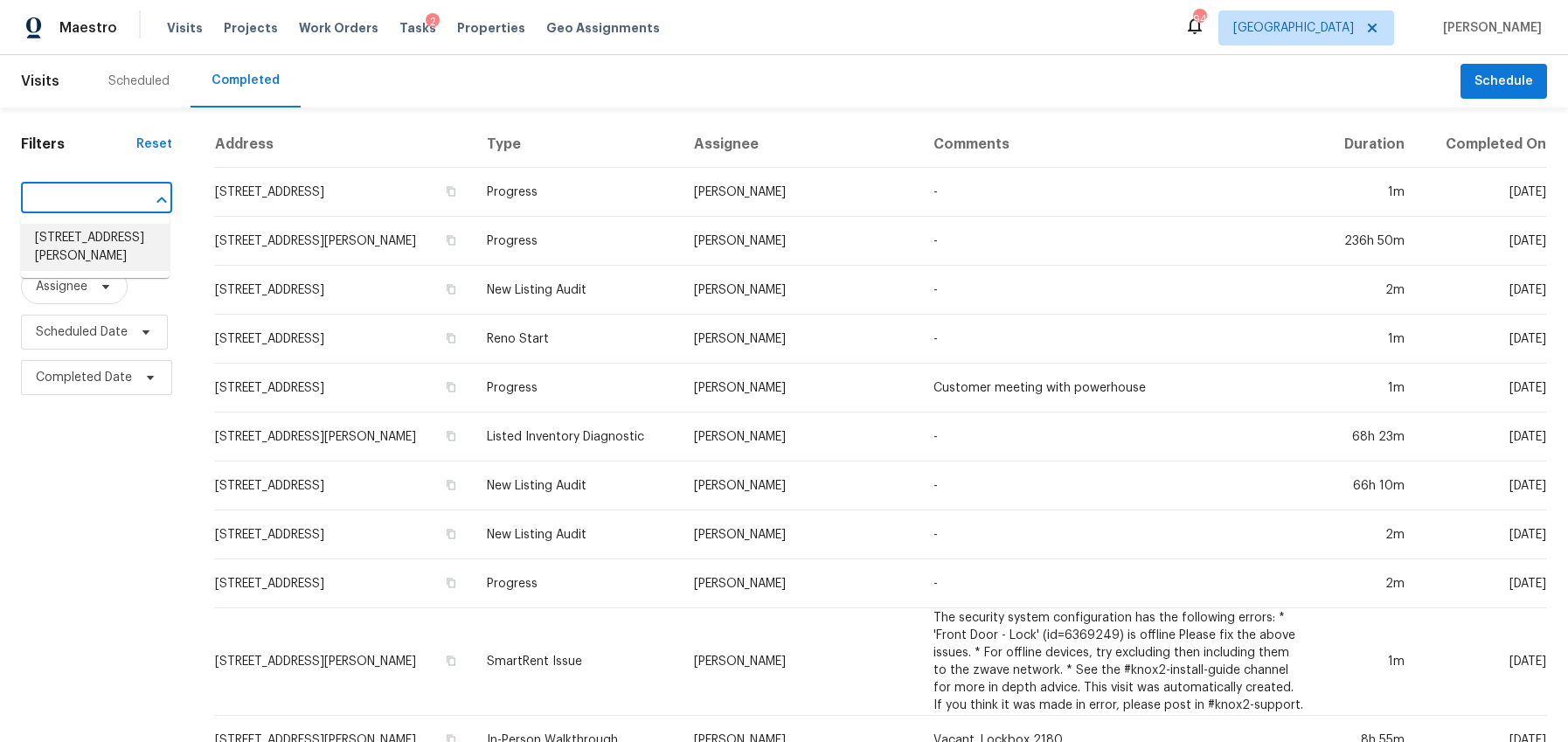
click at [68, 235] on li "1438 Elliotts Ln, Auburn, GA 30011" at bounding box center [95, 248] width 149 height 48
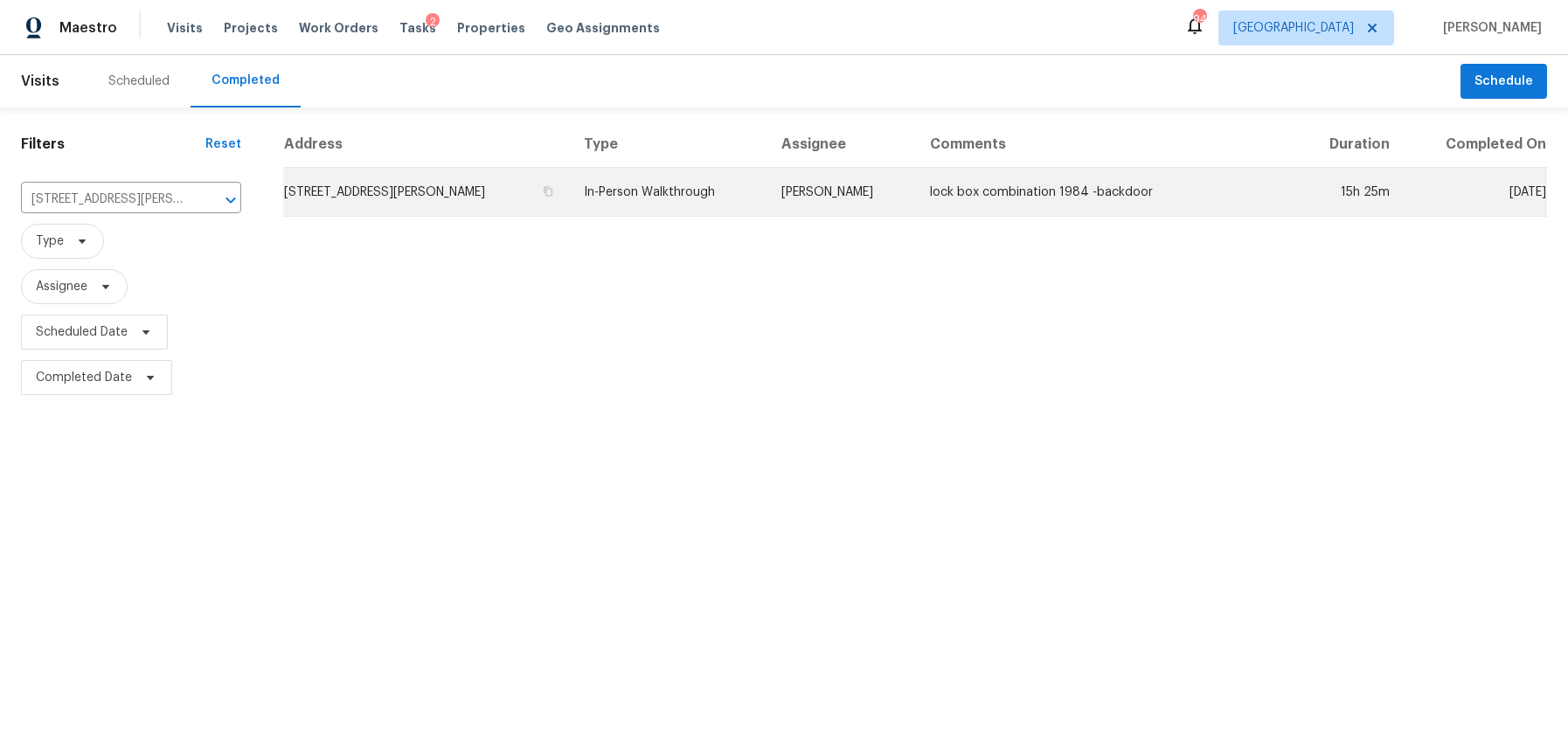
click at [380, 196] on td "1438 Elliotts Ln, Auburn, GA 30011" at bounding box center [425, 193] width 286 height 49
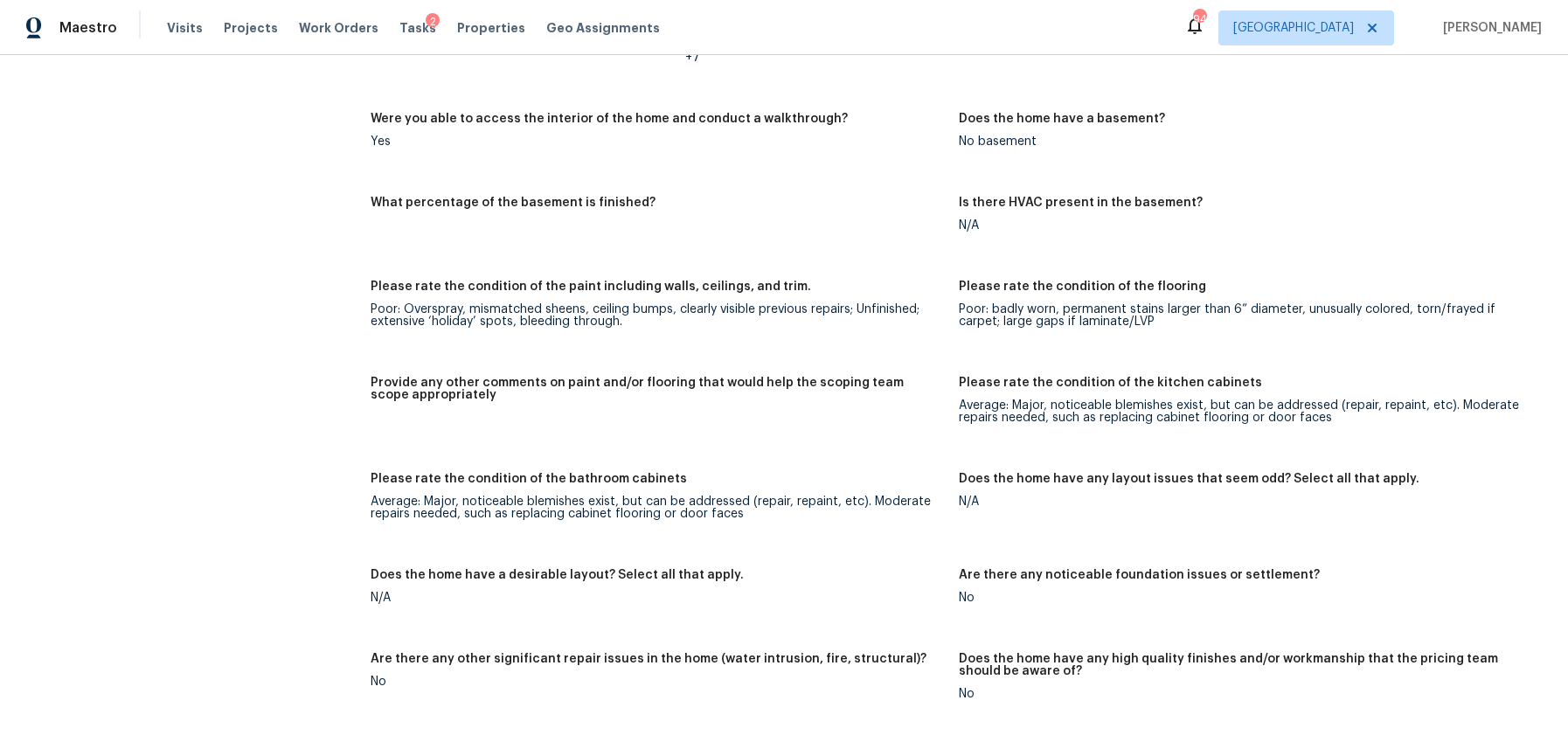
scroll to position [2735, 0]
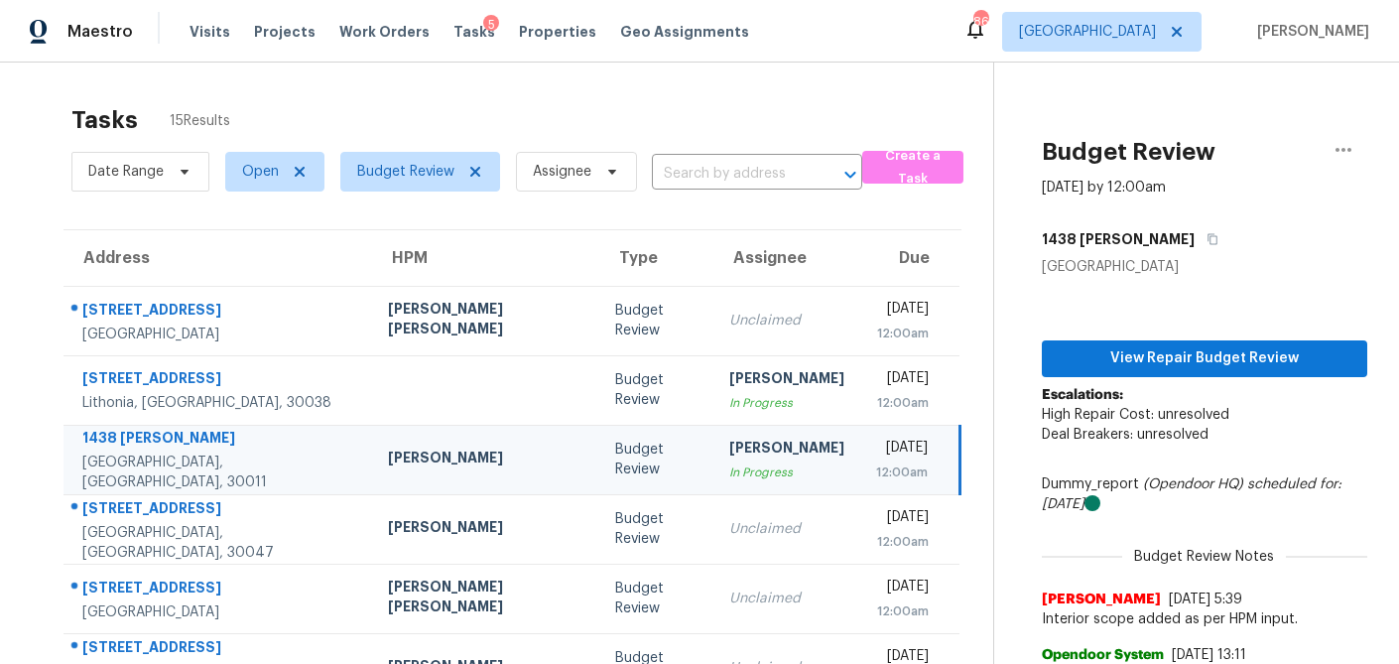
scroll to position [91, 0]
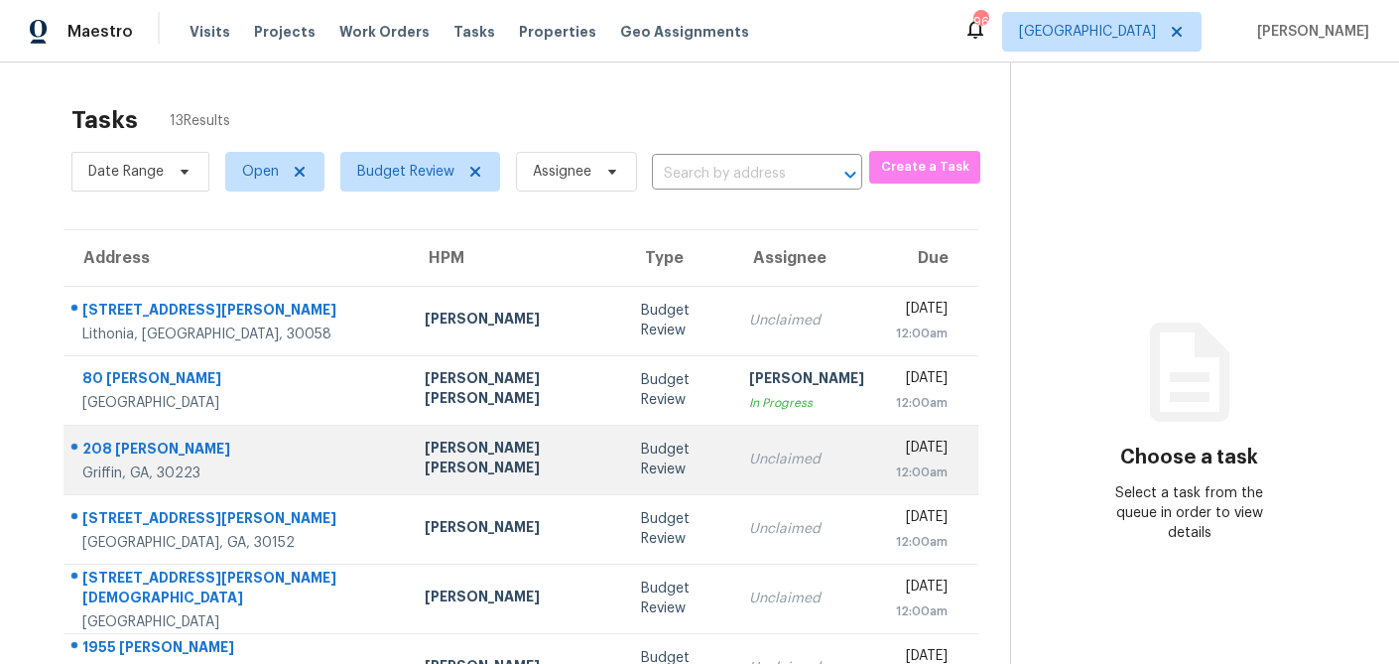
scroll to position [369, 0]
